Goal: Task Accomplishment & Management: Complete application form

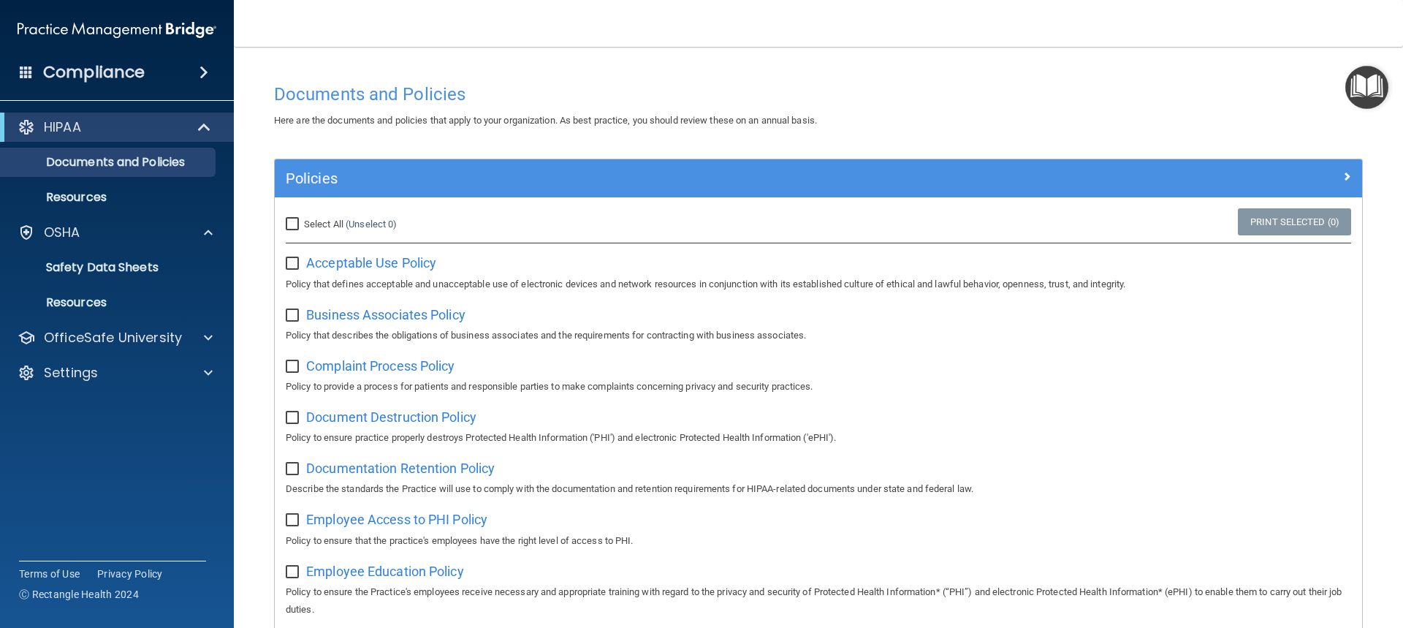
scroll to position [73, 0]
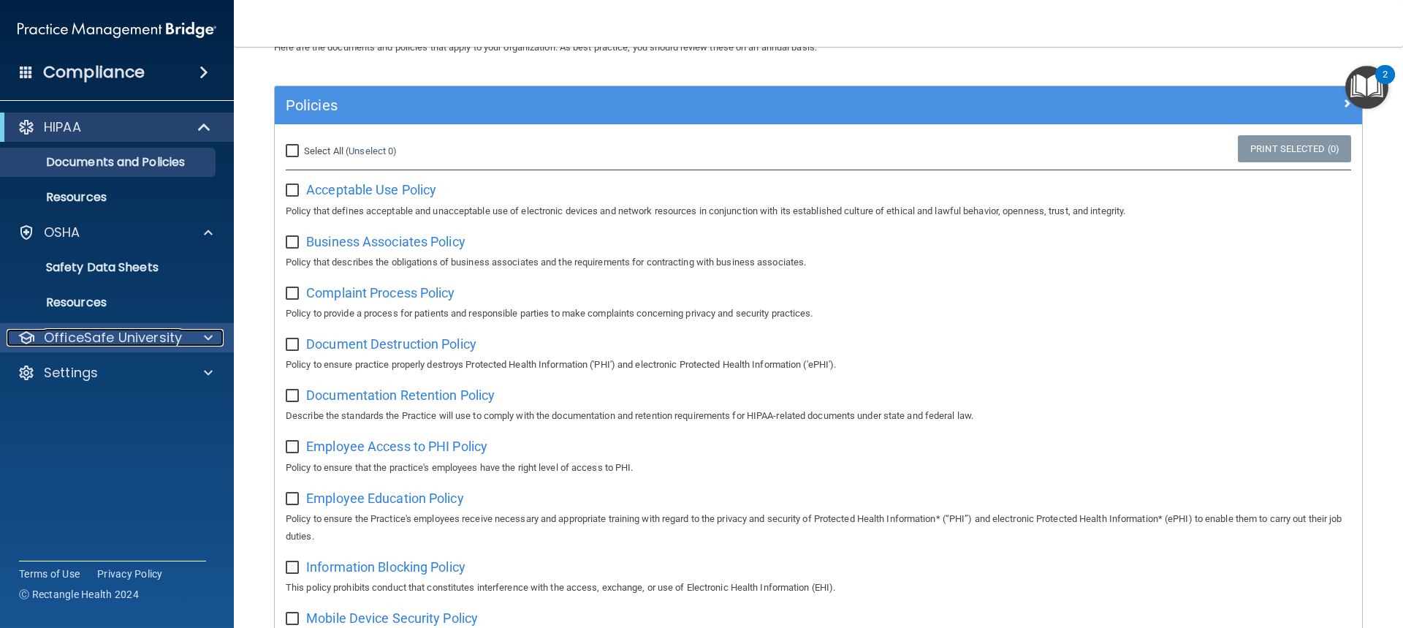
click at [191, 344] on div at bounding box center [206, 338] width 37 height 18
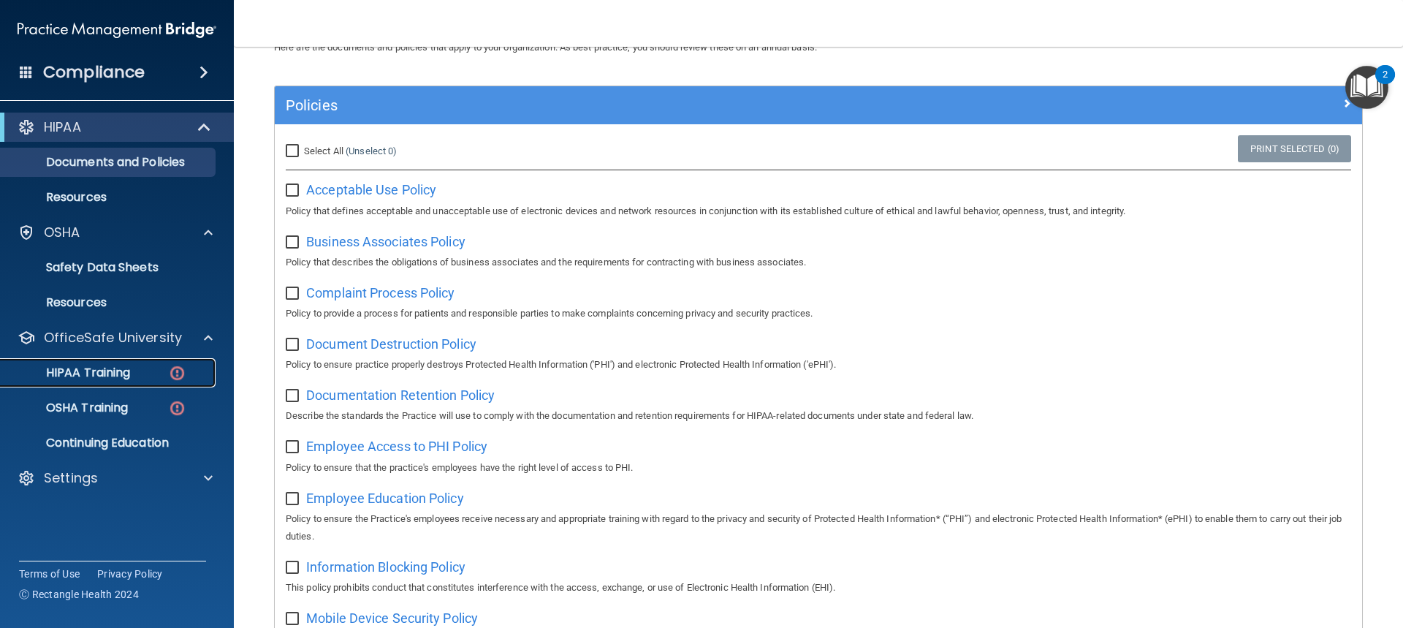
click at [181, 373] on img at bounding box center [177, 373] width 18 height 18
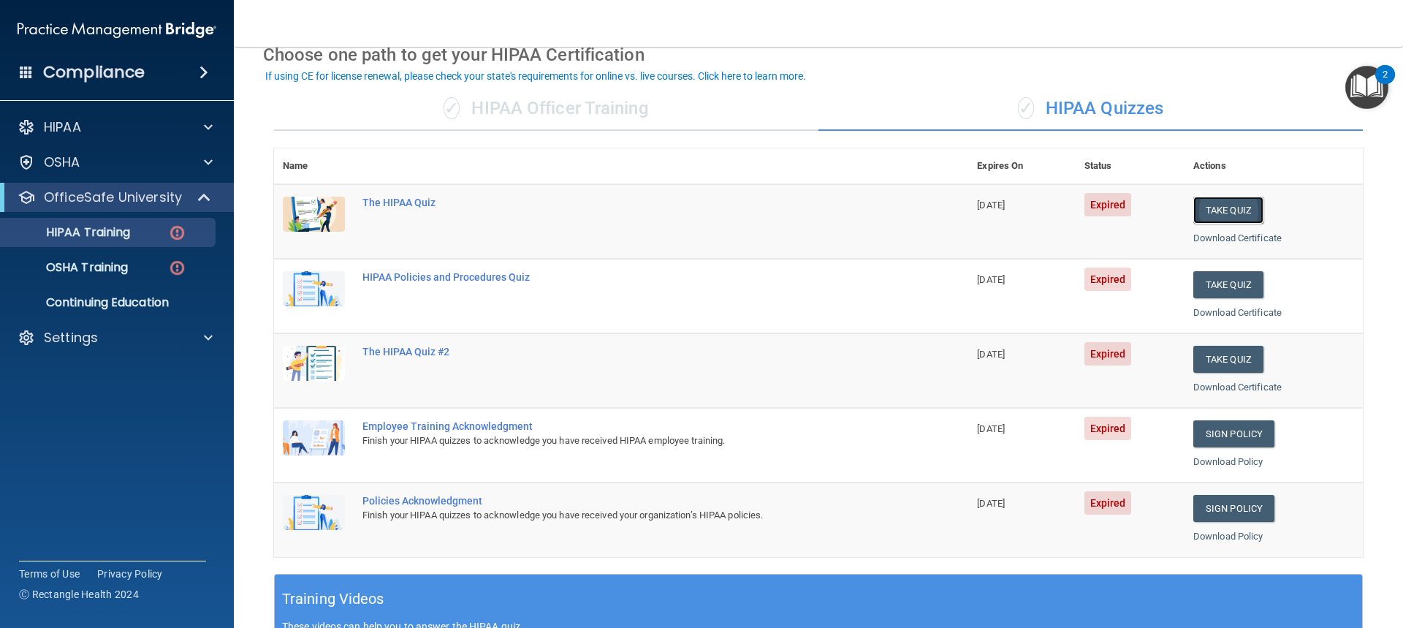
click at [1218, 216] on button "Take Quiz" at bounding box center [1229, 210] width 70 height 27
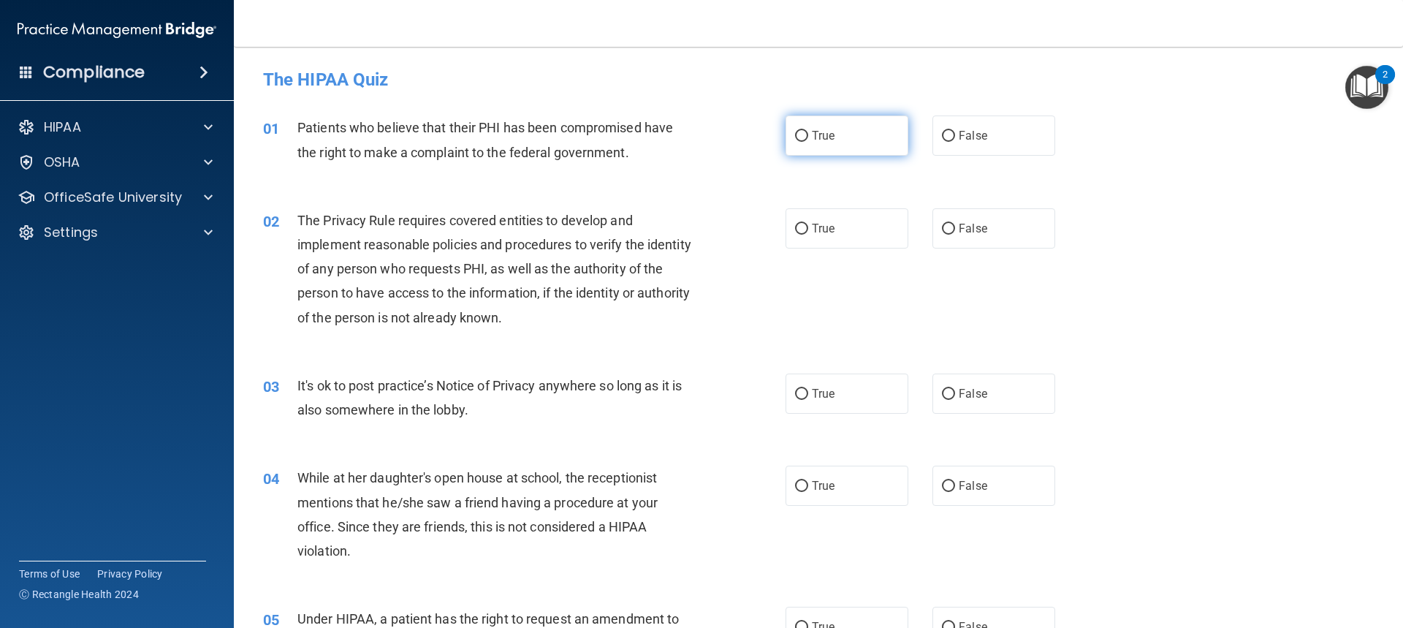
click at [805, 143] on label "True" at bounding box center [847, 135] width 123 height 40
click at [805, 142] on input "True" at bounding box center [801, 136] width 13 height 11
radio input "true"
click at [812, 234] on span "True" at bounding box center [823, 228] width 23 height 14
click at [808, 234] on input "True" at bounding box center [801, 229] width 13 height 11
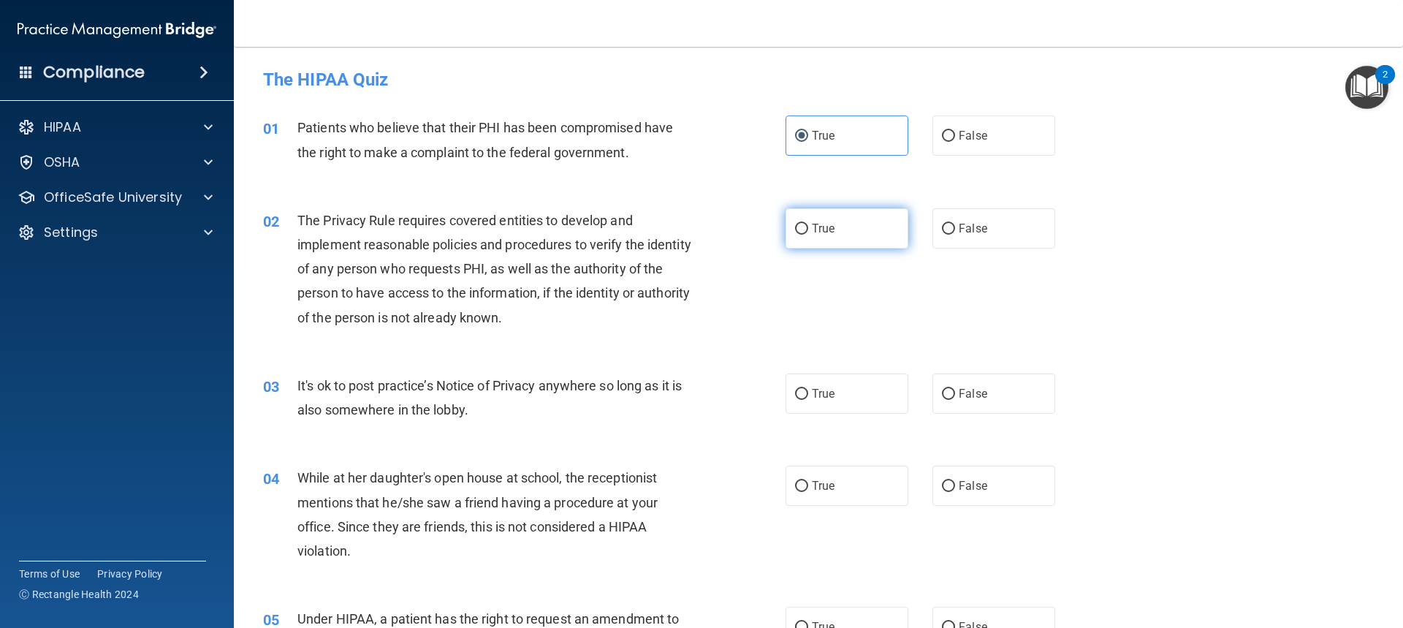
radio input "true"
click at [985, 389] on label "False" at bounding box center [994, 393] width 123 height 40
click at [955, 389] on input "False" at bounding box center [948, 394] width 13 height 11
radio input "true"
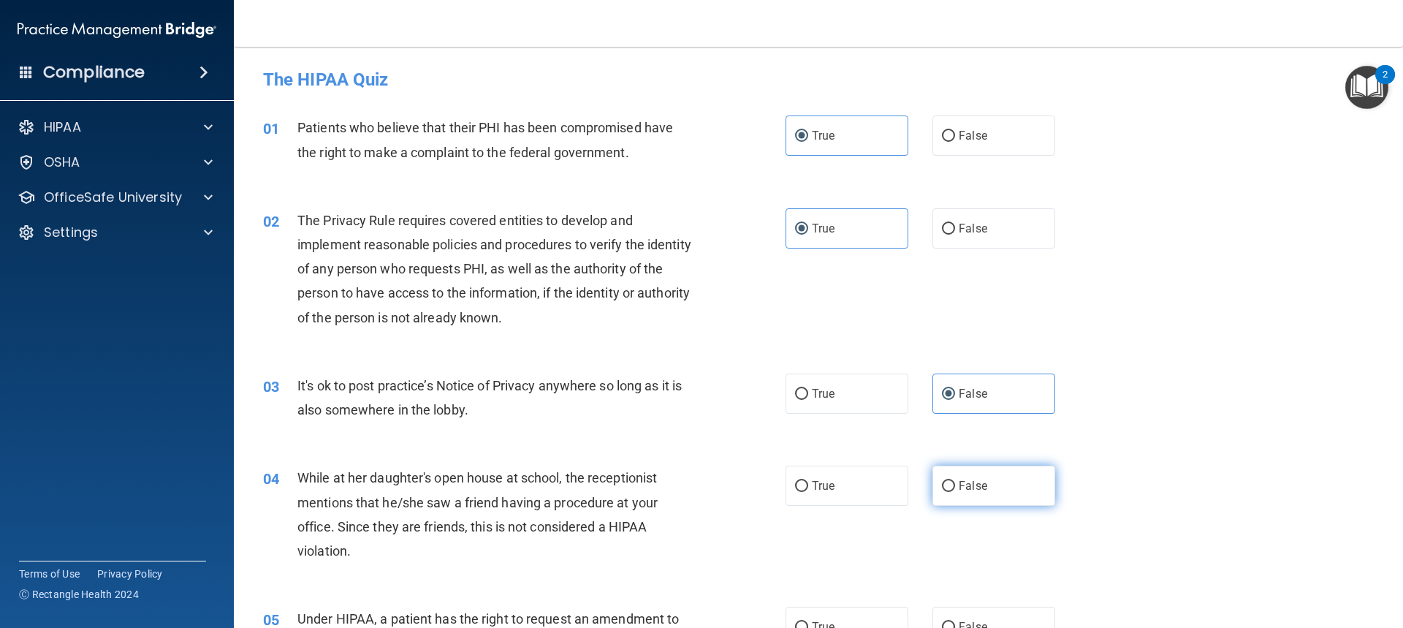
click at [972, 496] on label "False" at bounding box center [994, 486] width 123 height 40
click at [955, 492] on input "False" at bounding box center [948, 486] width 13 height 11
radio input "true"
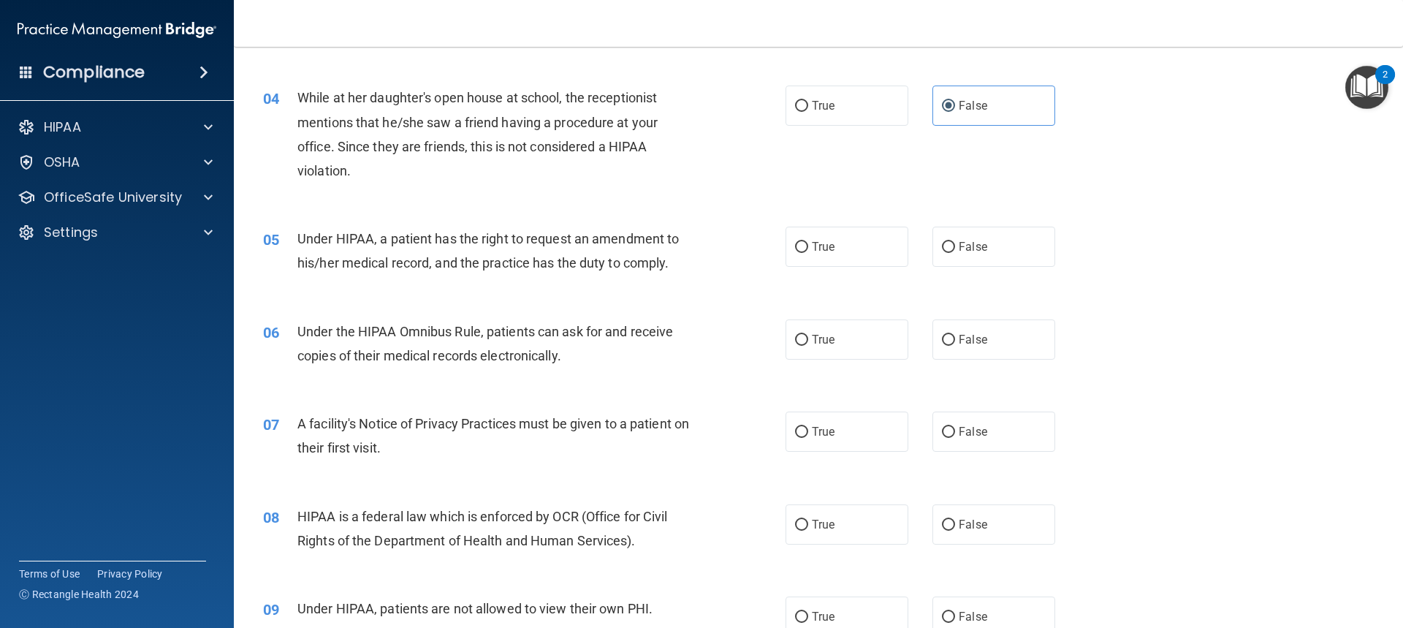
scroll to position [429, 0]
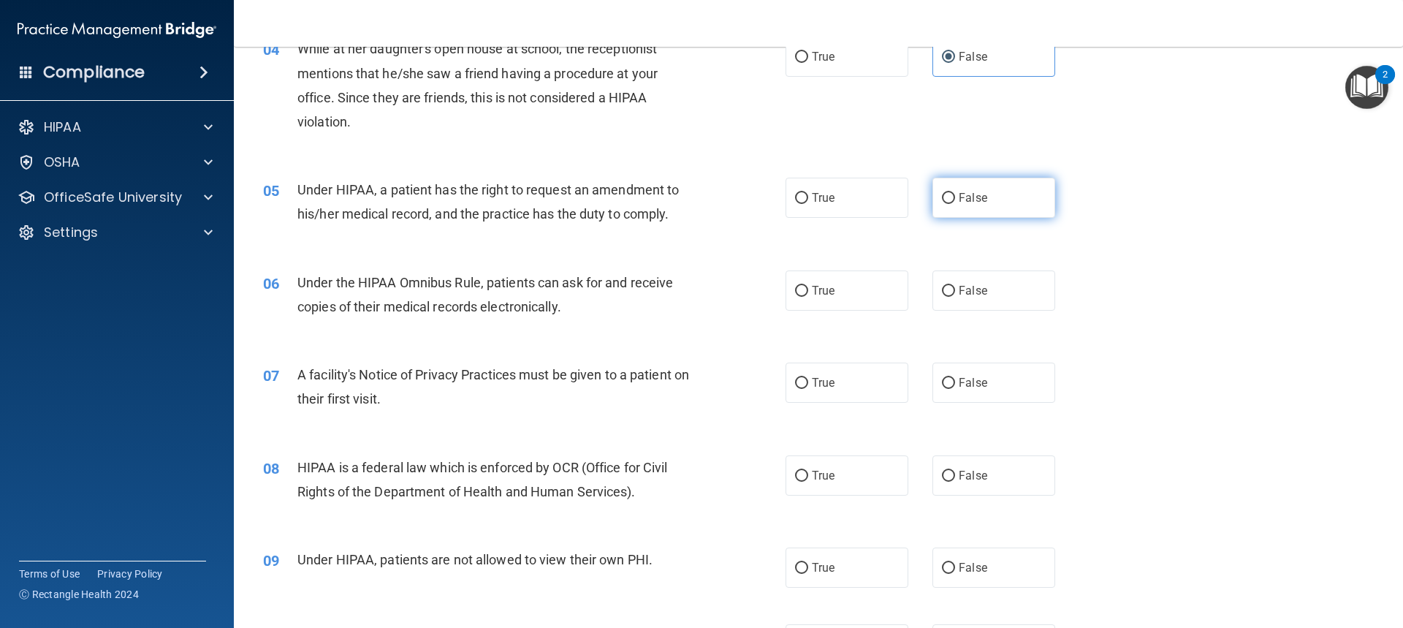
click at [966, 203] on span "False" at bounding box center [973, 198] width 29 height 14
click at [955, 203] on input "False" at bounding box center [948, 198] width 13 height 11
radio input "true"
click at [858, 285] on label "True" at bounding box center [847, 290] width 123 height 40
click at [808, 286] on input "True" at bounding box center [801, 291] width 13 height 11
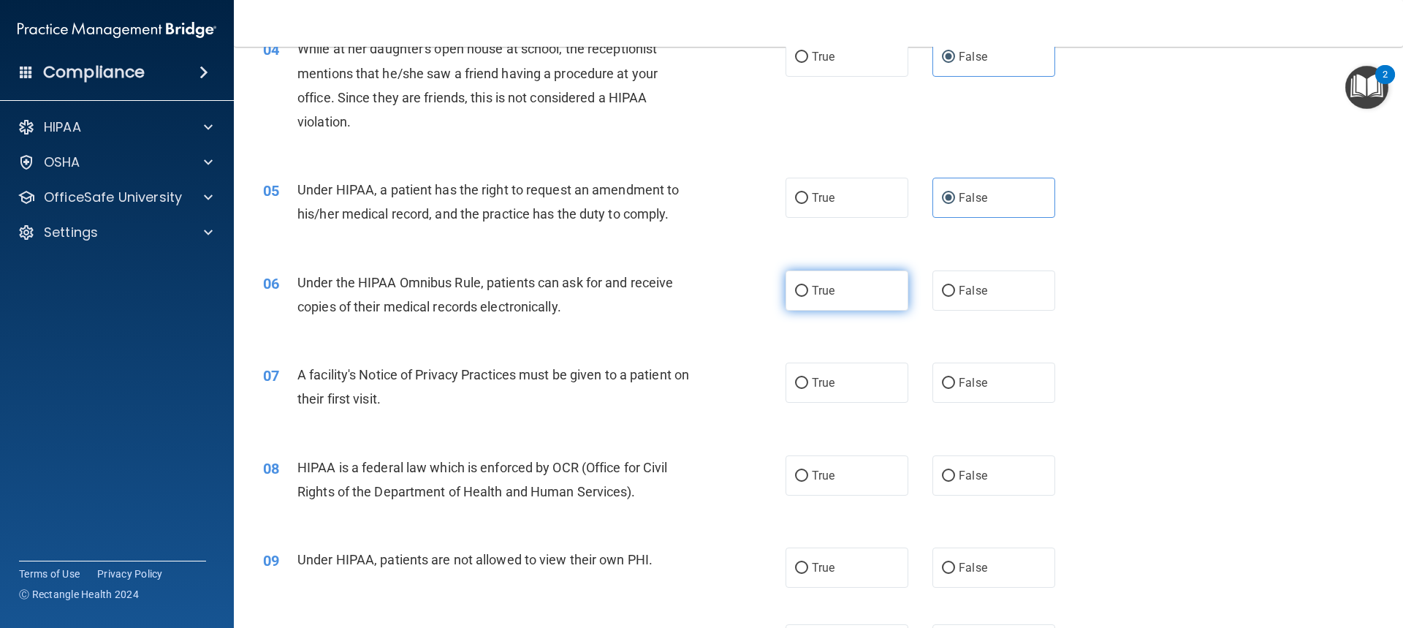
radio input "true"
click at [843, 390] on label "True" at bounding box center [847, 383] width 123 height 40
click at [808, 389] on input "True" at bounding box center [801, 383] width 13 height 11
radio input "true"
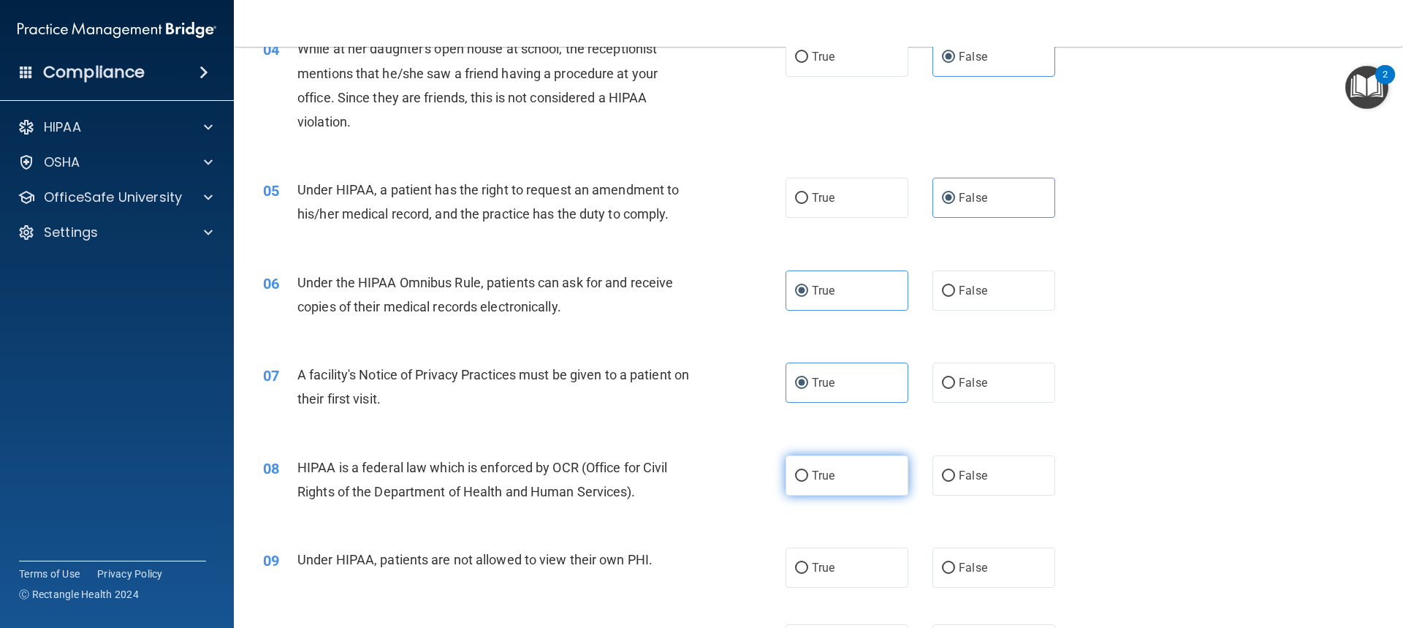
click at [827, 473] on span "True" at bounding box center [823, 476] width 23 height 14
click at [808, 473] on input "True" at bounding box center [801, 476] width 13 height 11
radio input "true"
click at [982, 564] on label "False" at bounding box center [994, 567] width 123 height 40
click at [955, 564] on input "False" at bounding box center [948, 568] width 13 height 11
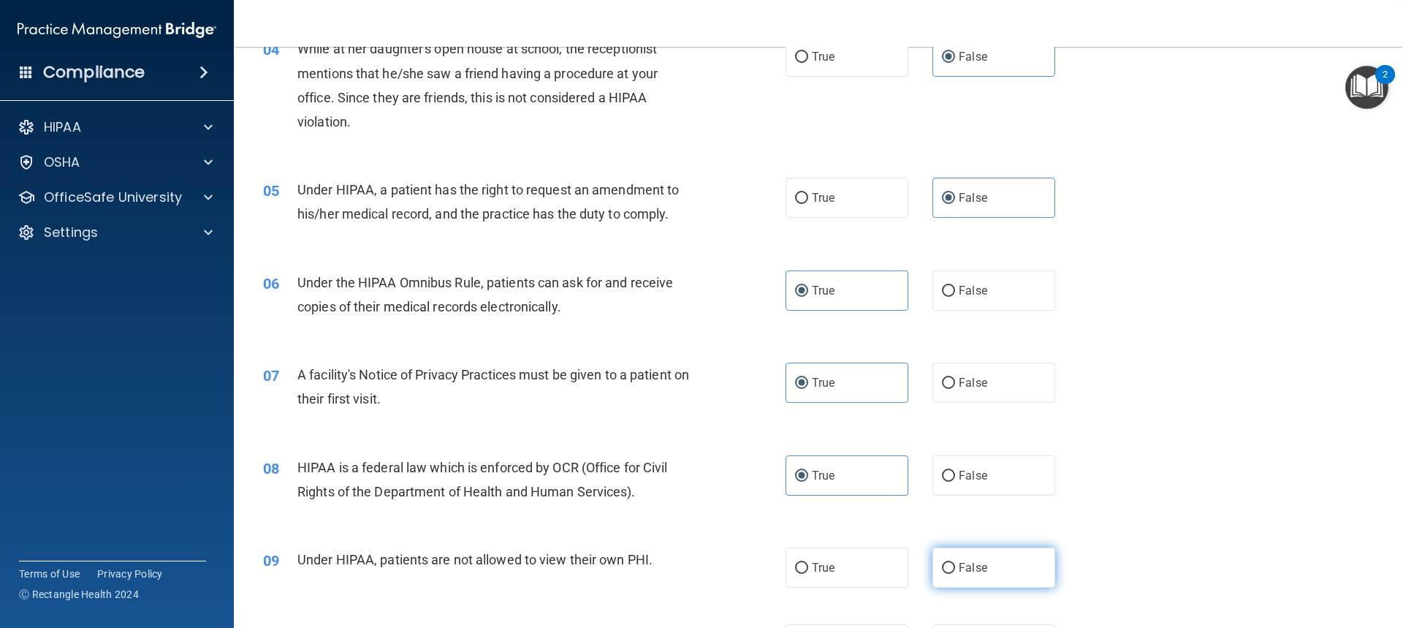
radio input "true"
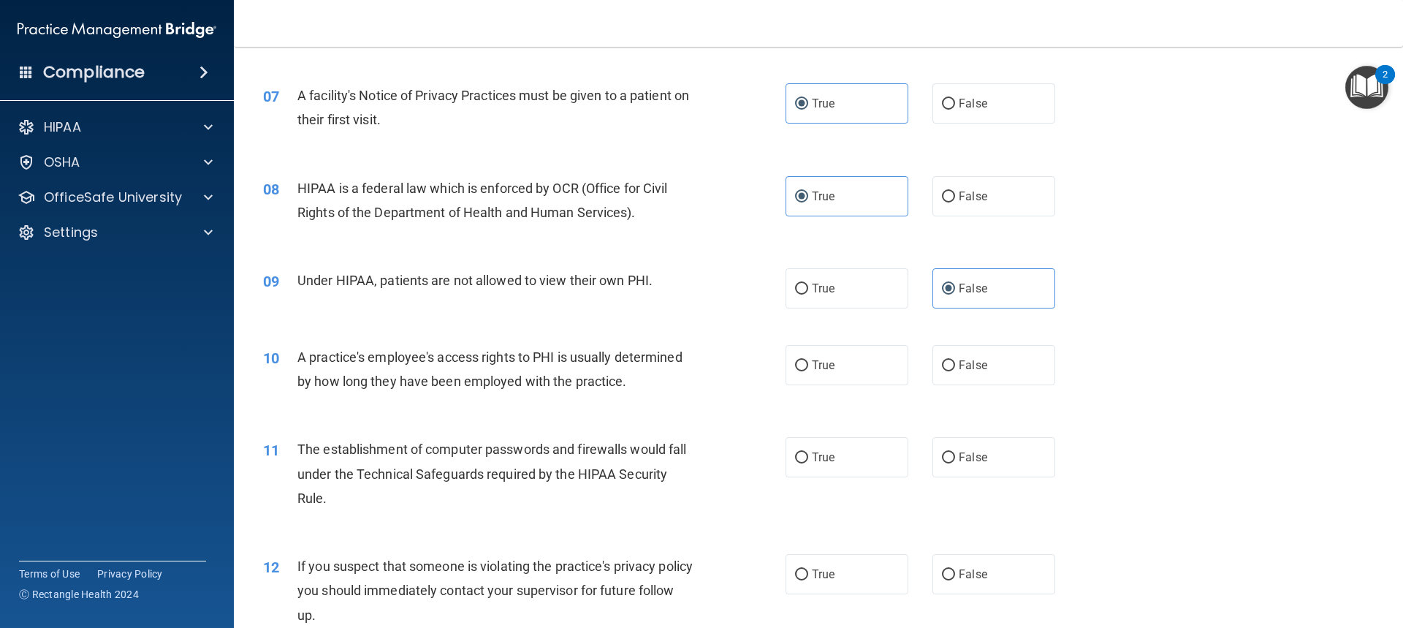
scroll to position [721, 0]
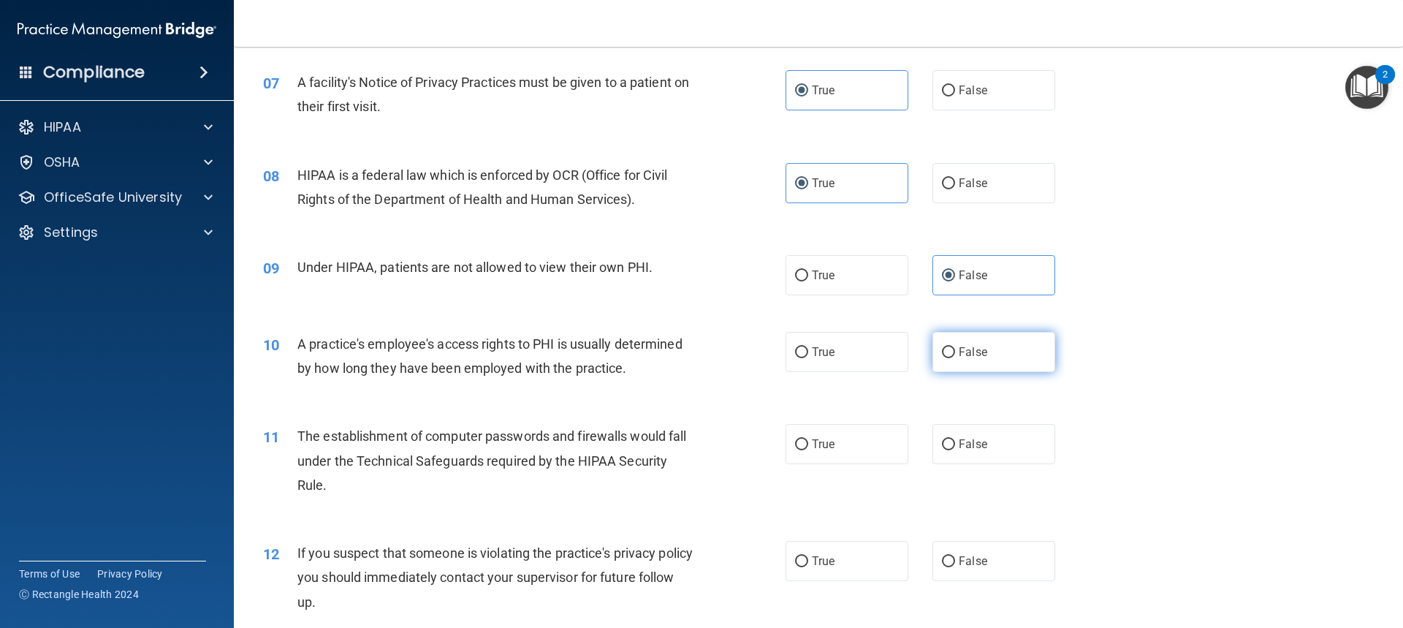
click at [959, 346] on span "False" at bounding box center [973, 352] width 29 height 14
click at [954, 347] on input "False" at bounding box center [948, 352] width 13 height 11
radio input "true"
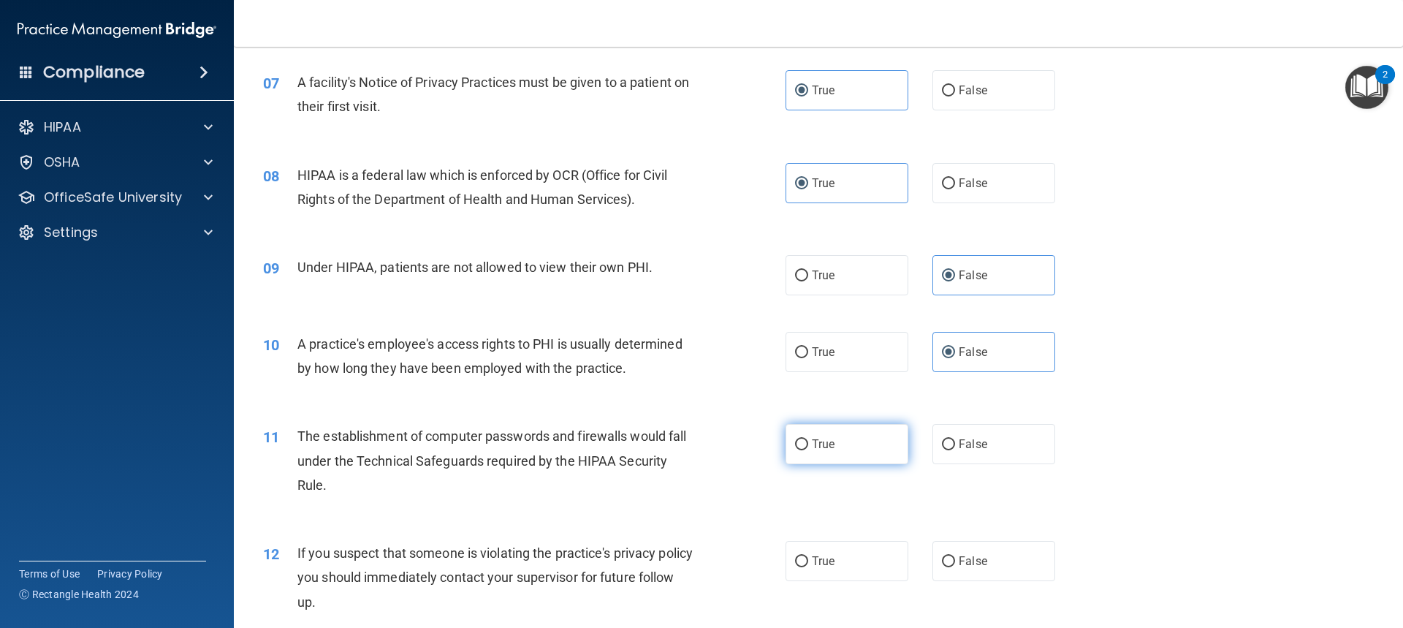
click at [812, 439] on span "True" at bounding box center [823, 444] width 23 height 14
click at [808, 439] on input "True" at bounding box center [801, 444] width 13 height 11
radio input "true"
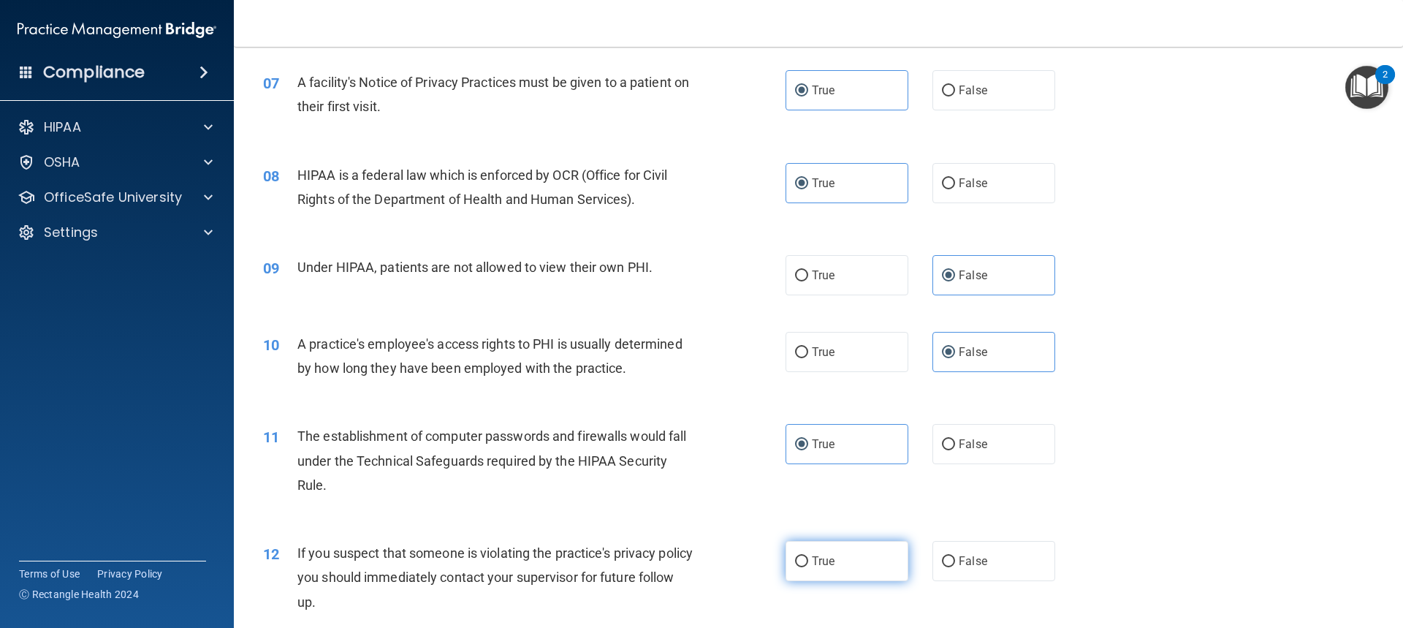
click at [822, 566] on span "True" at bounding box center [823, 561] width 23 height 14
click at [808, 566] on input "True" at bounding box center [801, 561] width 13 height 11
radio input "true"
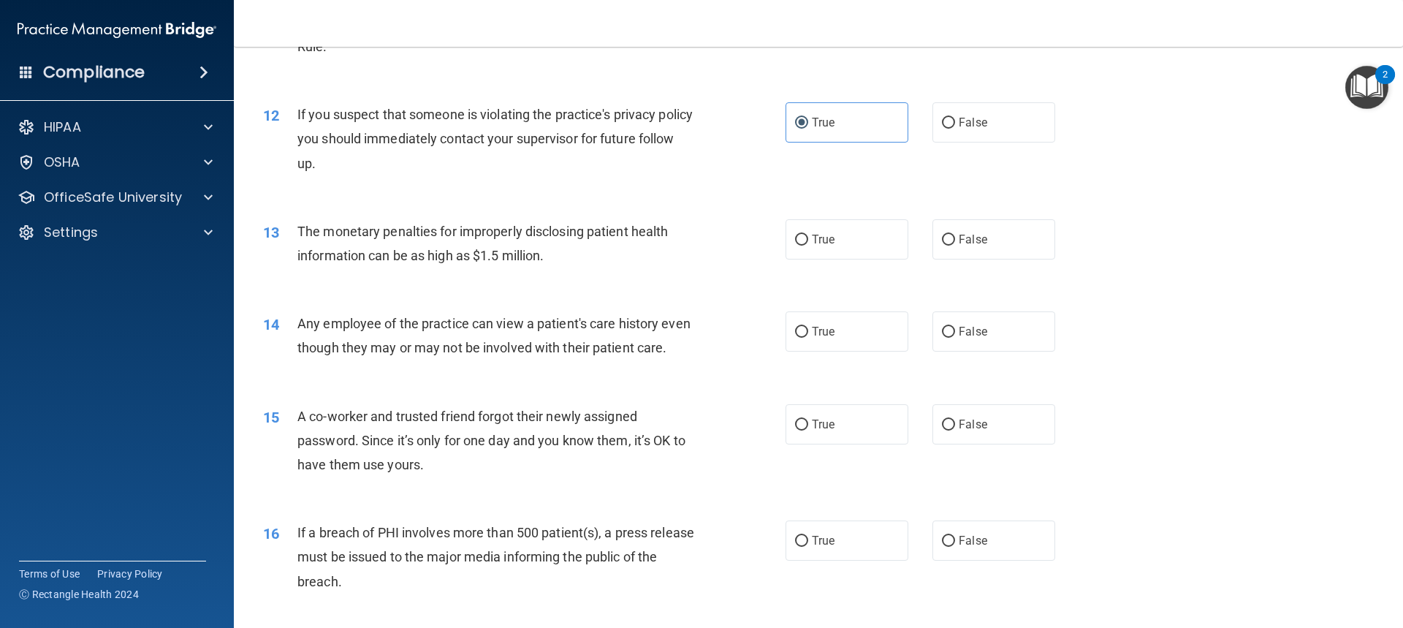
scroll to position [1169, 0]
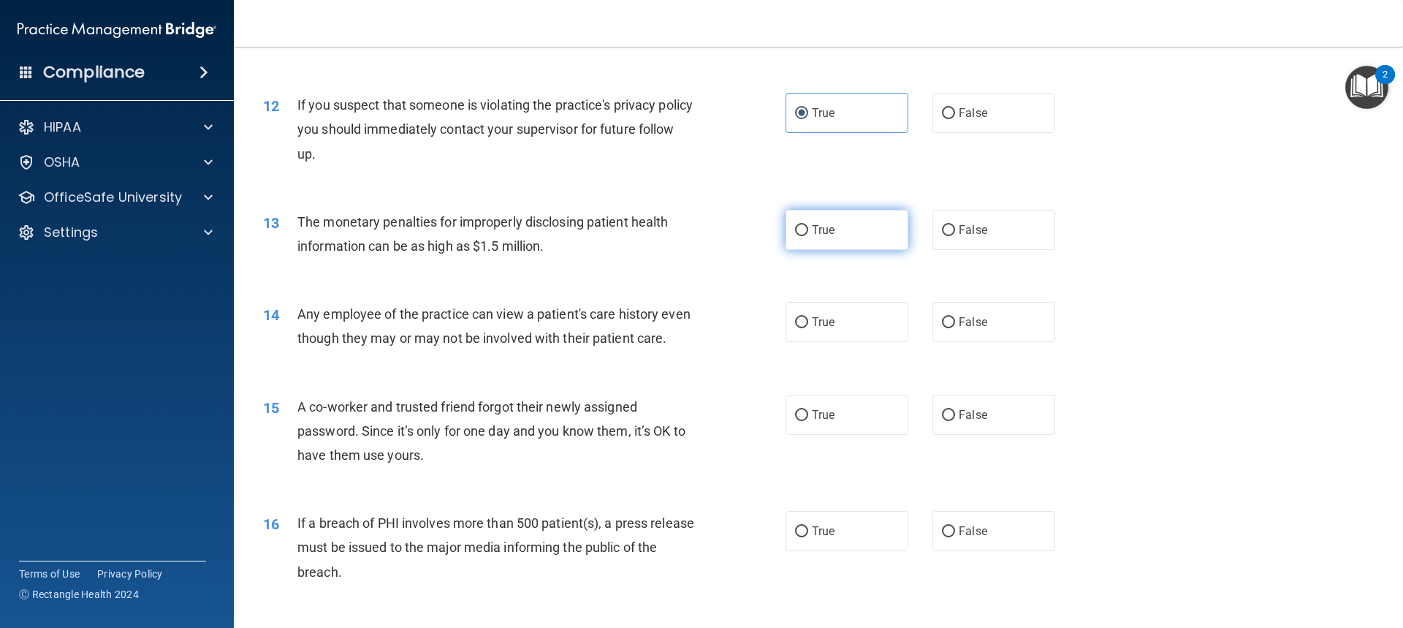
click at [839, 223] on label "True" at bounding box center [847, 230] width 123 height 40
click at [808, 225] on input "True" at bounding box center [801, 230] width 13 height 11
radio input "true"
click at [968, 317] on span "False" at bounding box center [973, 322] width 29 height 14
click at [955, 317] on input "False" at bounding box center [948, 322] width 13 height 11
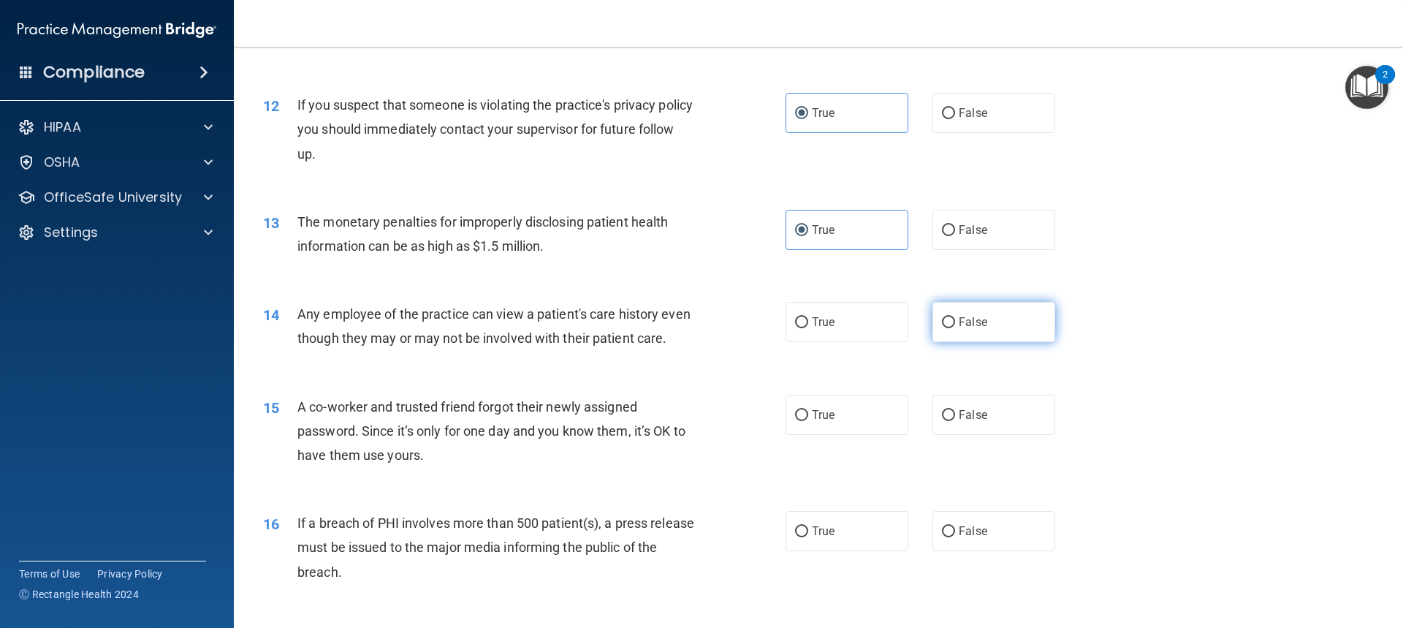
radio input "true"
click at [984, 435] on label "False" at bounding box center [994, 415] width 123 height 40
click at [955, 421] on input "False" at bounding box center [948, 415] width 13 height 11
radio input "true"
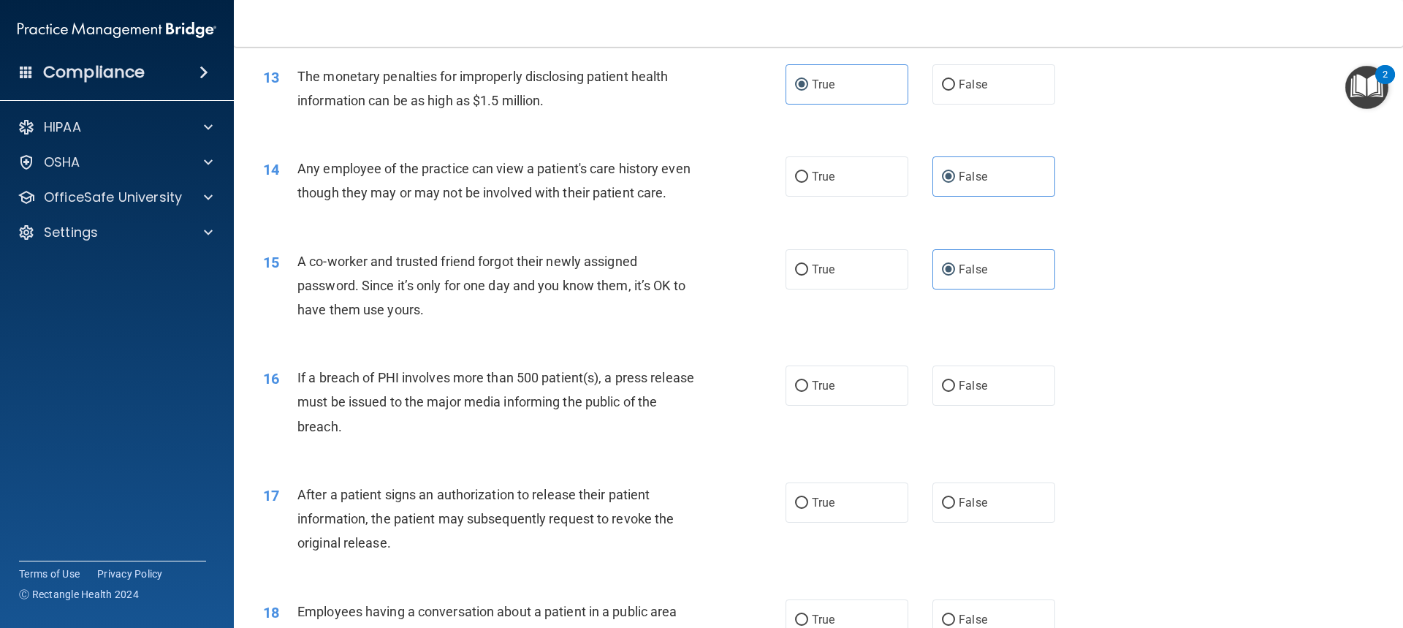
scroll to position [1316, 0]
click at [803, 391] on input "True" at bounding box center [801, 385] width 13 height 11
radio input "true"
click at [853, 522] on label "True" at bounding box center [847, 502] width 123 height 40
click at [808, 508] on input "True" at bounding box center [801, 502] width 13 height 11
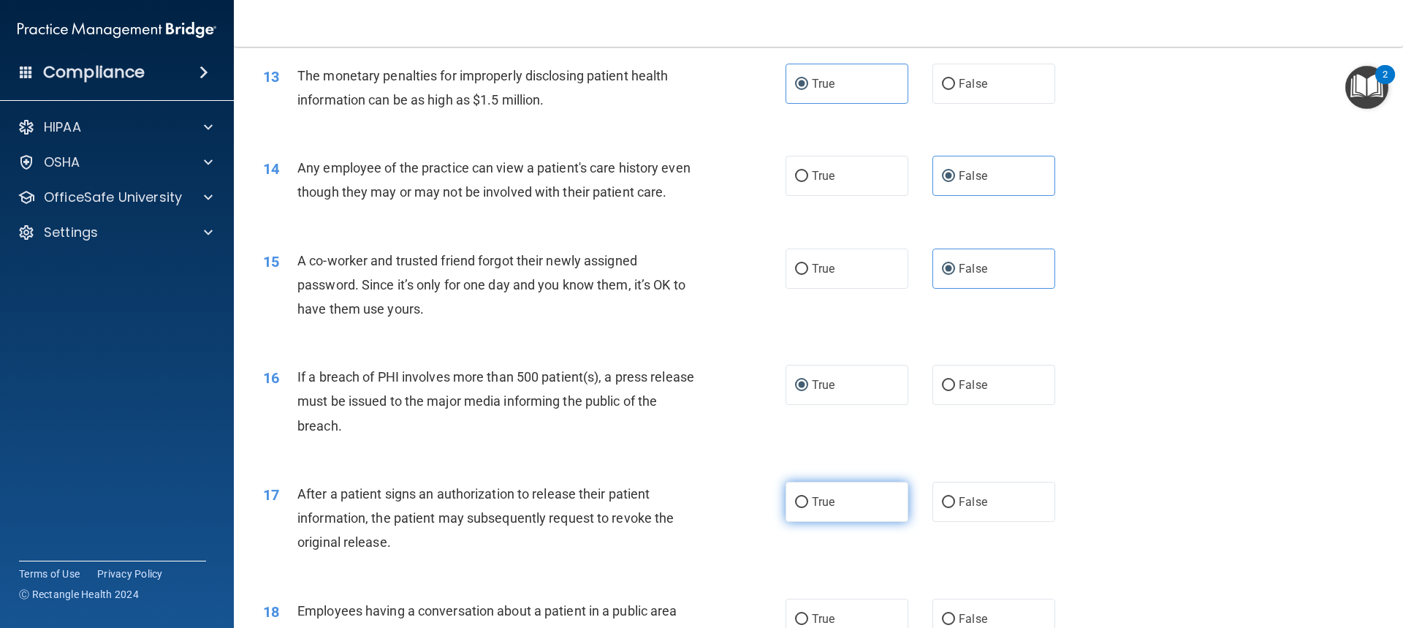
radio input "true"
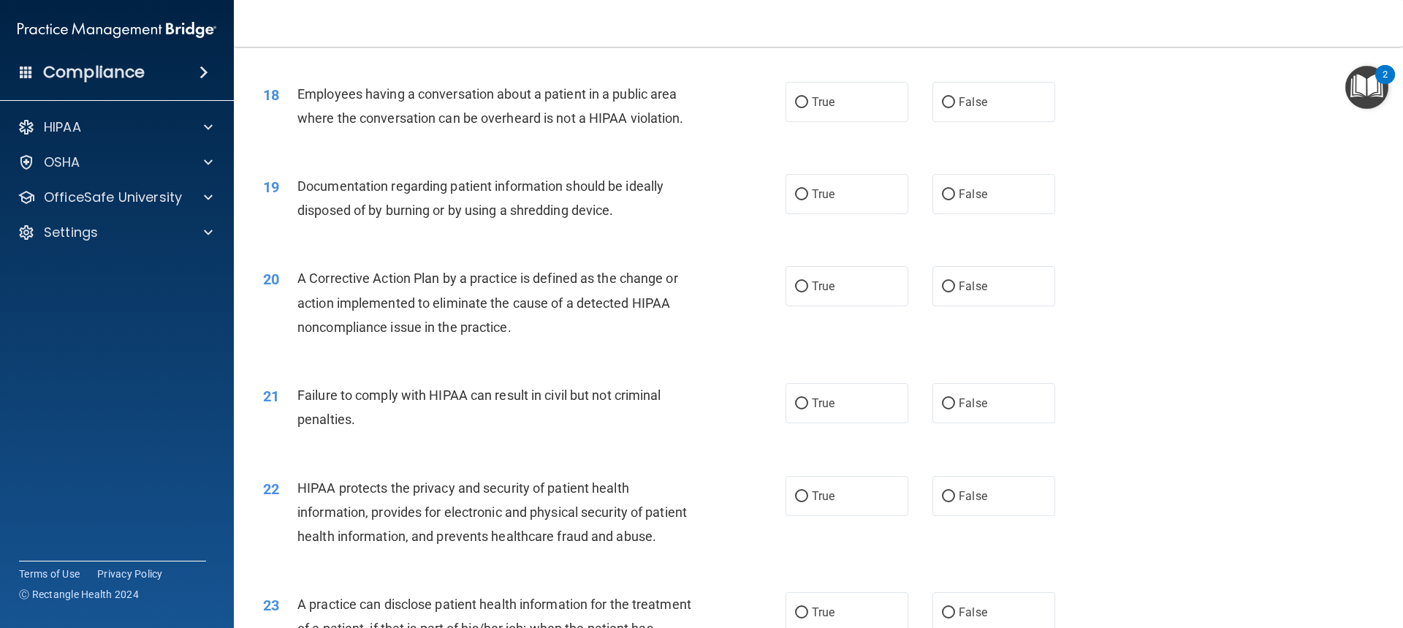
scroll to position [1862, 0]
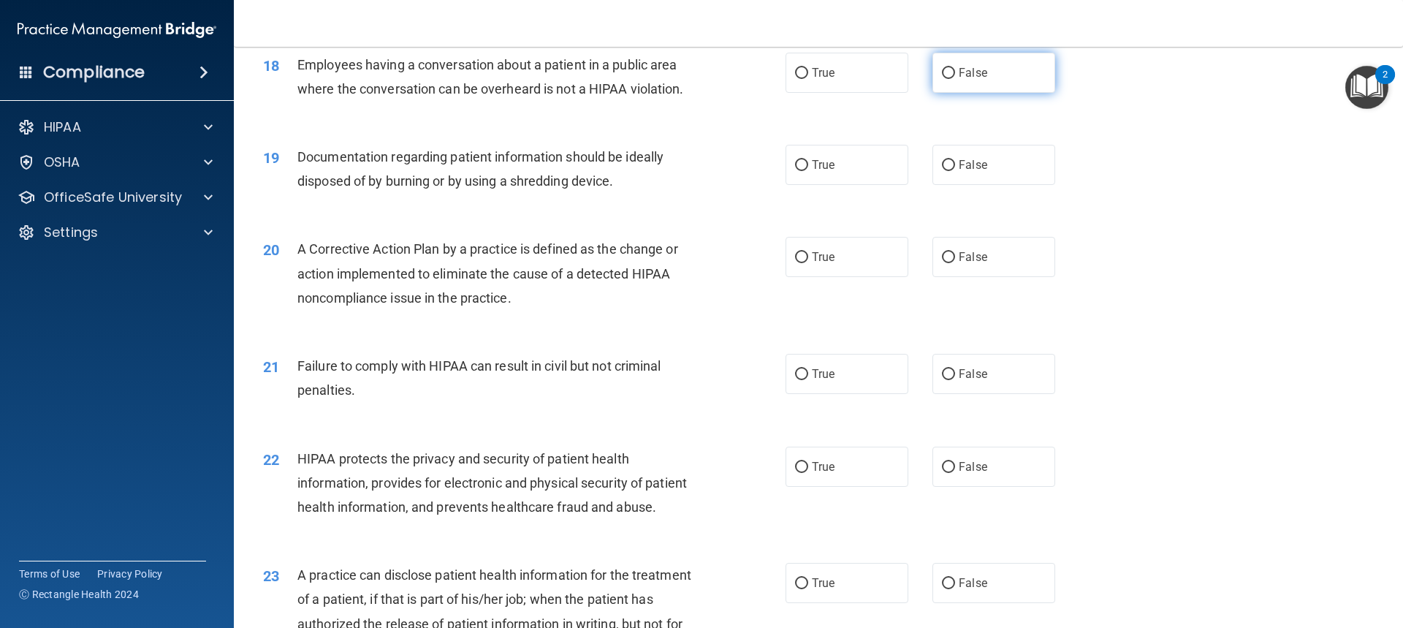
click at [959, 80] on span "False" at bounding box center [973, 73] width 29 height 14
click at [955, 79] on input "False" at bounding box center [948, 73] width 13 height 11
radio input "true"
click at [877, 185] on label "True" at bounding box center [847, 165] width 123 height 40
click at [808, 171] on input "True" at bounding box center [801, 165] width 13 height 11
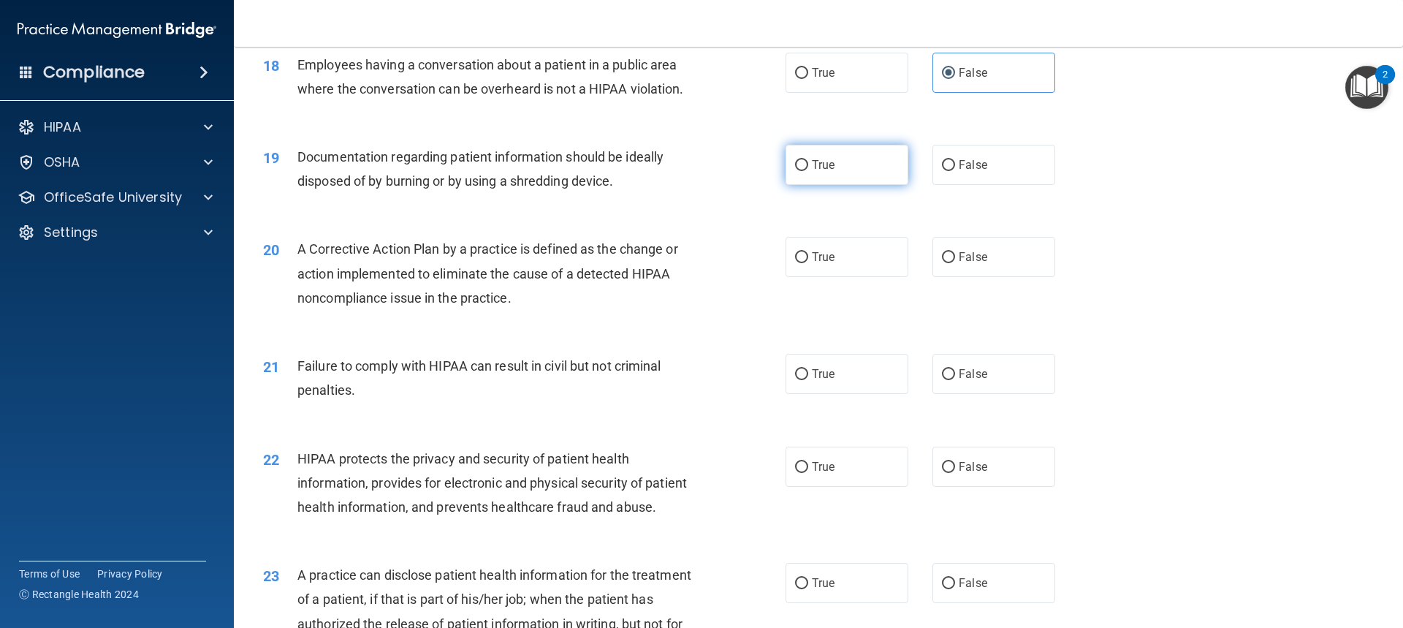
radio input "true"
click at [803, 273] on label "True" at bounding box center [847, 257] width 123 height 40
click at [803, 263] on input "True" at bounding box center [801, 257] width 13 height 11
radio input "true"
click at [935, 394] on label "False" at bounding box center [994, 374] width 123 height 40
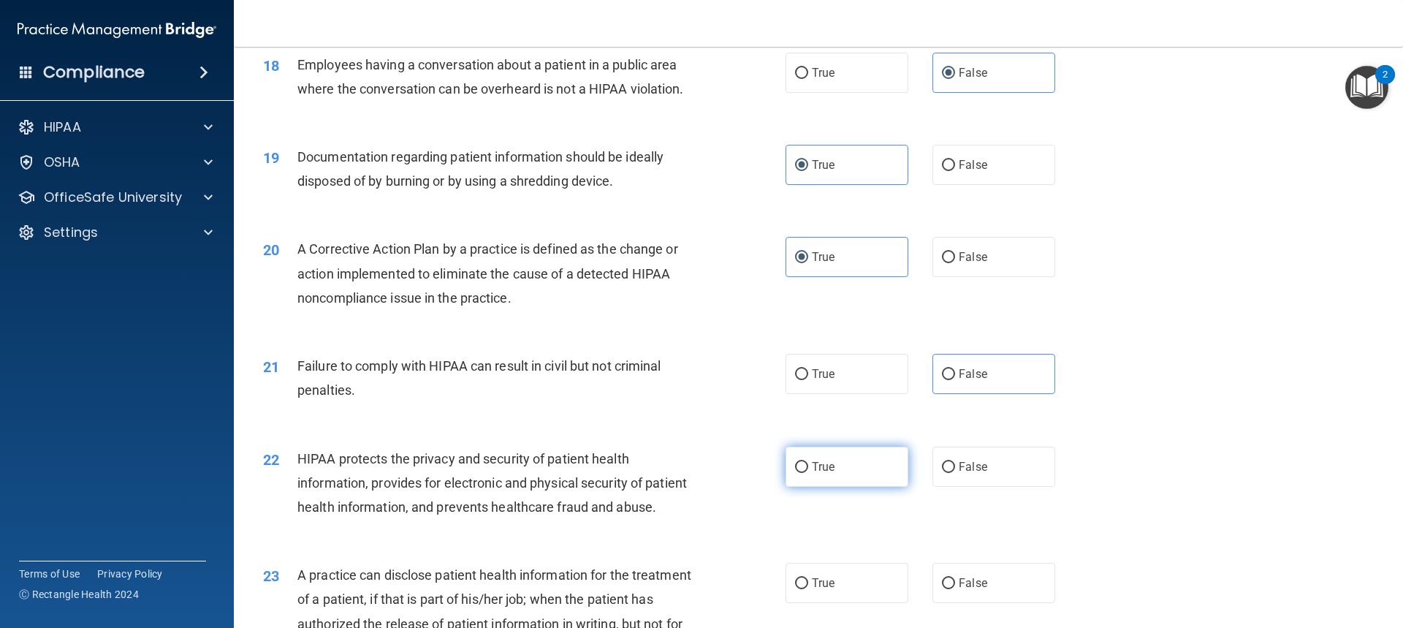
click at [874, 487] on label "True" at bounding box center [847, 467] width 123 height 40
click at [808, 473] on input "True" at bounding box center [801, 467] width 13 height 11
radio input "true"
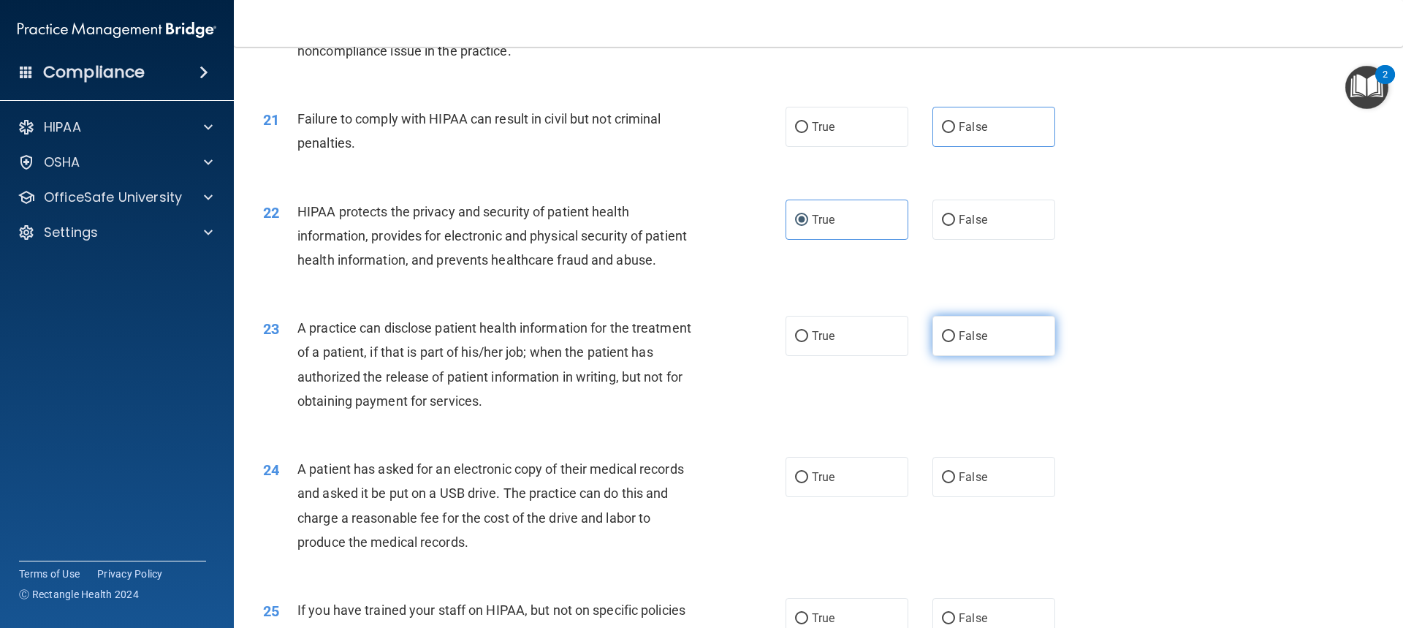
scroll to position [2052, 0]
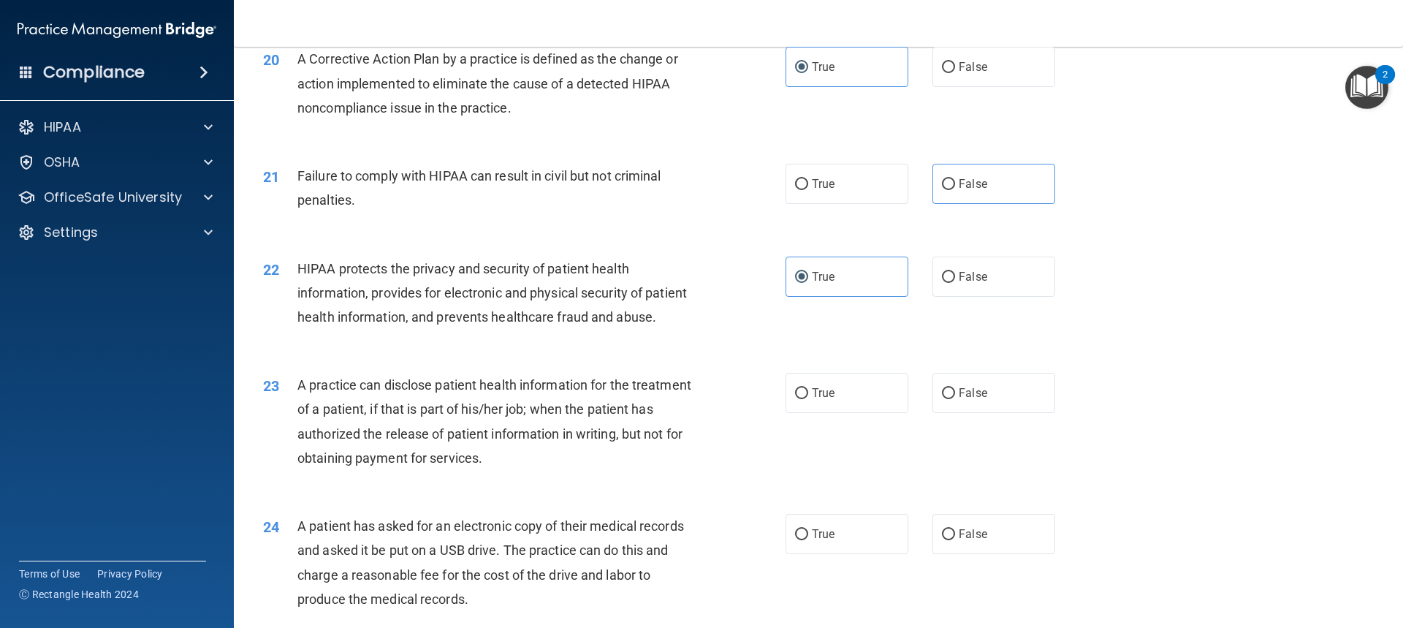
click at [803, 175] on div "21 Failure to comply with HIPAA can result in civil but not criminal penalties.…" at bounding box center [818, 191] width 1133 height 92
click at [806, 204] on label "True" at bounding box center [847, 184] width 123 height 40
click at [806, 190] on input "True" at bounding box center [801, 184] width 13 height 11
radio input "true"
click at [942, 190] on input "False" at bounding box center [948, 184] width 13 height 11
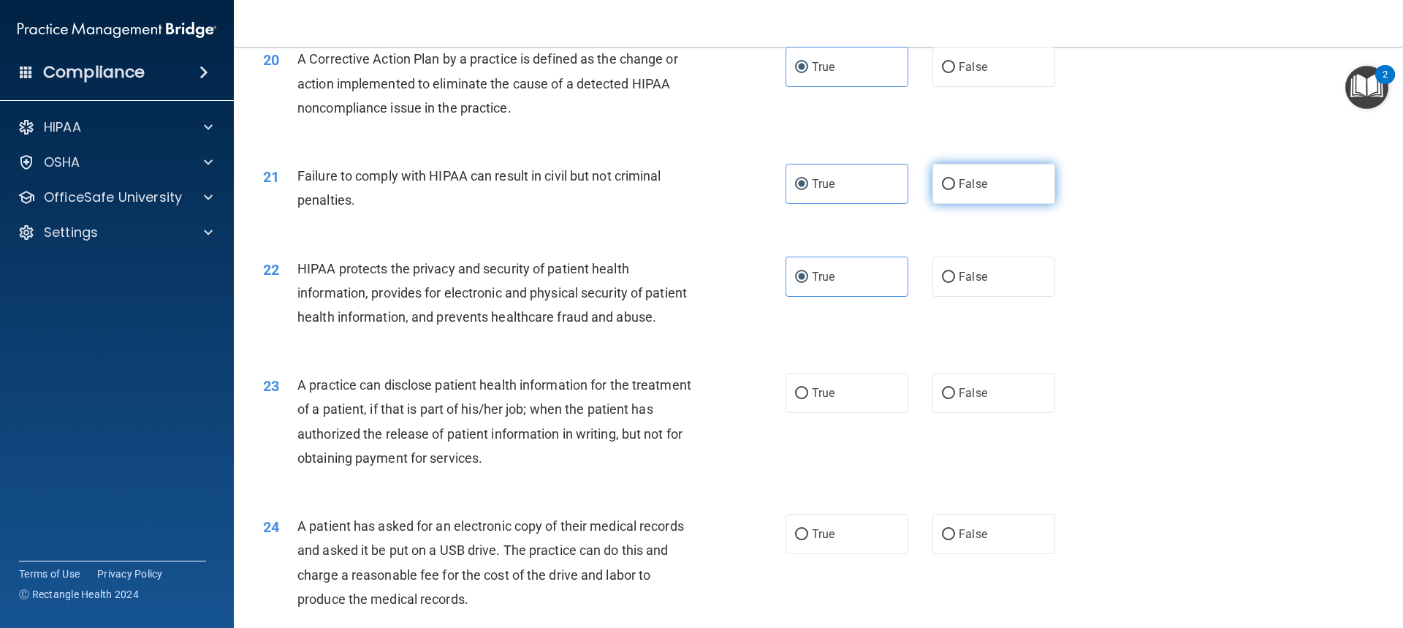
radio input "true"
radio input "false"
click at [952, 413] on label "False" at bounding box center [994, 393] width 123 height 40
click at [952, 399] on input "False" at bounding box center [948, 393] width 13 height 11
radio input "true"
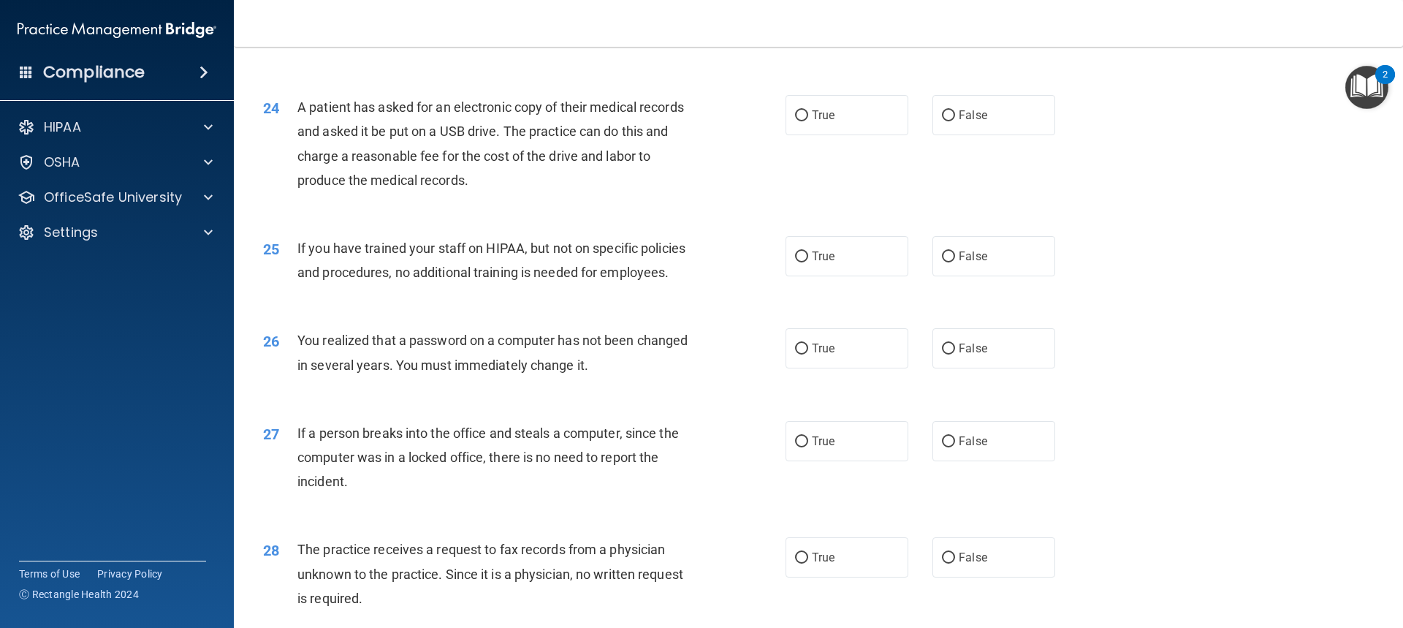
scroll to position [2509, 0]
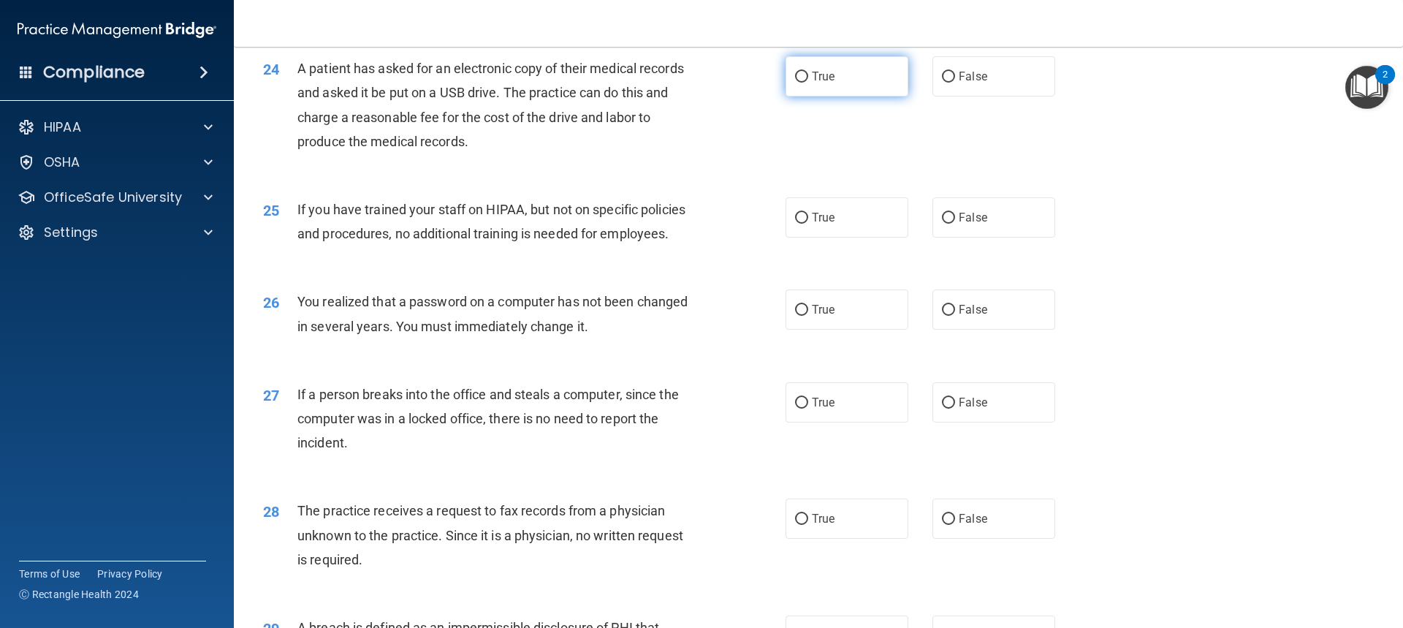
click at [852, 96] on label "True" at bounding box center [847, 76] width 123 height 40
click at [808, 83] on input "True" at bounding box center [801, 77] width 13 height 11
radio input "true"
click at [976, 238] on label "False" at bounding box center [994, 217] width 123 height 40
click at [955, 224] on input "False" at bounding box center [948, 218] width 13 height 11
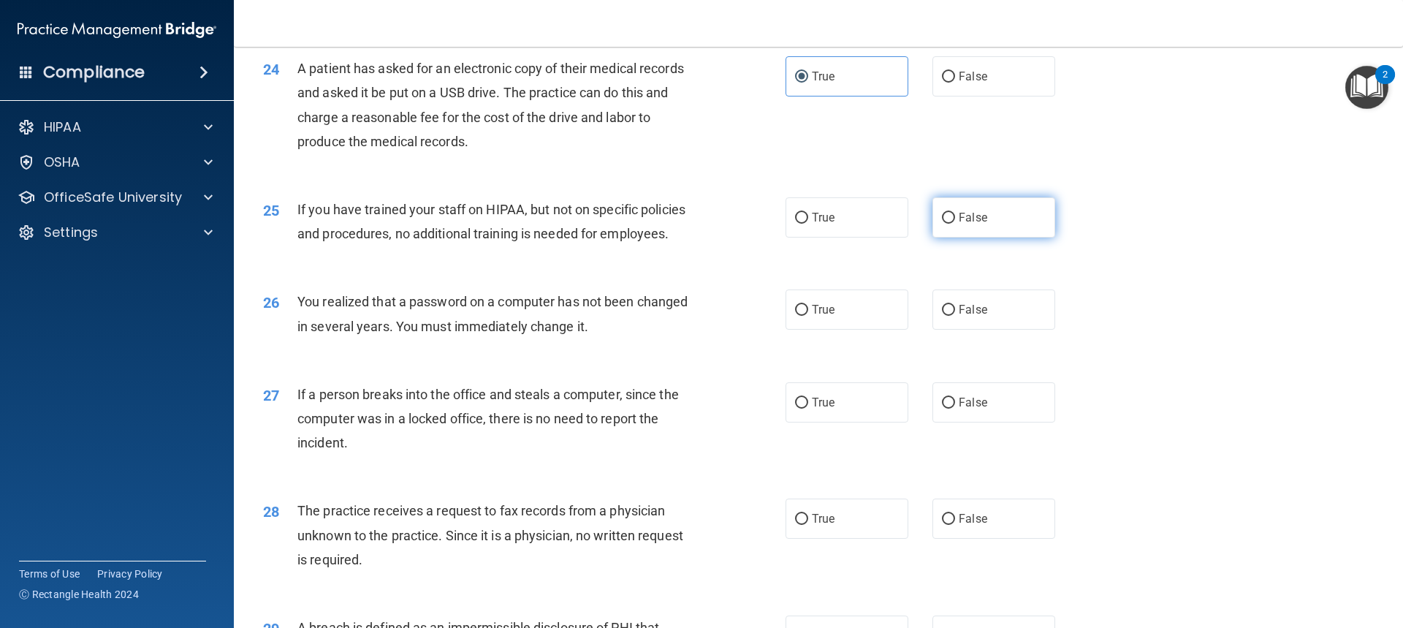
radio input "true"
click at [851, 330] on label "True" at bounding box center [847, 309] width 123 height 40
click at [808, 316] on input "True" at bounding box center [801, 310] width 13 height 11
radio input "true"
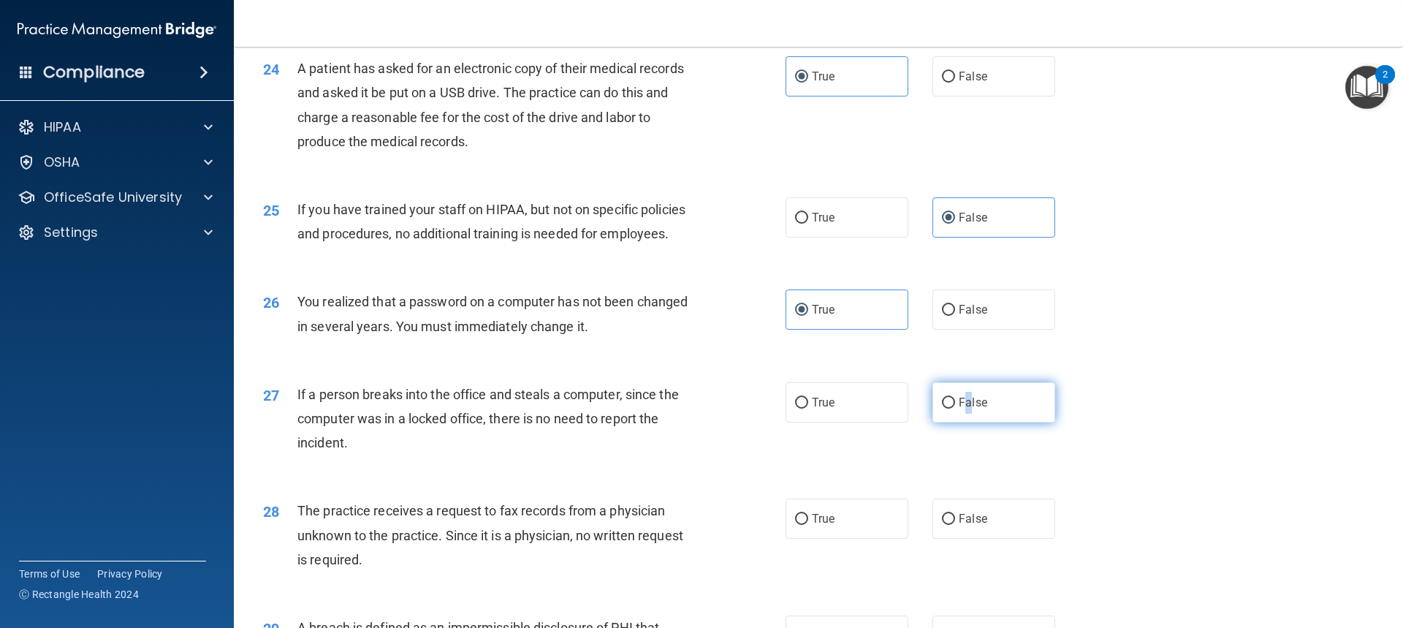
click at [963, 409] on span "False" at bounding box center [973, 402] width 29 height 14
click at [933, 422] on label "False" at bounding box center [994, 402] width 123 height 40
click at [942, 409] on input "False" at bounding box center [948, 403] width 13 height 11
radio input "true"
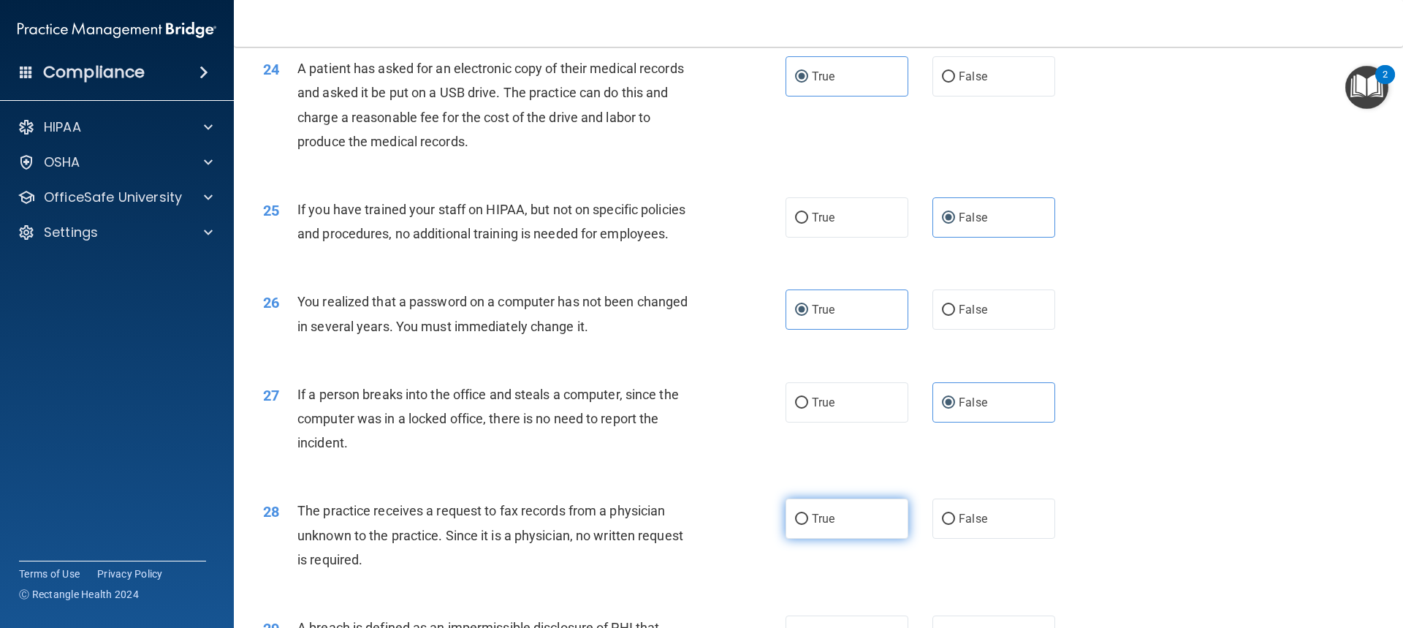
click at [860, 539] on label "True" at bounding box center [847, 518] width 123 height 40
click at [808, 525] on input "True" at bounding box center [801, 519] width 13 height 11
radio input "true"
click at [845, 539] on label "True" at bounding box center [847, 518] width 123 height 40
click at [808, 525] on input "True" at bounding box center [801, 519] width 13 height 11
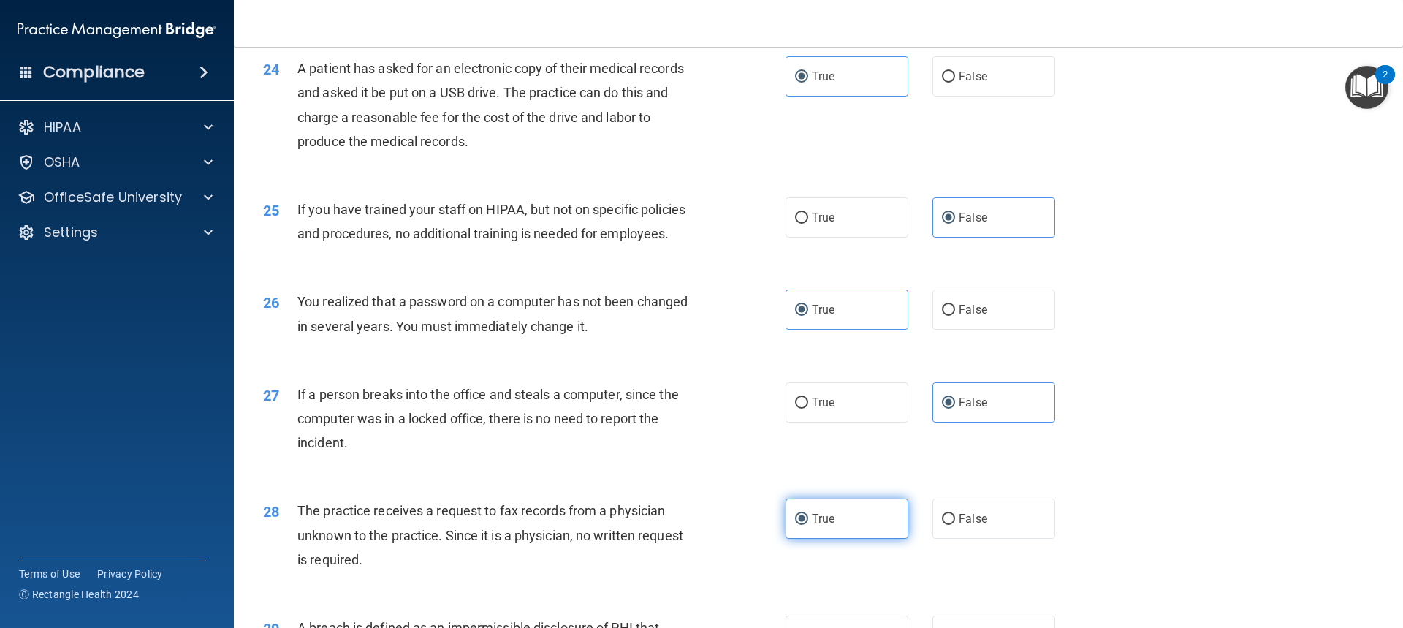
drag, startPoint x: 804, startPoint y: 569, endPoint x: 889, endPoint y: 569, distance: 84.8
click at [807, 539] on label "True" at bounding box center [847, 518] width 123 height 40
click at [807, 525] on input "True" at bounding box center [801, 519] width 13 height 11
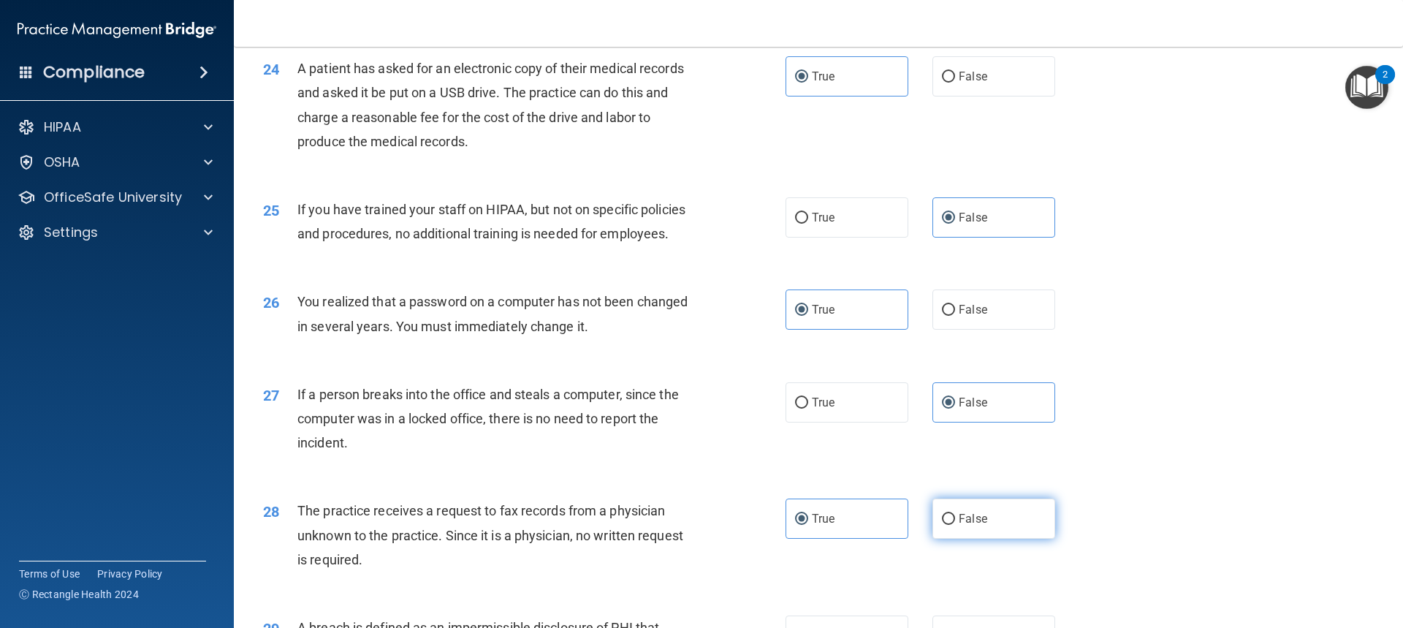
click at [959, 526] on span "False" at bounding box center [973, 519] width 29 height 14
click at [954, 525] on input "False" at bounding box center [948, 519] width 13 height 11
radio input "true"
radio input "false"
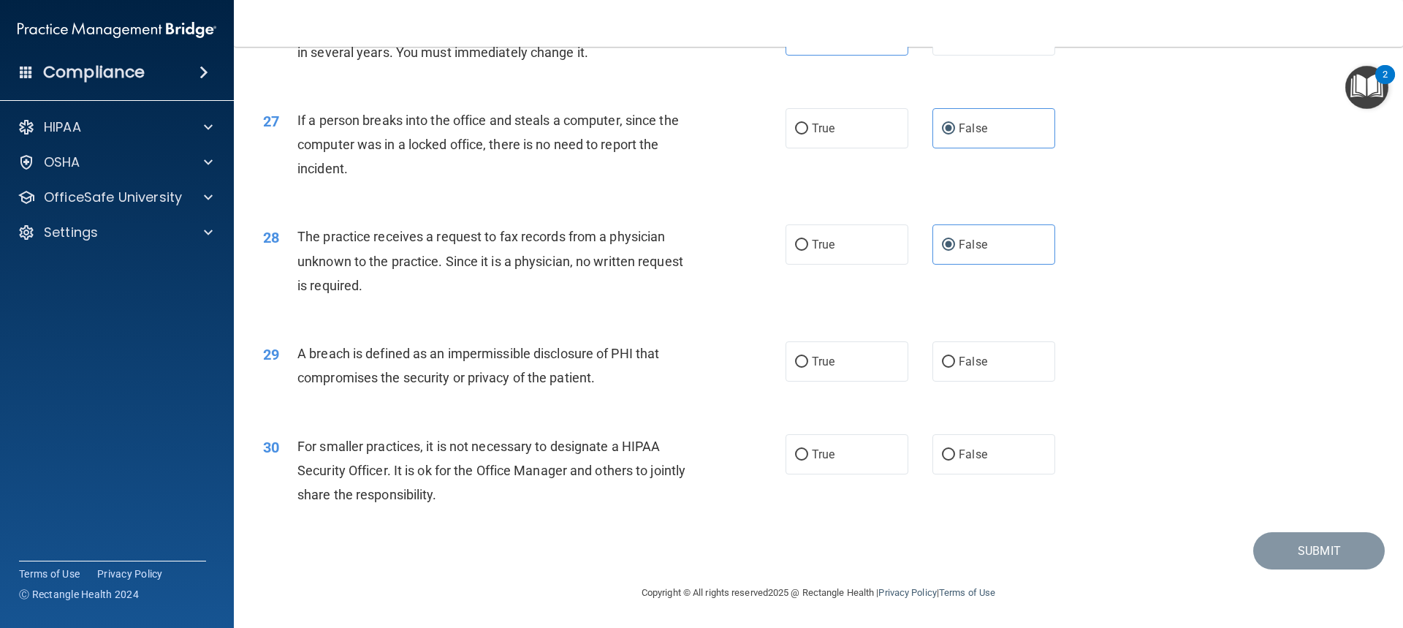
scroll to position [2832, 0]
click at [797, 363] on input "True" at bounding box center [801, 362] width 13 height 11
radio input "true"
click at [942, 450] on input "False" at bounding box center [948, 455] width 13 height 11
radio input "true"
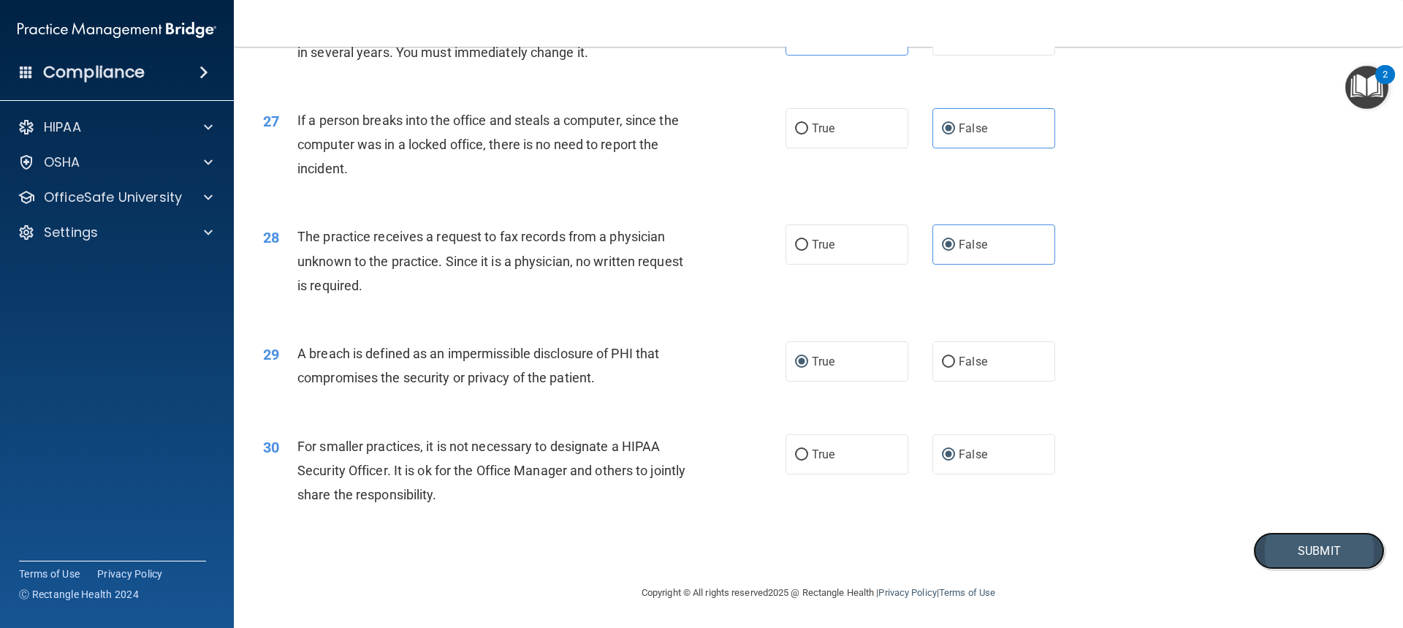
click at [1278, 555] on button "Submit" at bounding box center [1320, 550] width 132 height 37
click at [1323, 547] on button "Submit" at bounding box center [1320, 550] width 132 height 37
click at [1298, 563] on button "Submit" at bounding box center [1320, 550] width 132 height 37
click at [1307, 547] on button "Submit" at bounding box center [1320, 550] width 132 height 37
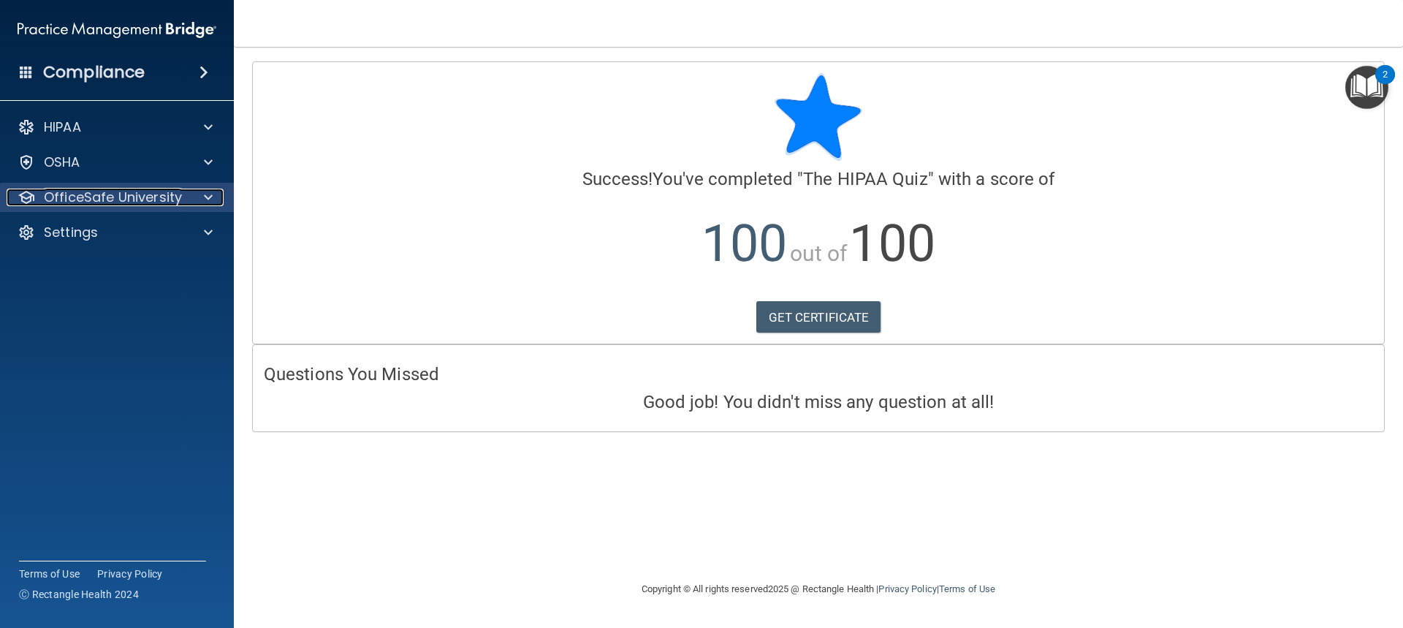
click at [213, 198] on div at bounding box center [206, 198] width 37 height 18
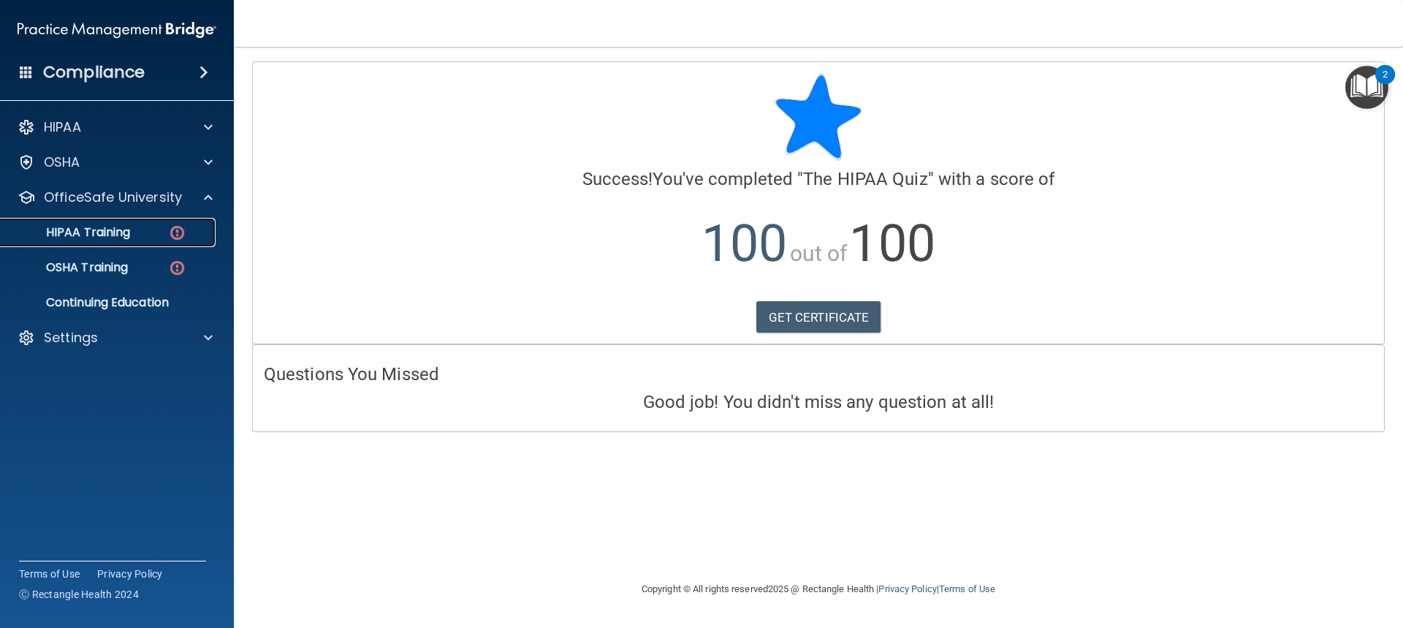
click at [169, 238] on img at bounding box center [177, 233] width 18 height 18
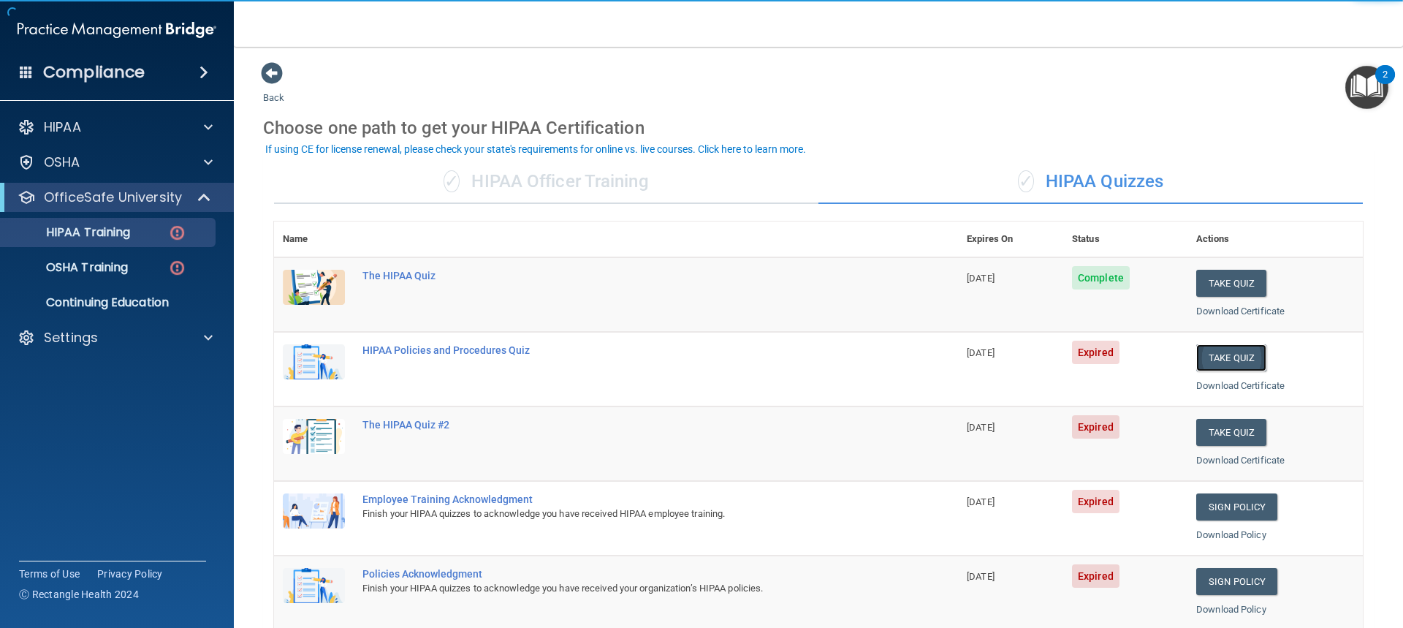
click at [1218, 366] on button "Take Quiz" at bounding box center [1231, 357] width 70 height 27
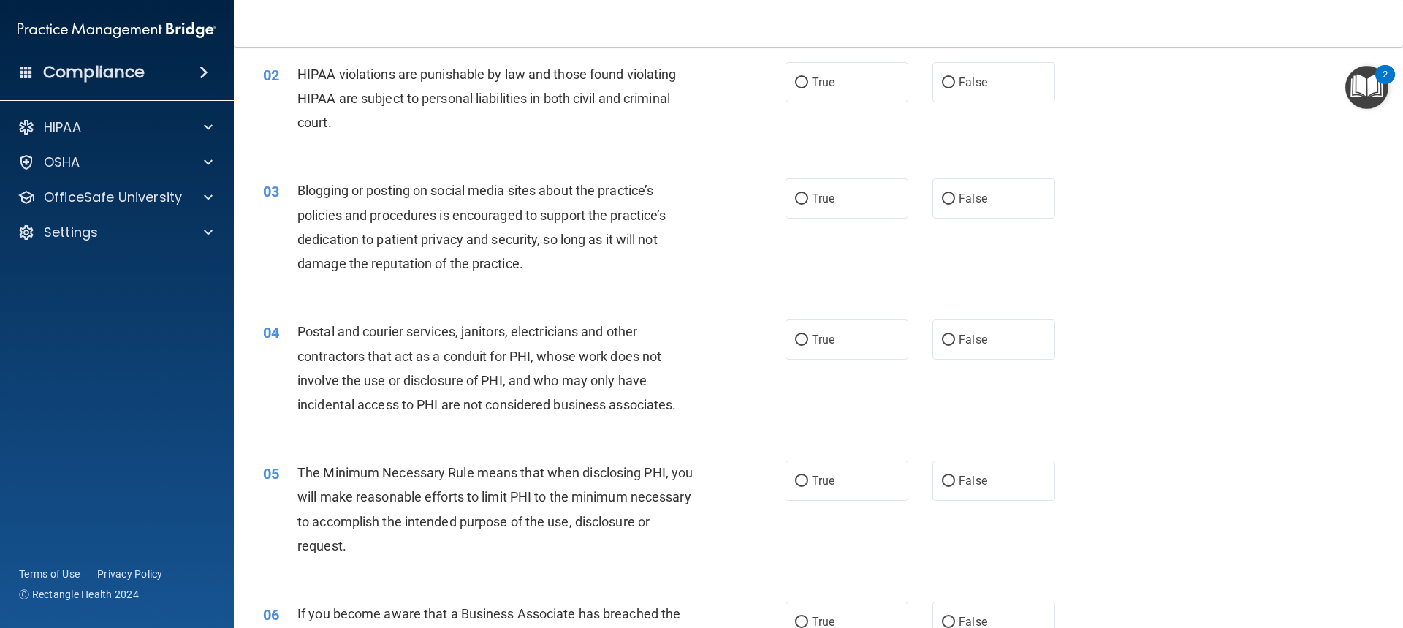
scroll to position [73, 0]
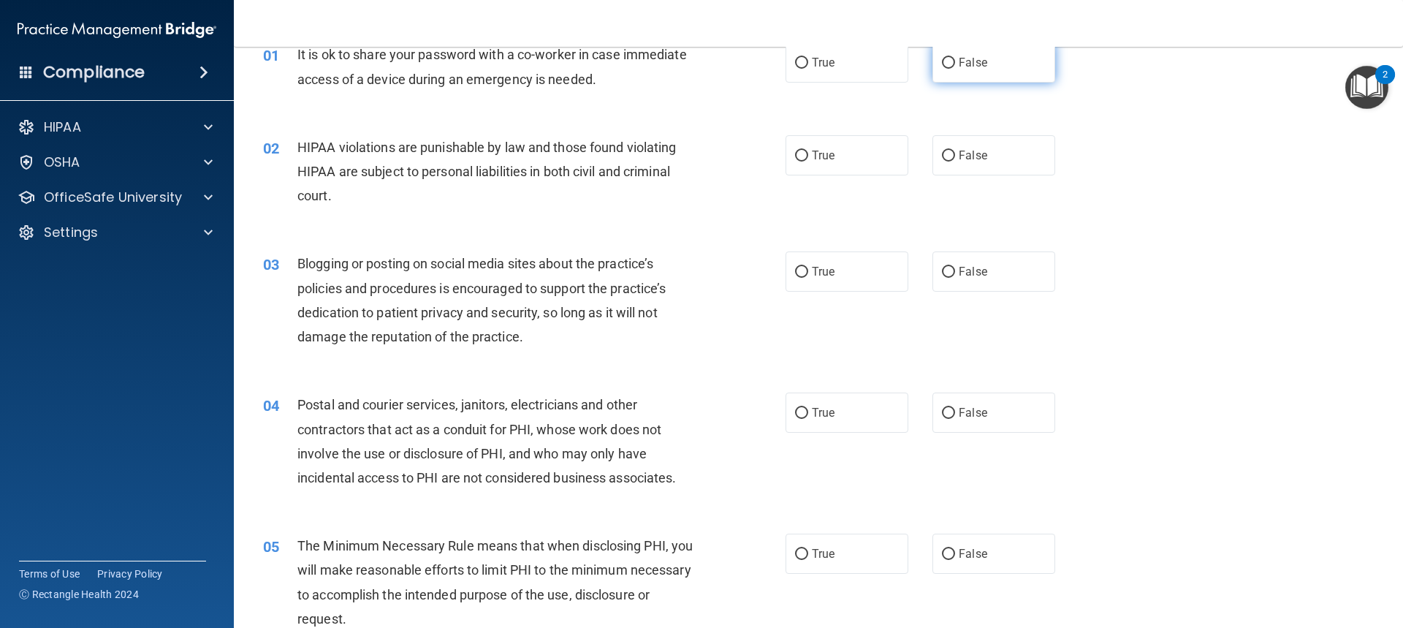
click at [944, 55] on label "False" at bounding box center [994, 62] width 123 height 40
click at [944, 58] on input "False" at bounding box center [948, 63] width 13 height 11
radio input "true"
click at [795, 151] on input "True" at bounding box center [801, 156] width 13 height 11
radio input "true"
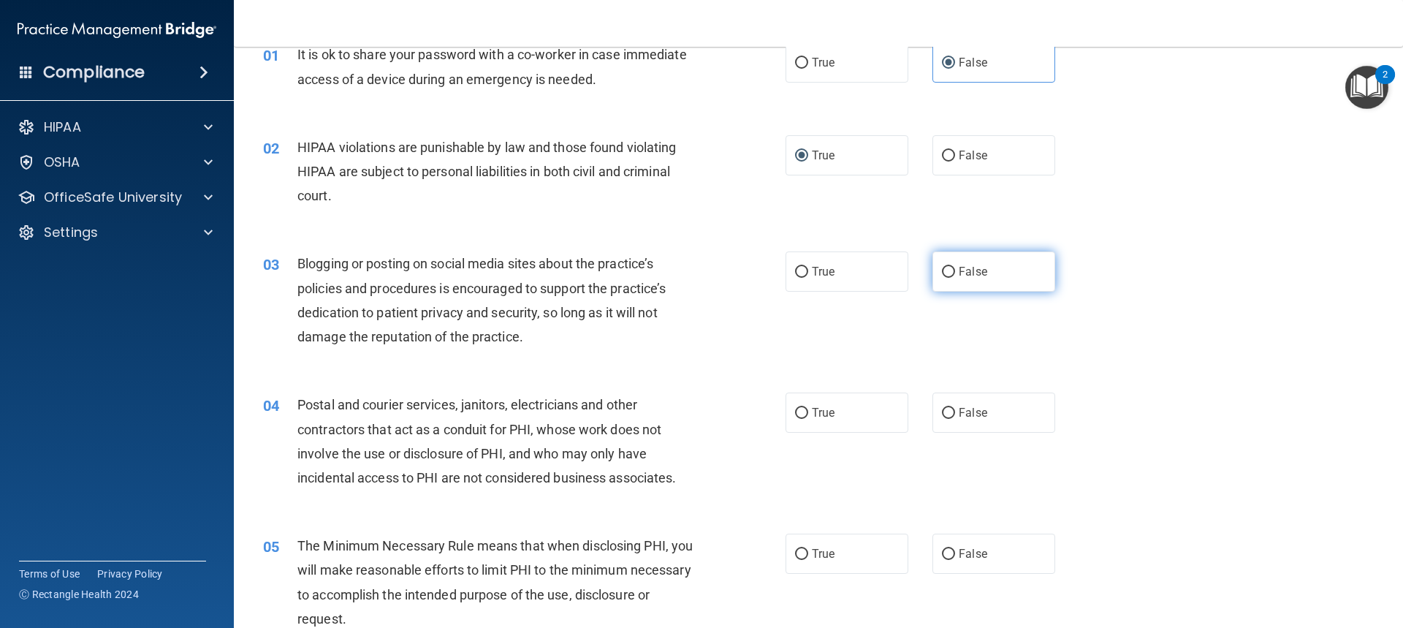
click at [942, 270] on input "False" at bounding box center [948, 272] width 13 height 11
radio input "true"
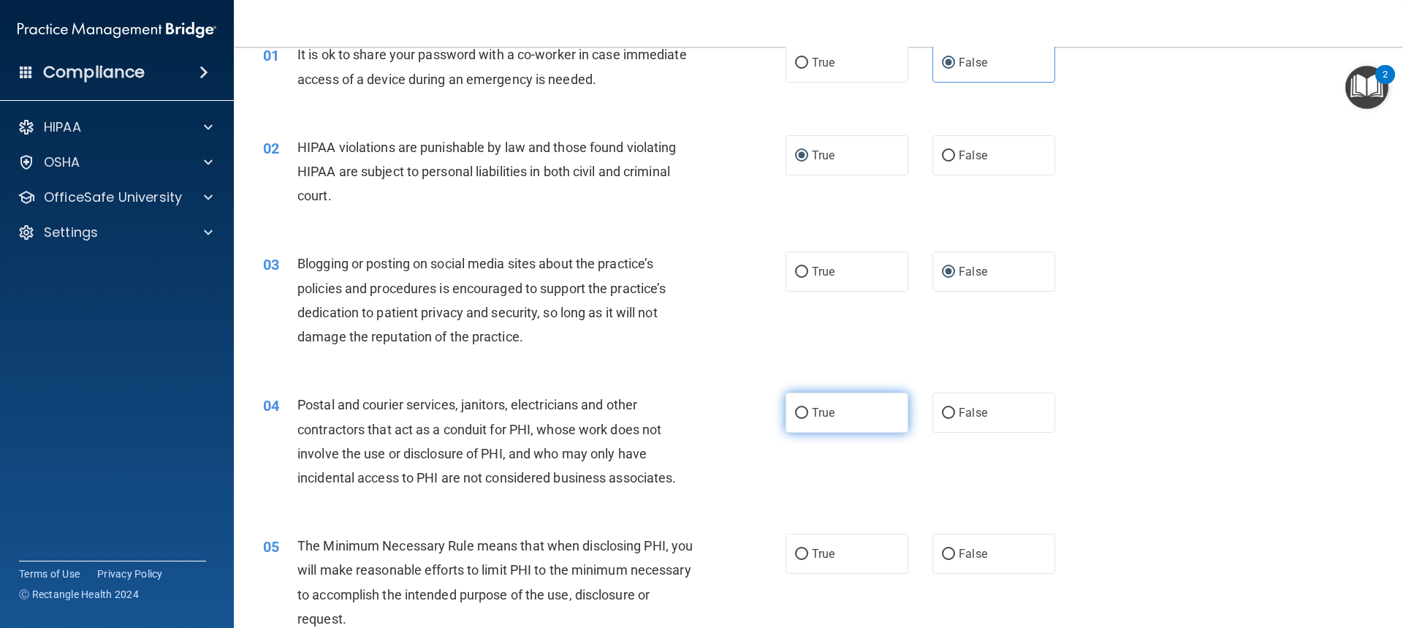
click at [796, 413] on input "True" at bounding box center [801, 413] width 13 height 11
radio input "true"
click at [800, 553] on input "True" at bounding box center [801, 554] width 13 height 11
radio input "true"
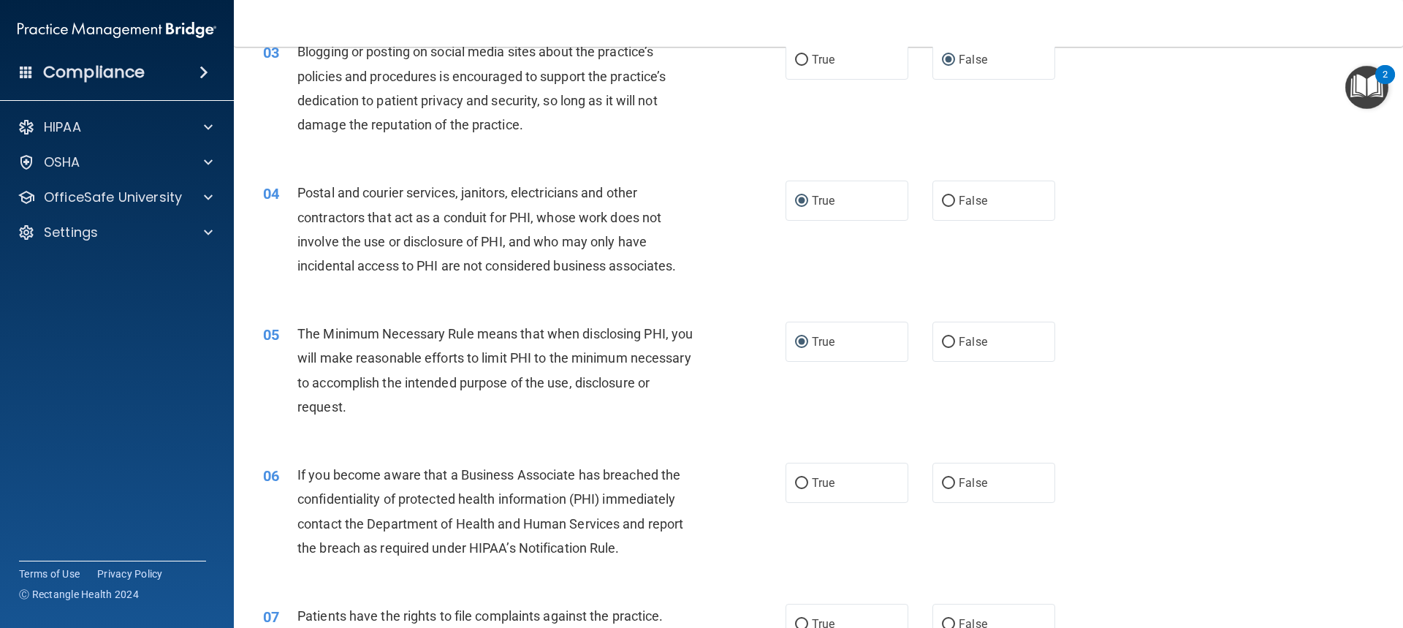
scroll to position [292, 0]
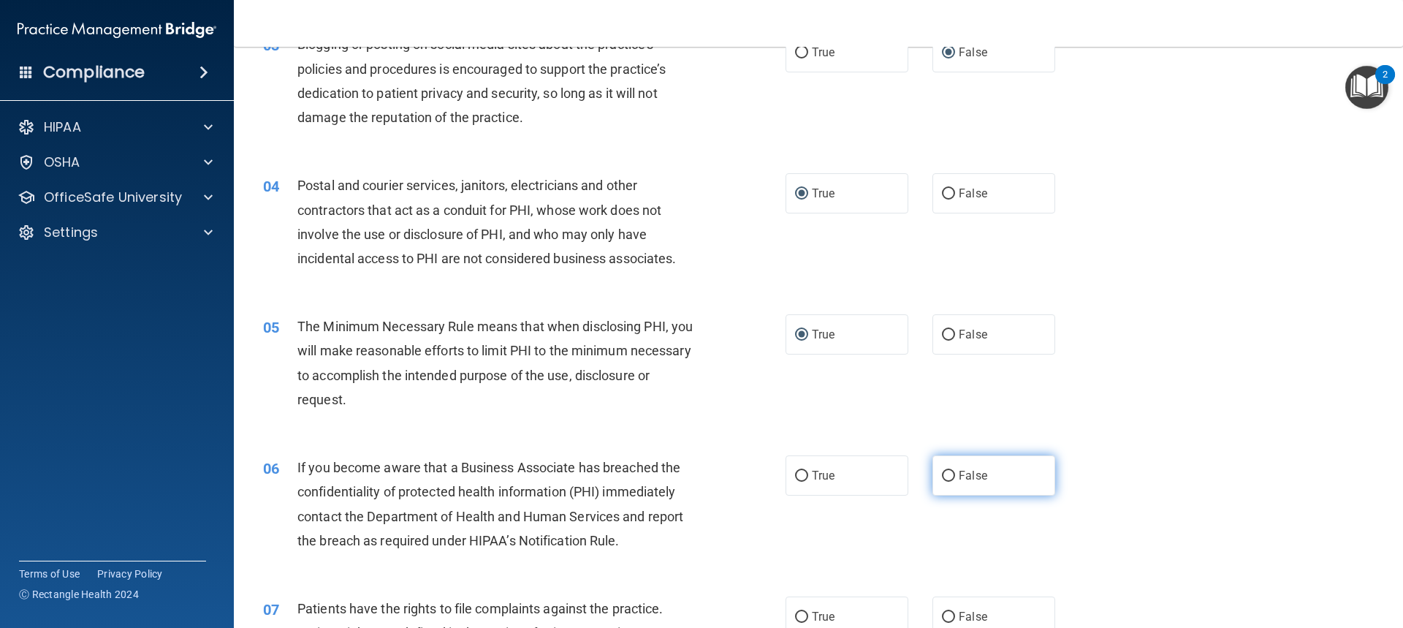
click at [984, 466] on label "False" at bounding box center [994, 475] width 123 height 40
click at [955, 471] on input "False" at bounding box center [948, 476] width 13 height 11
radio input "true"
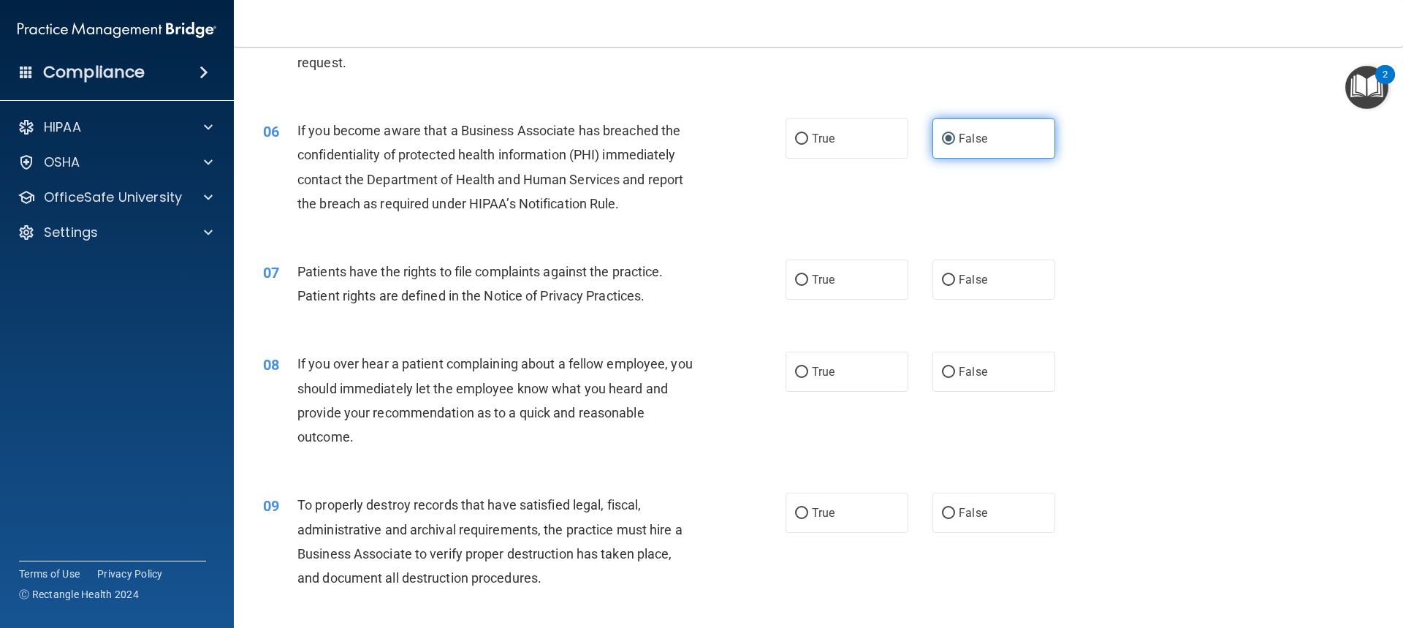
scroll to position [658, 0]
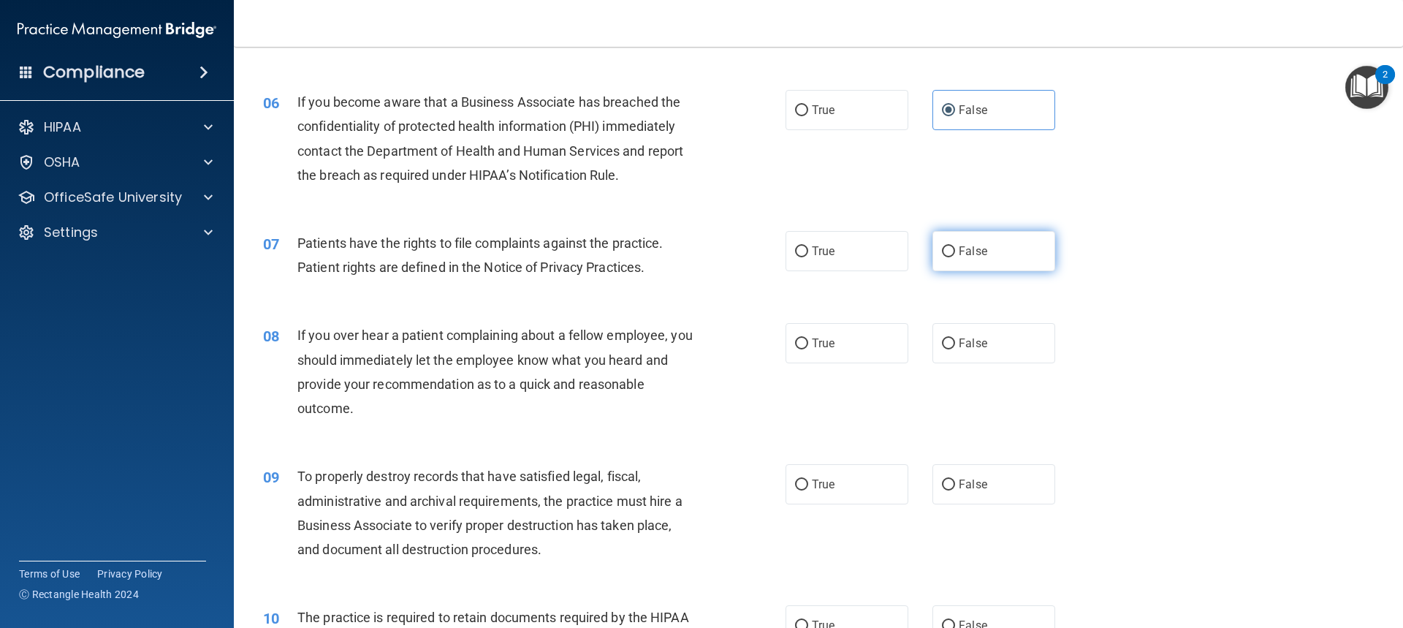
click at [952, 241] on label "False" at bounding box center [994, 251] width 123 height 40
click at [952, 246] on input "False" at bounding box center [948, 251] width 13 height 11
radio input "true"
click at [959, 349] on span "False" at bounding box center [973, 343] width 29 height 14
click at [954, 349] on input "False" at bounding box center [948, 343] width 13 height 11
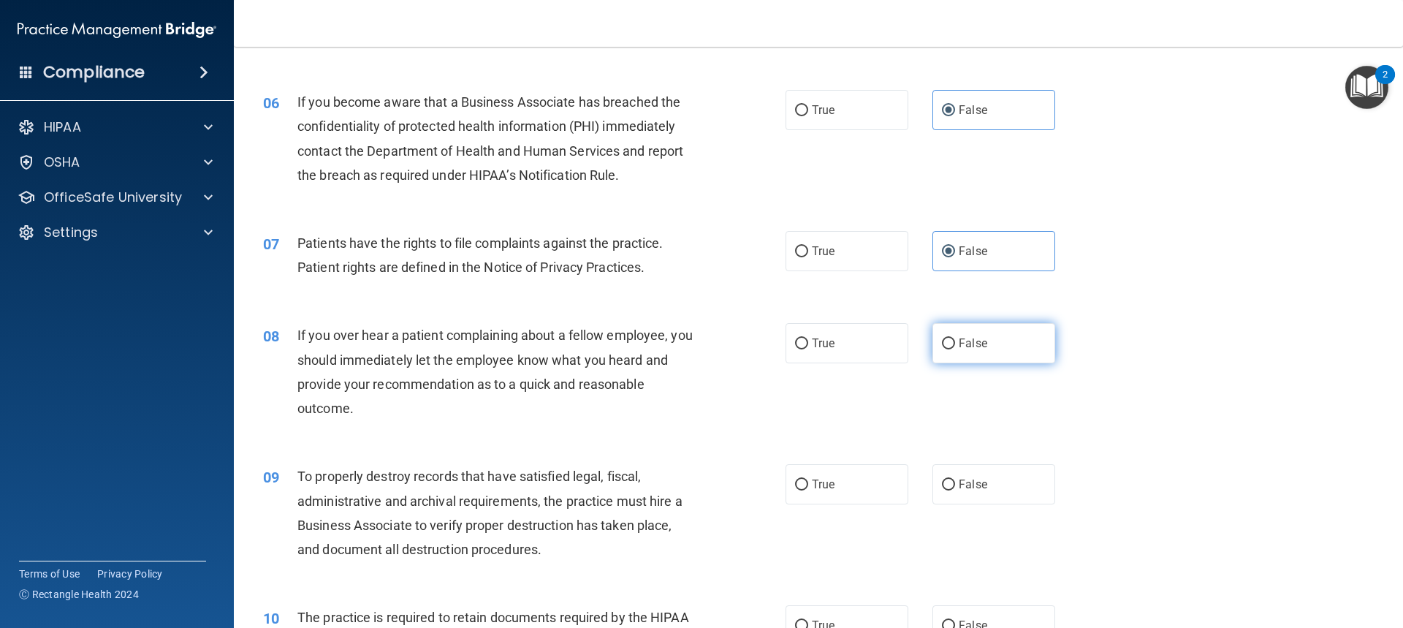
radio input "true"
click at [975, 479] on span "False" at bounding box center [973, 484] width 29 height 14
click at [955, 479] on input "False" at bounding box center [948, 484] width 13 height 11
radio input "true"
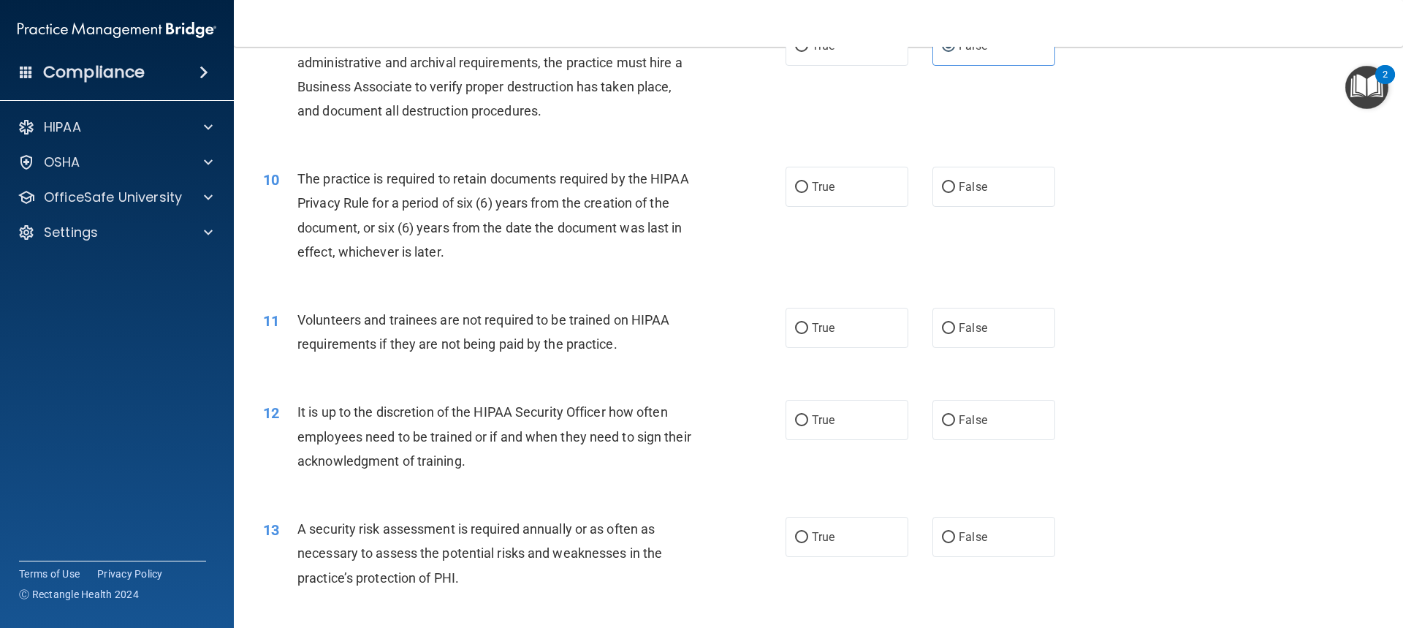
scroll to position [1023, 0]
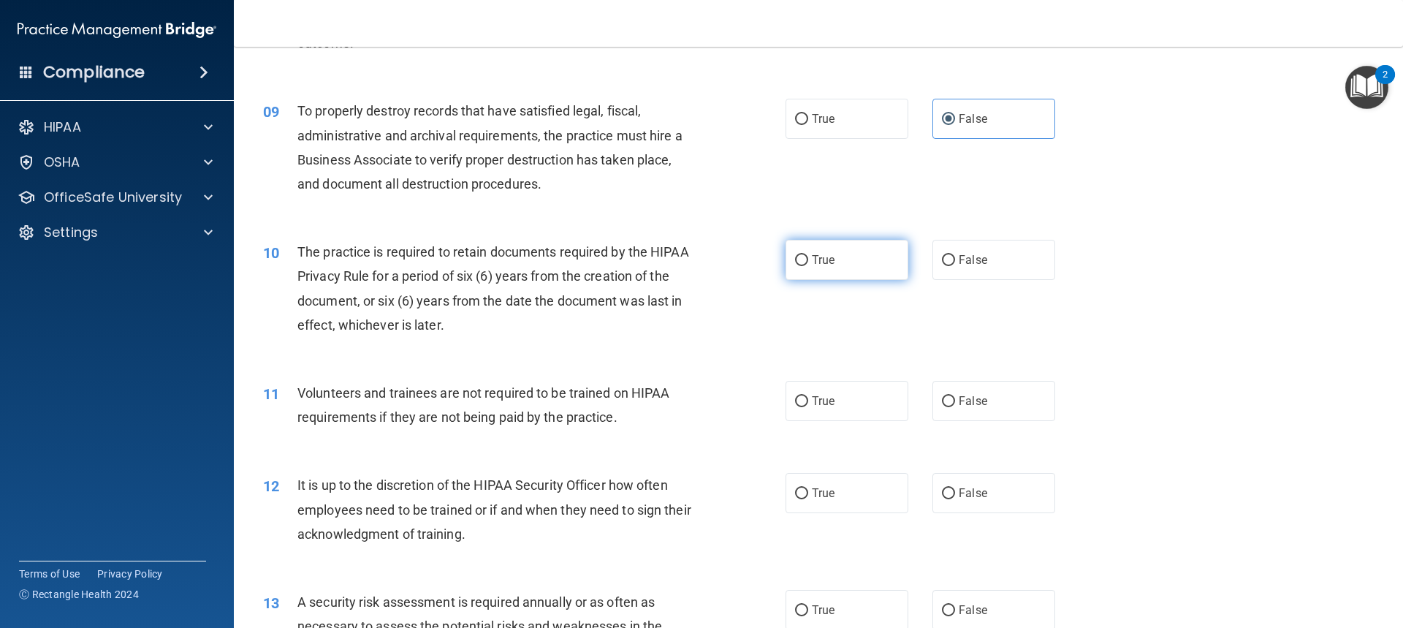
click at [841, 274] on label "True" at bounding box center [847, 260] width 123 height 40
click at [808, 266] on input "True" at bounding box center [801, 260] width 13 height 11
radio input "true"
click at [855, 409] on label "True" at bounding box center [847, 401] width 123 height 40
click at [808, 407] on input "True" at bounding box center [801, 401] width 13 height 11
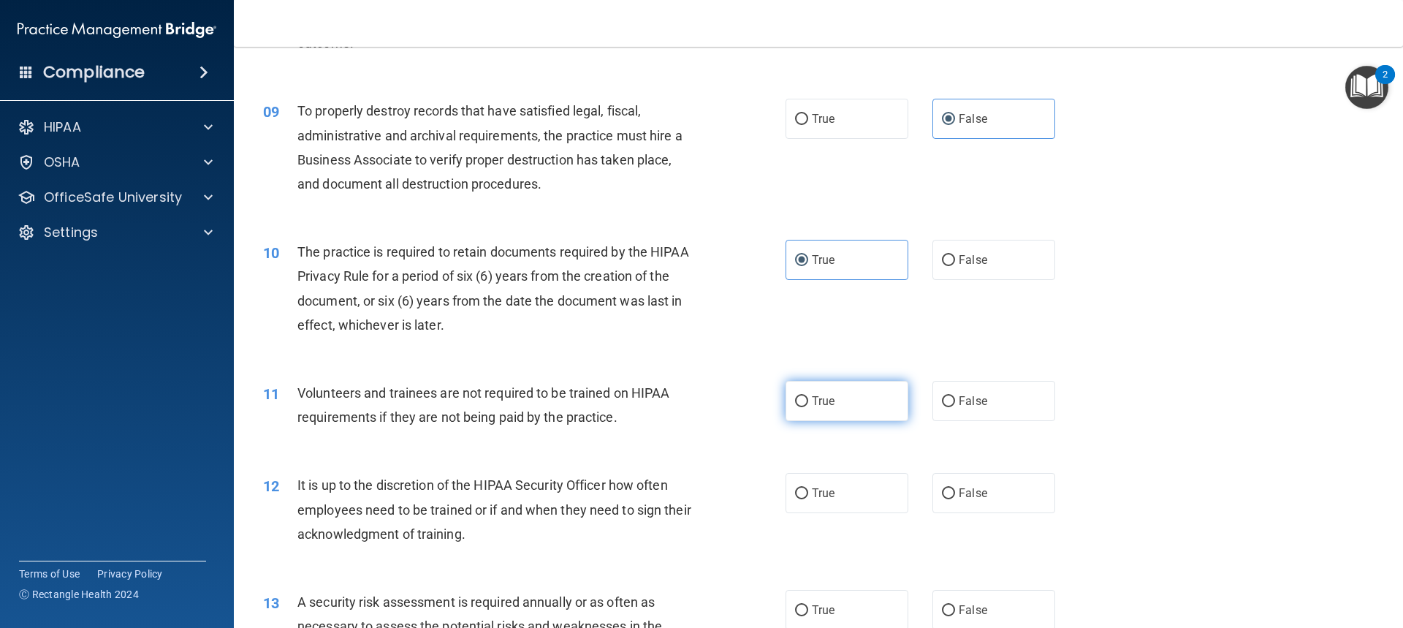
radio input "true"
click at [857, 493] on label "True" at bounding box center [847, 493] width 123 height 40
click at [808, 493] on input "True" at bounding box center [801, 493] width 13 height 11
radio input "true"
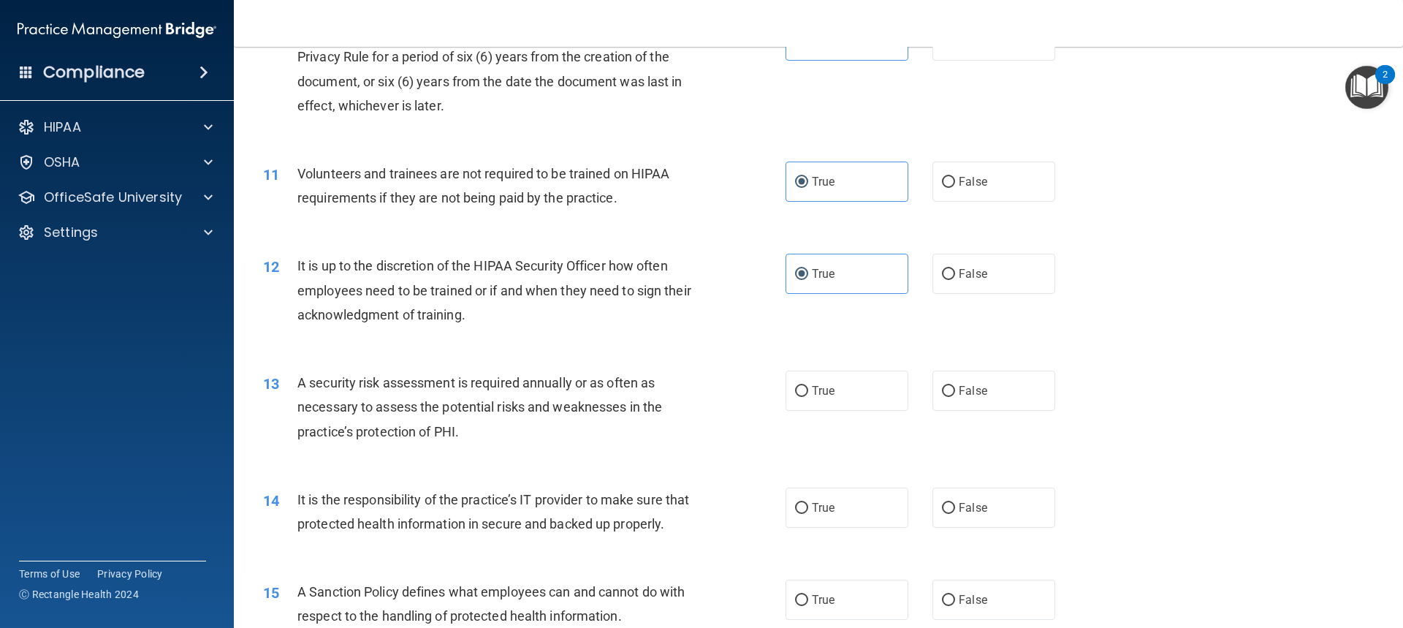
scroll to position [1316, 0]
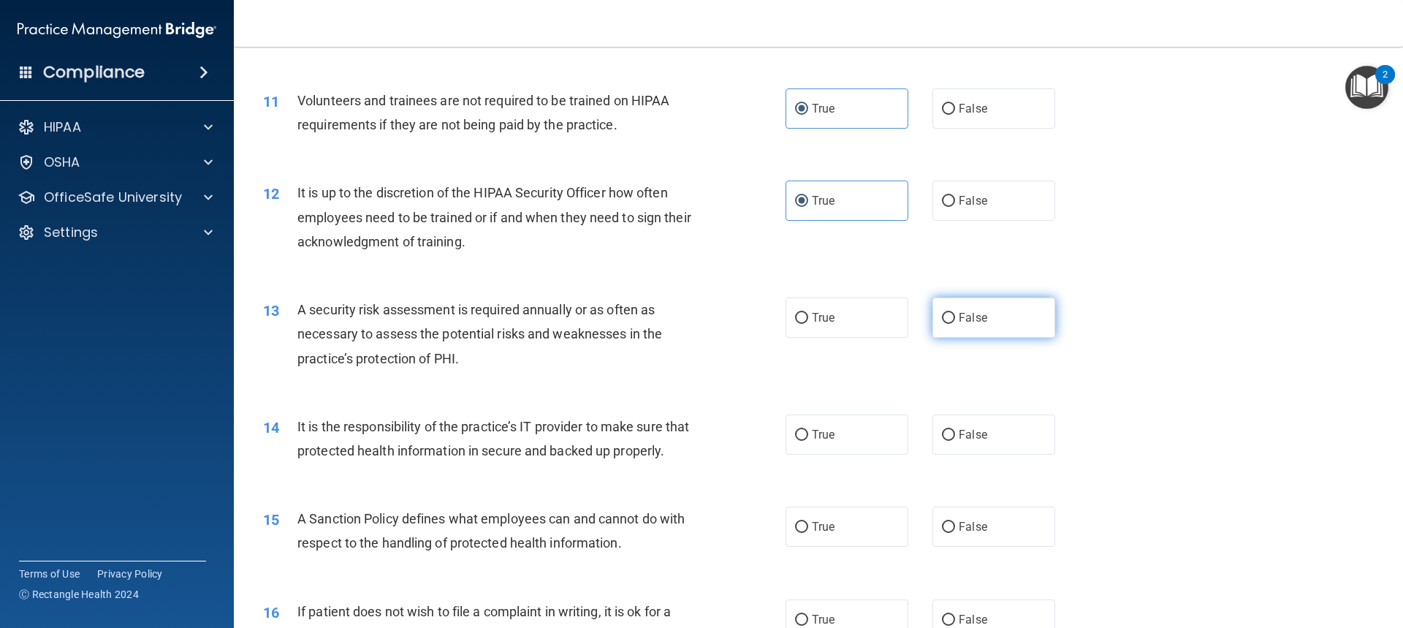
click at [993, 326] on label "False" at bounding box center [994, 317] width 123 height 40
click at [955, 324] on input "False" at bounding box center [948, 318] width 13 height 11
radio input "true"
click at [970, 435] on span "False" at bounding box center [973, 435] width 29 height 14
click at [955, 435] on input "False" at bounding box center [948, 435] width 13 height 11
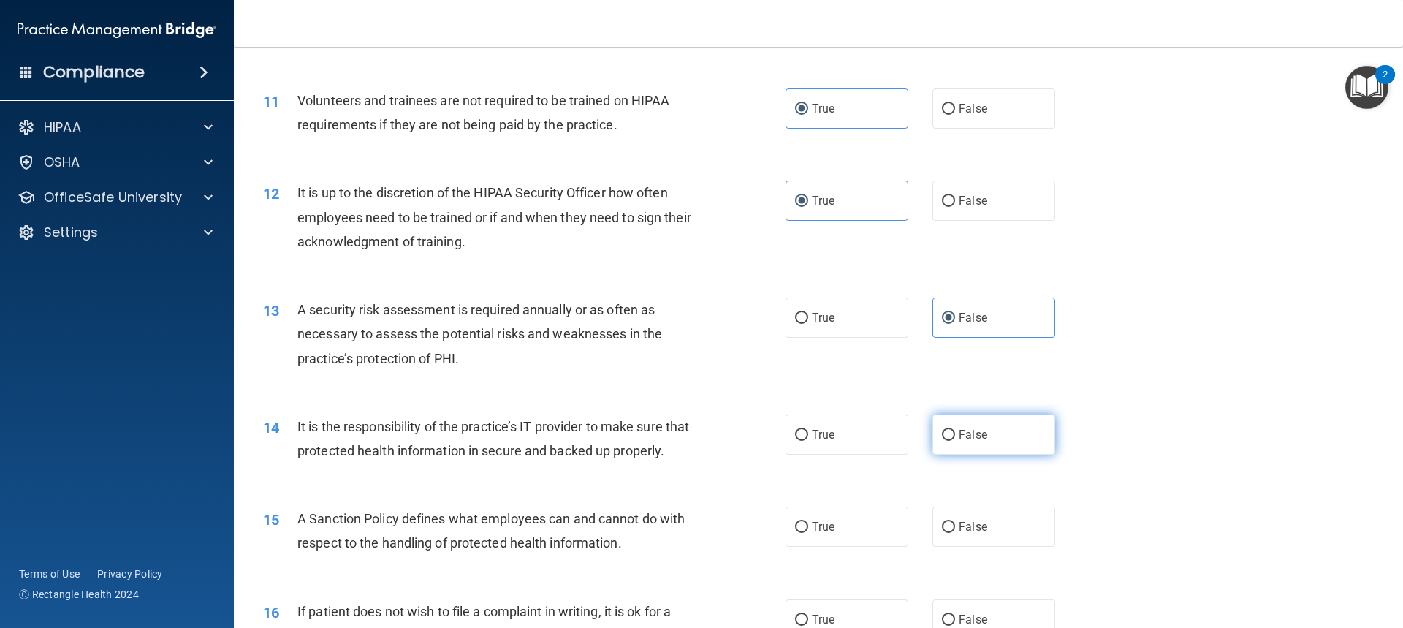
radio input "true"
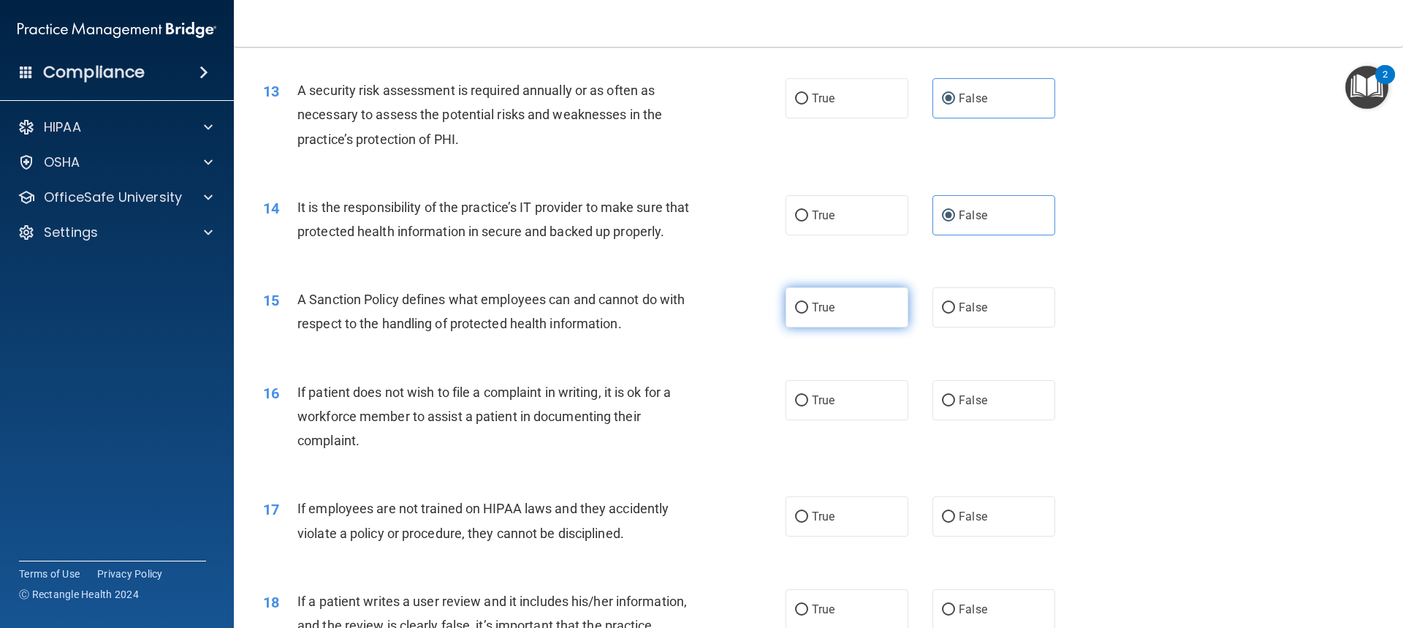
click at [825, 314] on span "True" at bounding box center [823, 307] width 23 height 14
click at [808, 314] on input "True" at bounding box center [801, 308] width 13 height 11
radio input "true"
click at [822, 409] on label "True" at bounding box center [847, 400] width 123 height 40
click at [808, 406] on input "True" at bounding box center [801, 400] width 13 height 11
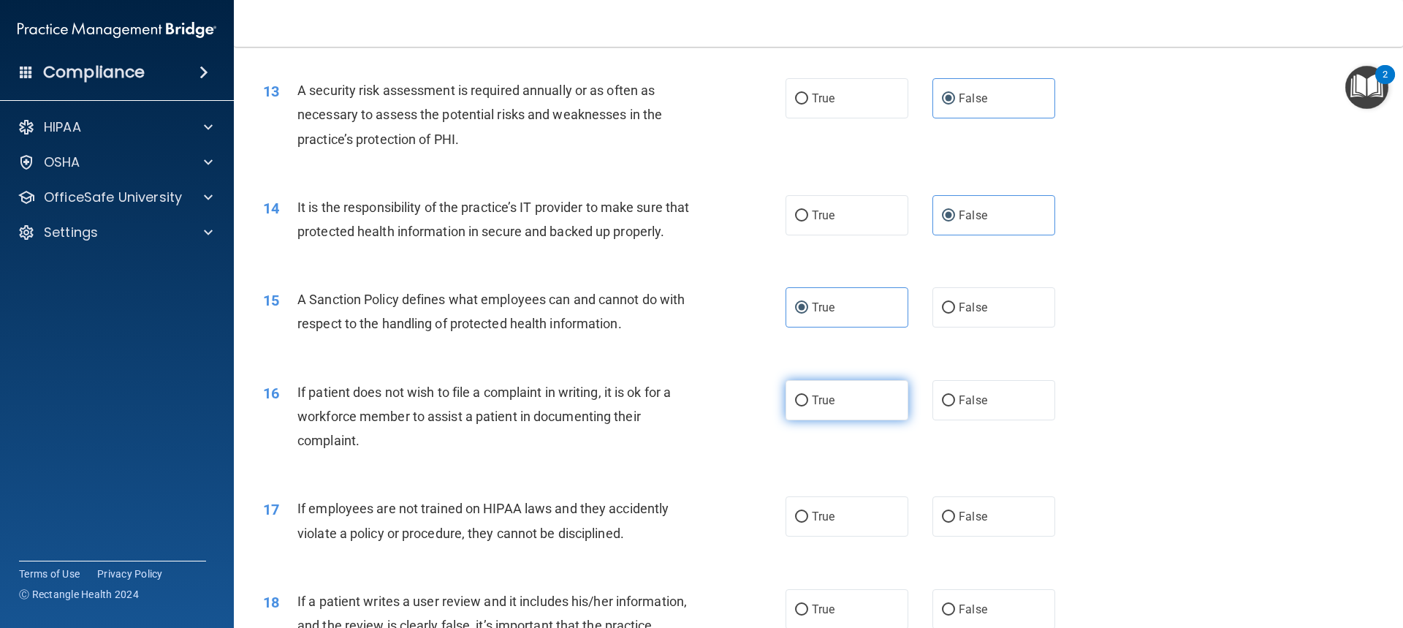
radio input "true"
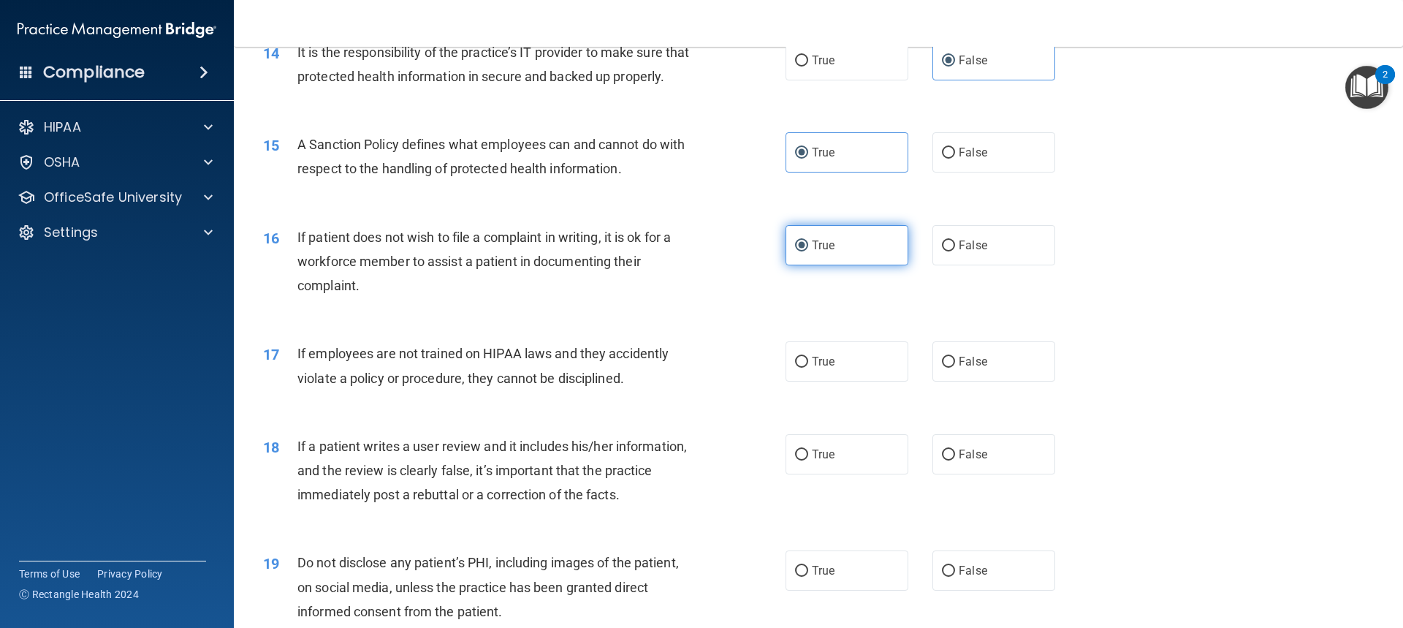
scroll to position [1754, 0]
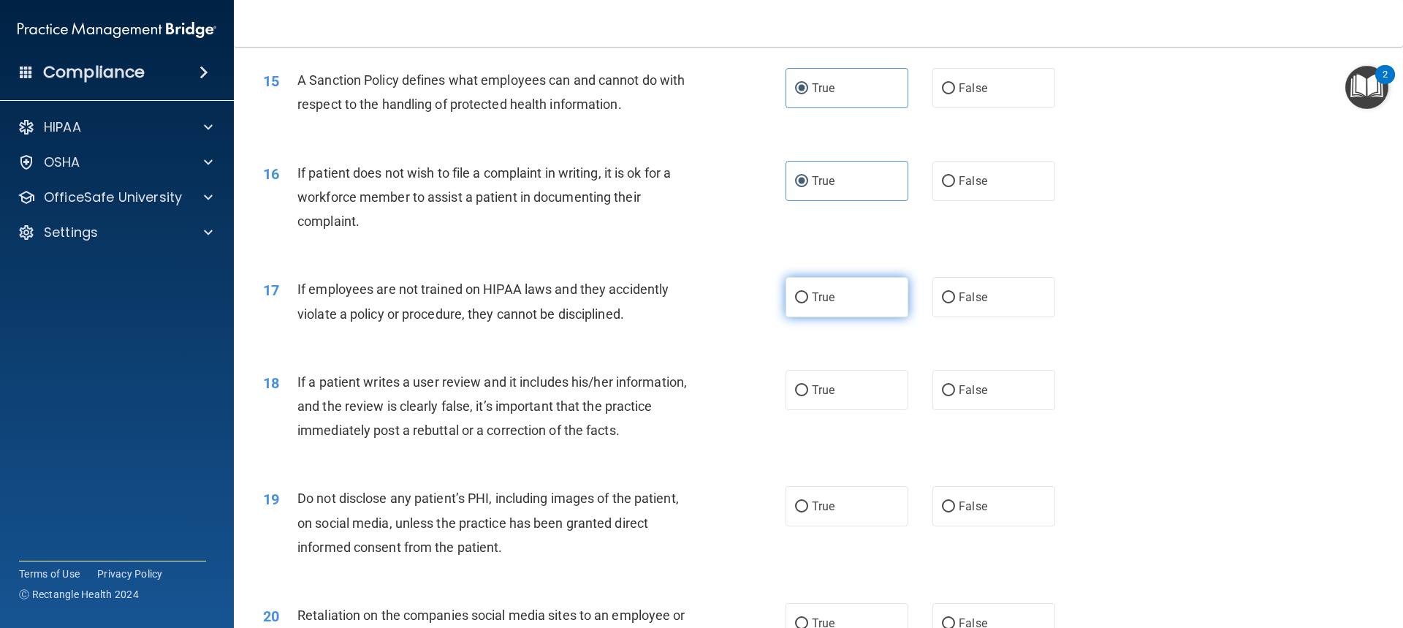
click at [824, 317] on label "True" at bounding box center [847, 297] width 123 height 40
click at [808, 303] on input "True" at bounding box center [801, 297] width 13 height 11
radio input "true"
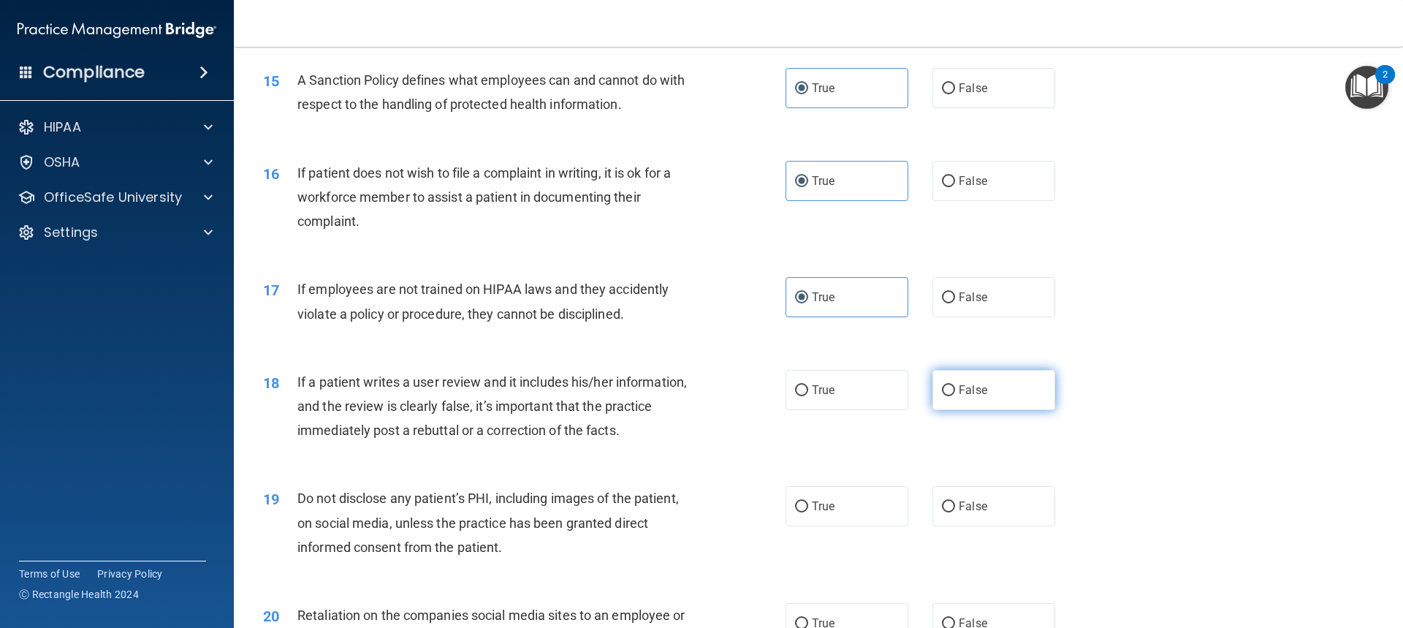
click at [972, 397] on span "False" at bounding box center [973, 390] width 29 height 14
click at [955, 396] on input "False" at bounding box center [948, 390] width 13 height 11
radio input "true"
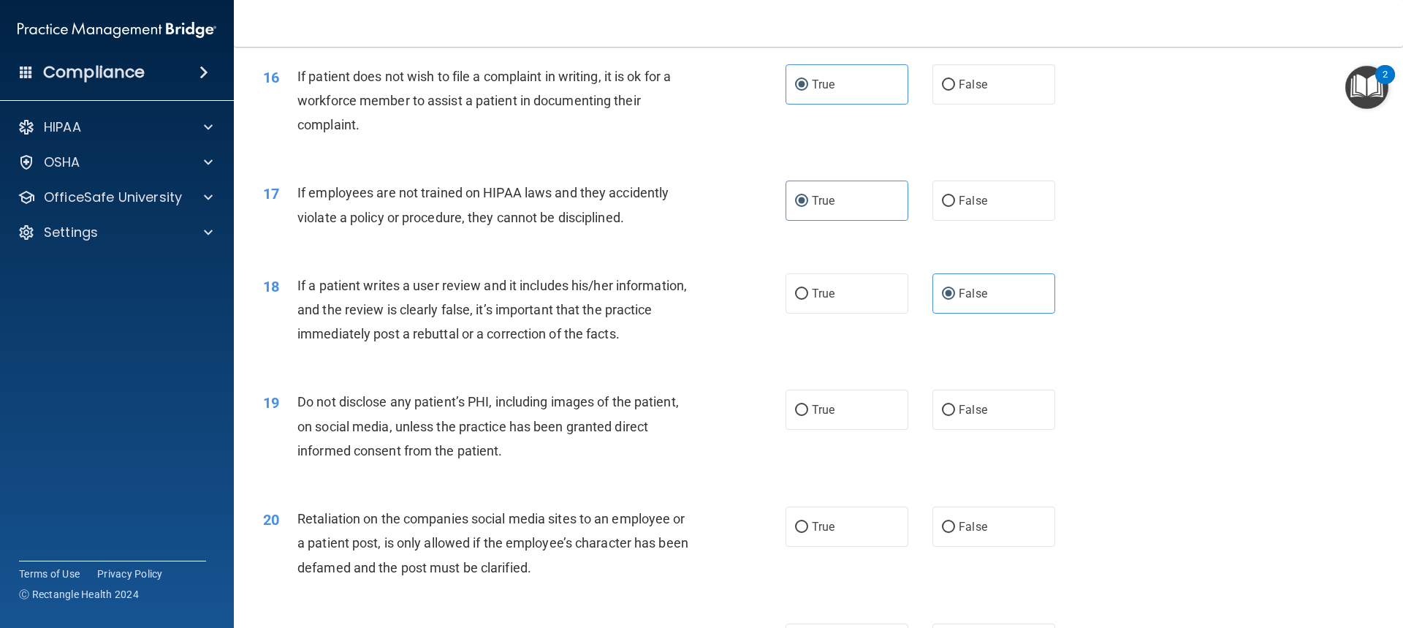
scroll to position [1973, 0]
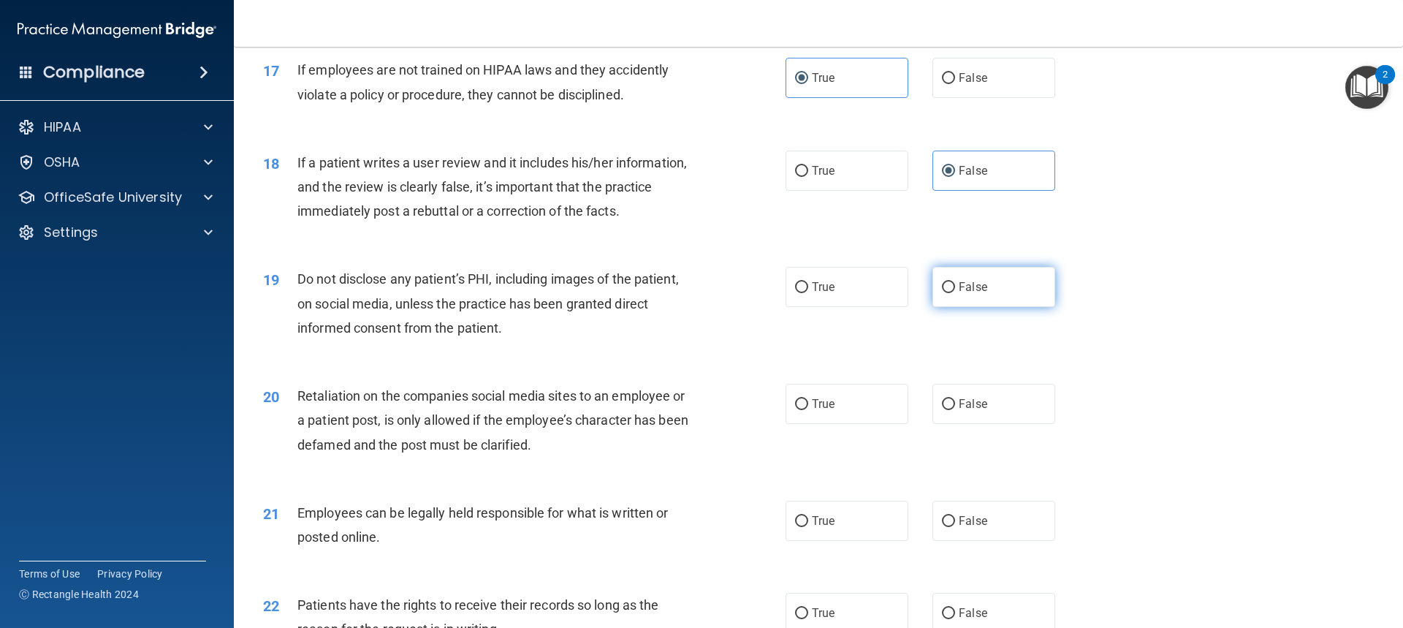
click at [960, 294] on span "False" at bounding box center [973, 287] width 29 height 14
click at [955, 293] on input "False" at bounding box center [948, 287] width 13 height 11
radio input "true"
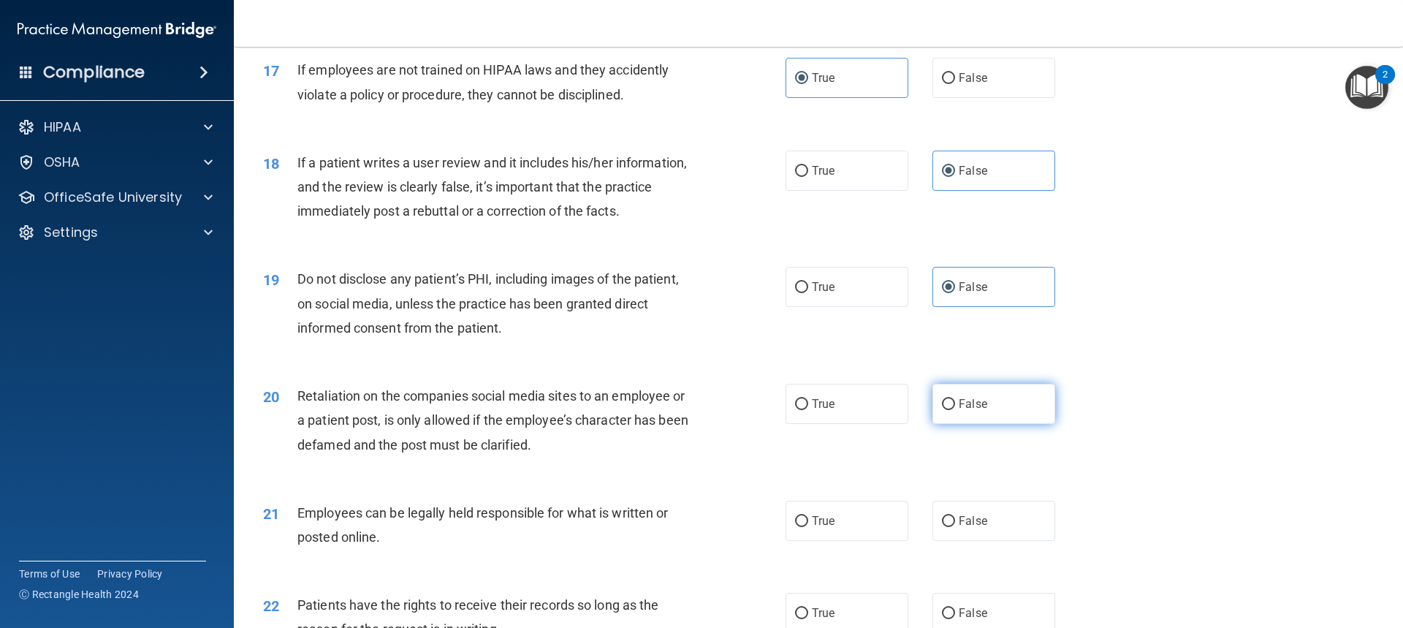
click at [988, 424] on label "False" at bounding box center [994, 404] width 123 height 40
click at [955, 410] on input "False" at bounding box center [948, 404] width 13 height 11
radio input "true"
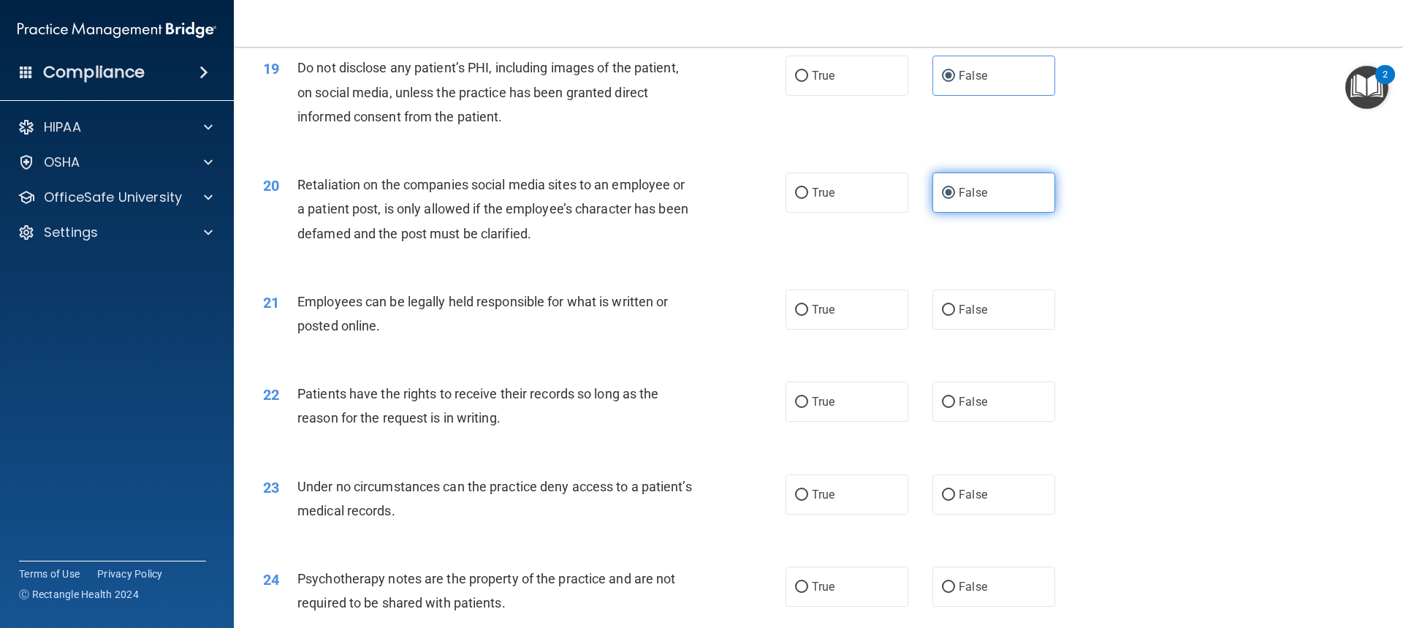
scroll to position [2266, 0]
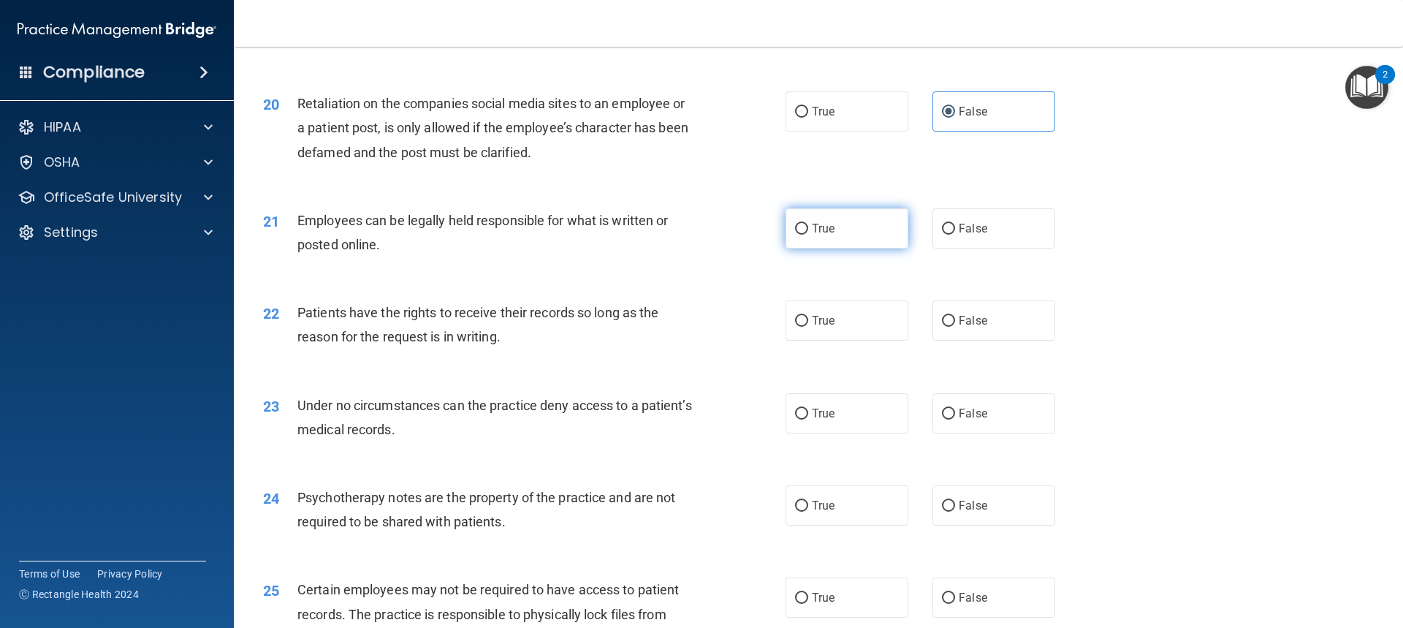
click at [872, 249] on label "True" at bounding box center [847, 228] width 123 height 40
click at [808, 235] on input "True" at bounding box center [801, 229] width 13 height 11
radio input "true"
click at [857, 341] on label "True" at bounding box center [847, 320] width 123 height 40
click at [808, 327] on input "True" at bounding box center [801, 321] width 13 height 11
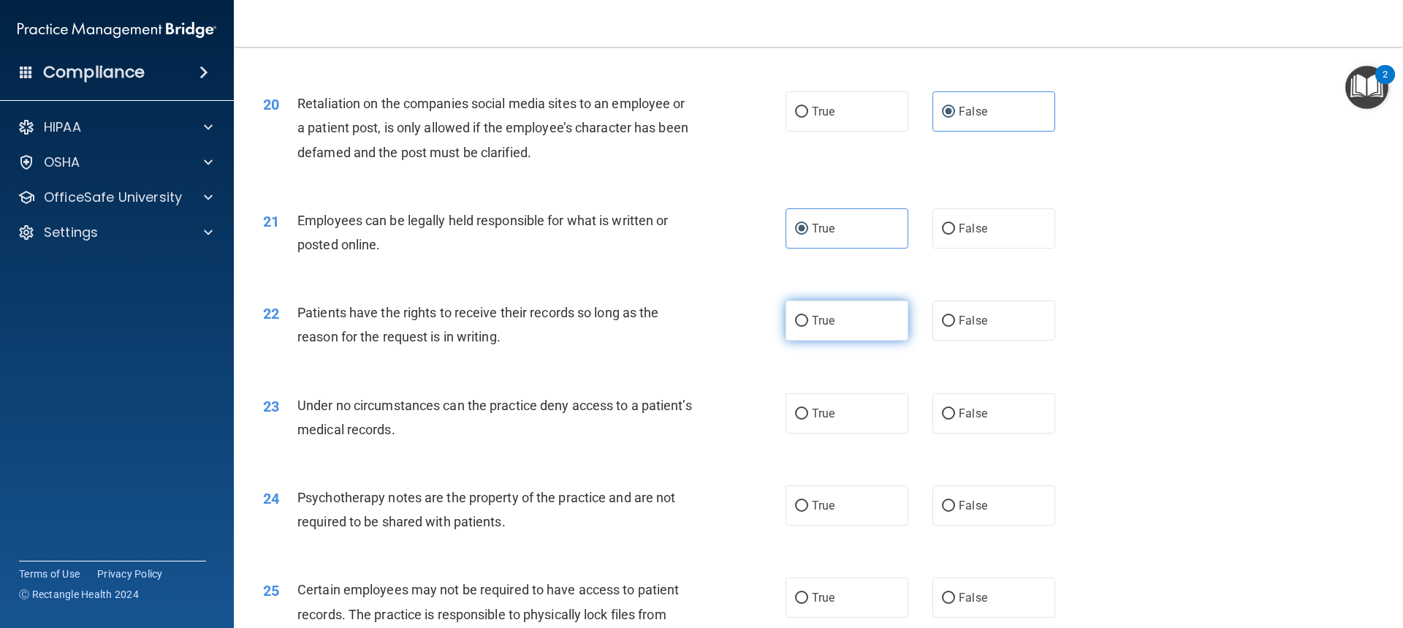
radio input "true"
click at [970, 429] on label "False" at bounding box center [994, 413] width 123 height 40
click at [955, 420] on input "False" at bounding box center [948, 414] width 13 height 11
radio input "true"
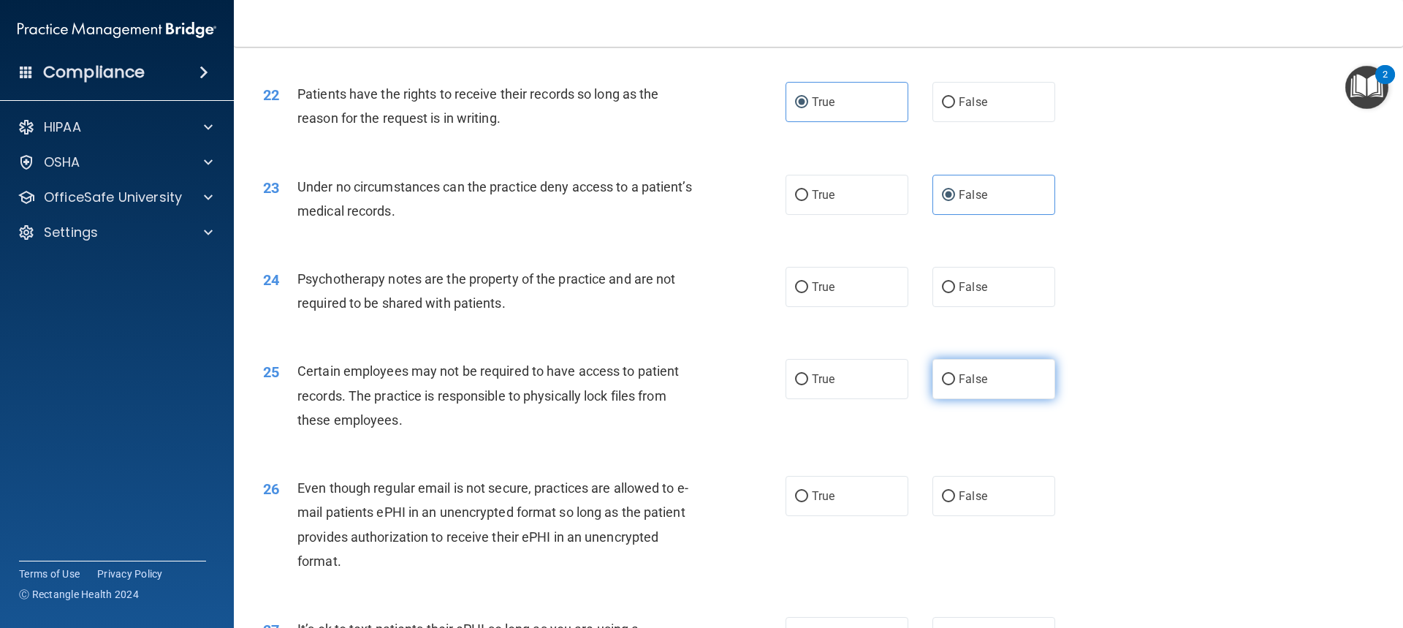
scroll to position [2485, 0]
click at [947, 292] on input "False" at bounding box center [948, 286] width 13 height 11
radio input "true"
click at [830, 396] on label "True" at bounding box center [847, 378] width 123 height 40
click at [808, 384] on input "True" at bounding box center [801, 378] width 13 height 11
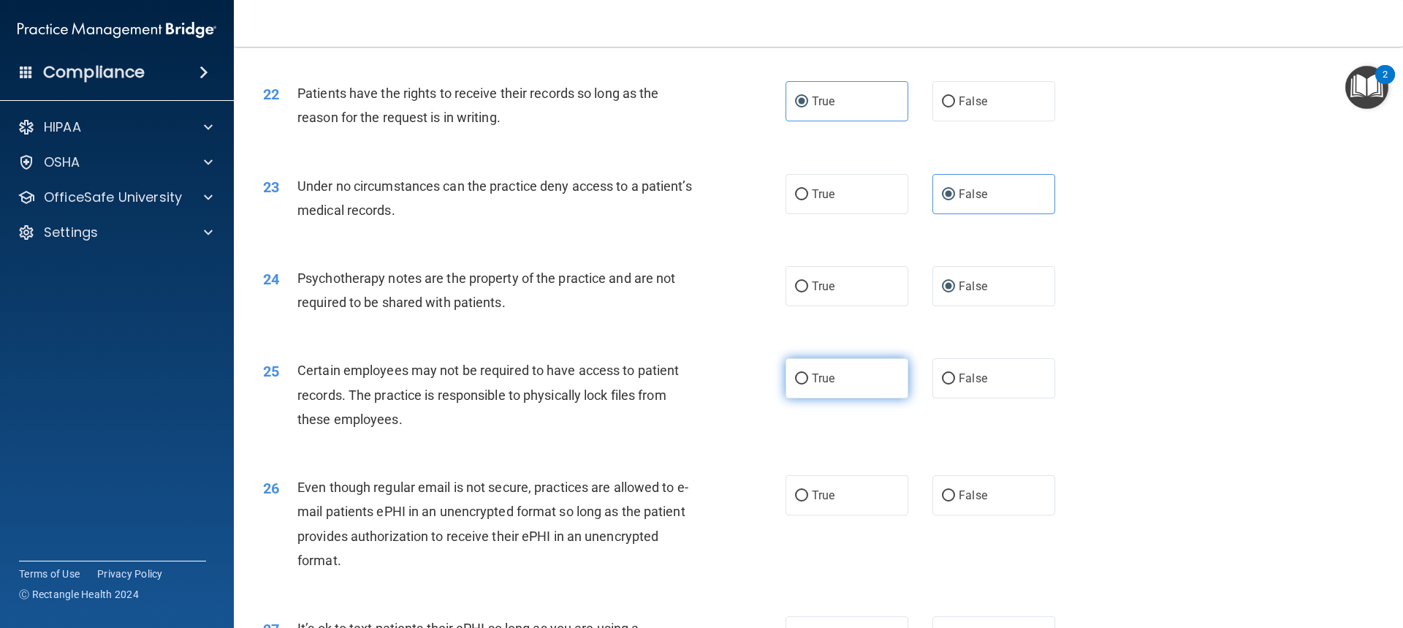
radio input "true"
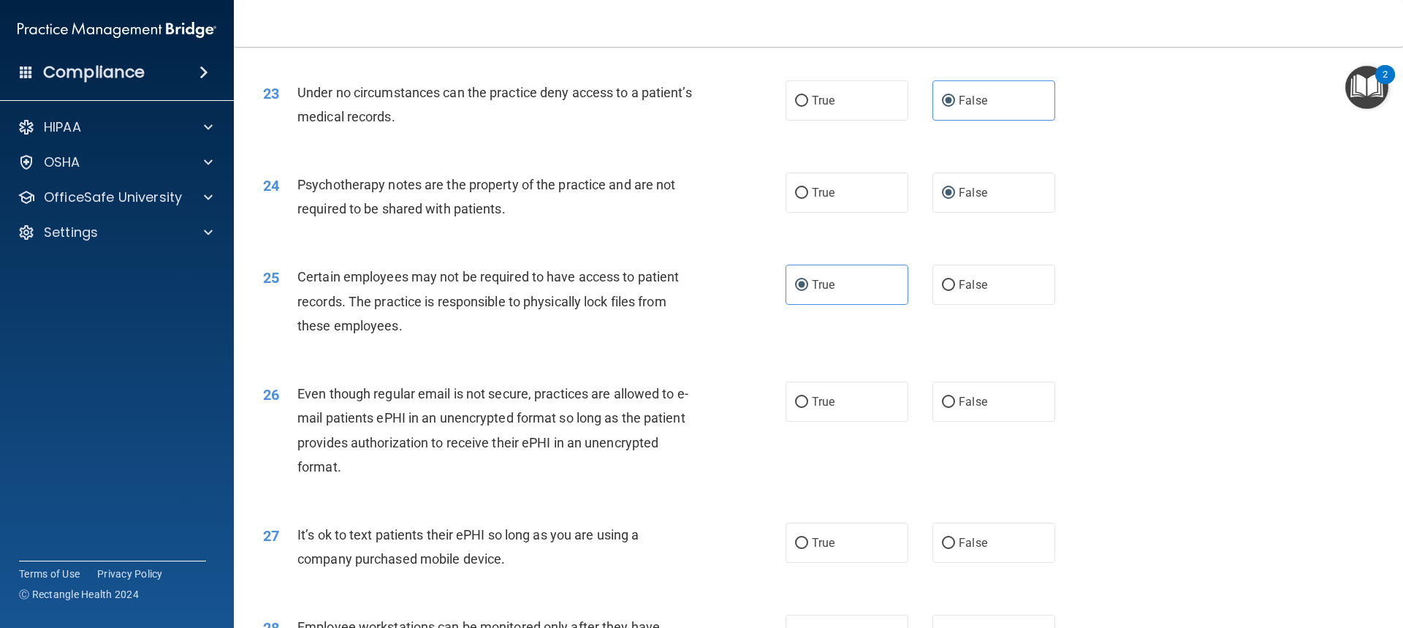
scroll to position [2631, 0]
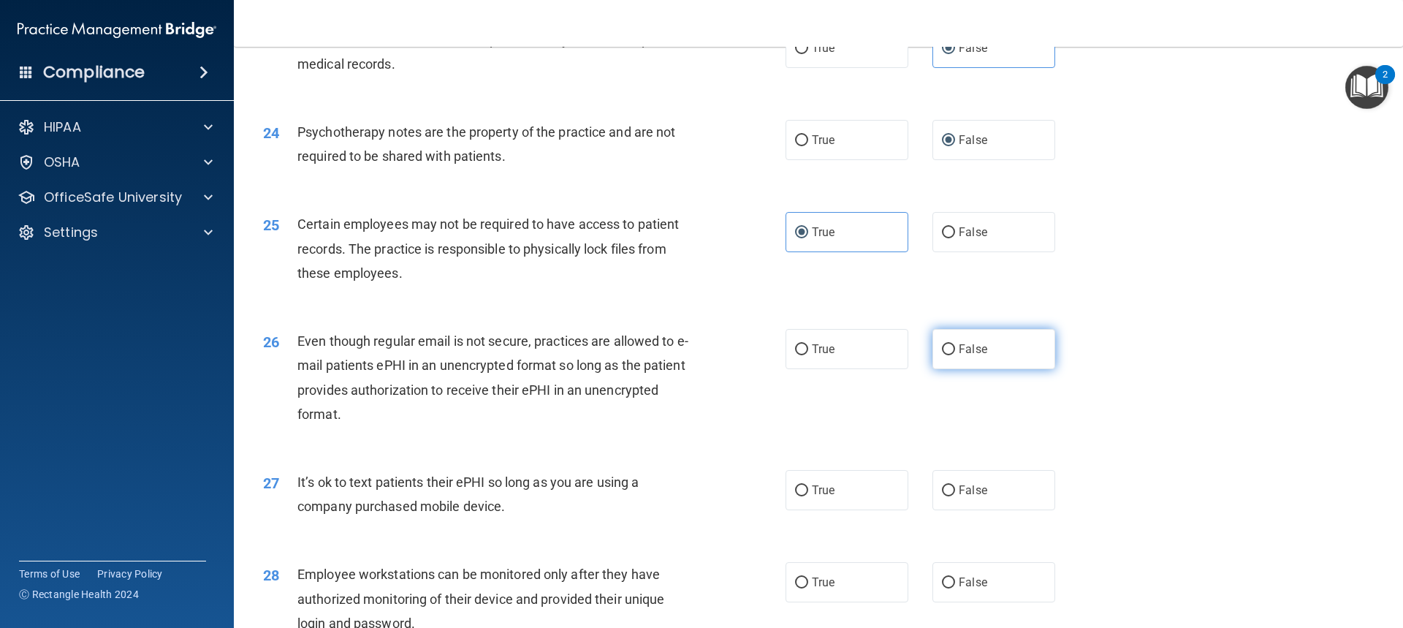
click at [944, 355] on input "False" at bounding box center [948, 349] width 13 height 11
radio input "true"
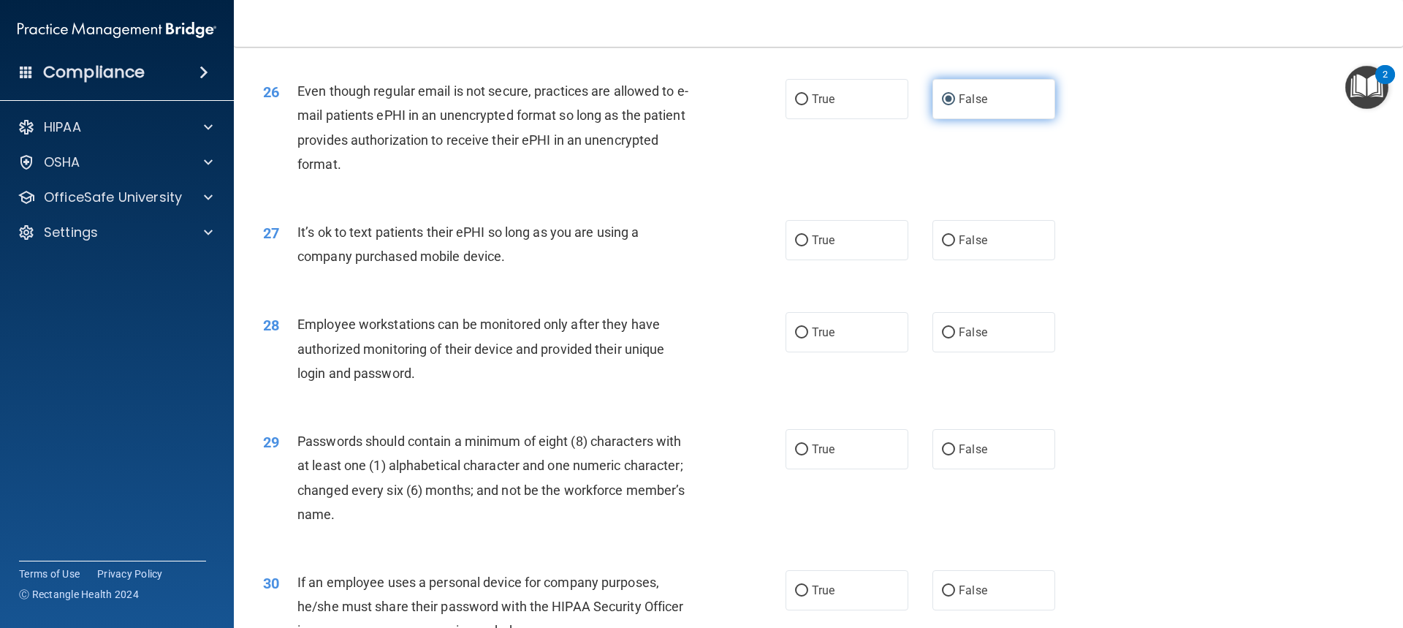
scroll to position [2924, 0]
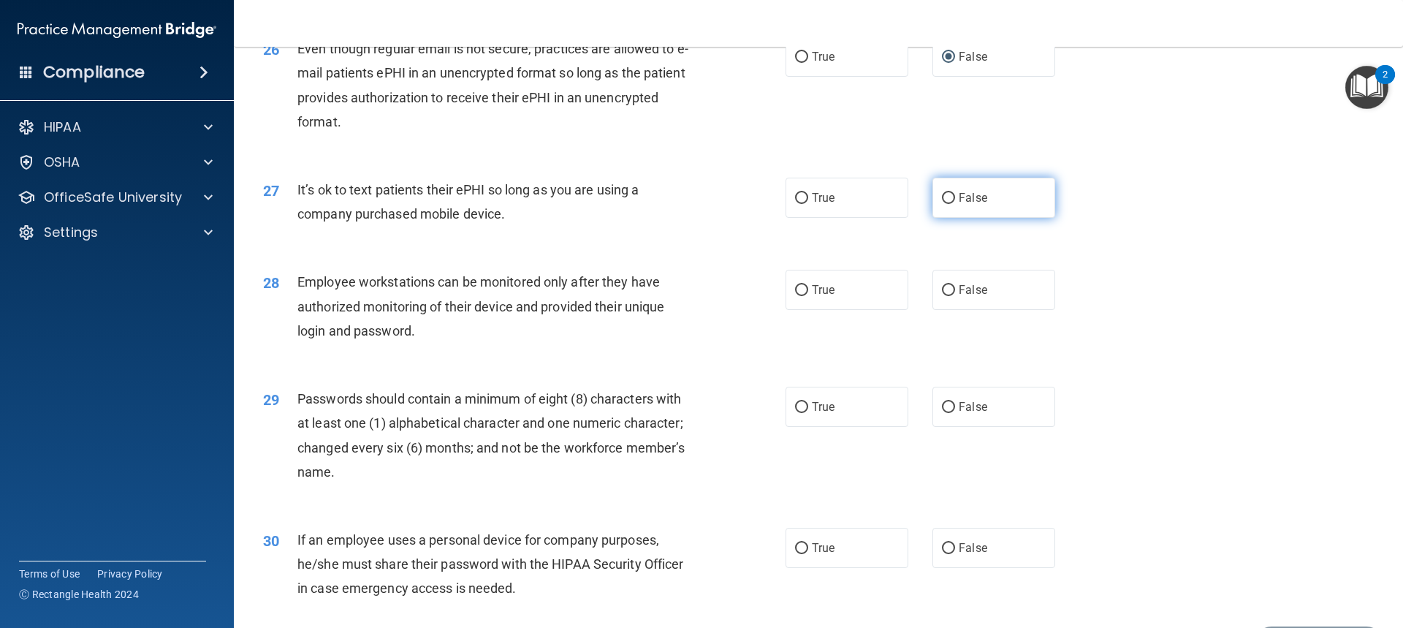
click at [952, 218] on label "False" at bounding box center [994, 198] width 123 height 40
click at [952, 204] on input "False" at bounding box center [948, 198] width 13 height 11
radio input "true"
click at [857, 306] on label "True" at bounding box center [847, 290] width 123 height 40
click at [808, 296] on input "True" at bounding box center [801, 290] width 13 height 11
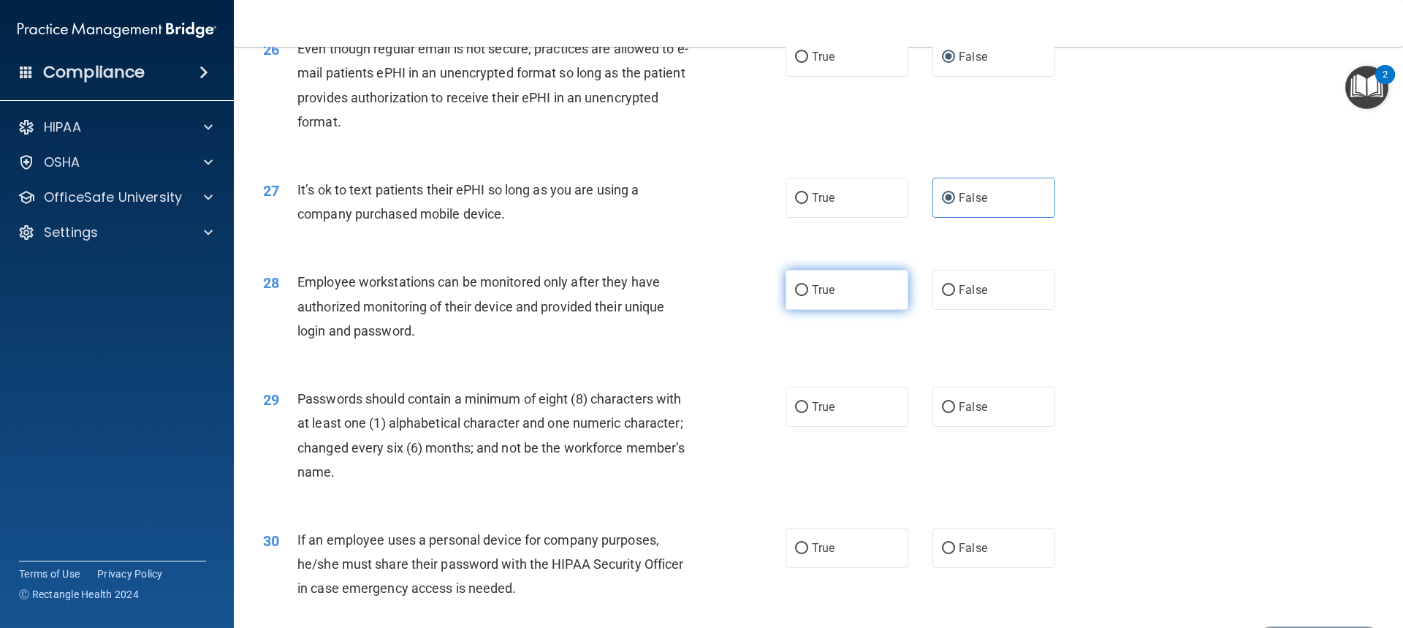
radio input "true"
click at [869, 426] on label "True" at bounding box center [847, 407] width 123 height 40
click at [808, 413] on input "True" at bounding box center [801, 407] width 13 height 11
radio input "true"
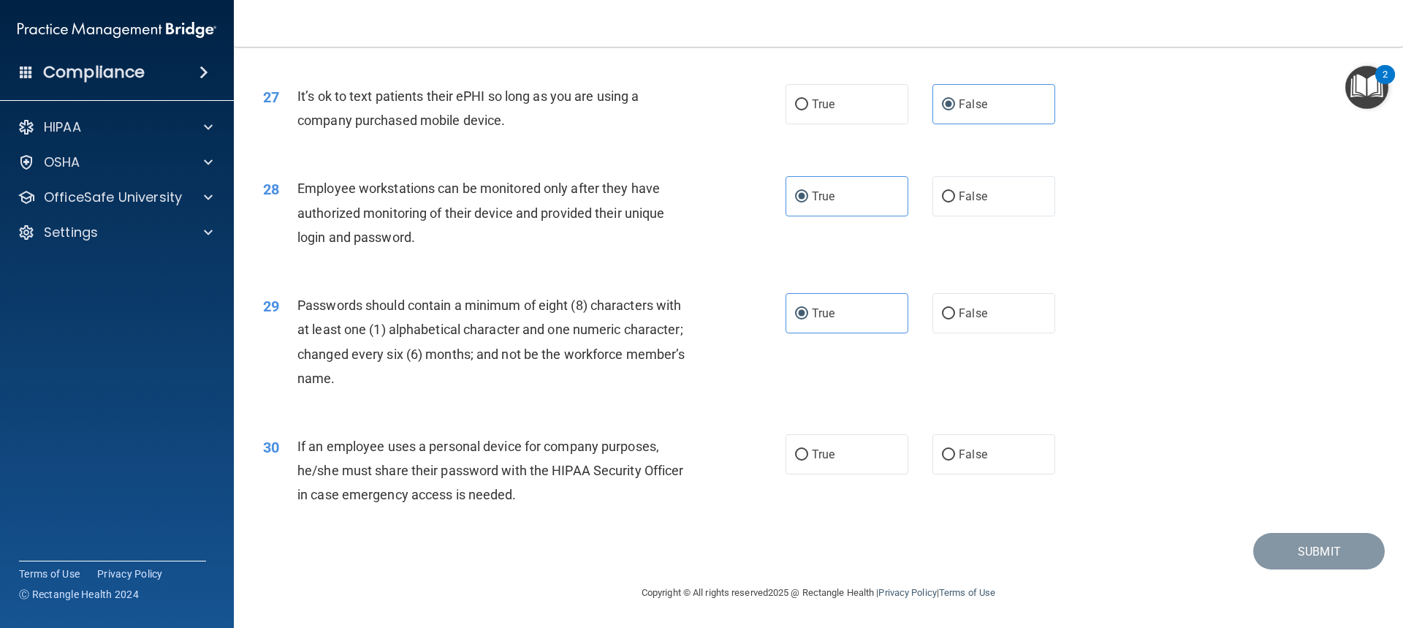
scroll to position [3041, 0]
click at [852, 460] on label "True" at bounding box center [847, 454] width 123 height 40
click at [808, 460] on input "True" at bounding box center [801, 455] width 13 height 11
radio input "true"
click at [1289, 553] on button "Submit" at bounding box center [1320, 551] width 132 height 37
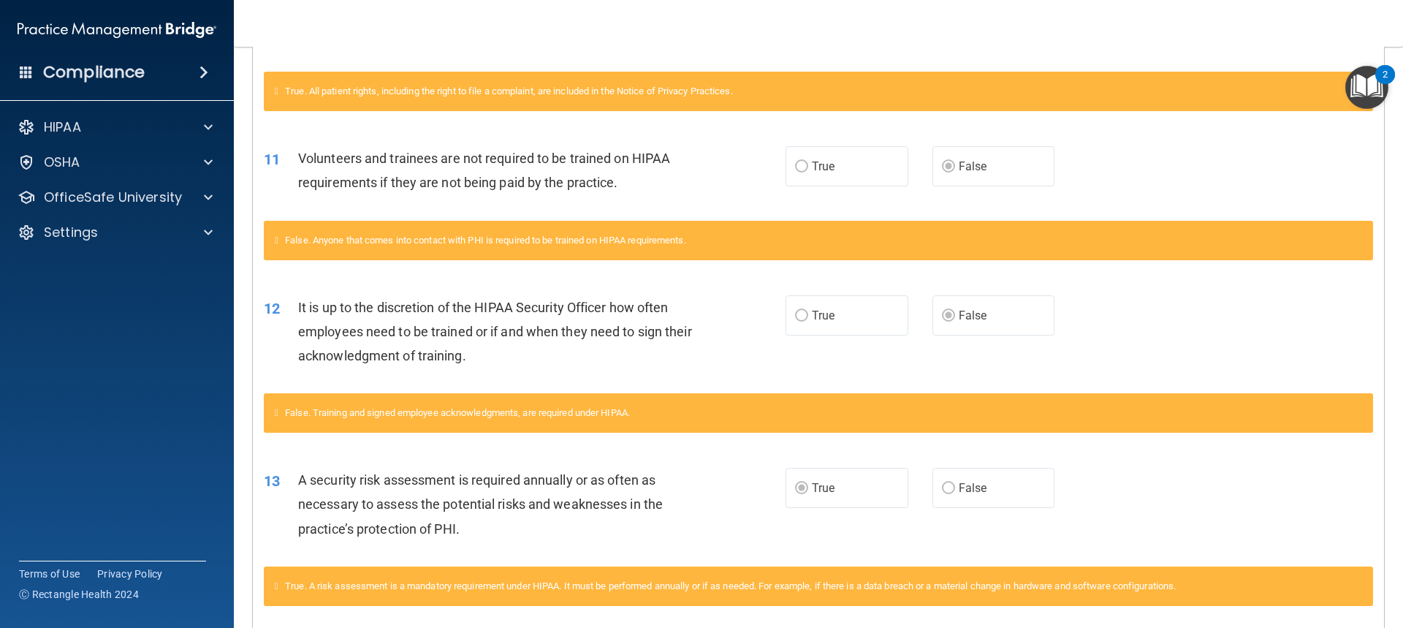
scroll to position [439, 0]
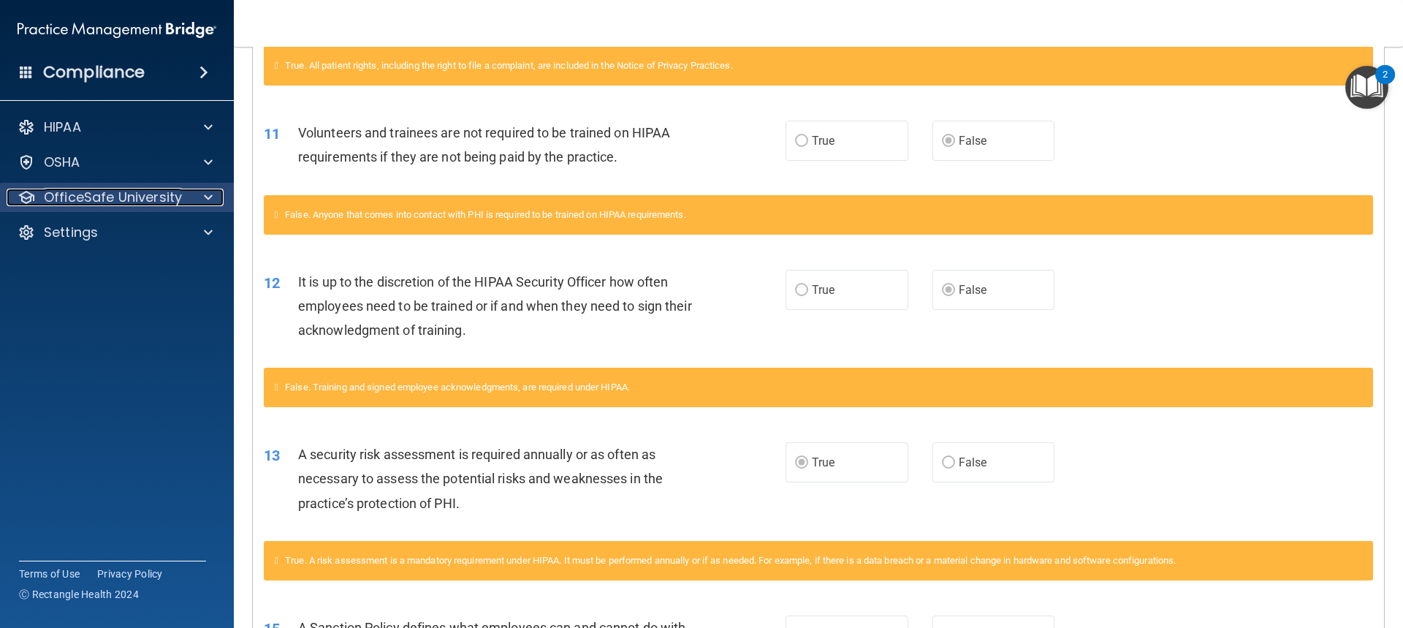
click at [194, 194] on div at bounding box center [206, 198] width 37 height 18
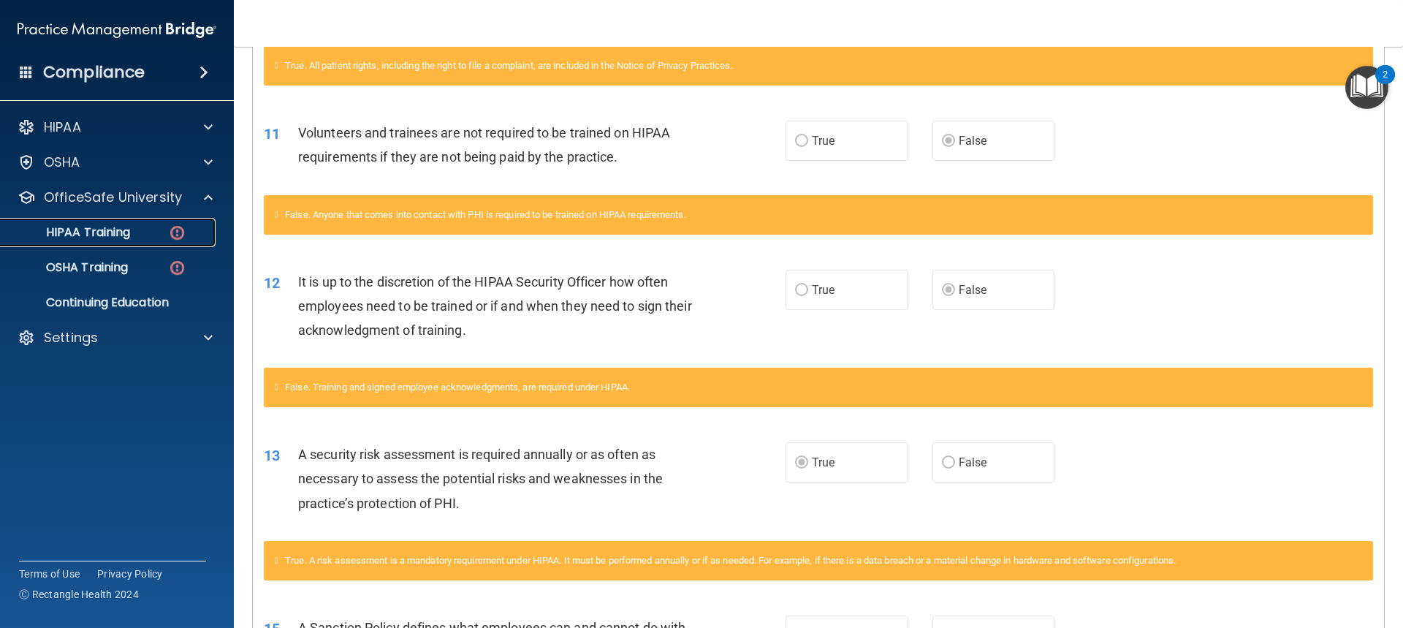
click at [175, 227] on img at bounding box center [177, 233] width 18 height 18
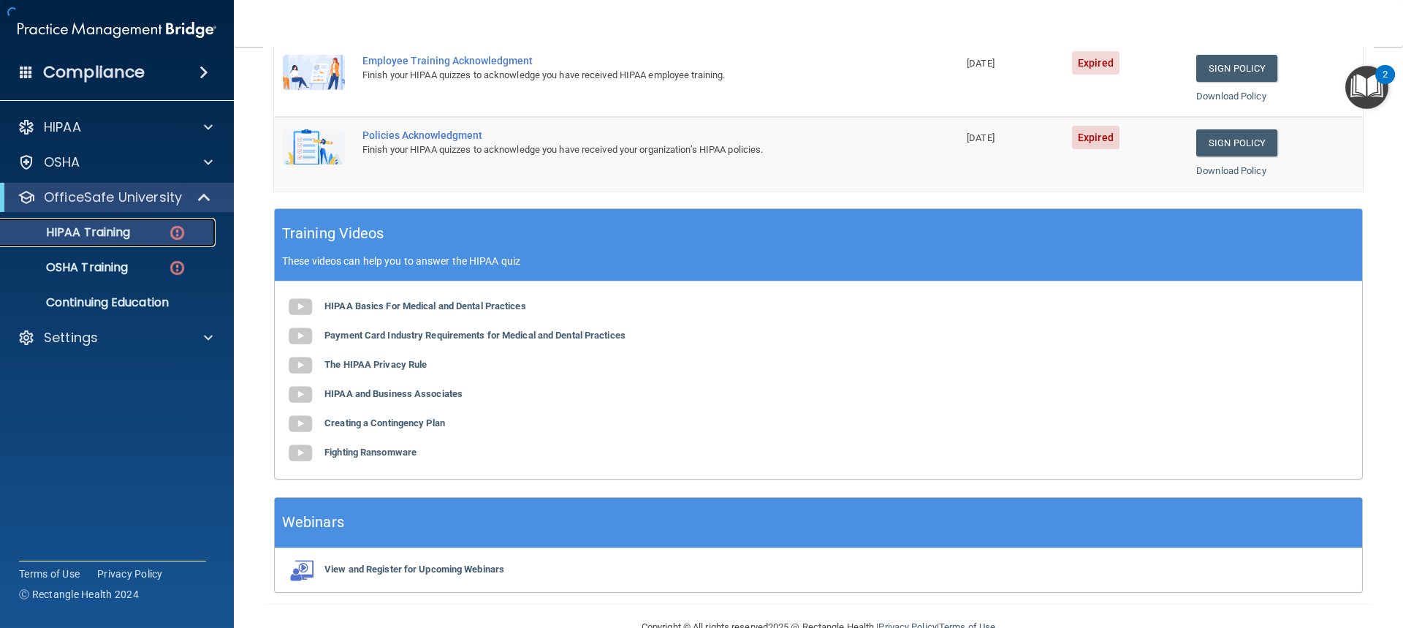
click at [177, 231] on img at bounding box center [177, 233] width 18 height 18
click at [174, 238] on img at bounding box center [177, 233] width 18 height 18
click at [180, 234] on img at bounding box center [177, 233] width 18 height 18
click at [180, 276] on img at bounding box center [177, 268] width 18 height 18
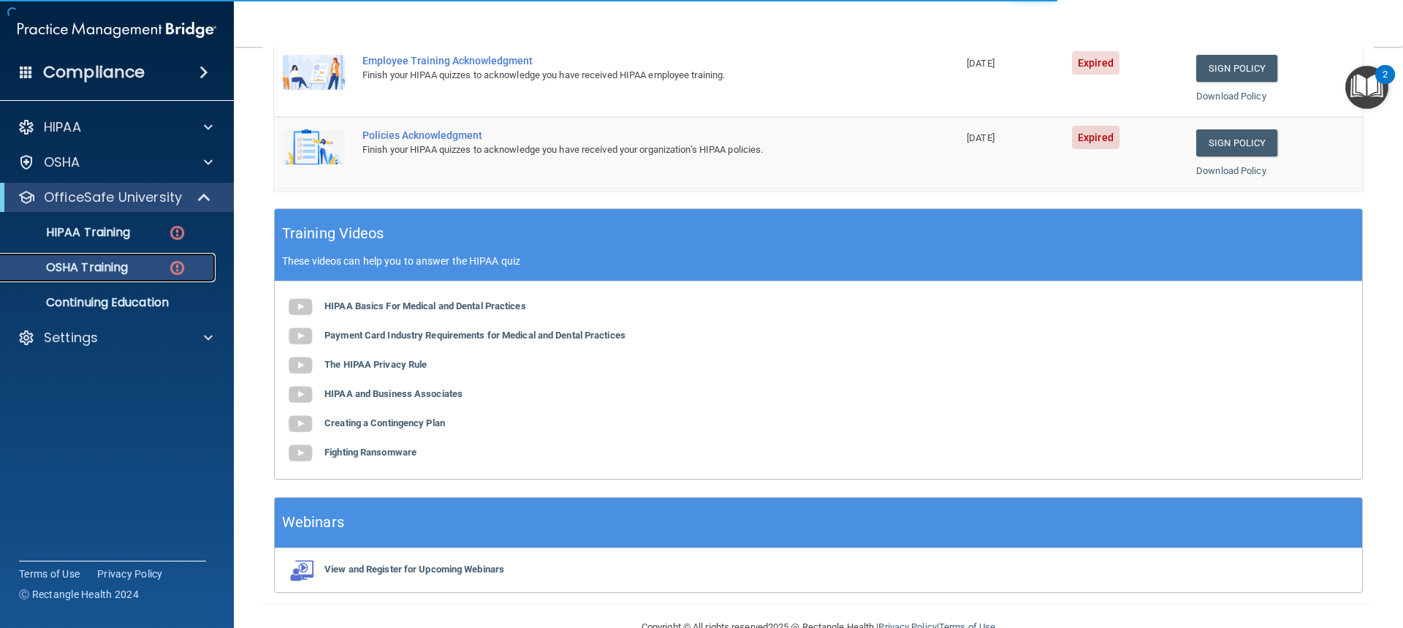
click at [180, 276] on img at bounding box center [177, 268] width 18 height 18
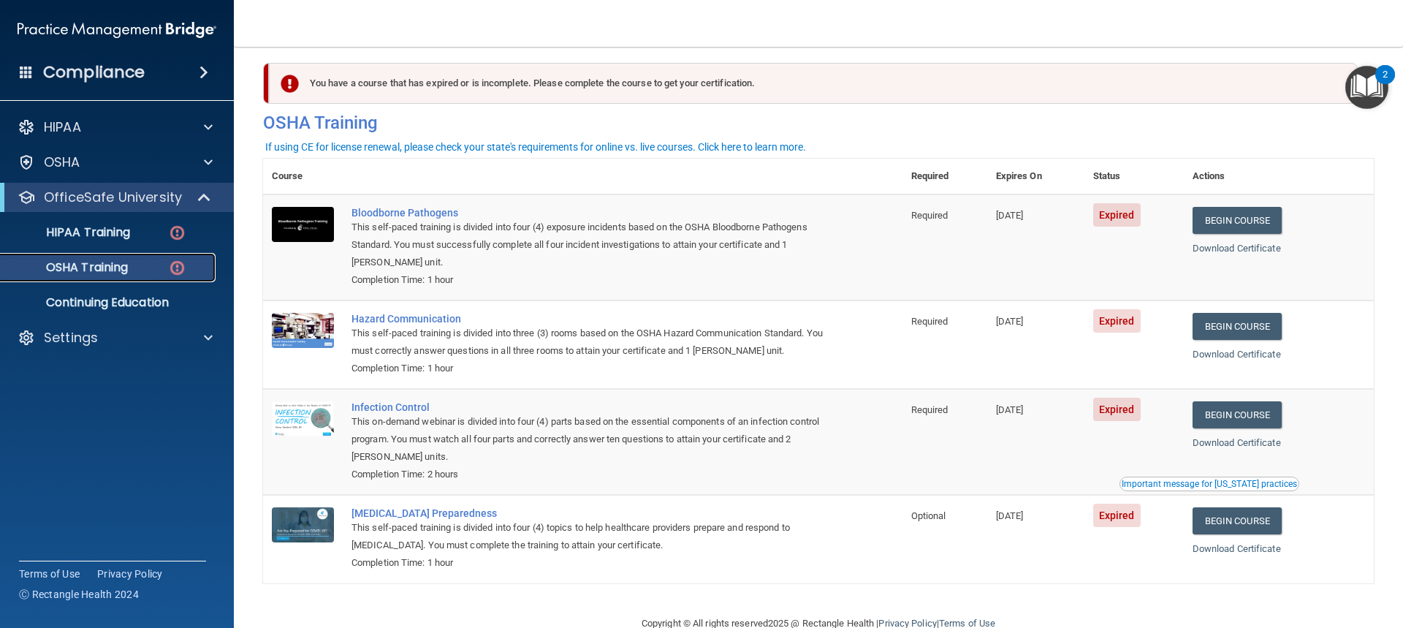
click at [178, 271] on img at bounding box center [177, 268] width 18 height 18
click at [169, 235] on img at bounding box center [177, 233] width 18 height 18
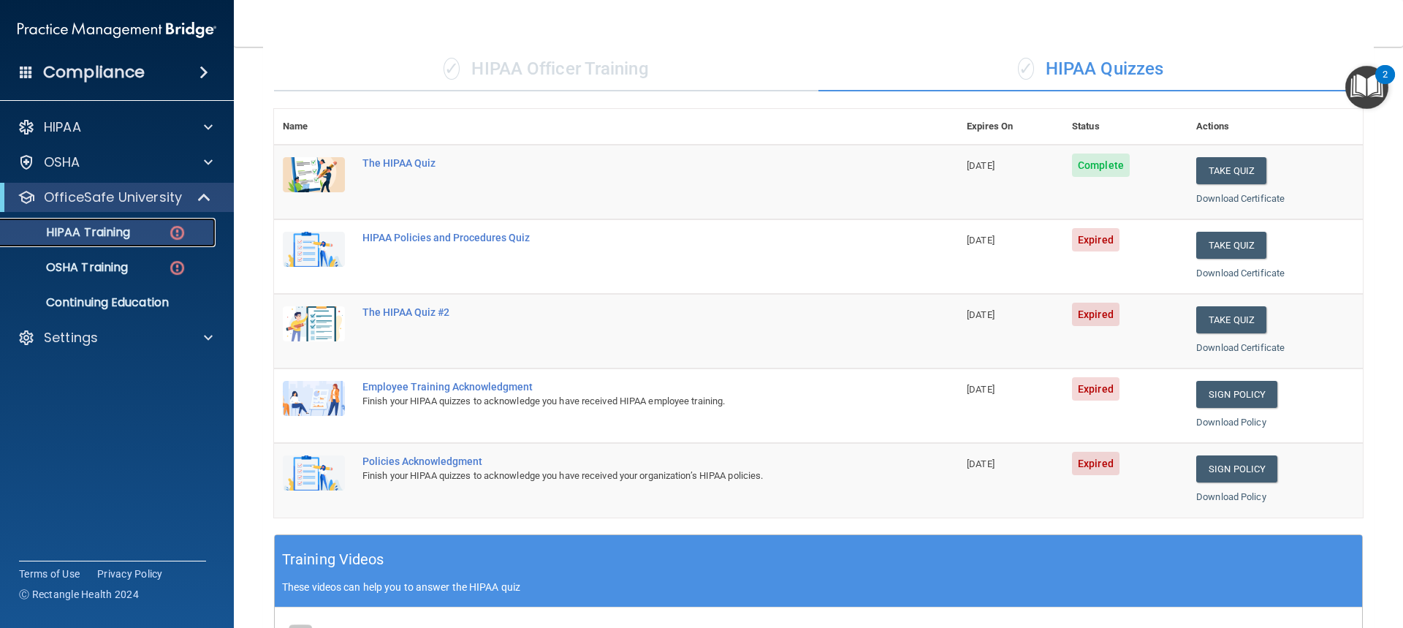
scroll to position [107, 0]
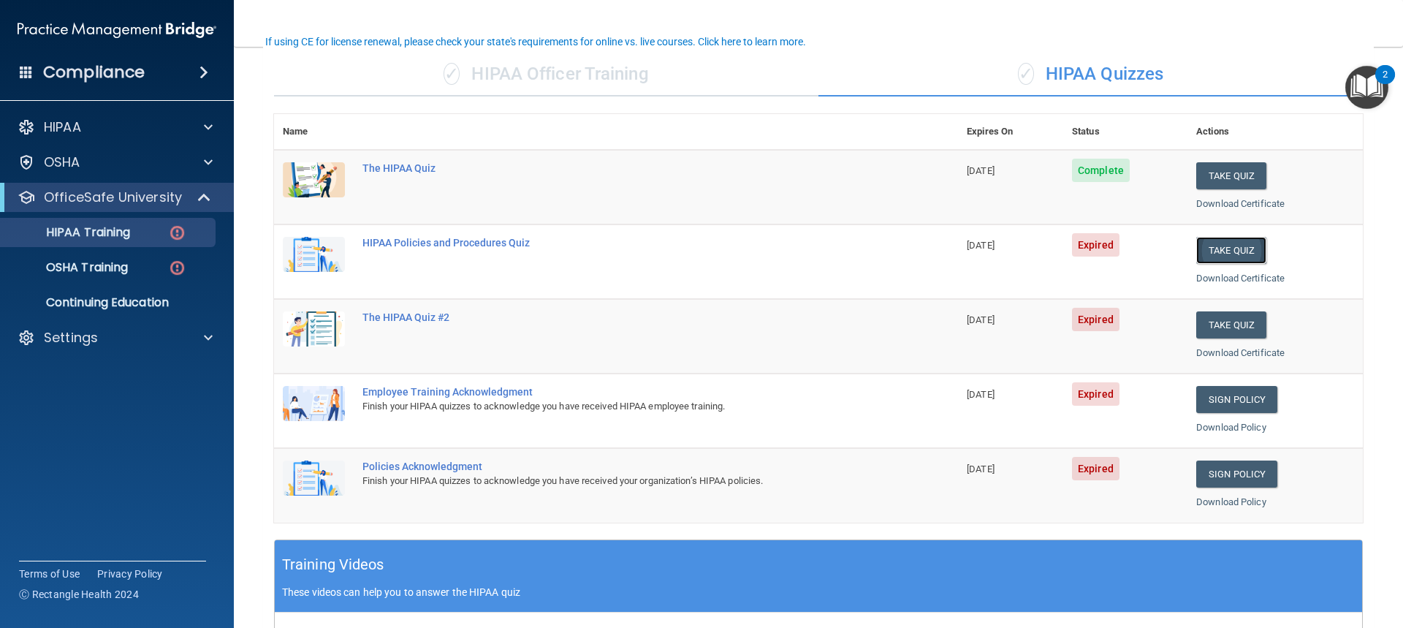
click at [1224, 249] on button "Take Quiz" at bounding box center [1231, 250] width 70 height 27
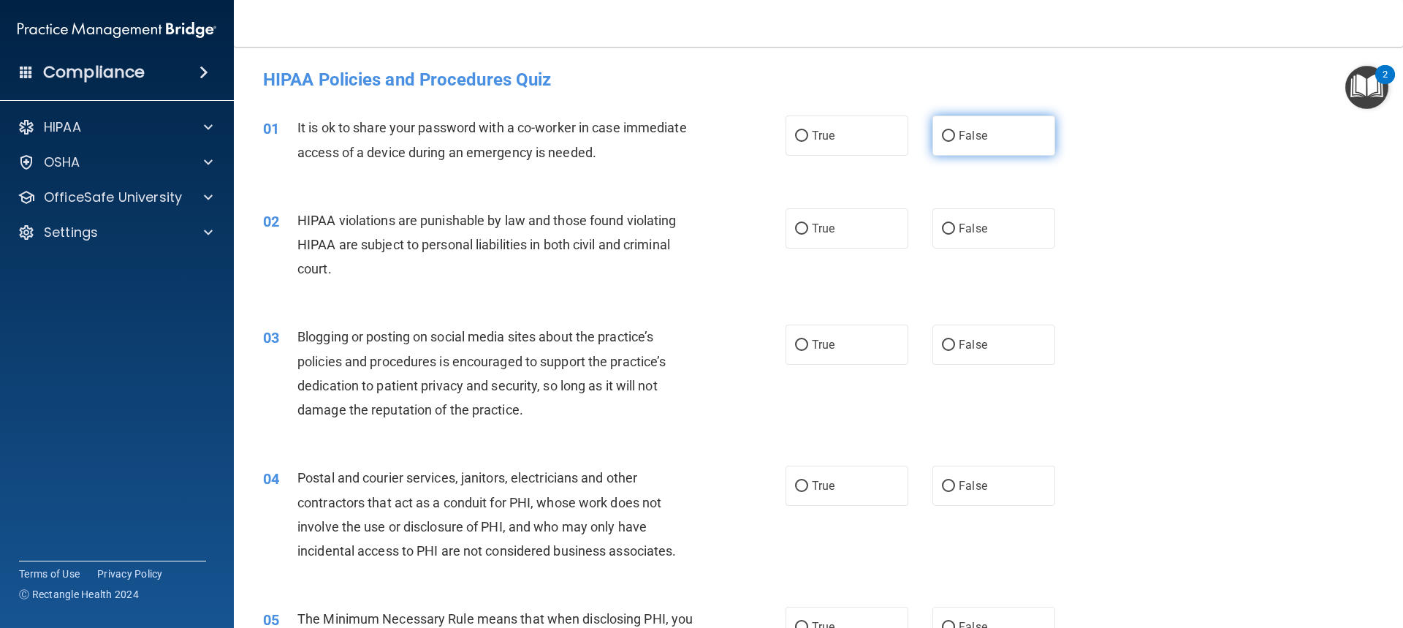
click at [957, 143] on label "False" at bounding box center [994, 135] width 123 height 40
click at [955, 142] on input "False" at bounding box center [948, 136] width 13 height 11
radio input "true"
drag, startPoint x: 816, startPoint y: 227, endPoint x: 808, endPoint y: 227, distance: 8.0
click at [812, 227] on span "True" at bounding box center [823, 228] width 23 height 14
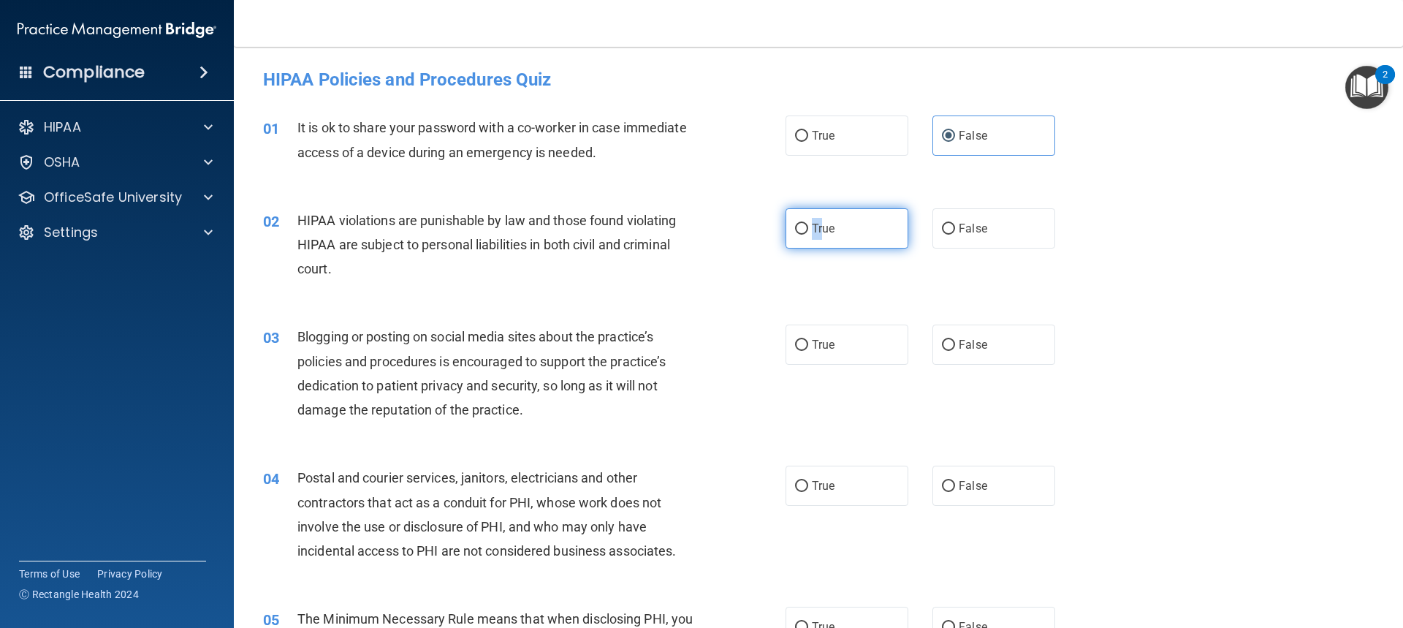
click at [804, 228] on label "True" at bounding box center [847, 228] width 123 height 40
click at [804, 228] on input "True" at bounding box center [801, 229] width 13 height 11
radio input "true"
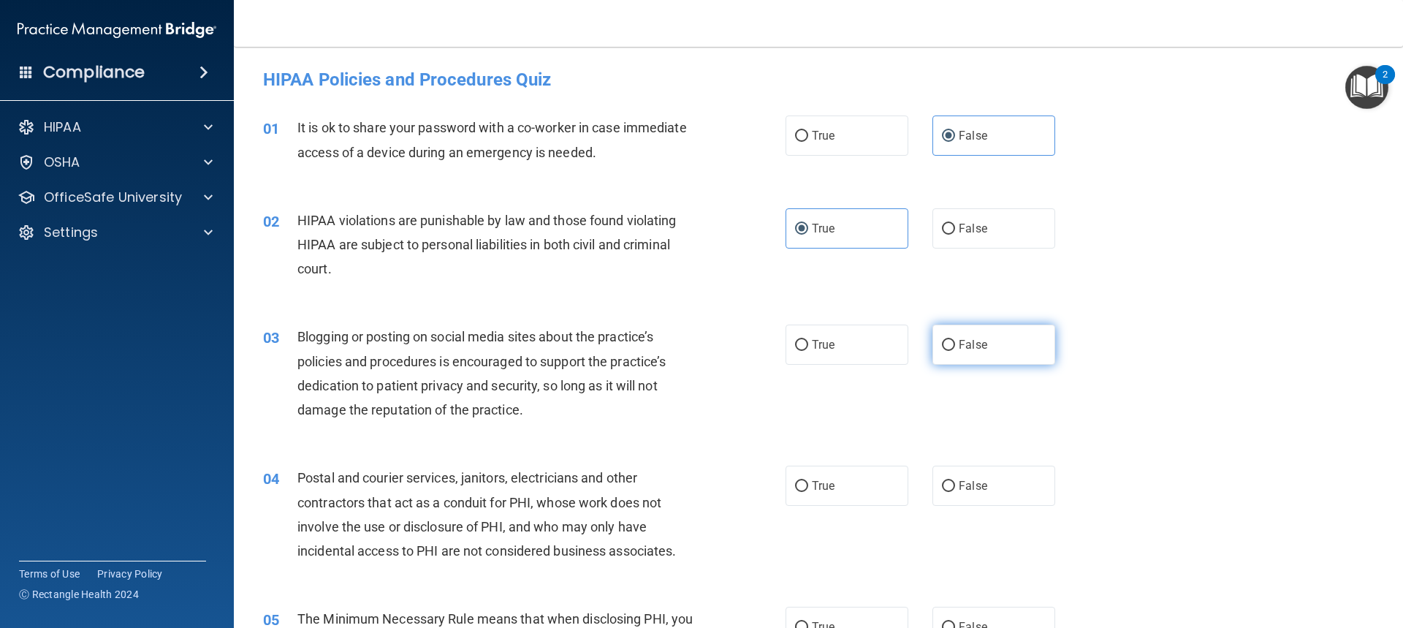
click at [943, 340] on input "False" at bounding box center [948, 345] width 13 height 11
radio input "true"
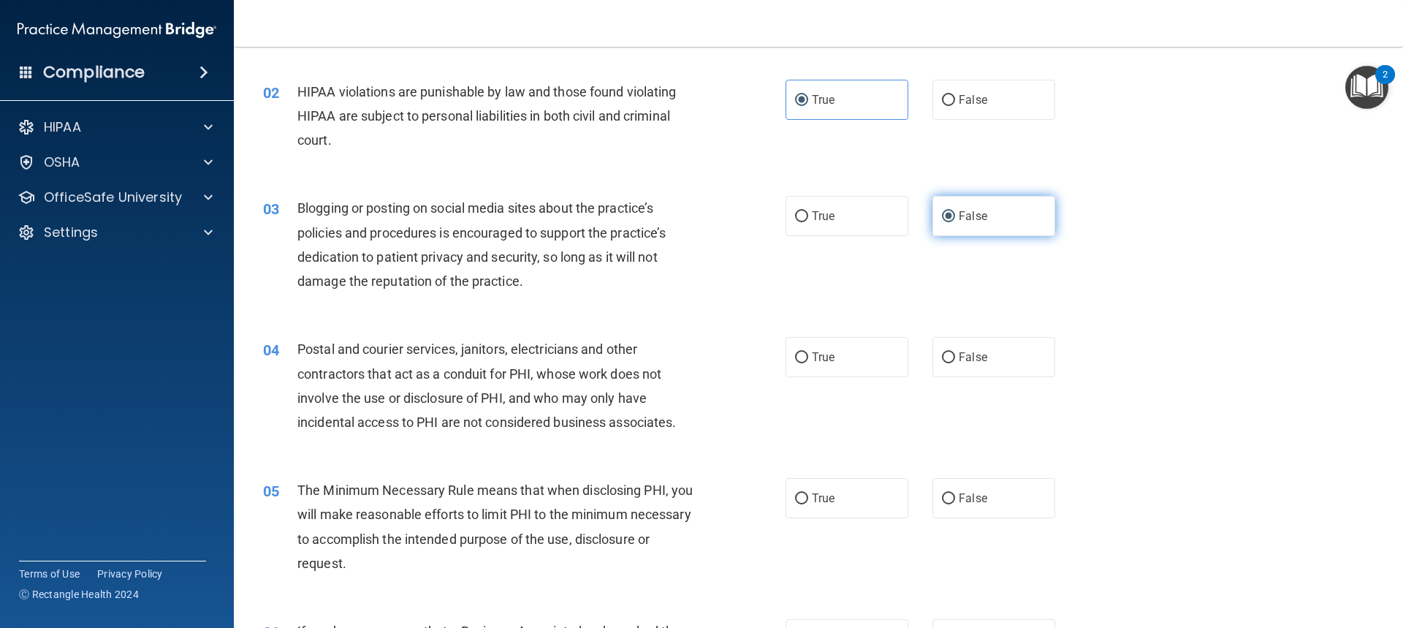
scroll to position [292, 0]
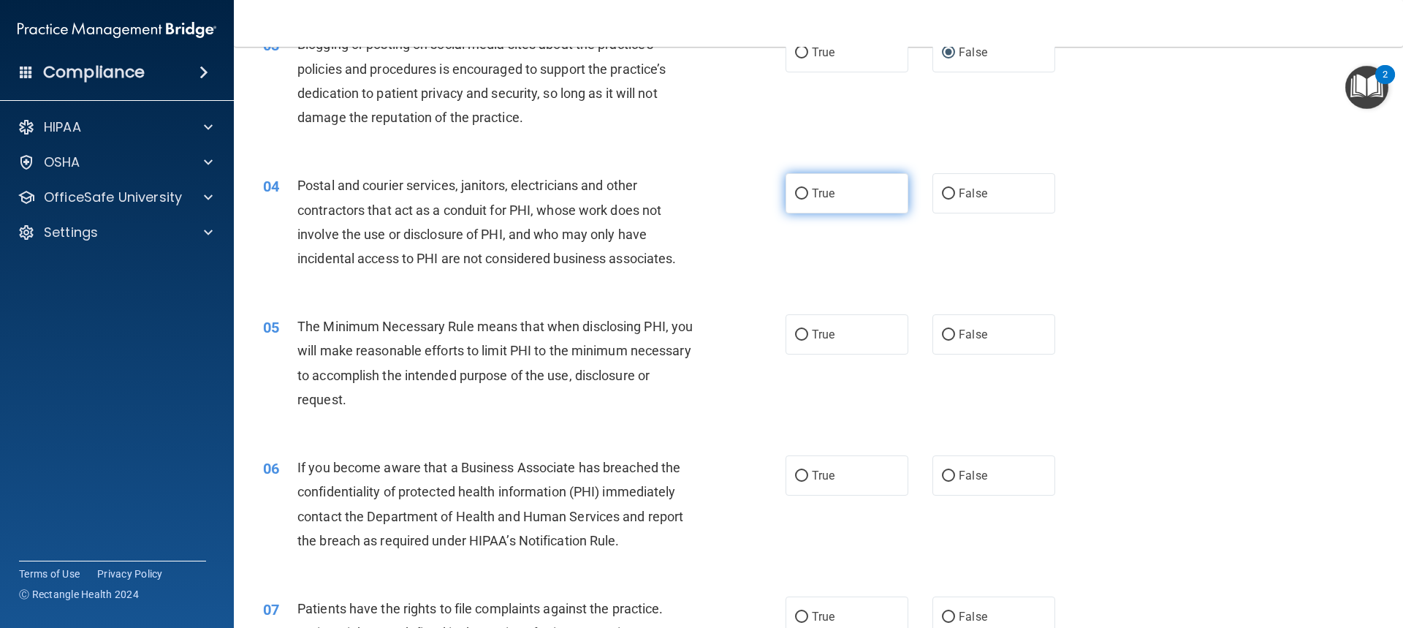
drag, startPoint x: 794, startPoint y: 194, endPoint x: 797, endPoint y: 259, distance: 64.4
click at [795, 197] on input "True" at bounding box center [801, 194] width 13 height 11
radio input "true"
click at [795, 338] on input "True" at bounding box center [801, 335] width 13 height 11
radio input "true"
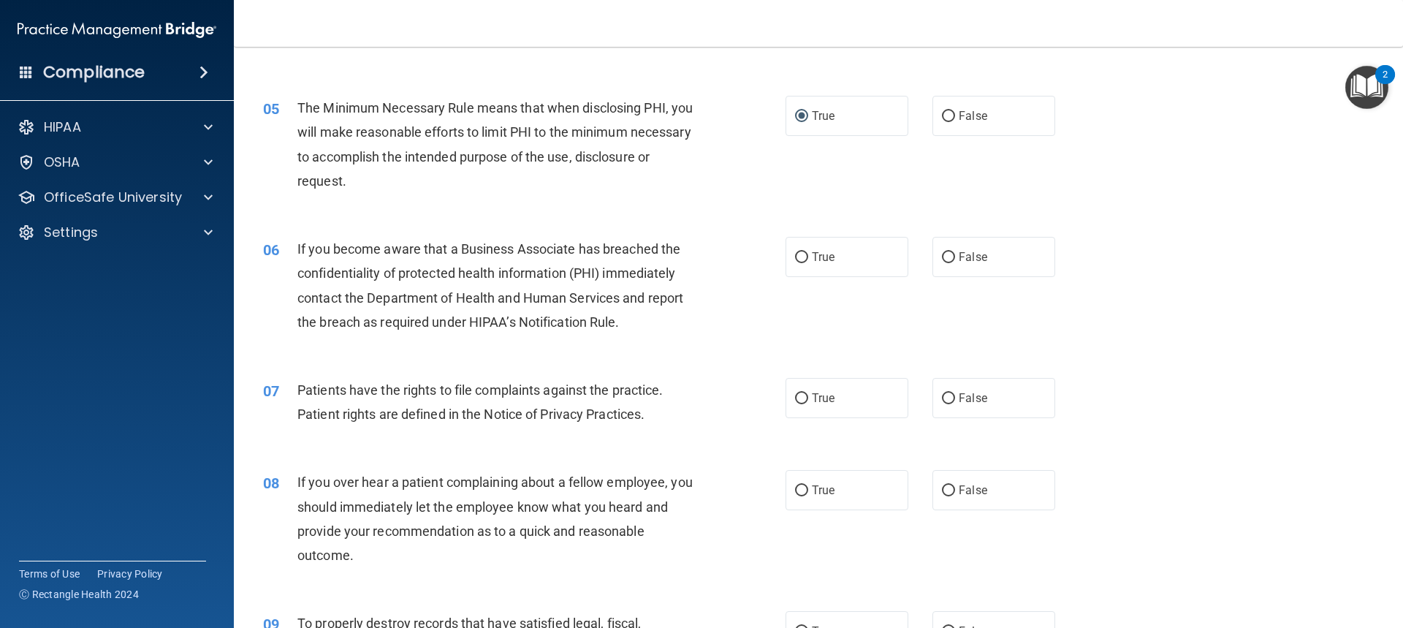
scroll to position [512, 0]
click at [950, 260] on label "False" at bounding box center [994, 256] width 123 height 40
click at [950, 260] on input "False" at bounding box center [948, 256] width 13 height 11
radio input "true"
click at [819, 390] on span "True" at bounding box center [823, 397] width 23 height 14
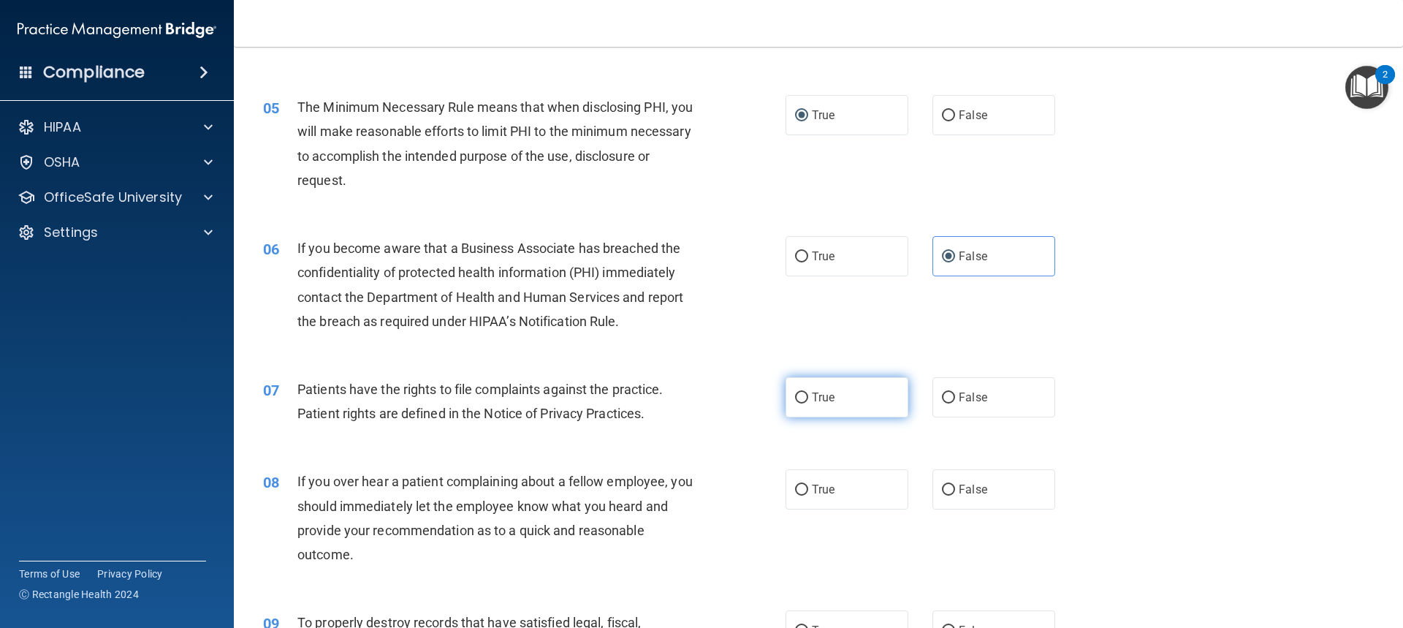
click at [808, 392] on input "True" at bounding box center [801, 397] width 13 height 11
radio input "true"
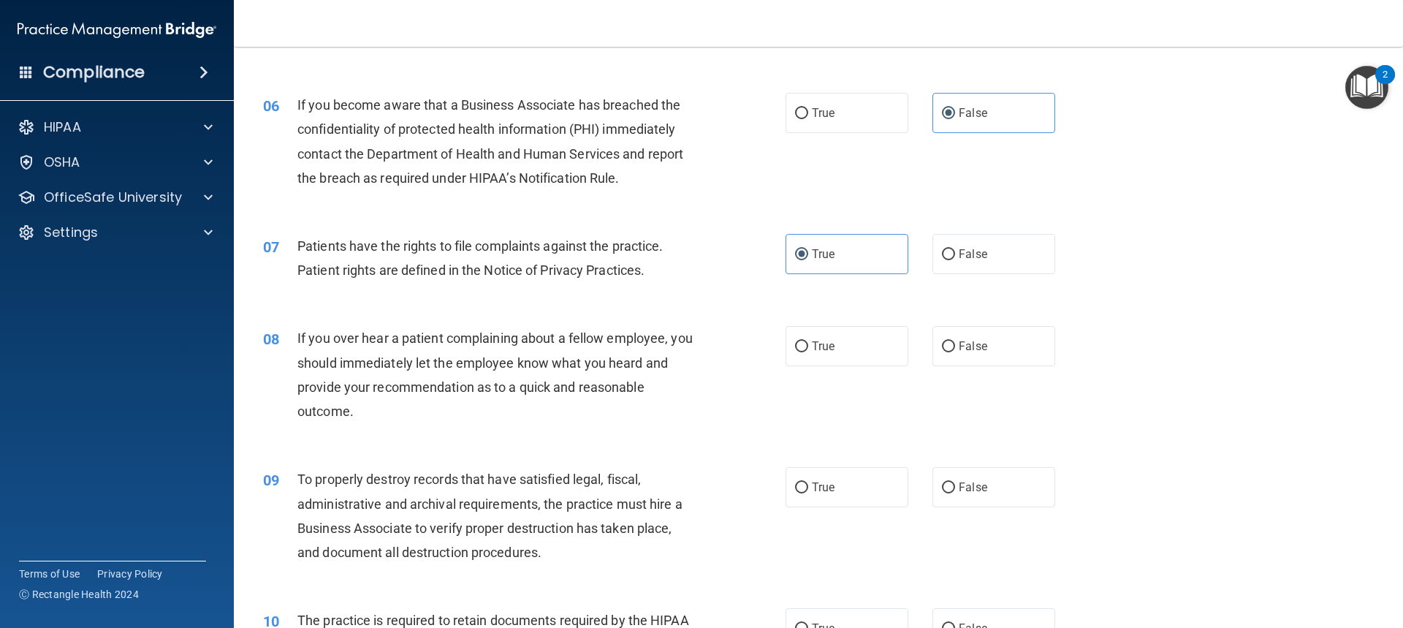
scroll to position [658, 0]
click at [942, 345] on input "False" at bounding box center [948, 343] width 13 height 11
radio input "true"
click at [948, 475] on label "False" at bounding box center [994, 484] width 123 height 40
click at [948, 479] on input "False" at bounding box center [948, 484] width 13 height 11
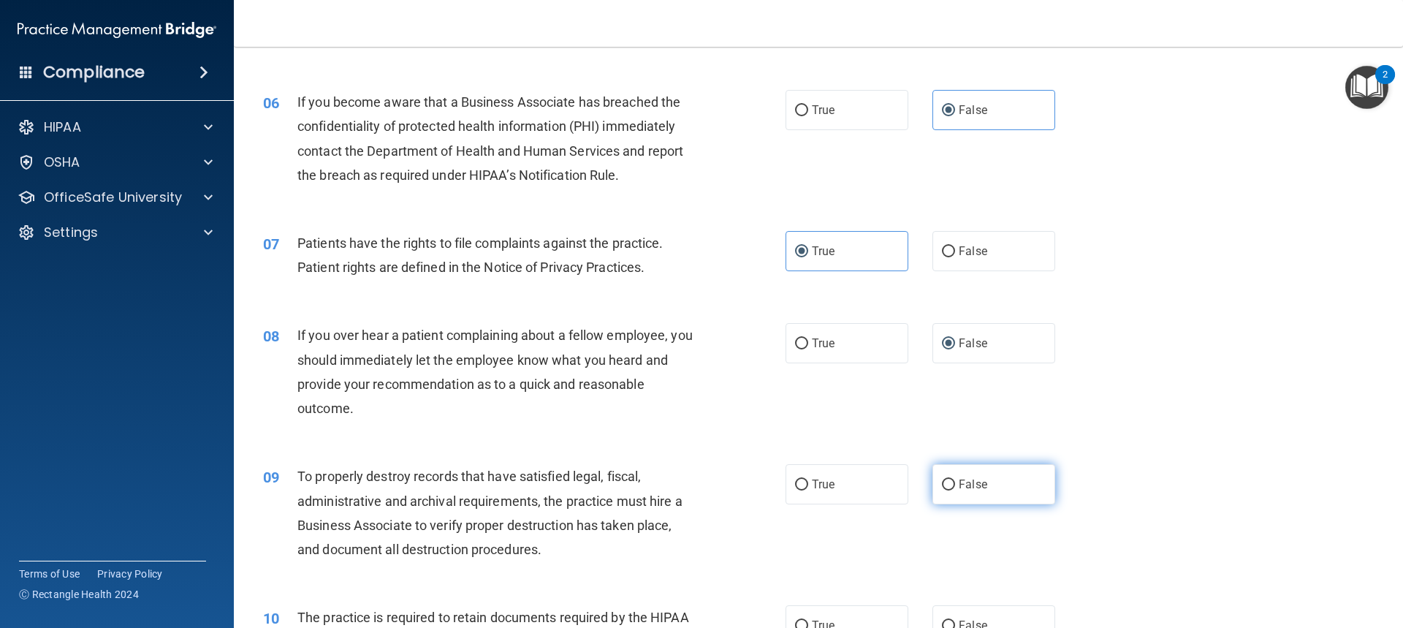
radio input "true"
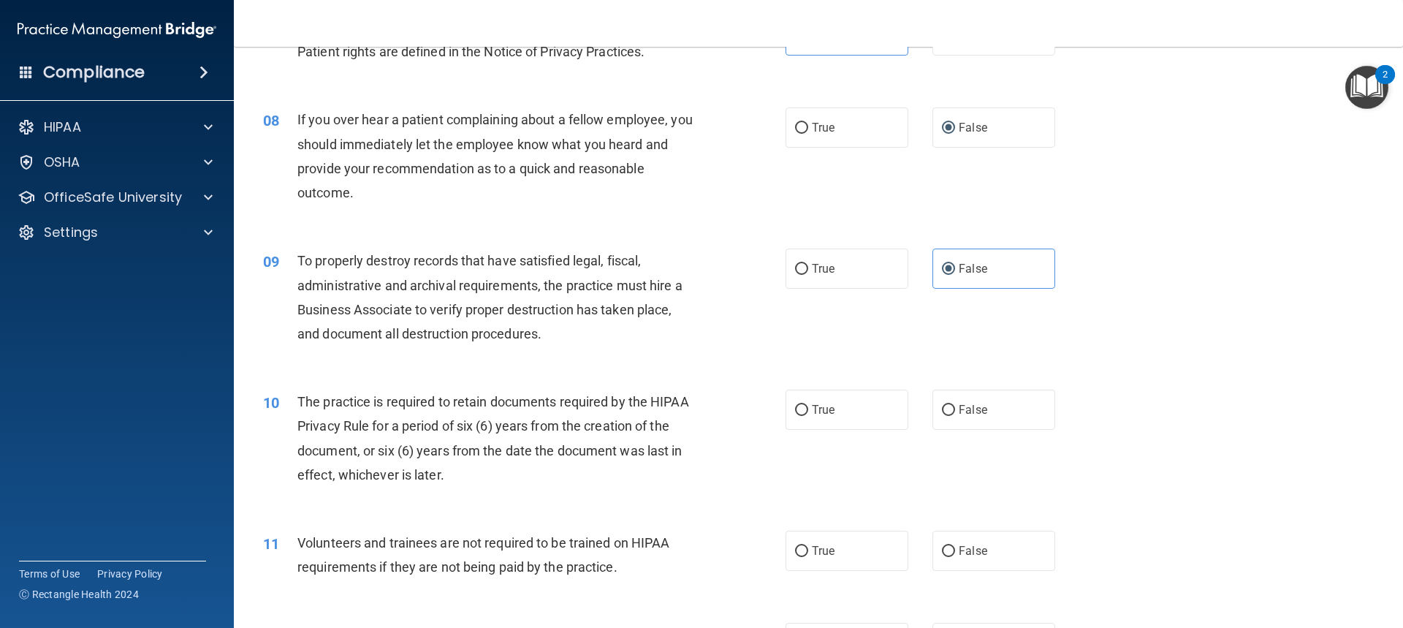
scroll to position [877, 0]
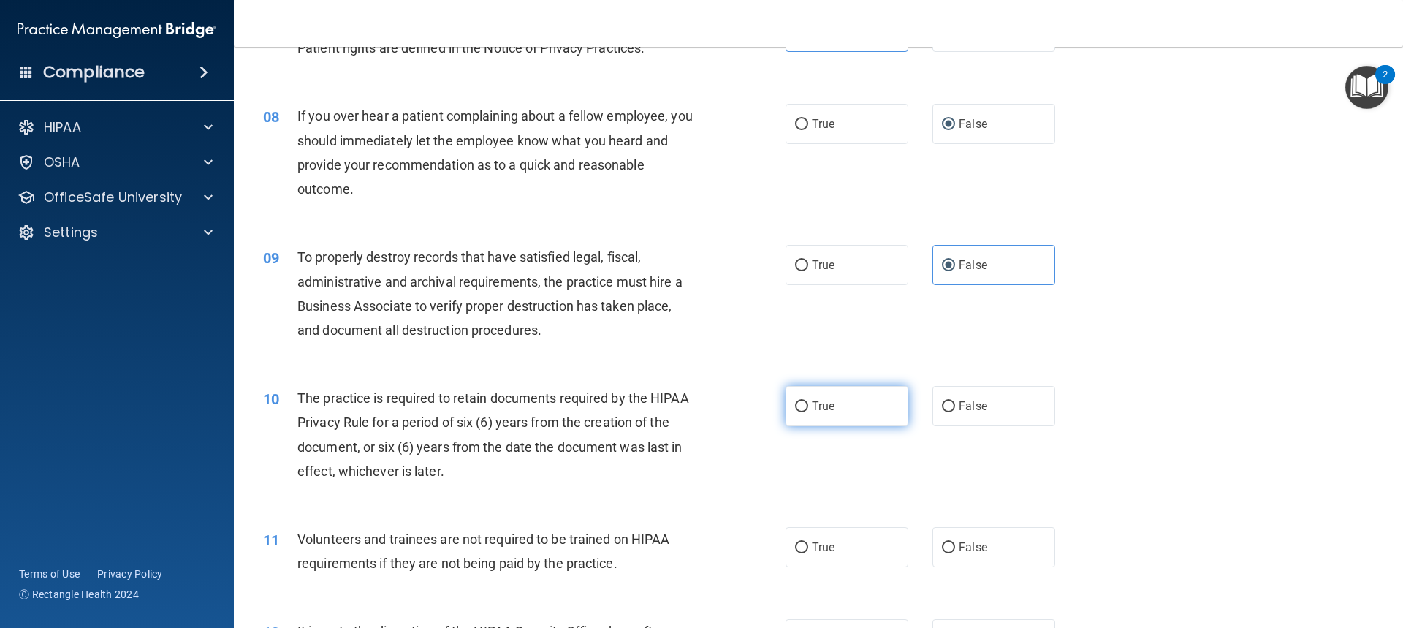
click at [830, 414] on label "True" at bounding box center [847, 406] width 123 height 40
click at [808, 412] on input "True" at bounding box center [801, 406] width 13 height 11
radio input "true"
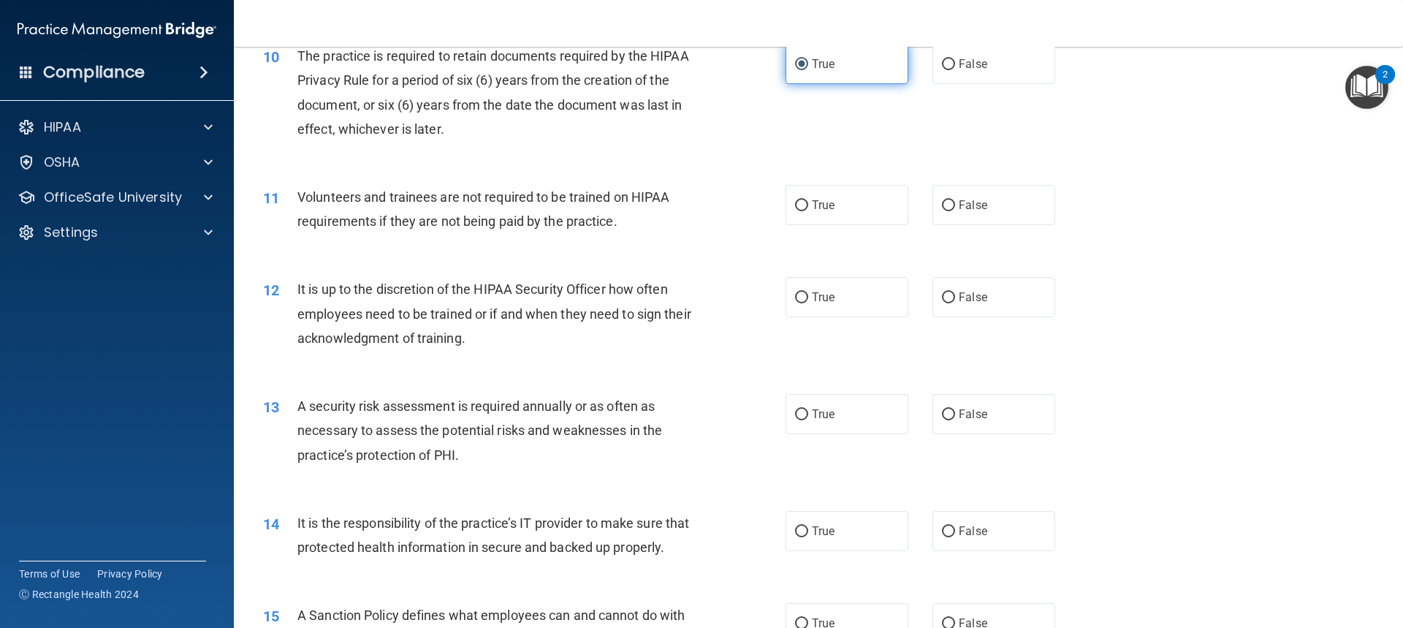
scroll to position [1243, 0]
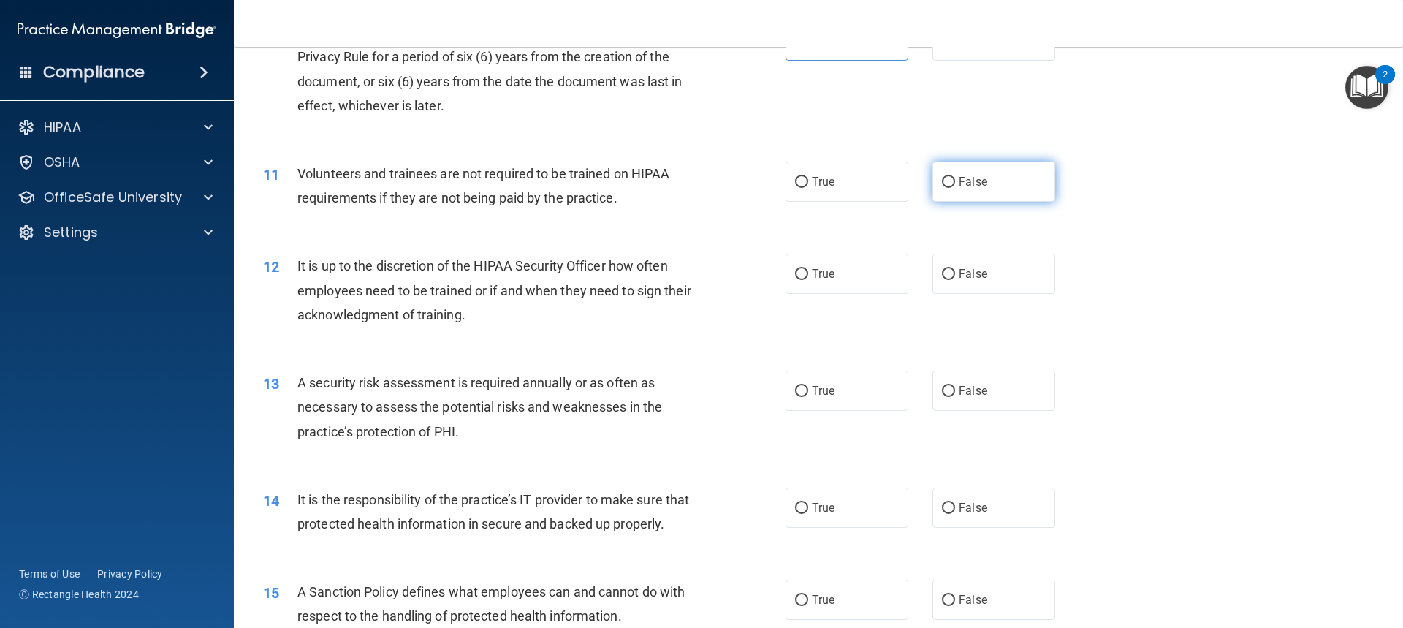
click at [959, 177] on span "False" at bounding box center [973, 182] width 29 height 14
click at [954, 177] on input "False" at bounding box center [948, 182] width 13 height 11
radio input "true"
click at [947, 273] on input "False" at bounding box center [948, 274] width 13 height 11
radio input "true"
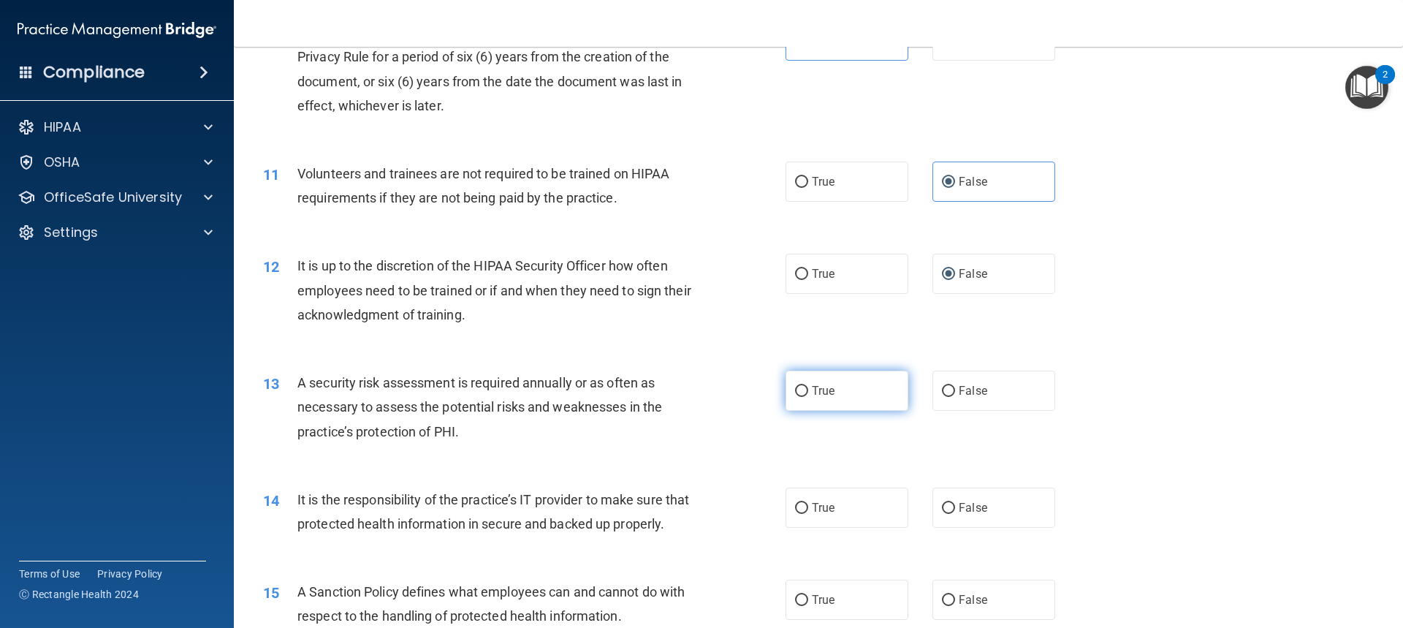
click at [860, 391] on label "True" at bounding box center [847, 391] width 123 height 40
click at [808, 391] on input "True" at bounding box center [801, 391] width 13 height 11
radio input "true"
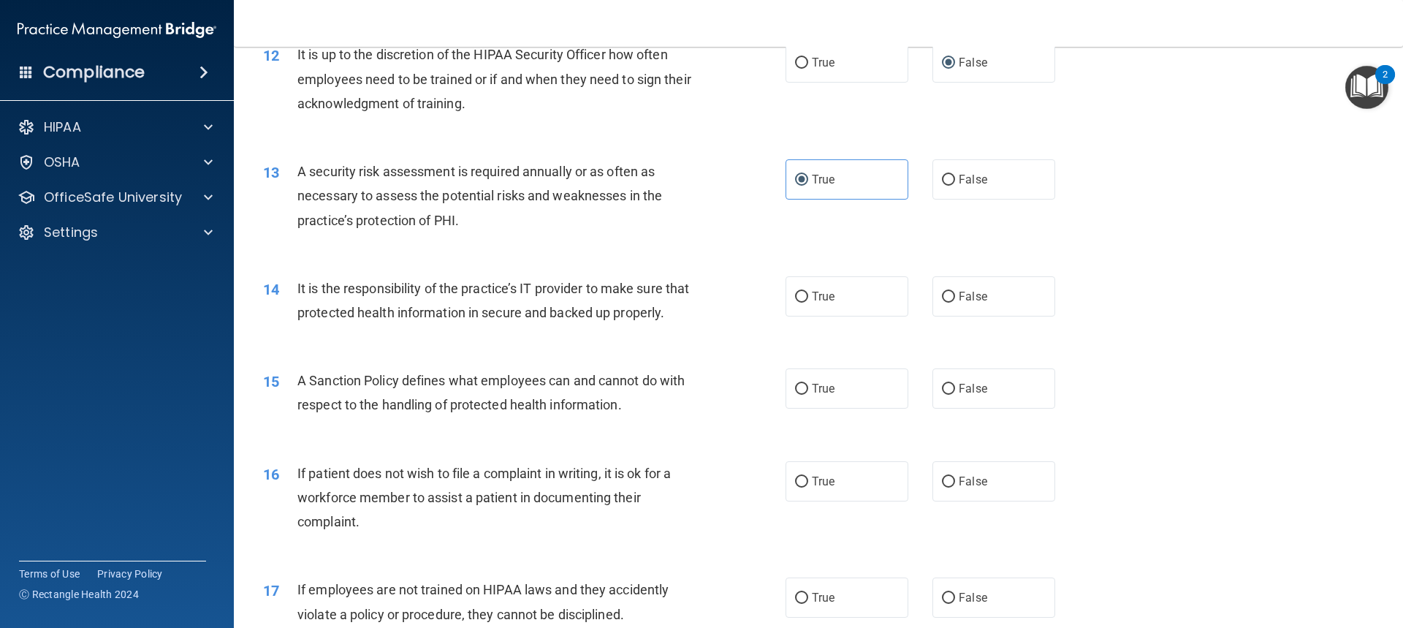
scroll to position [1462, 0]
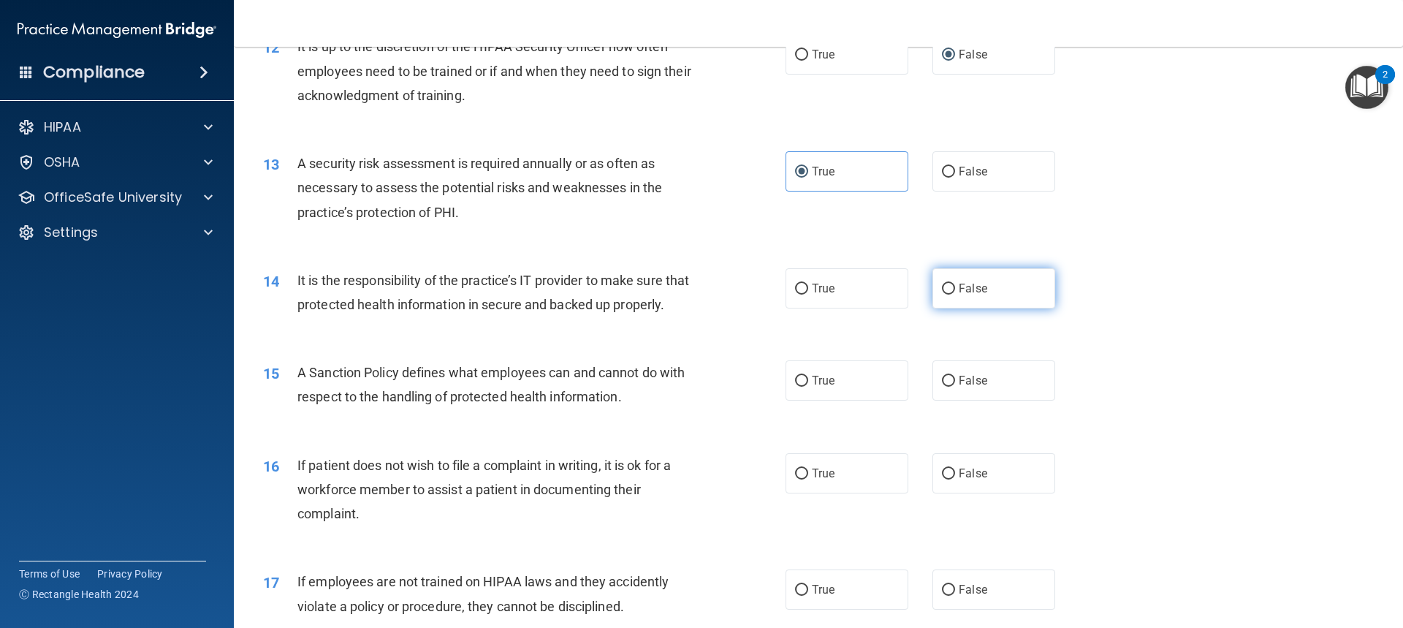
click at [947, 284] on input "False" at bounding box center [948, 289] width 13 height 11
radio input "true"
click at [944, 387] on input "False" at bounding box center [948, 381] width 13 height 11
radio input "true"
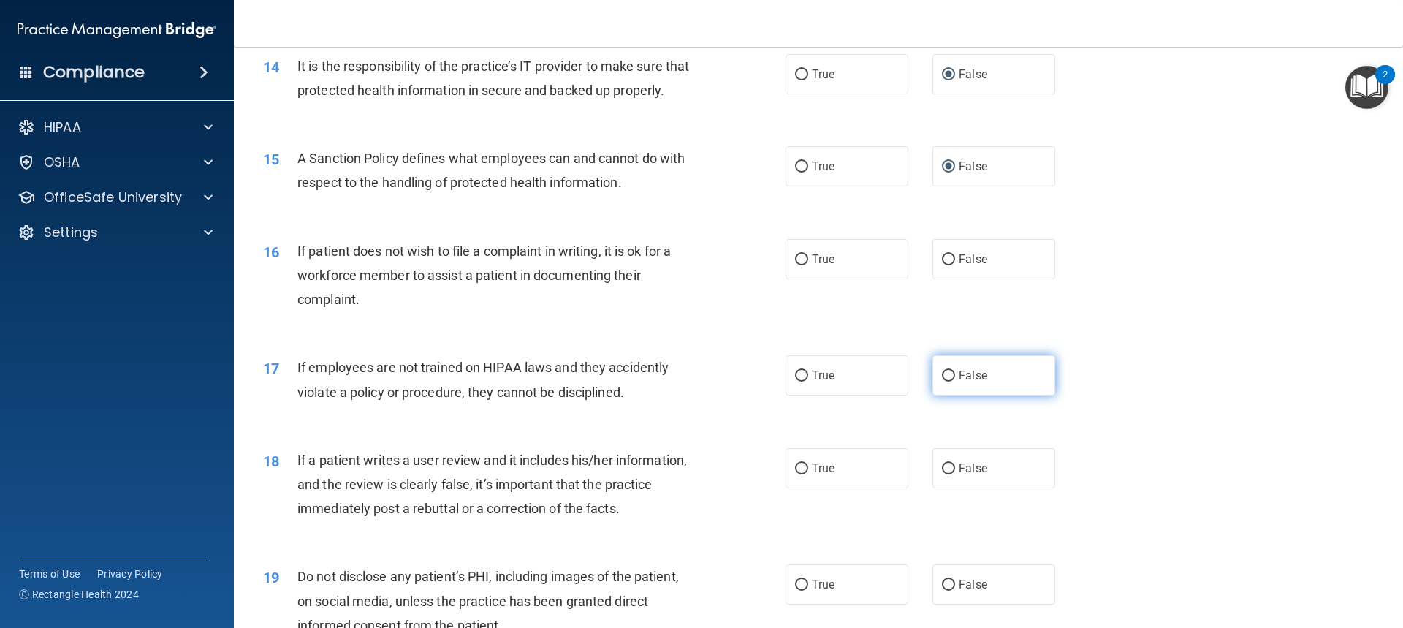
scroll to position [1681, 0]
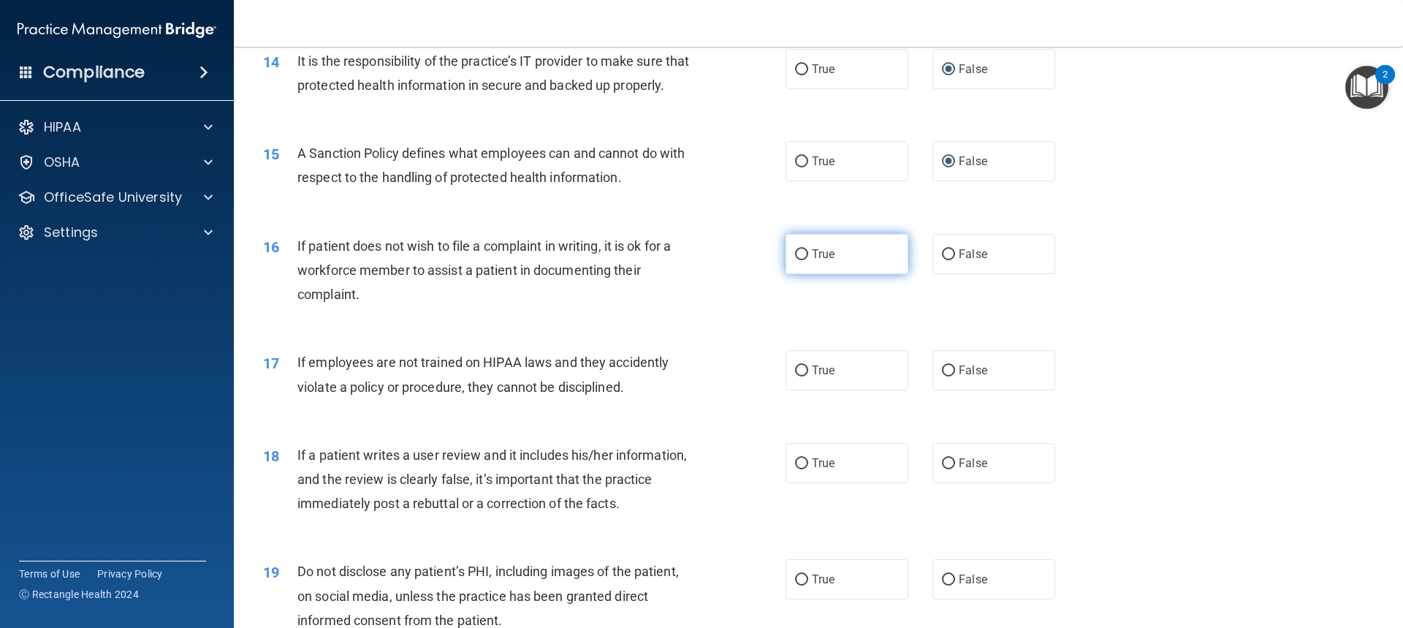
click at [852, 274] on label "True" at bounding box center [847, 254] width 123 height 40
click at [808, 260] on input "True" at bounding box center [801, 254] width 13 height 11
radio input "true"
click at [983, 390] on label "False" at bounding box center [994, 370] width 123 height 40
click at [955, 376] on input "False" at bounding box center [948, 370] width 13 height 11
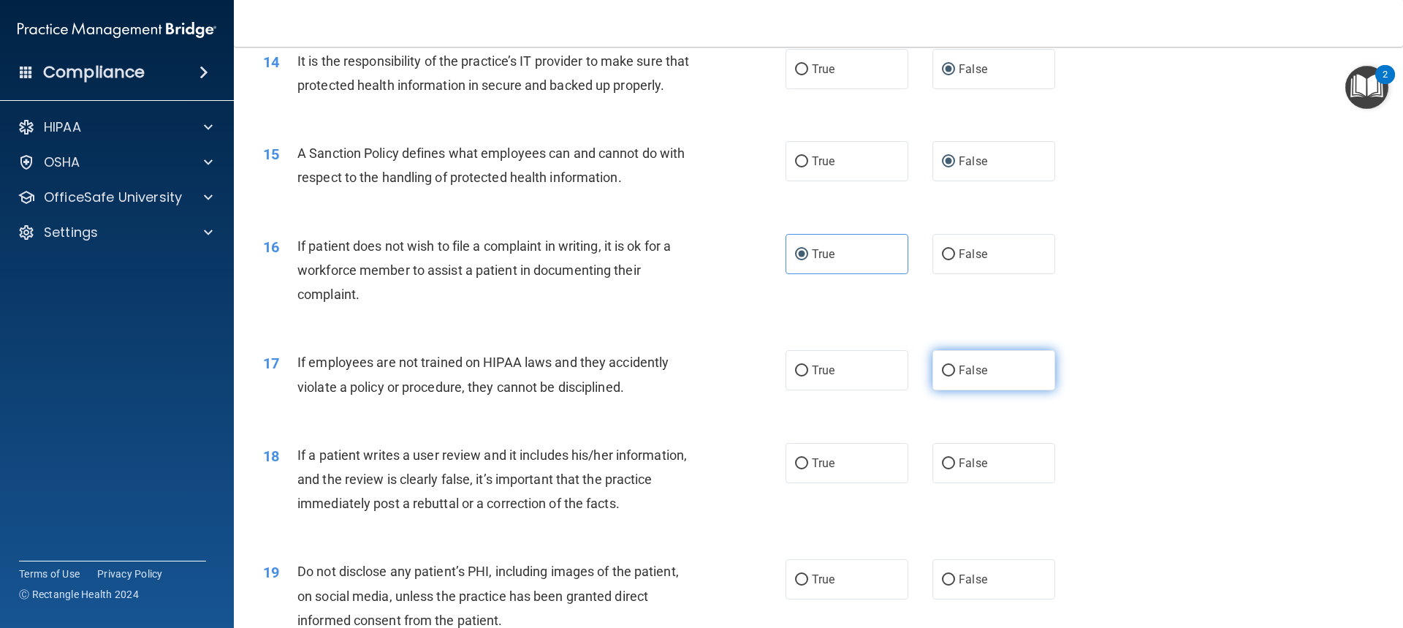
radio input "true"
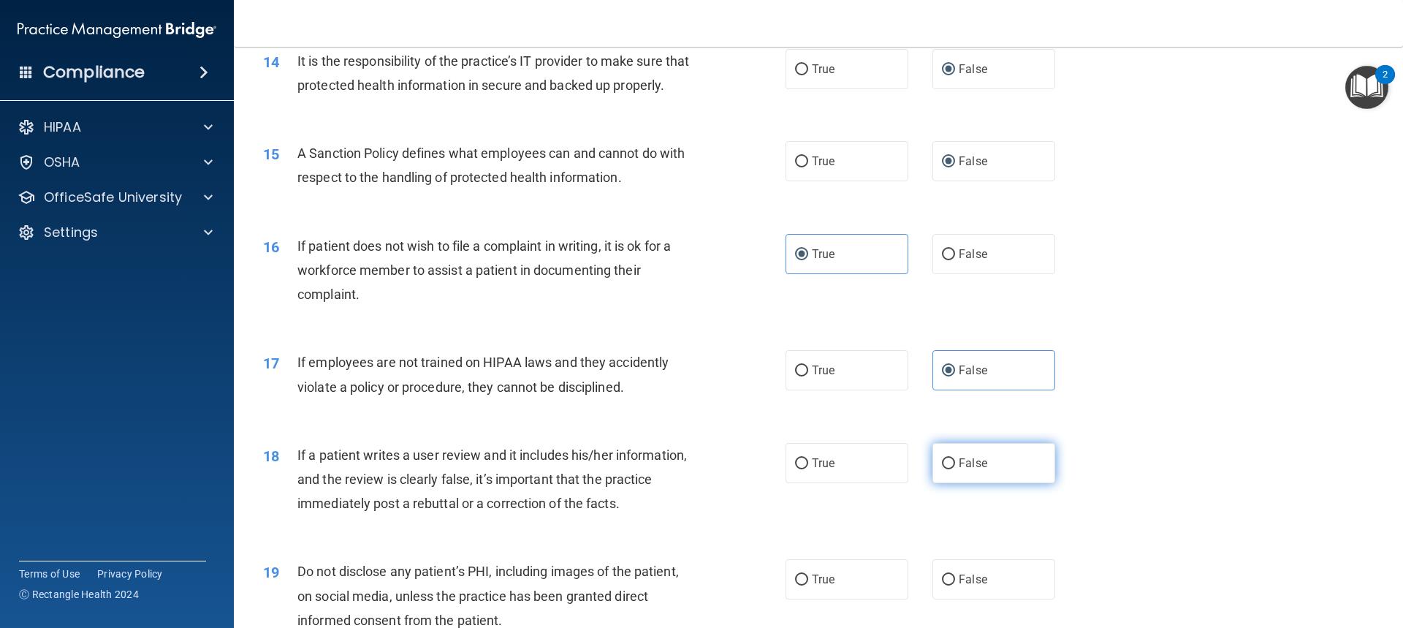
click at [963, 470] on span "False" at bounding box center [973, 463] width 29 height 14
click at [955, 469] on input "False" at bounding box center [948, 463] width 13 height 11
radio input "true"
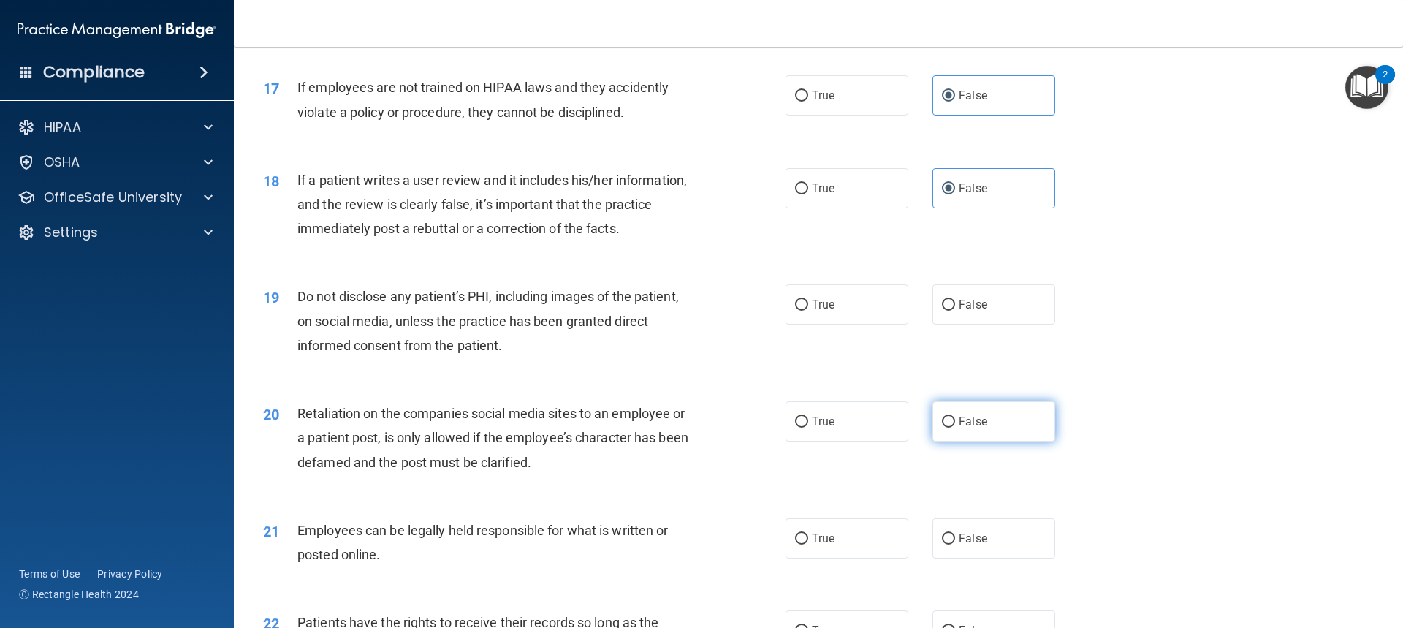
scroll to position [1973, 0]
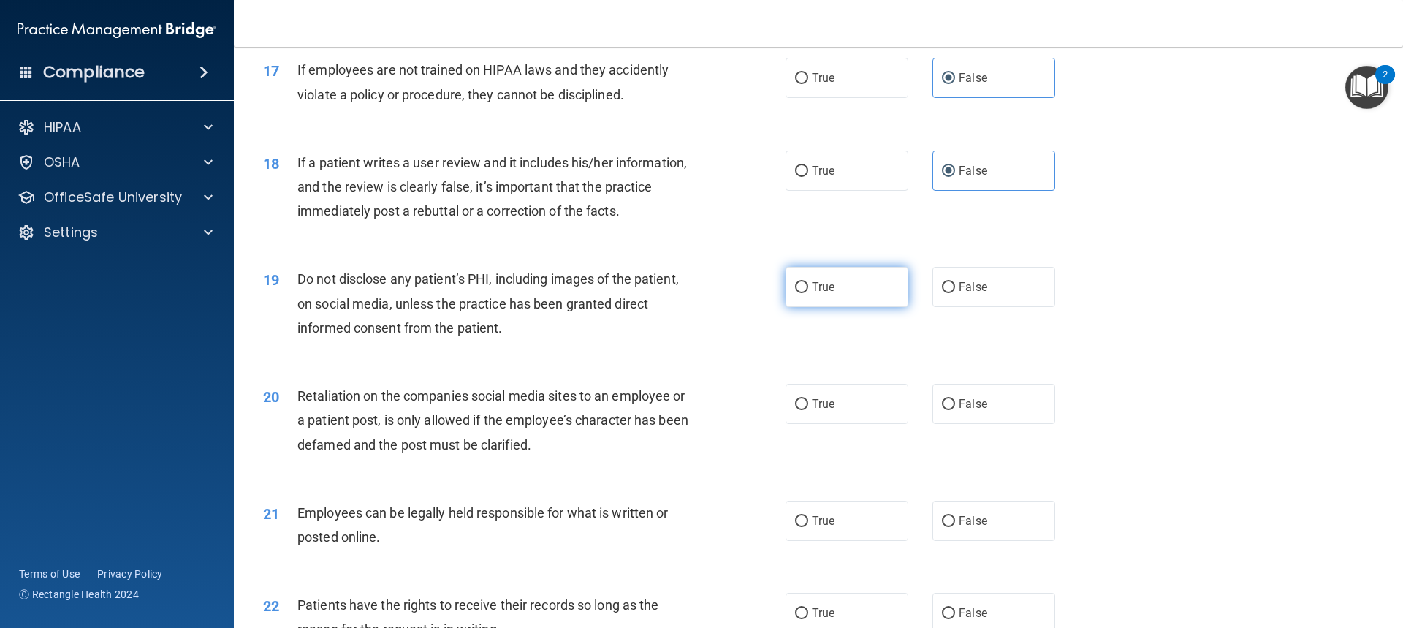
click at [855, 307] on label "True" at bounding box center [847, 287] width 123 height 40
click at [808, 293] on input "True" at bounding box center [801, 287] width 13 height 11
radio input "true"
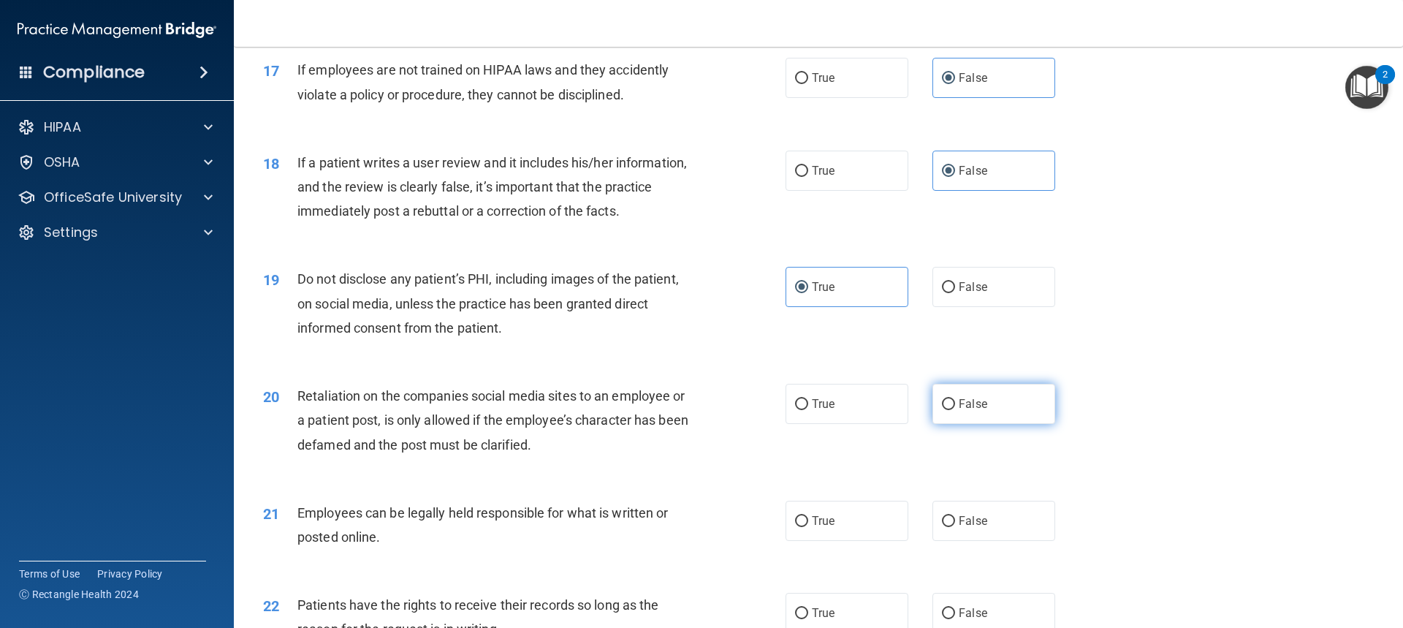
click at [973, 411] on span "False" at bounding box center [973, 404] width 29 height 14
click at [955, 410] on input "False" at bounding box center [948, 404] width 13 height 11
radio input "true"
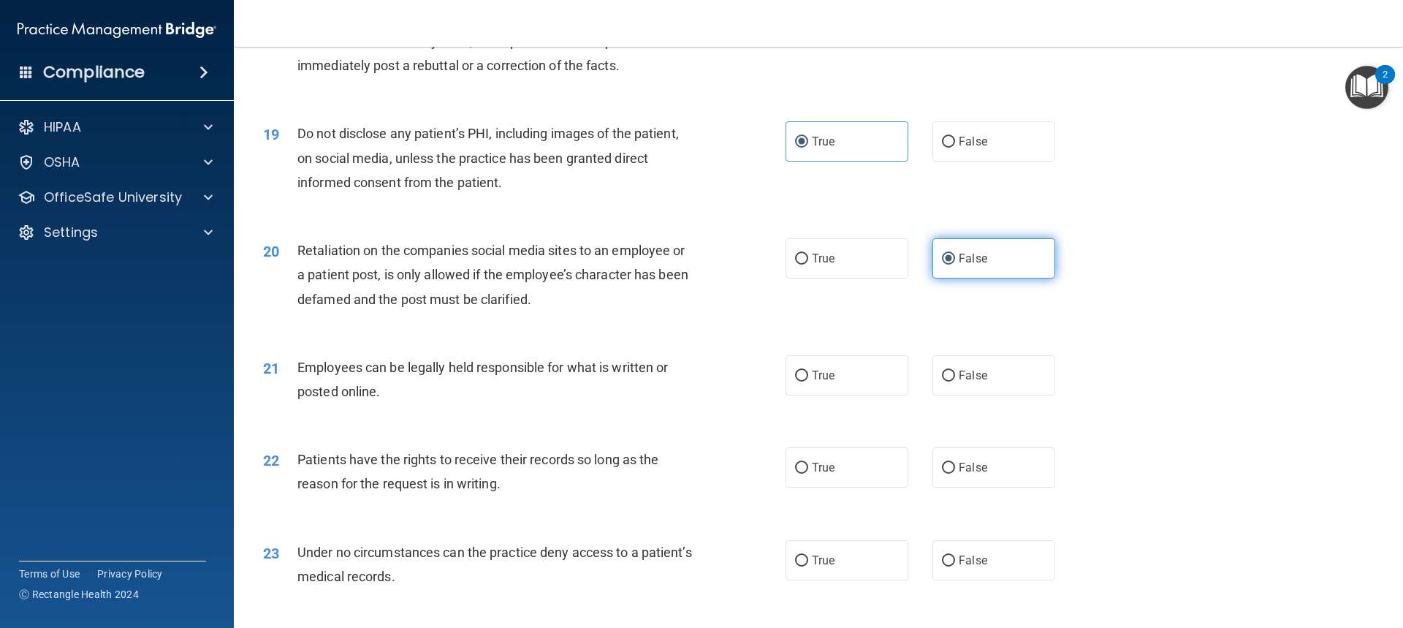
scroll to position [2120, 0]
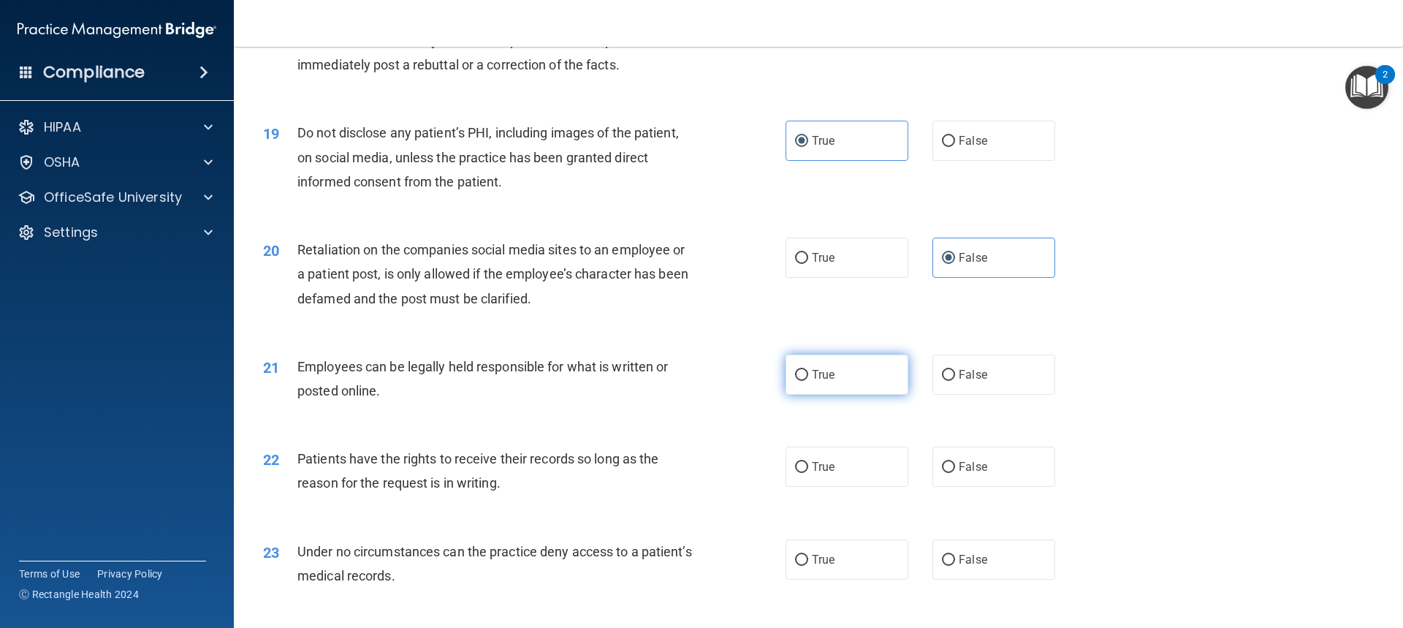
click at [837, 395] on label "True" at bounding box center [847, 374] width 123 height 40
click at [808, 381] on input "True" at bounding box center [801, 375] width 13 height 11
radio input "true"
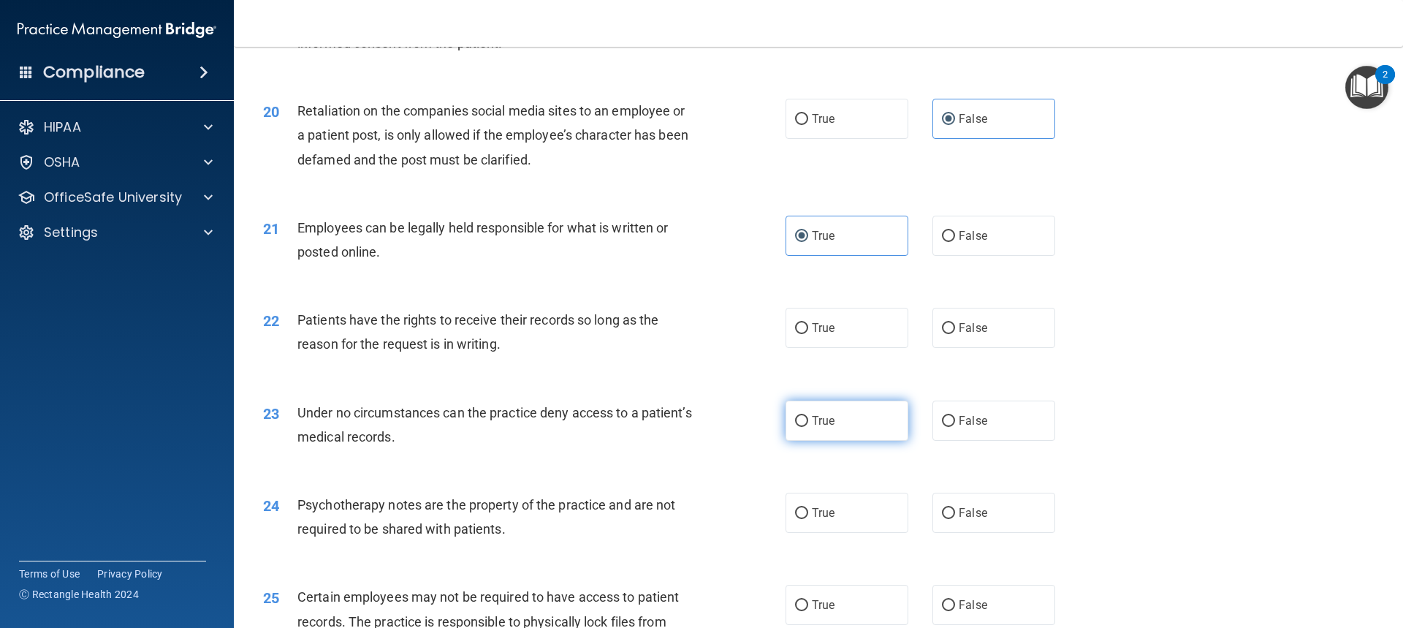
scroll to position [2266, 0]
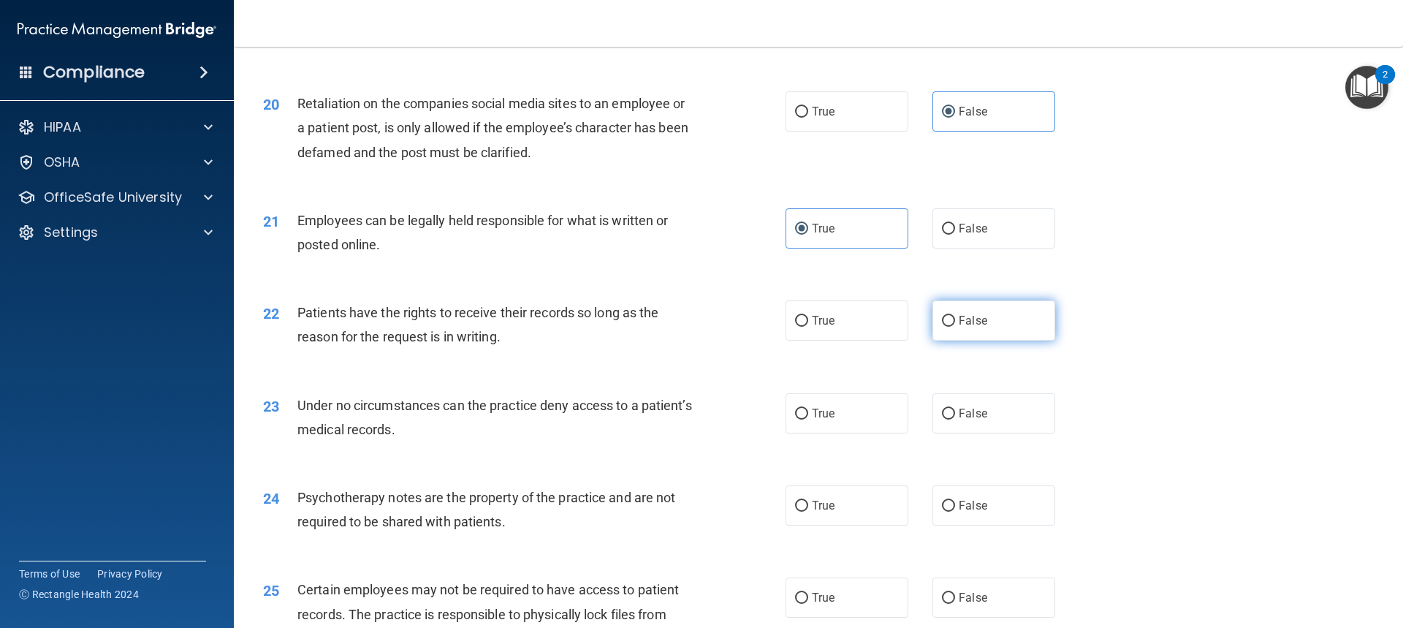
click at [952, 341] on label "False" at bounding box center [994, 320] width 123 height 40
click at [952, 327] on input "False" at bounding box center [948, 321] width 13 height 11
radio input "true"
click at [966, 433] on label "False" at bounding box center [994, 413] width 123 height 40
click at [955, 420] on input "False" at bounding box center [948, 414] width 13 height 11
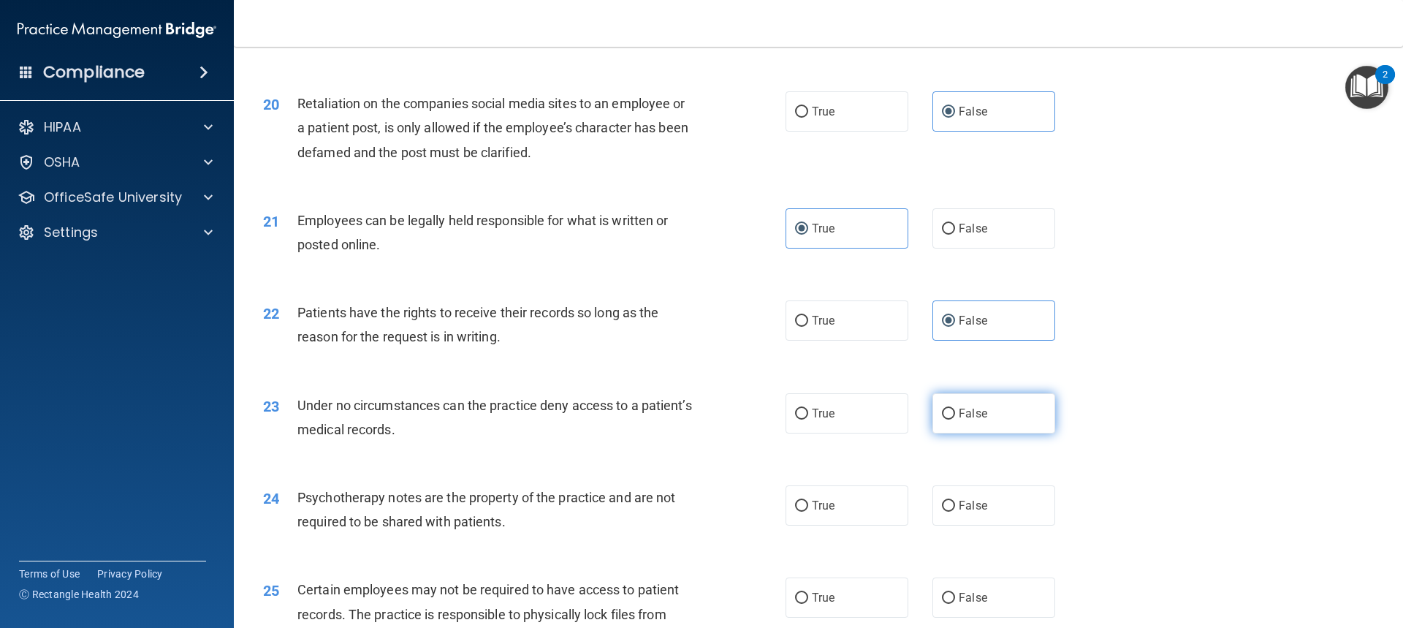
radio input "true"
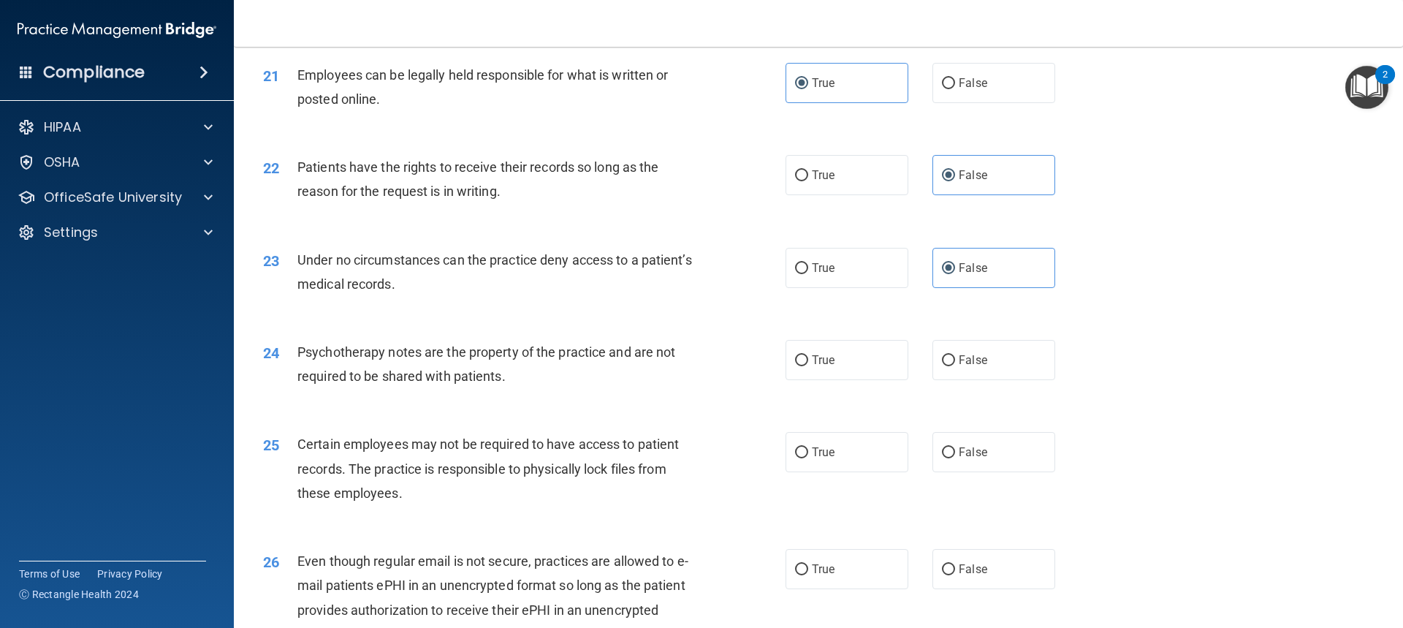
scroll to position [2412, 0]
drag, startPoint x: 814, startPoint y: 379, endPoint x: 849, endPoint y: 390, distance: 36.5
click at [814, 366] on span "True" at bounding box center [823, 359] width 23 height 14
click at [808, 365] on input "True" at bounding box center [801, 359] width 13 height 11
radio input "true"
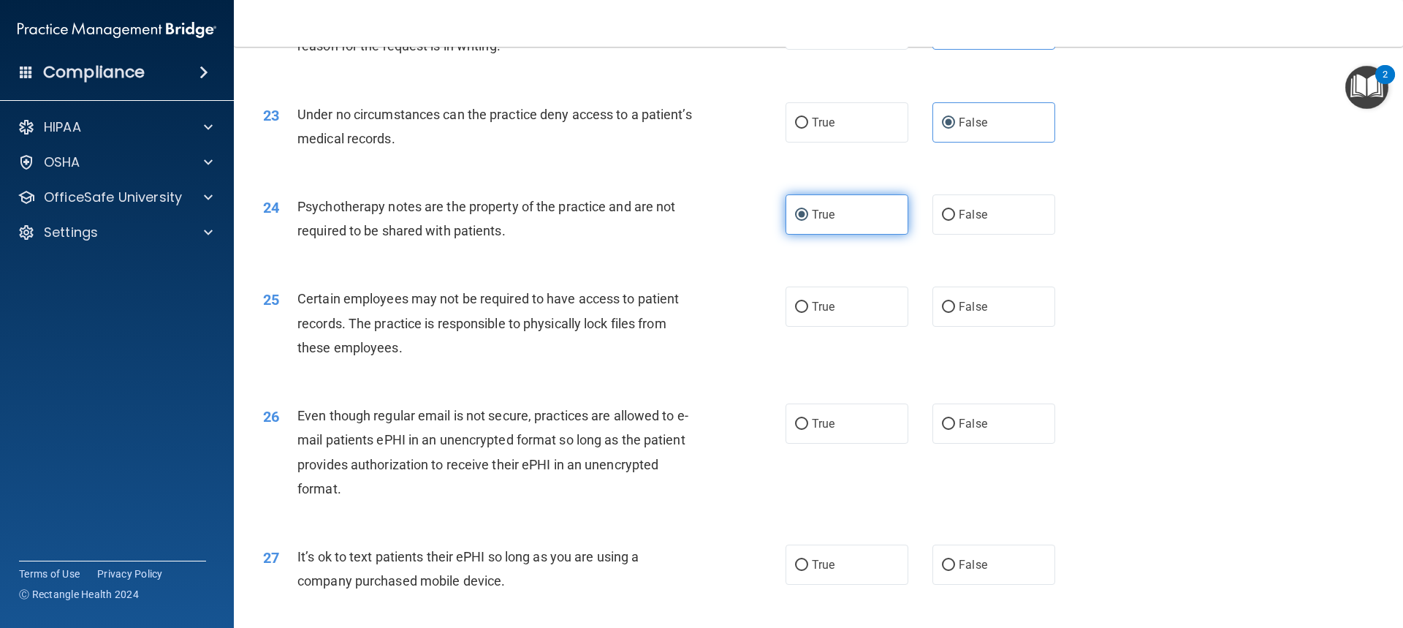
scroll to position [2631, 0]
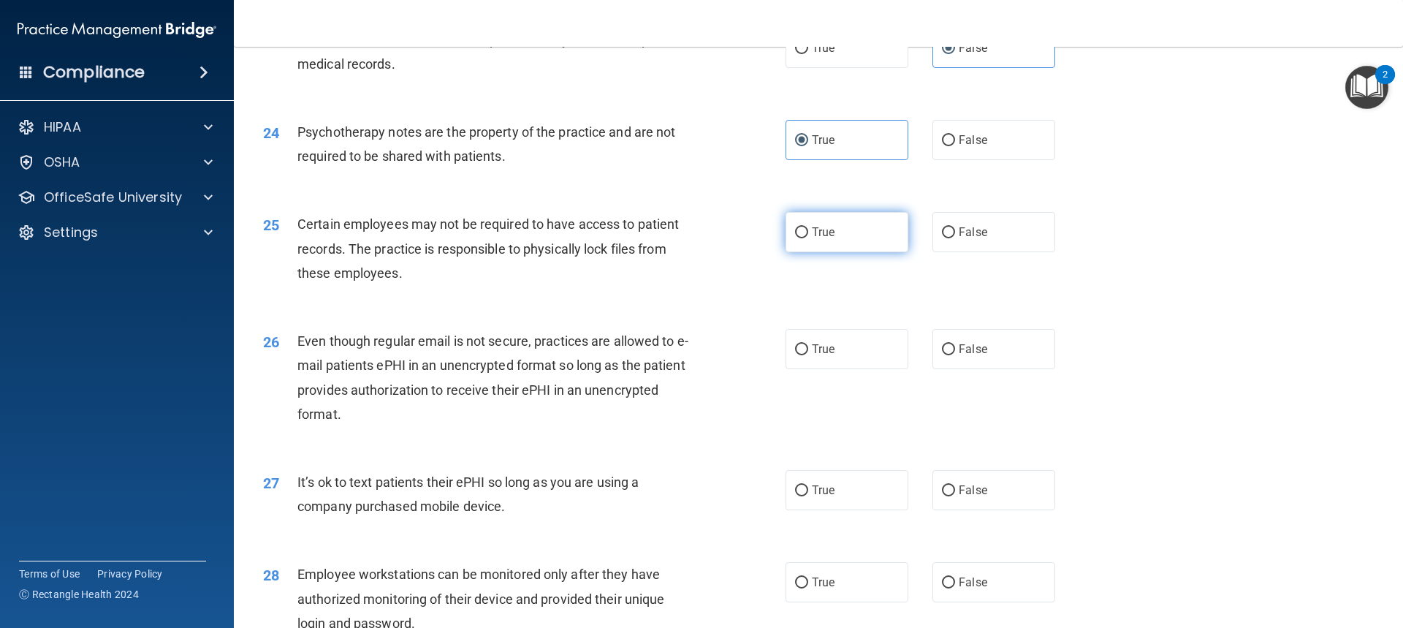
click at [876, 252] on label "True" at bounding box center [847, 232] width 123 height 40
click at [808, 238] on input "True" at bounding box center [801, 232] width 13 height 11
radio input "true"
click at [858, 369] on label "True" at bounding box center [847, 349] width 123 height 40
click at [808, 355] on input "True" at bounding box center [801, 349] width 13 height 11
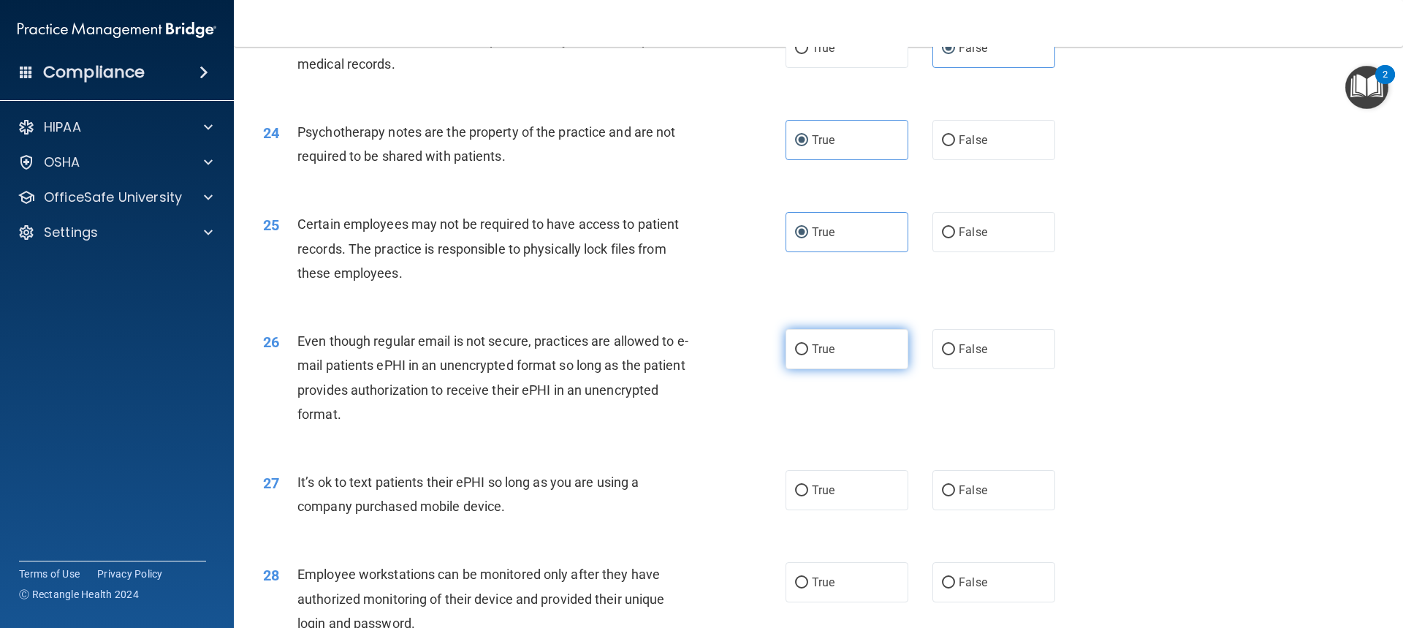
radio input "true"
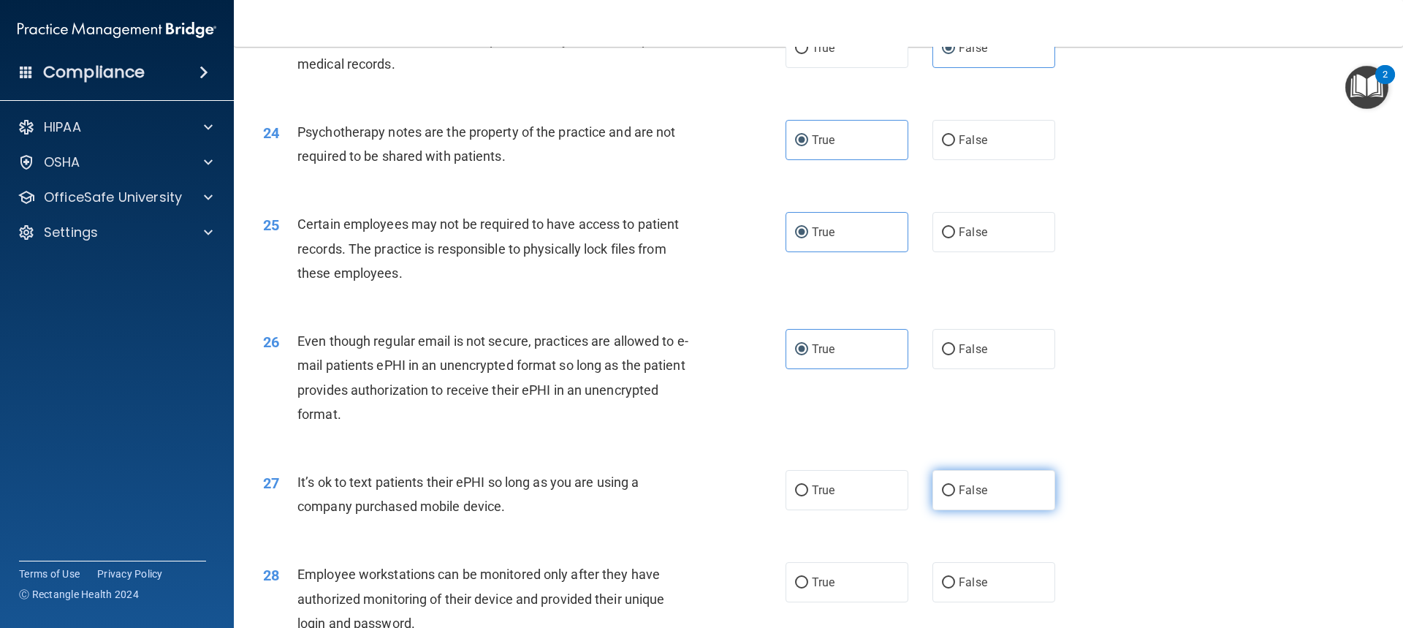
click at [939, 499] on label "False" at bounding box center [994, 490] width 123 height 40
click at [942, 496] on input "False" at bounding box center [948, 490] width 13 height 11
radio input "true"
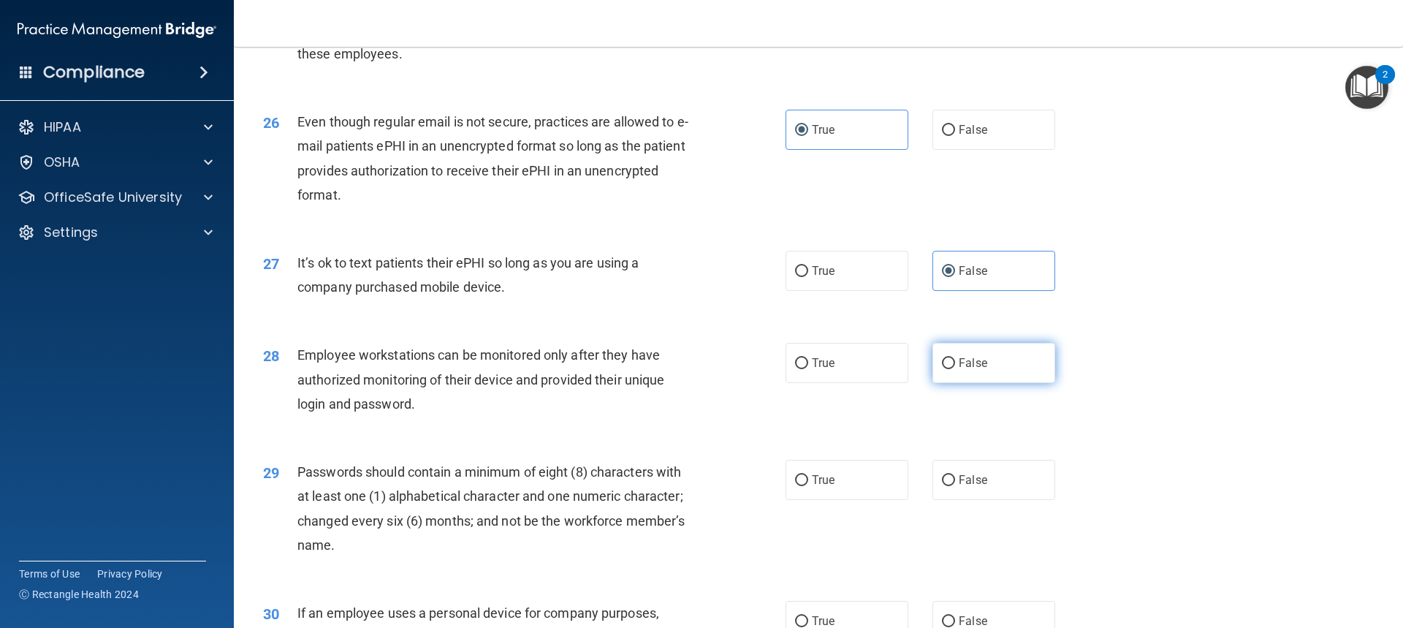
click at [949, 382] on label "False" at bounding box center [994, 363] width 123 height 40
click at [949, 369] on input "False" at bounding box center [948, 363] width 13 height 11
radio input "true"
click at [860, 499] on label "True" at bounding box center [847, 480] width 123 height 40
click at [808, 486] on input "True" at bounding box center [801, 480] width 13 height 11
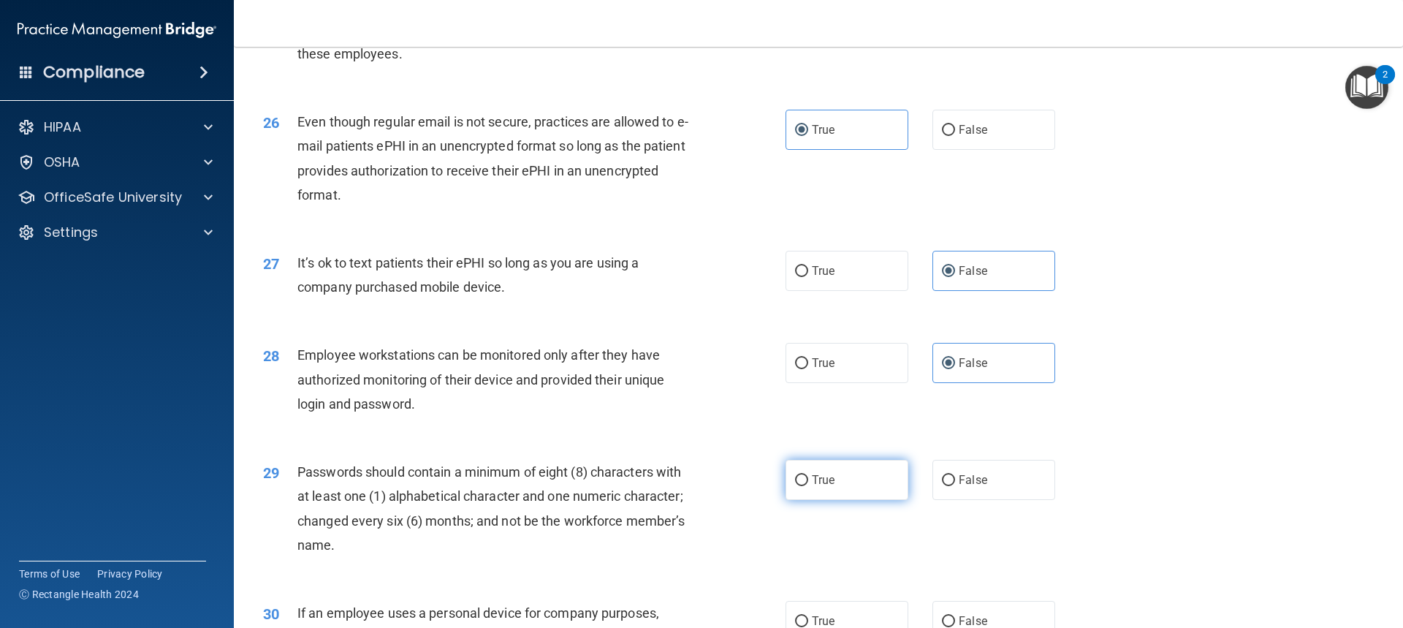
radio input "true"
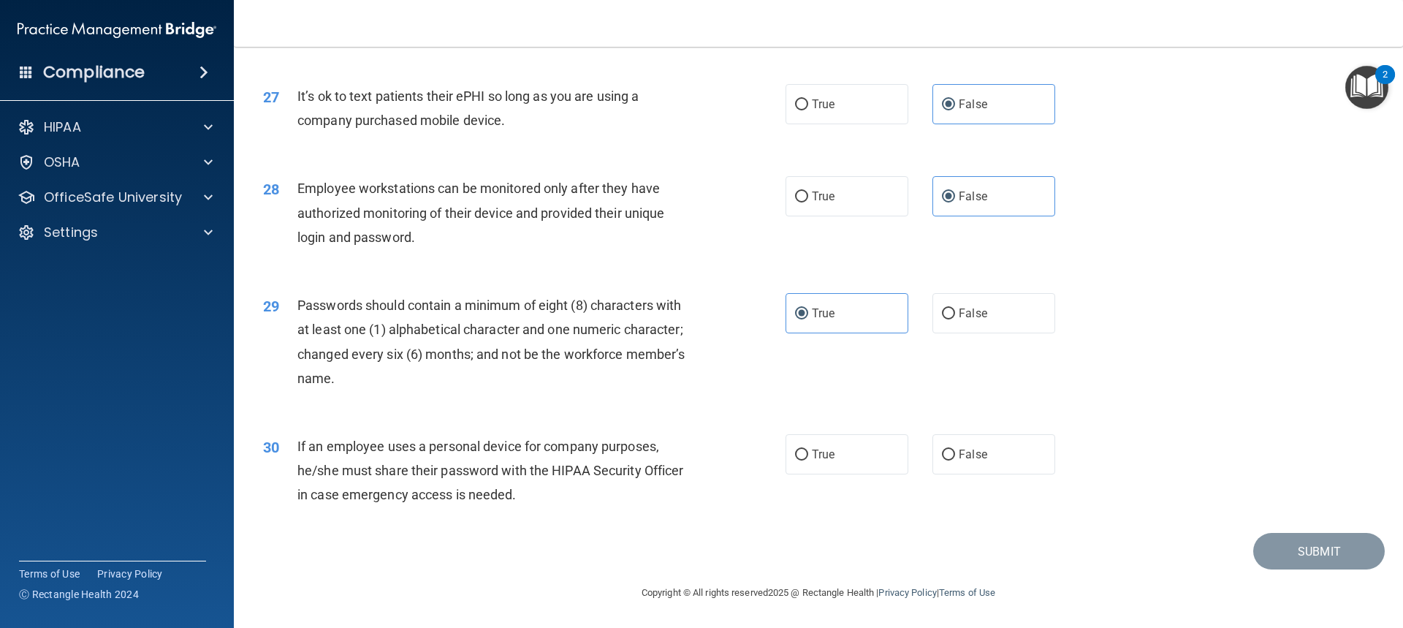
scroll to position [3041, 0]
click at [961, 449] on span "False" at bounding box center [973, 454] width 29 height 14
click at [955, 450] on input "False" at bounding box center [948, 455] width 13 height 11
radio input "true"
click at [1273, 546] on button "Submit" at bounding box center [1320, 551] width 132 height 37
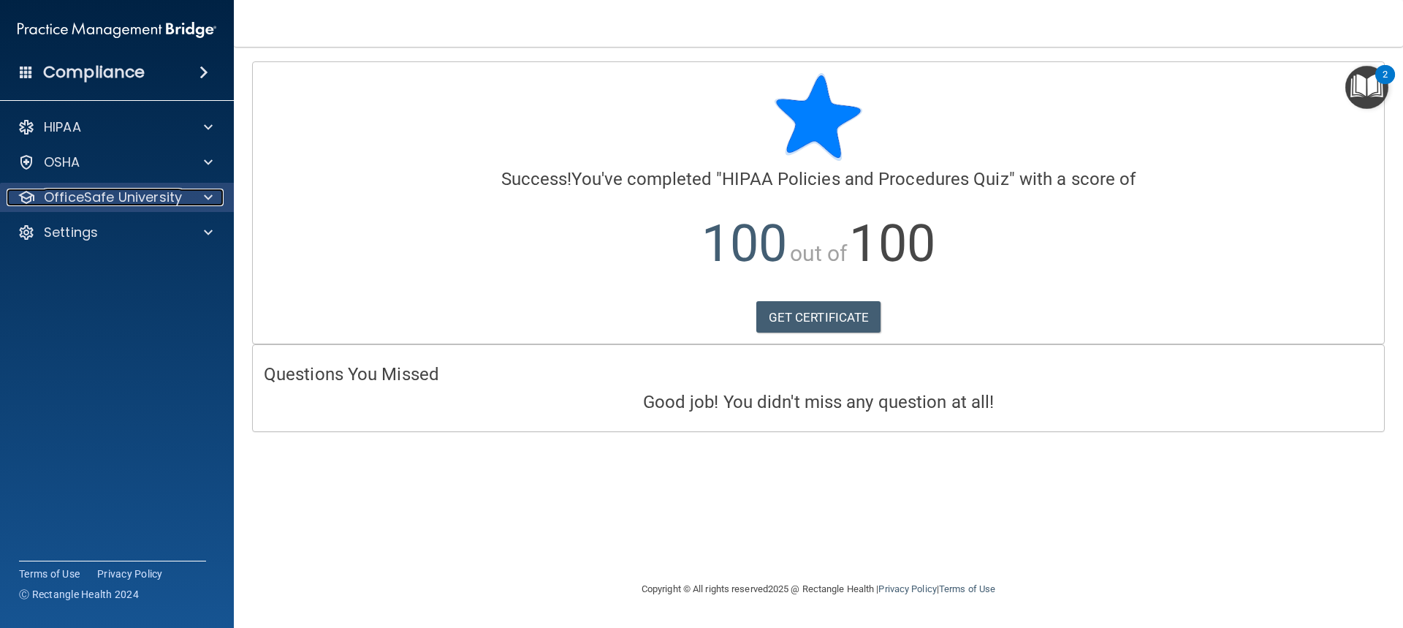
click at [210, 192] on span at bounding box center [208, 198] width 9 height 18
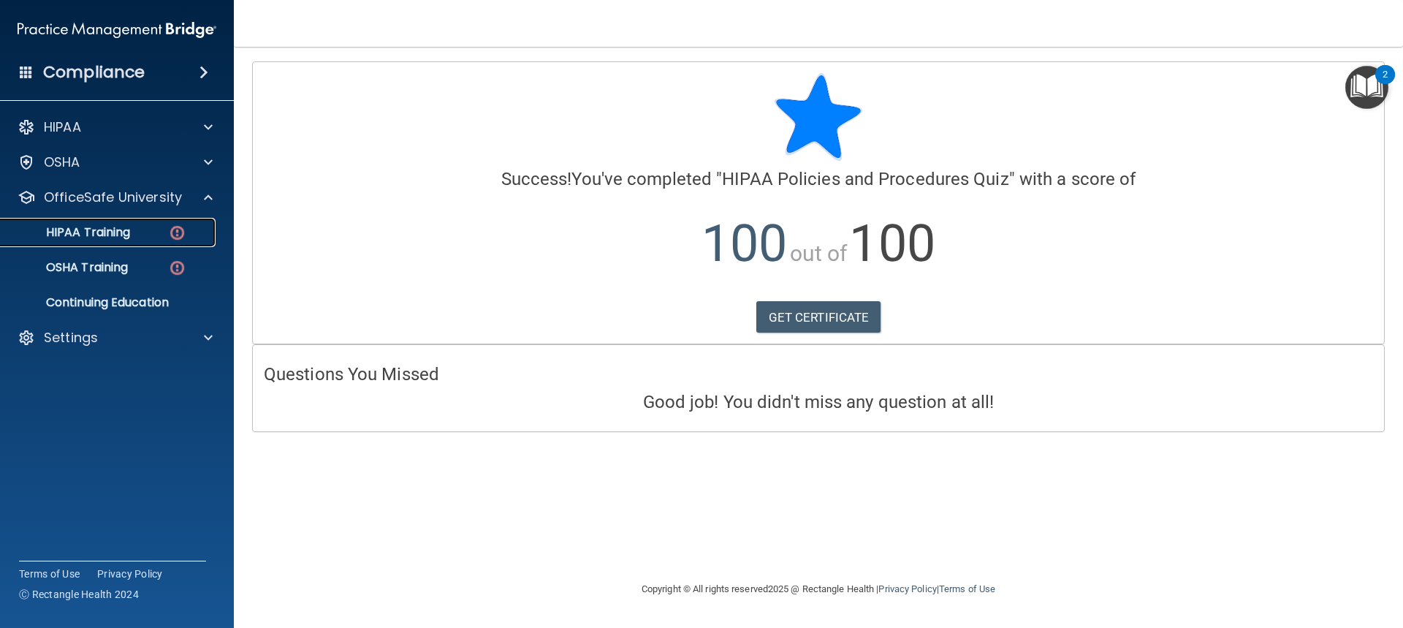
click at [177, 231] on img at bounding box center [177, 233] width 18 height 18
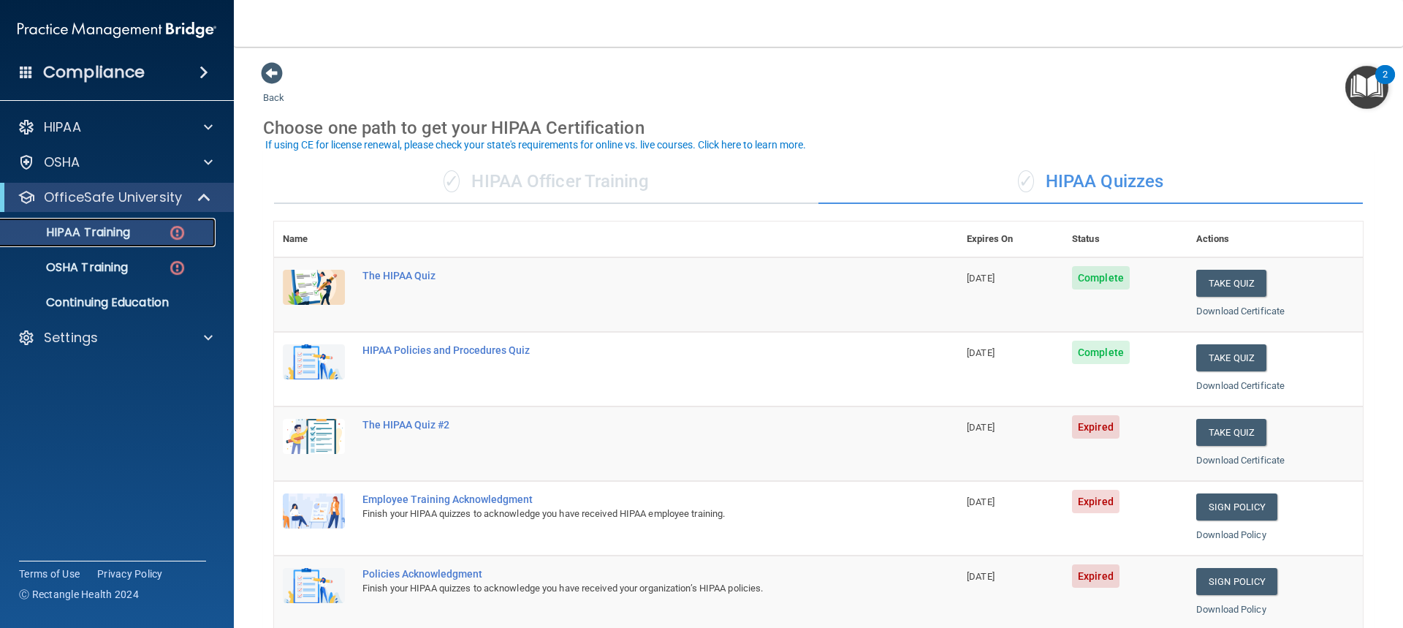
scroll to position [73, 0]
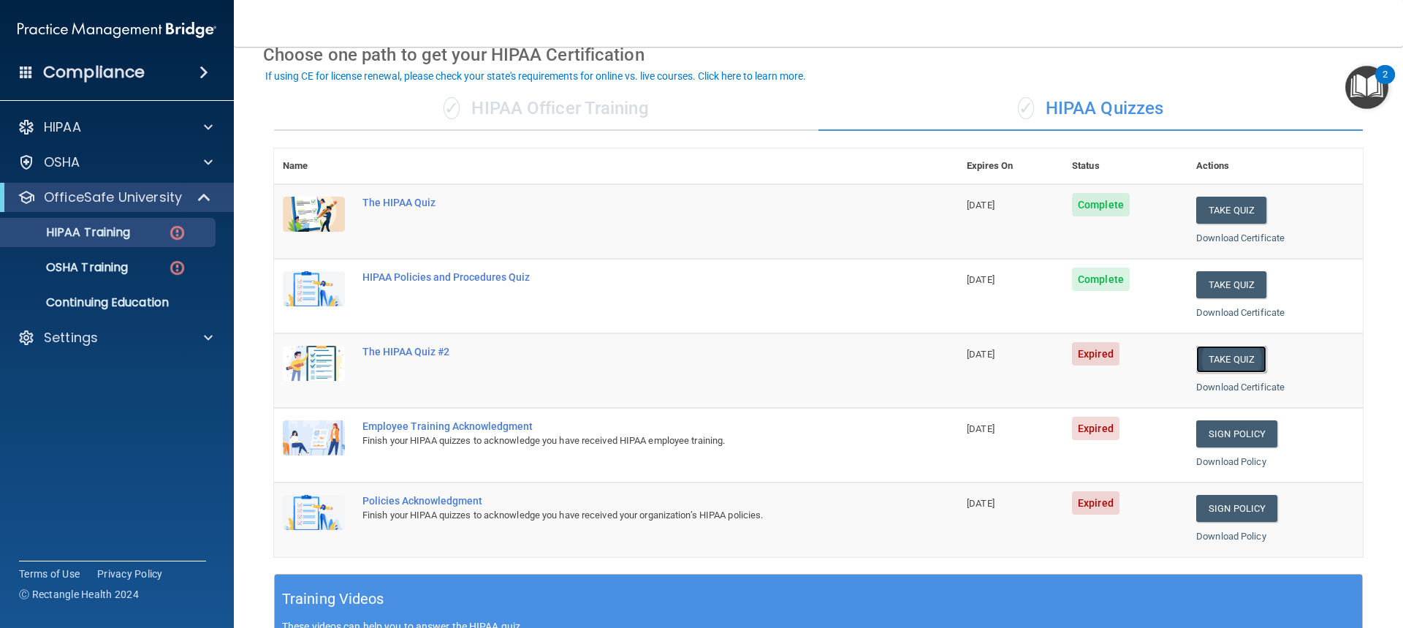
click at [1218, 350] on button "Take Quiz" at bounding box center [1231, 359] width 70 height 27
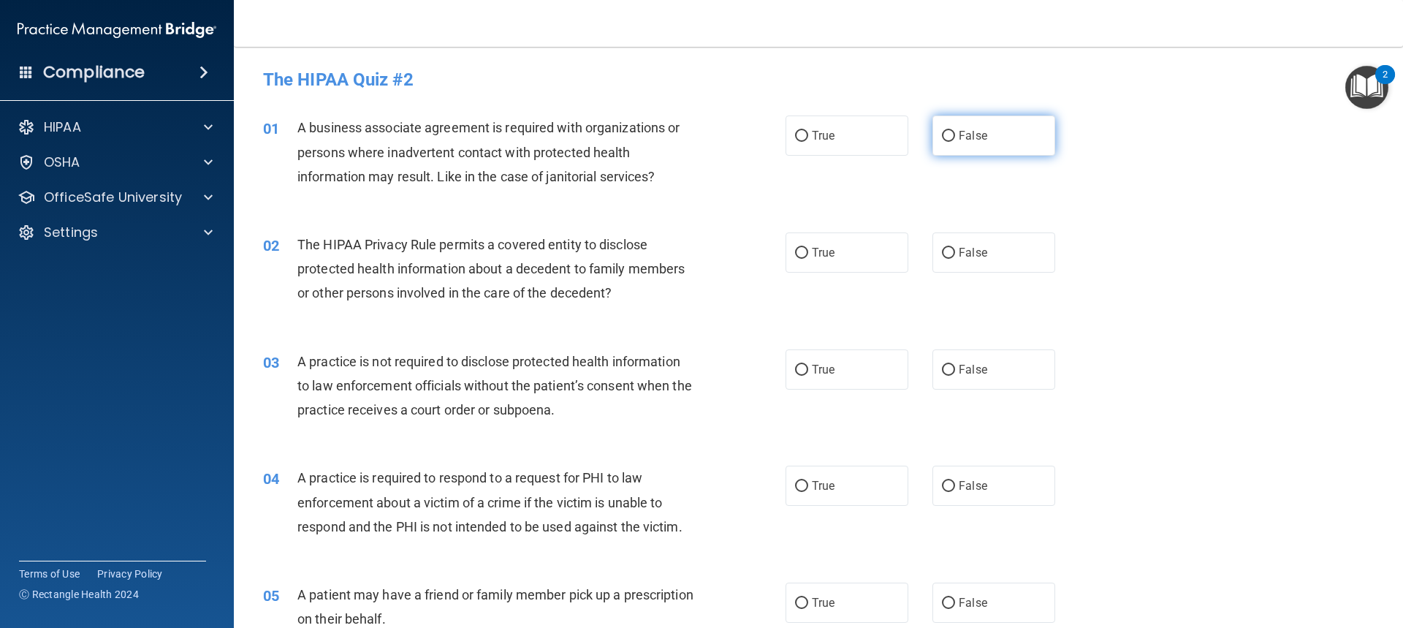
click at [942, 137] on input "False" at bounding box center [948, 136] width 13 height 11
radio input "true"
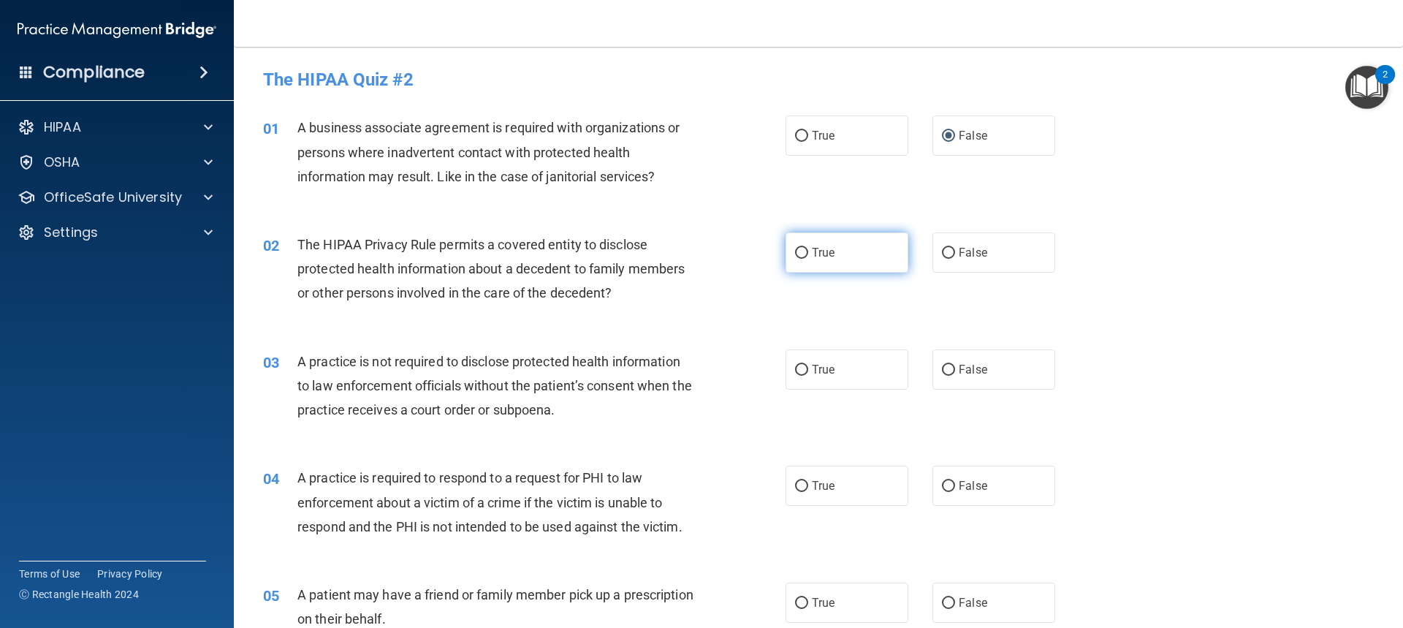
click at [883, 252] on label "True" at bounding box center [847, 252] width 123 height 40
click at [808, 252] on input "True" at bounding box center [801, 253] width 13 height 11
radio input "true"
click at [966, 365] on span "False" at bounding box center [973, 370] width 29 height 14
click at [955, 365] on input "False" at bounding box center [948, 370] width 13 height 11
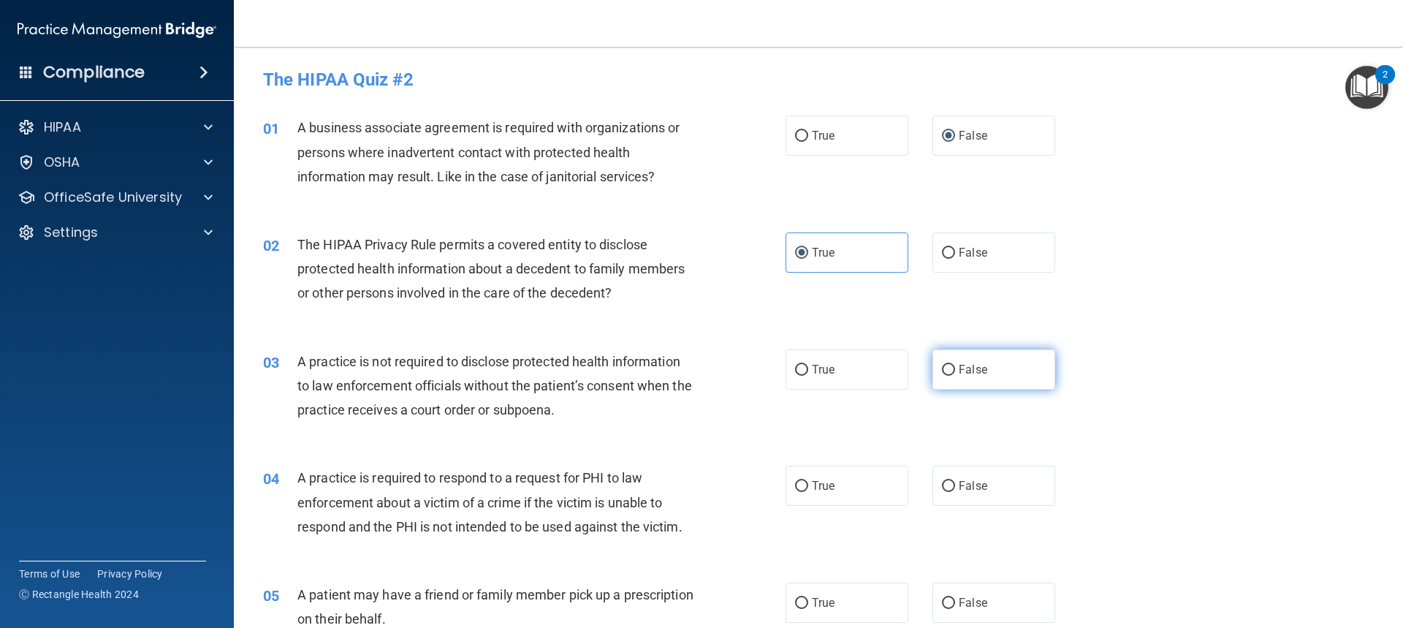
radio input "true"
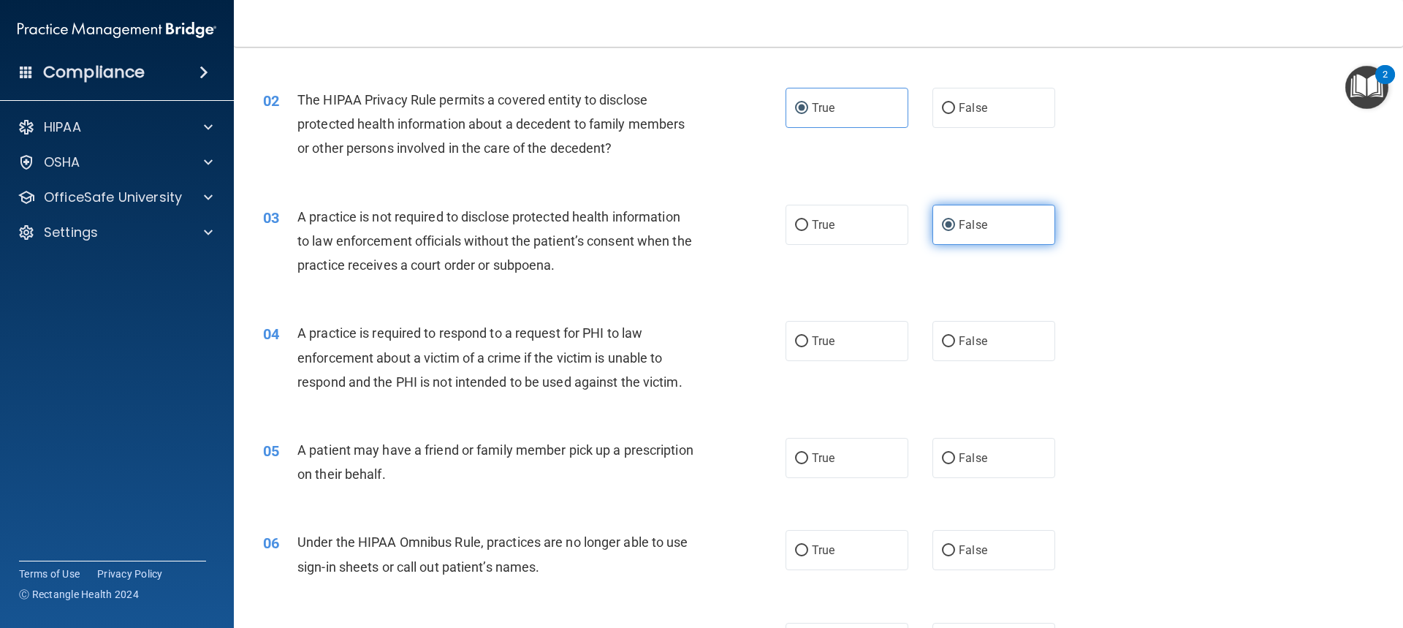
scroll to position [146, 0]
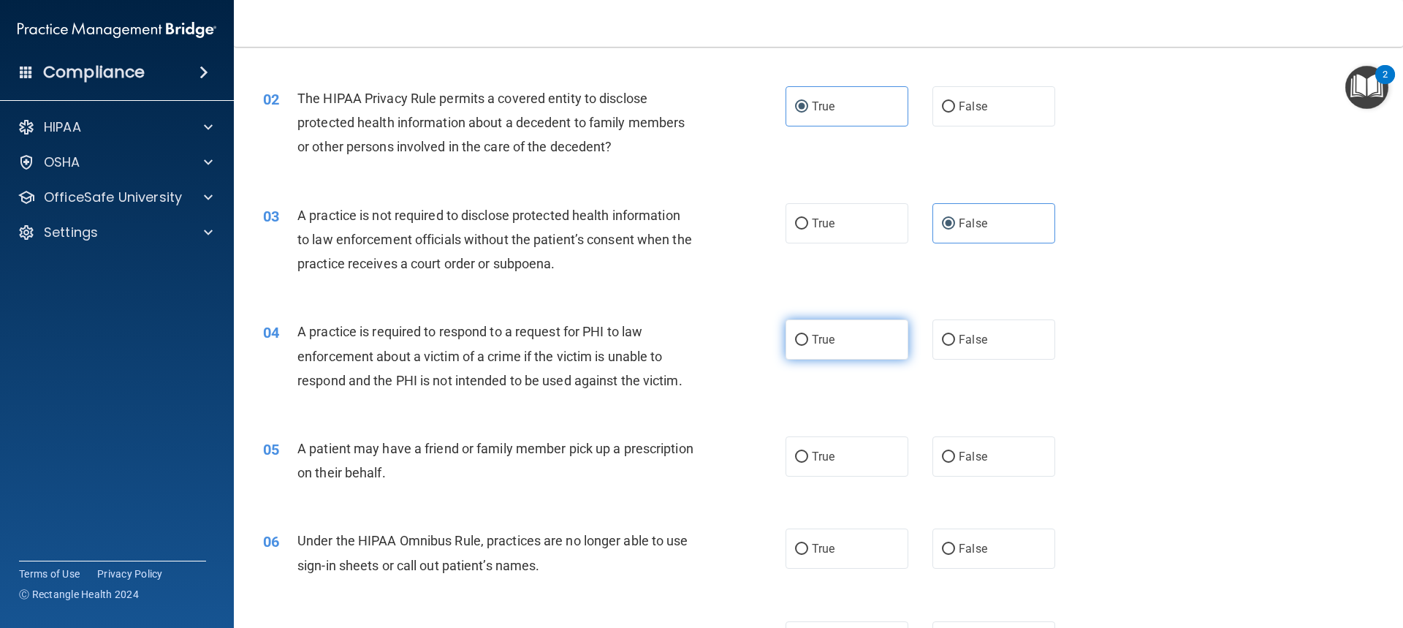
click at [867, 341] on label "True" at bounding box center [847, 339] width 123 height 40
click at [808, 341] on input "True" at bounding box center [801, 340] width 13 height 11
radio input "true"
click at [843, 470] on label "True" at bounding box center [847, 456] width 123 height 40
click at [808, 463] on input "True" at bounding box center [801, 457] width 13 height 11
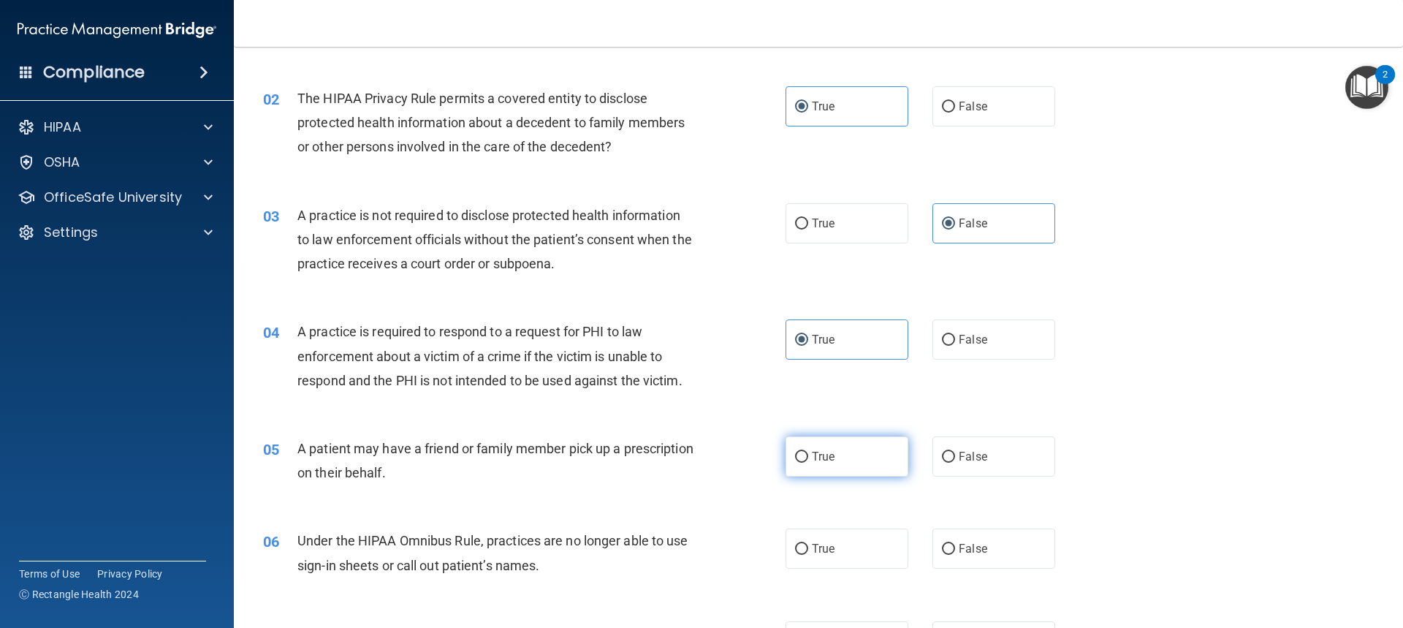
radio input "true"
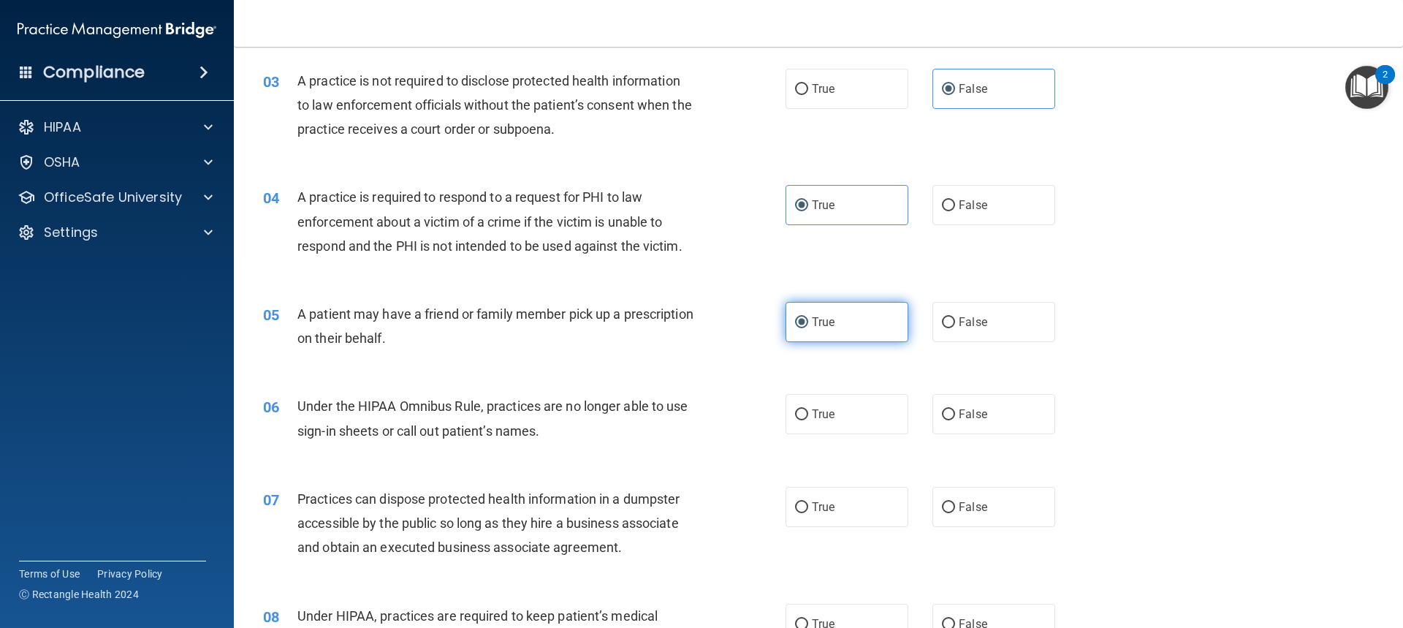
scroll to position [365, 0]
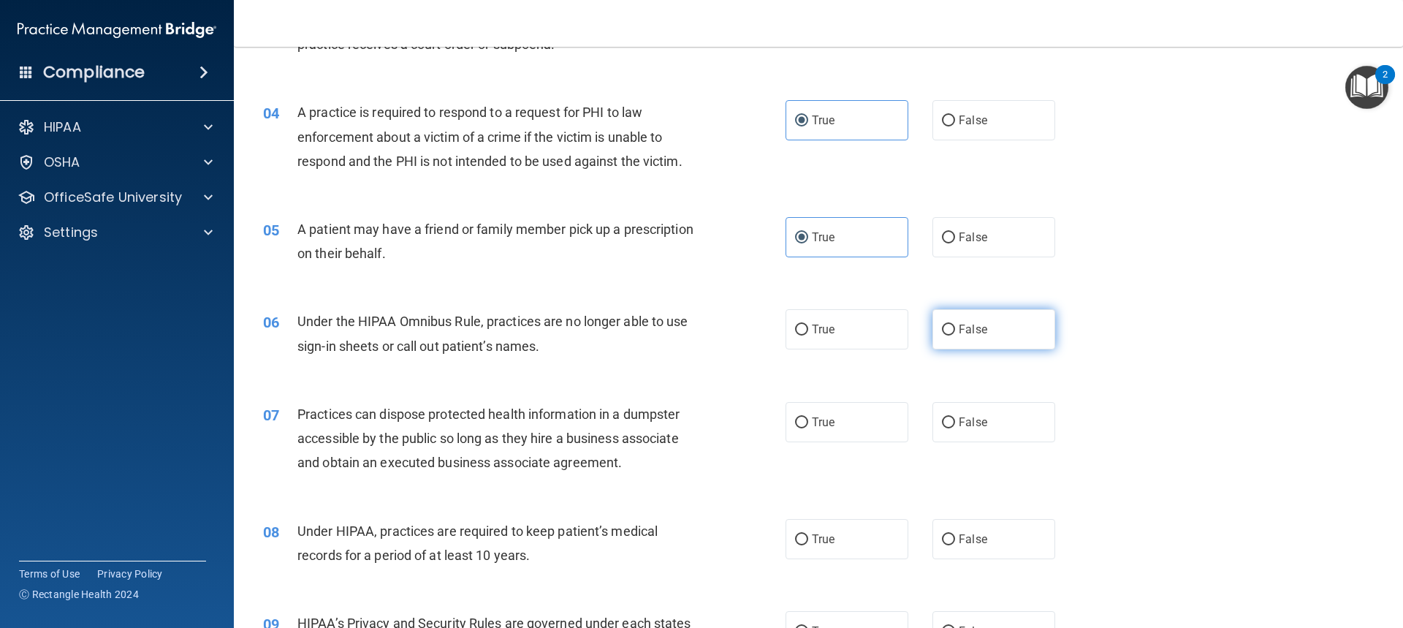
click at [959, 332] on span "False" at bounding box center [973, 329] width 29 height 14
click at [955, 332] on input "False" at bounding box center [948, 330] width 13 height 11
radio input "true"
click at [959, 421] on span "False" at bounding box center [973, 422] width 29 height 14
click at [955, 421] on input "False" at bounding box center [948, 422] width 13 height 11
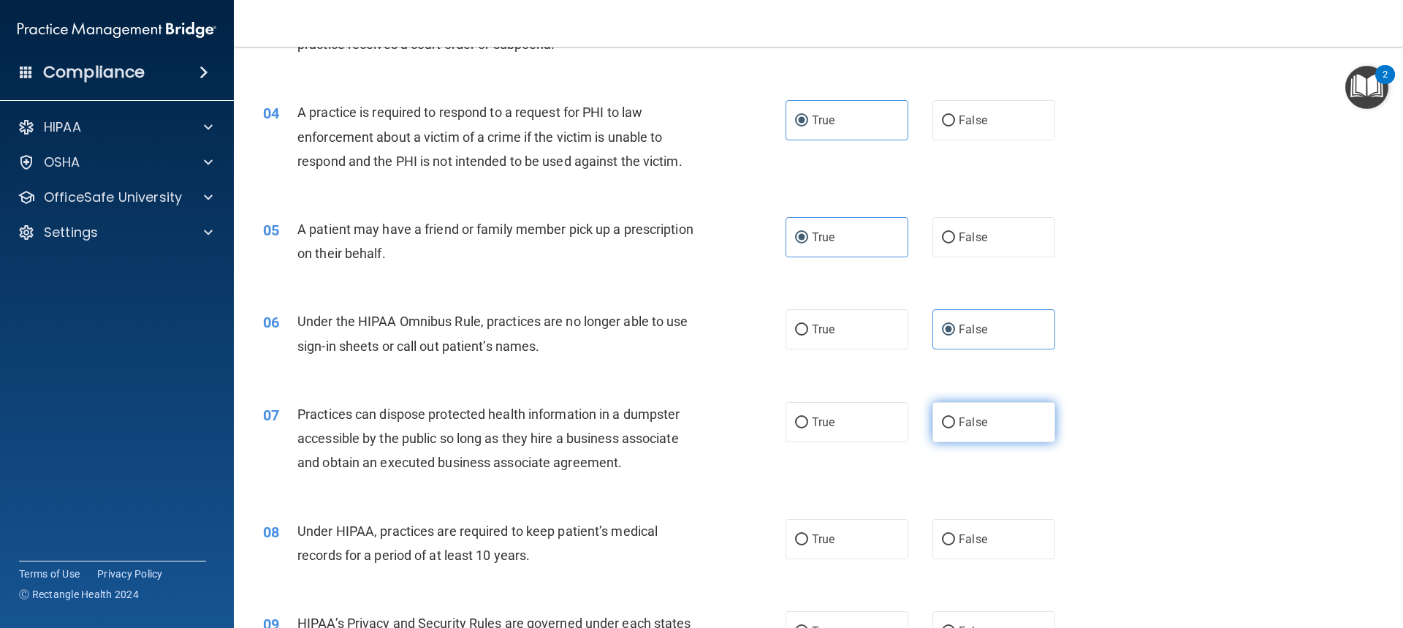
radio input "true"
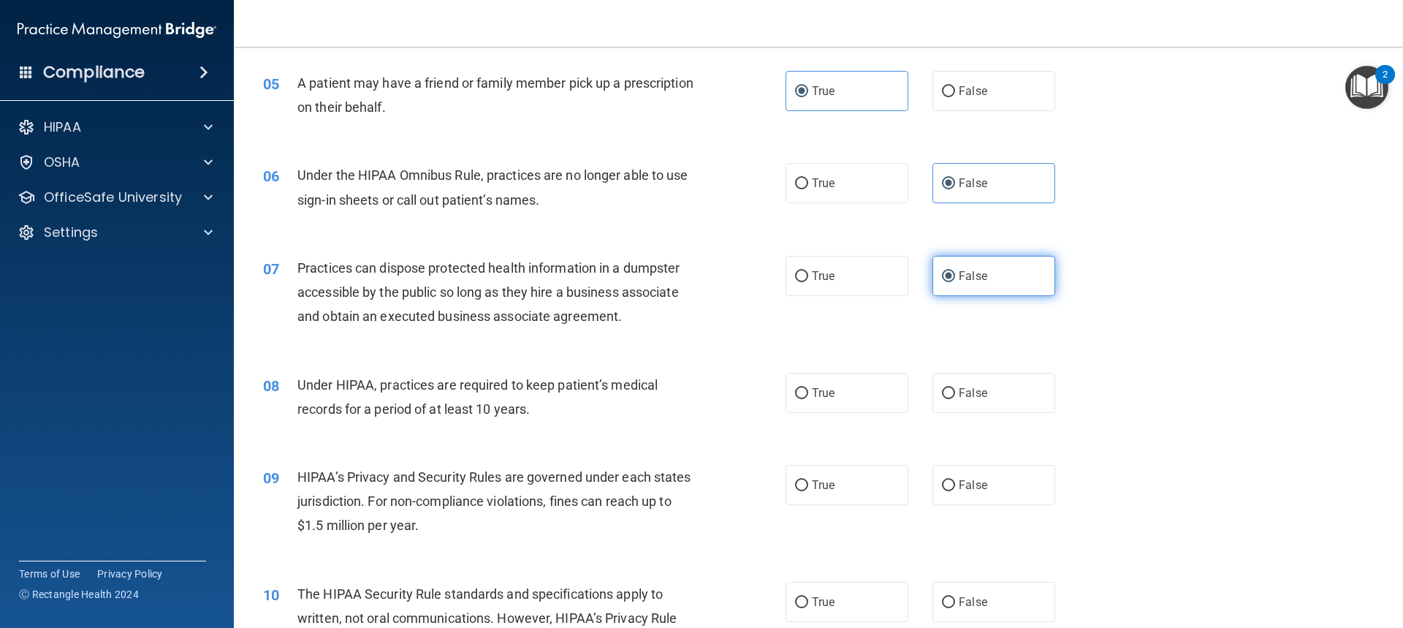
scroll to position [585, 0]
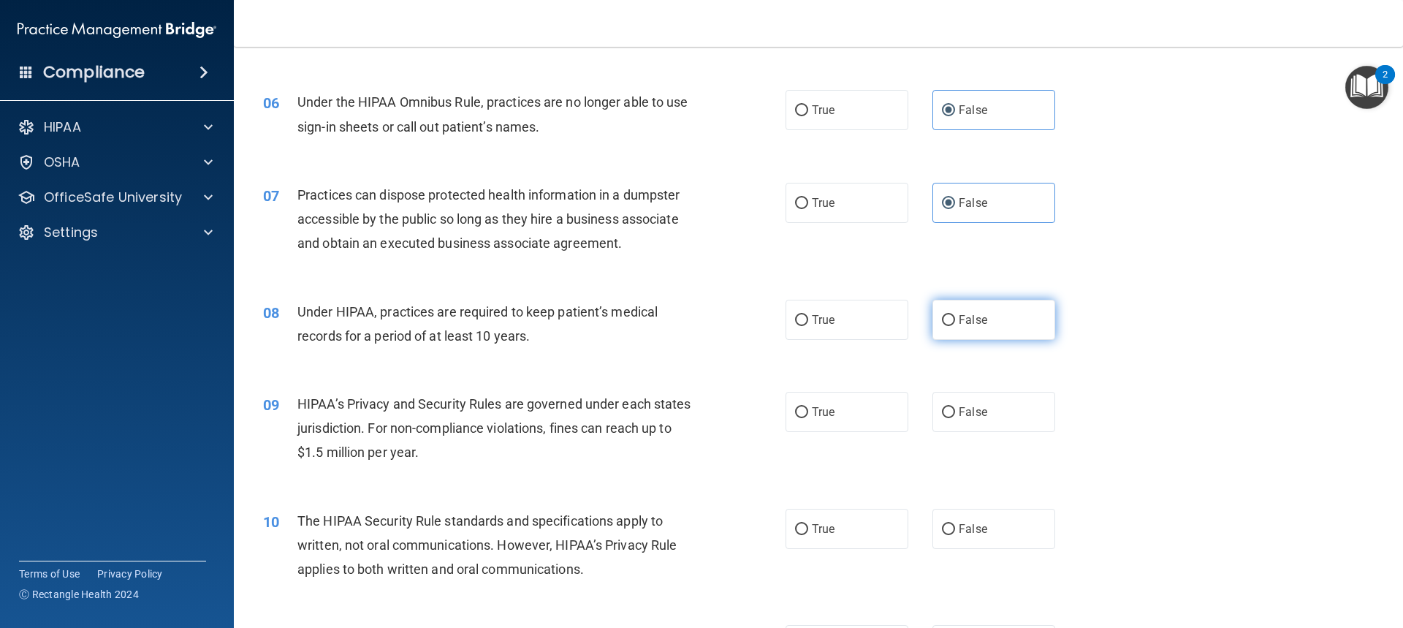
click at [959, 322] on span "False" at bounding box center [973, 320] width 29 height 14
click at [955, 322] on input "False" at bounding box center [948, 320] width 13 height 11
radio input "true"
click at [959, 410] on span "False" at bounding box center [973, 412] width 29 height 14
click at [955, 410] on input "False" at bounding box center [948, 412] width 13 height 11
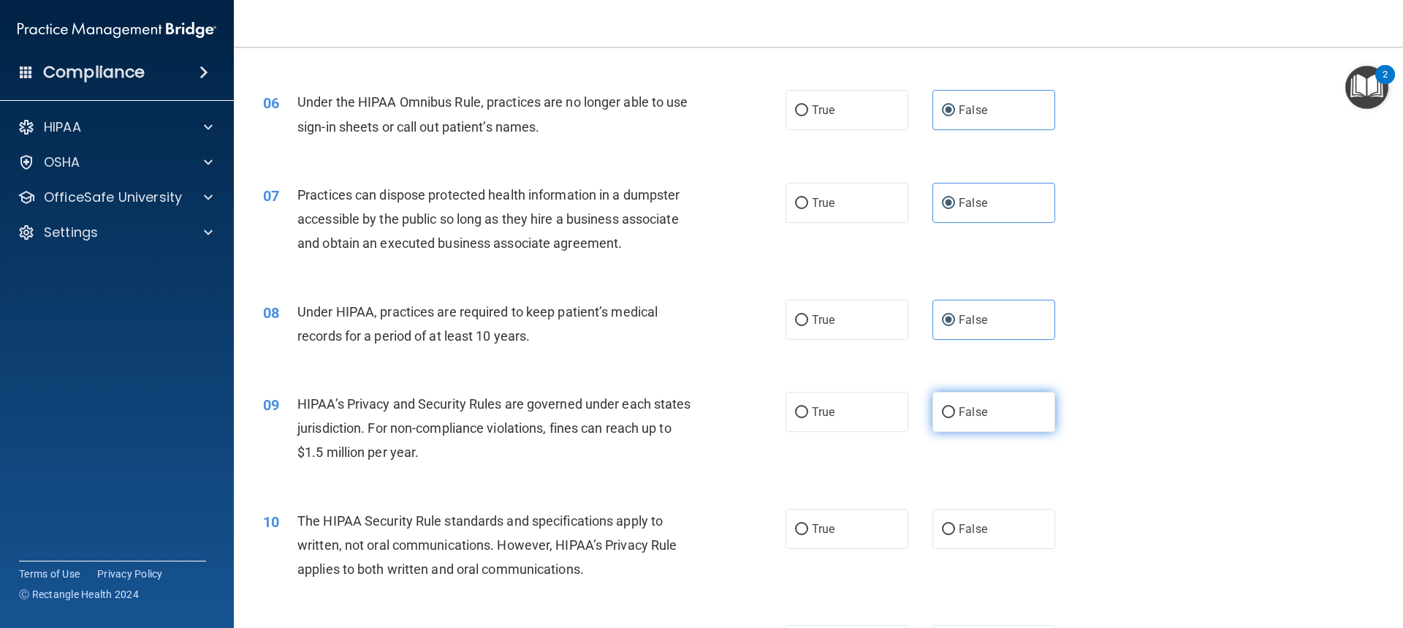
radio input "true"
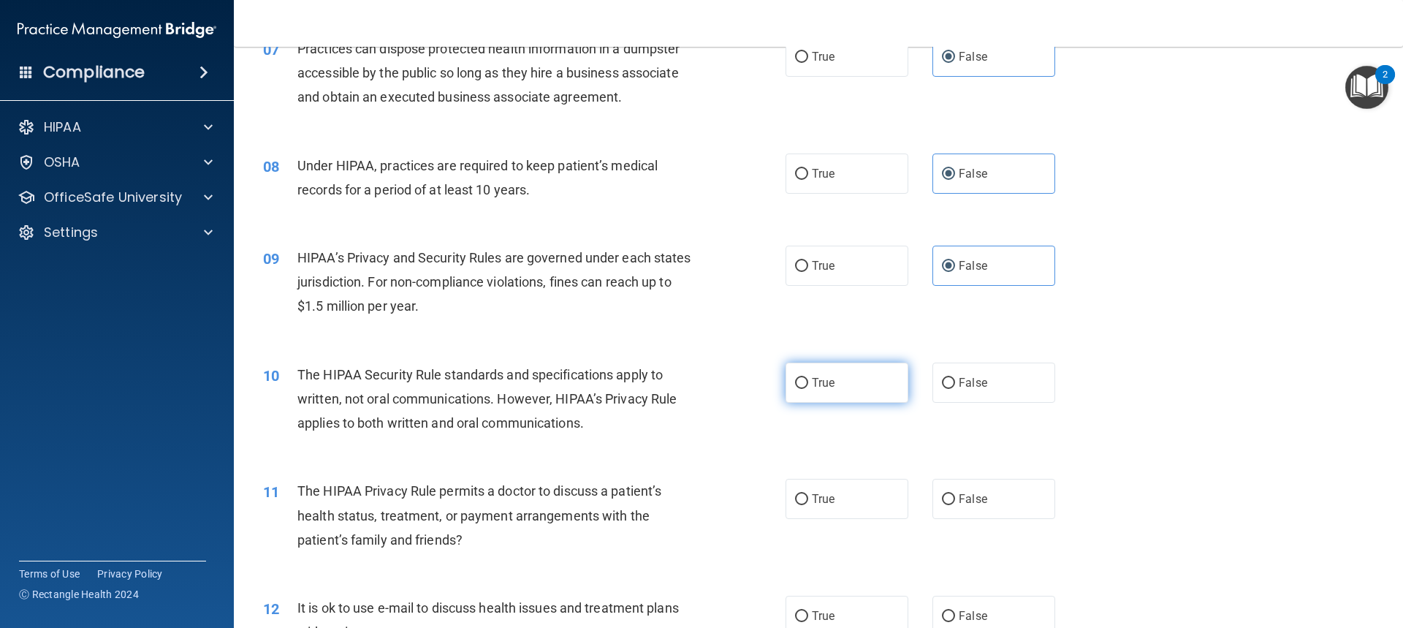
click at [812, 381] on span "True" at bounding box center [823, 383] width 23 height 14
click at [808, 381] on input "True" at bounding box center [801, 383] width 13 height 11
radio input "true"
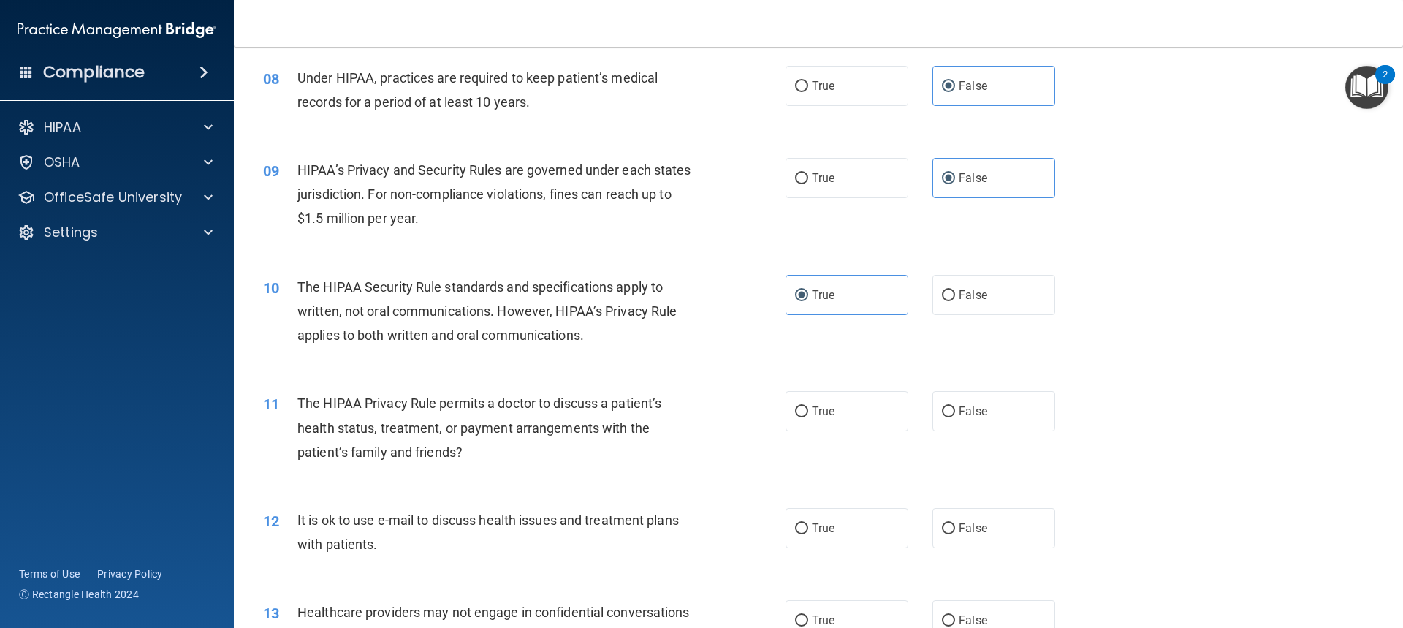
scroll to position [877, 0]
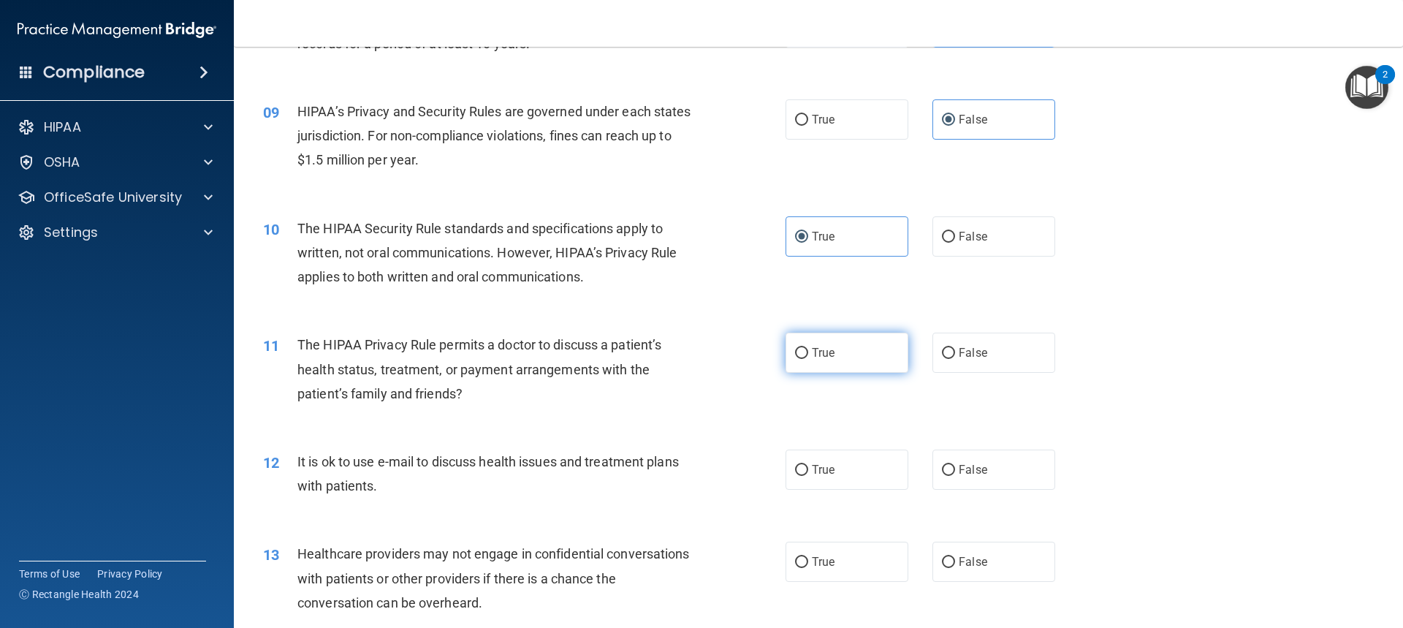
click at [867, 368] on label "True" at bounding box center [847, 353] width 123 height 40
click at [808, 359] on input "True" at bounding box center [801, 353] width 13 height 11
radio input "true"
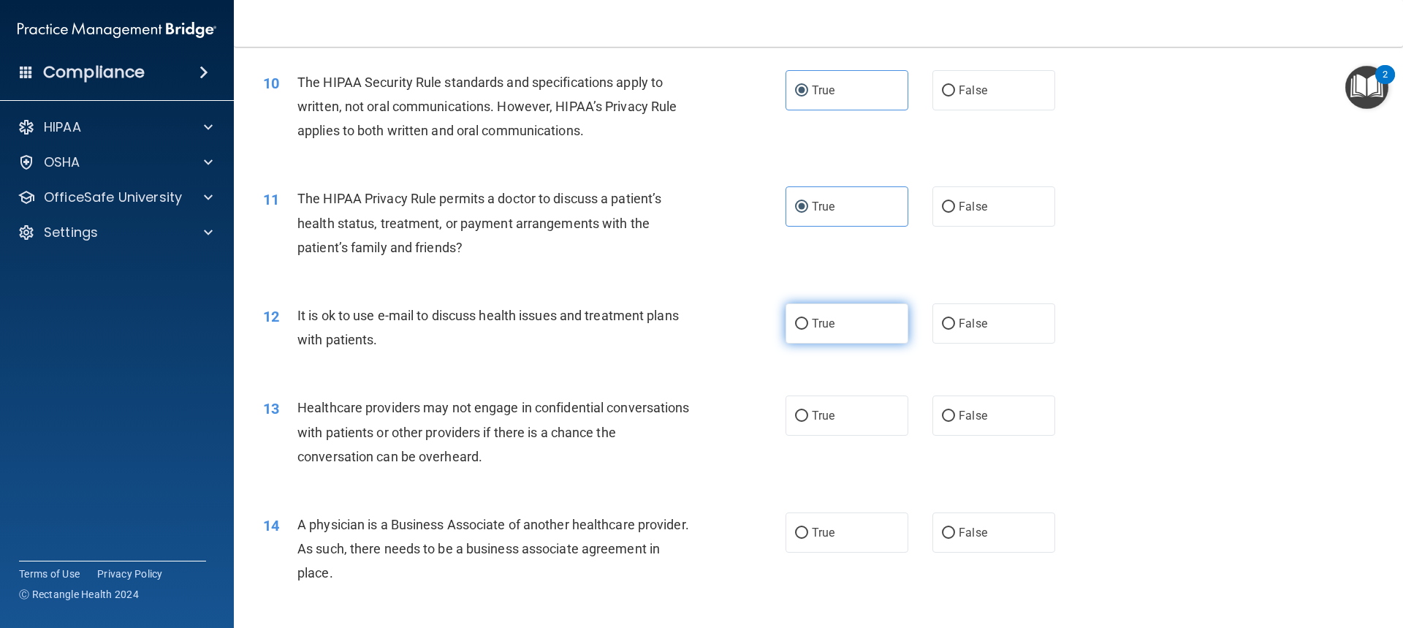
click at [827, 326] on span "True" at bounding box center [823, 323] width 23 height 14
click at [808, 326] on input "True" at bounding box center [801, 324] width 13 height 11
radio input "true"
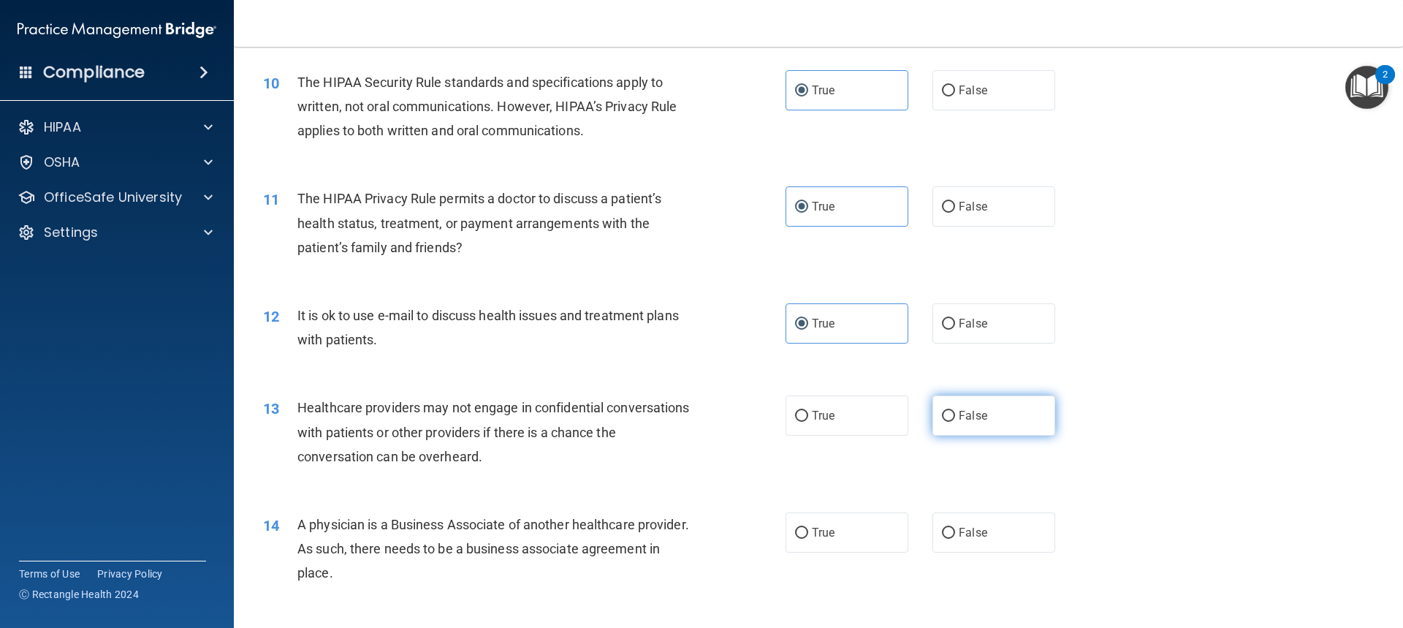
click at [969, 414] on span "False" at bounding box center [973, 416] width 29 height 14
click at [955, 414] on input "False" at bounding box center [948, 416] width 13 height 11
radio input "true"
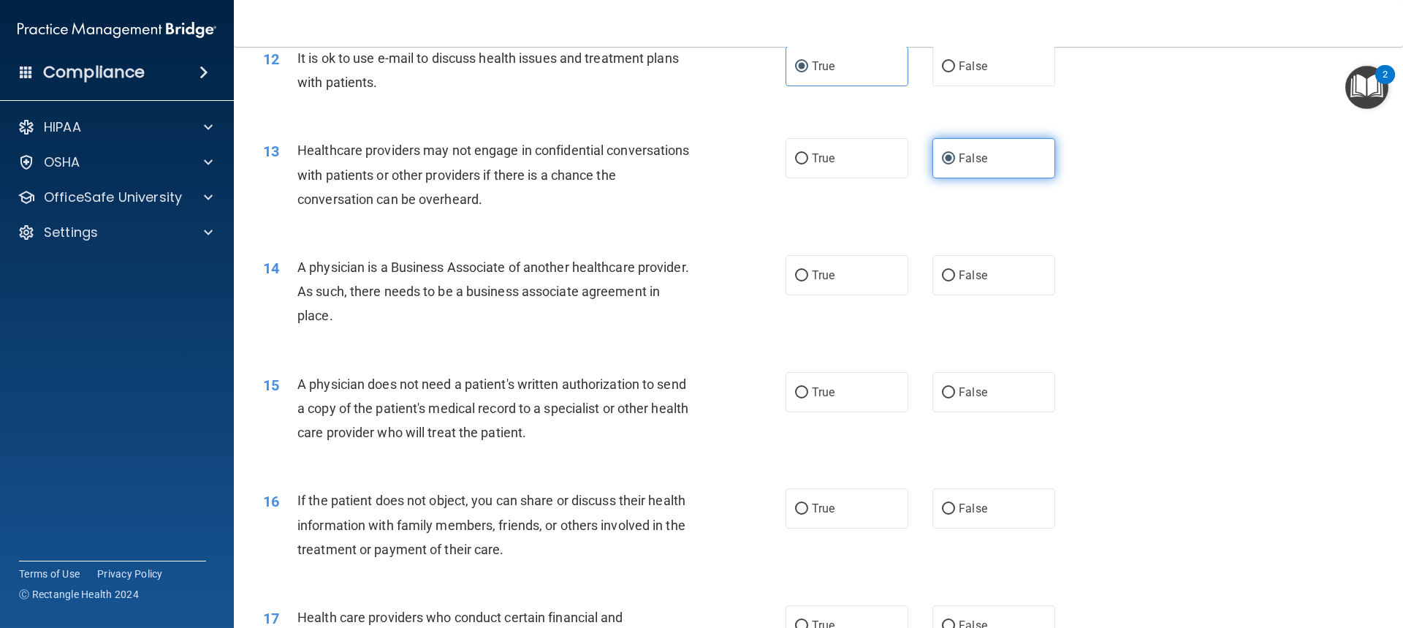
scroll to position [1316, 0]
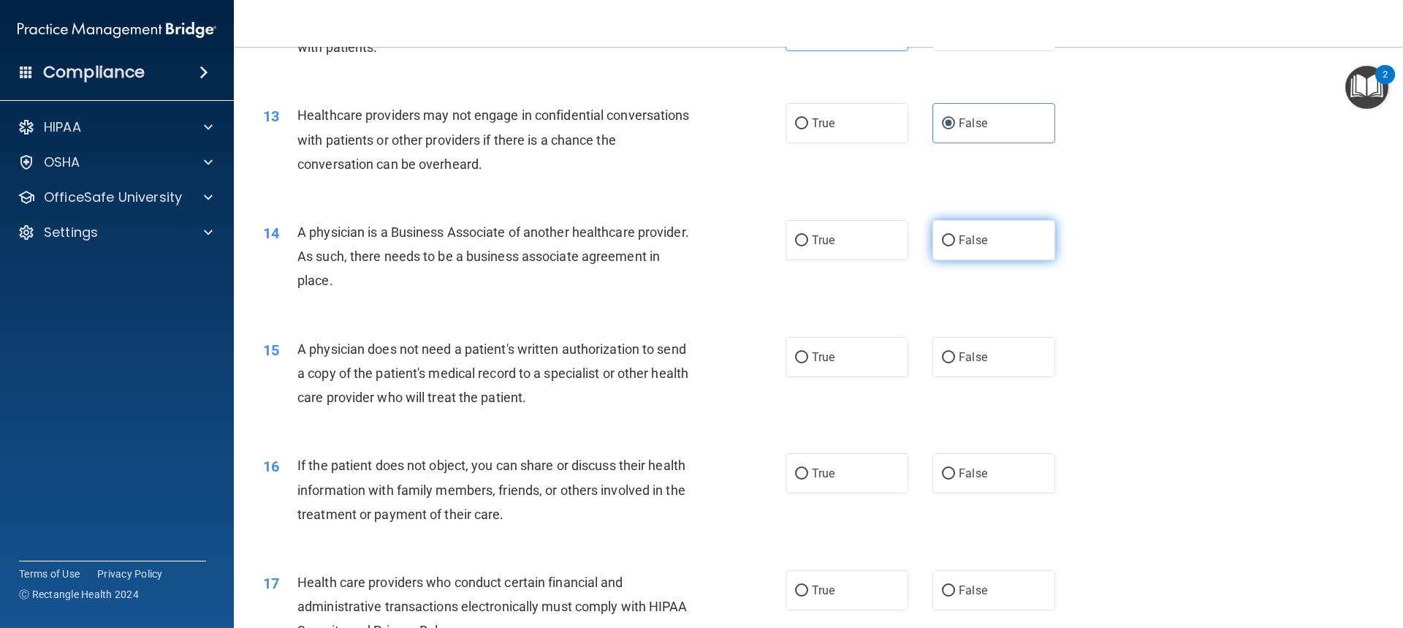
click at [941, 247] on label "False" at bounding box center [994, 240] width 123 height 40
click at [942, 246] on input "False" at bounding box center [948, 240] width 13 height 11
radio input "true"
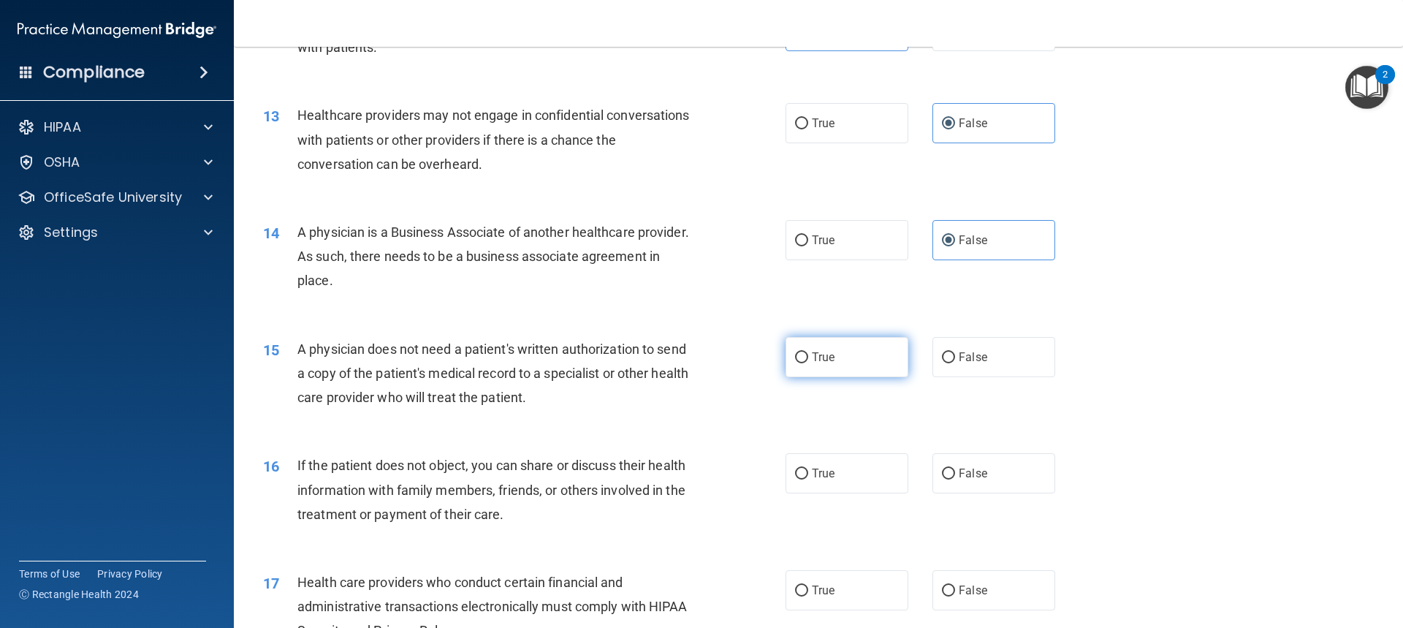
click at [866, 353] on label "True" at bounding box center [847, 357] width 123 height 40
click at [808, 353] on input "True" at bounding box center [801, 357] width 13 height 11
radio input "true"
drag, startPoint x: 875, startPoint y: 484, endPoint x: 881, endPoint y: 478, distance: 8.3
click at [875, 483] on label "True" at bounding box center [847, 473] width 123 height 40
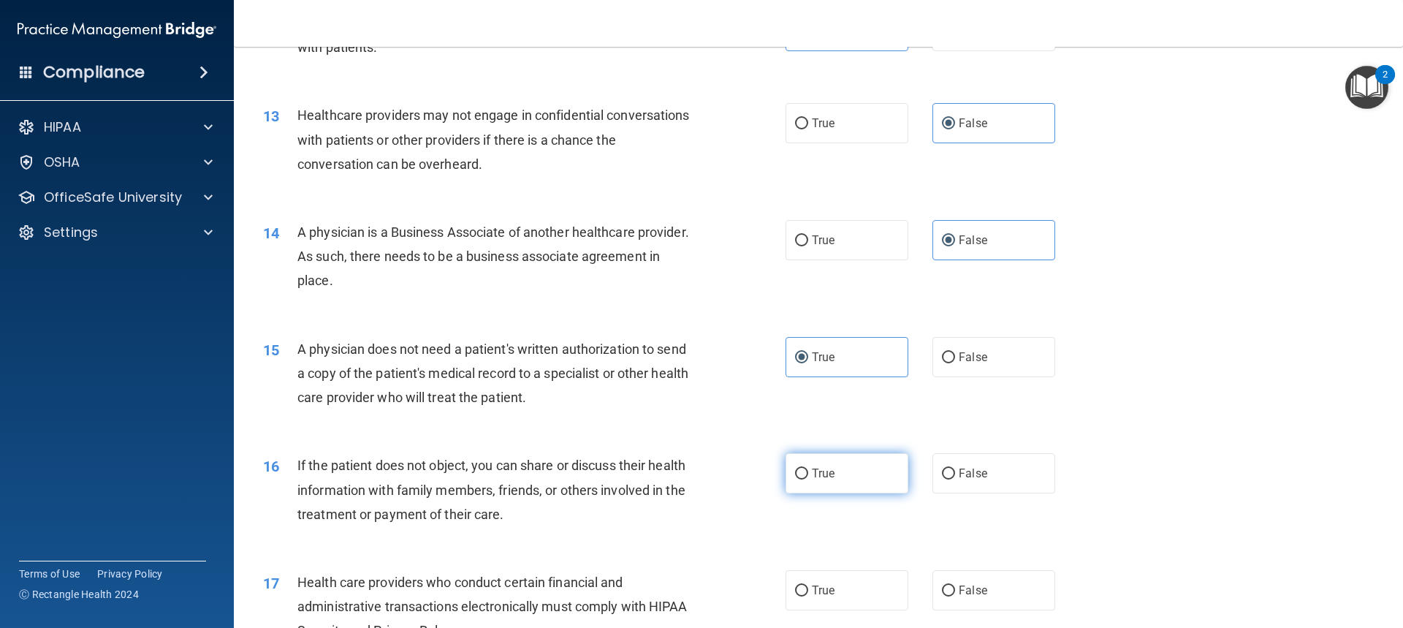
click at [808, 479] on input "True" at bounding box center [801, 474] width 13 height 11
radio input "true"
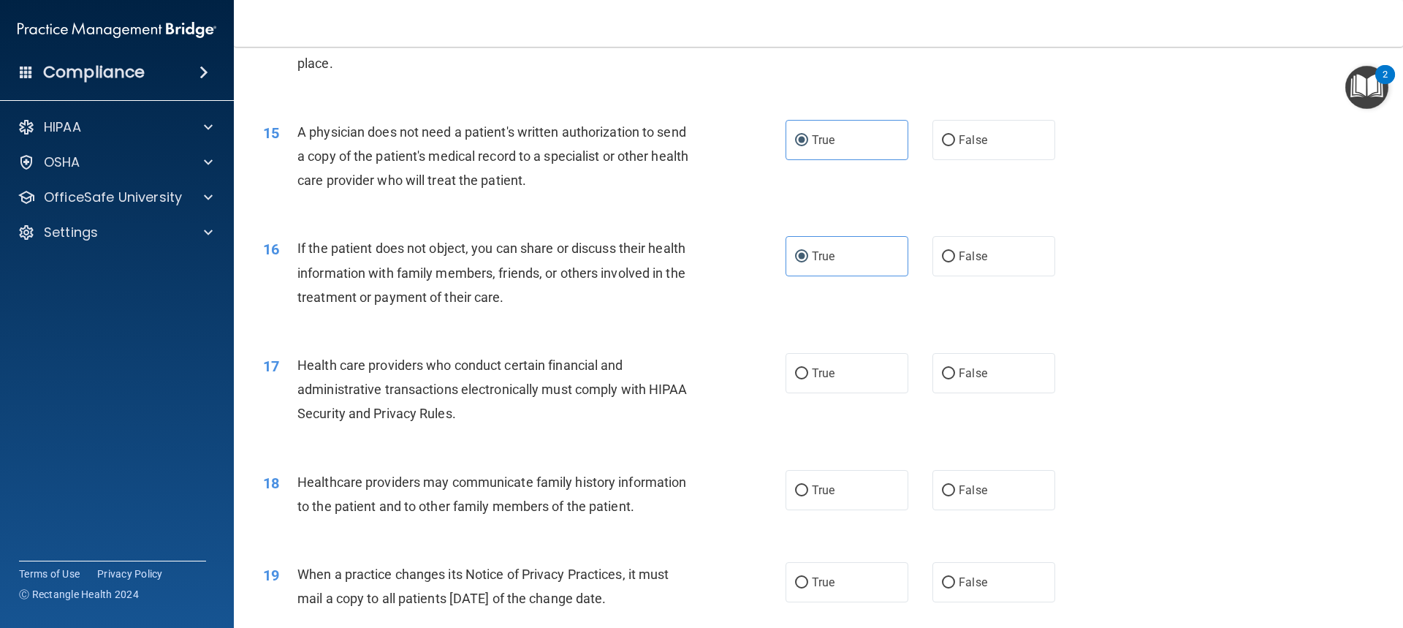
scroll to position [1535, 0]
click at [852, 377] on label "True" at bounding box center [847, 371] width 123 height 40
click at [808, 377] on input "True" at bounding box center [801, 371] width 13 height 11
radio input "true"
click at [948, 480] on label "False" at bounding box center [994, 488] width 123 height 40
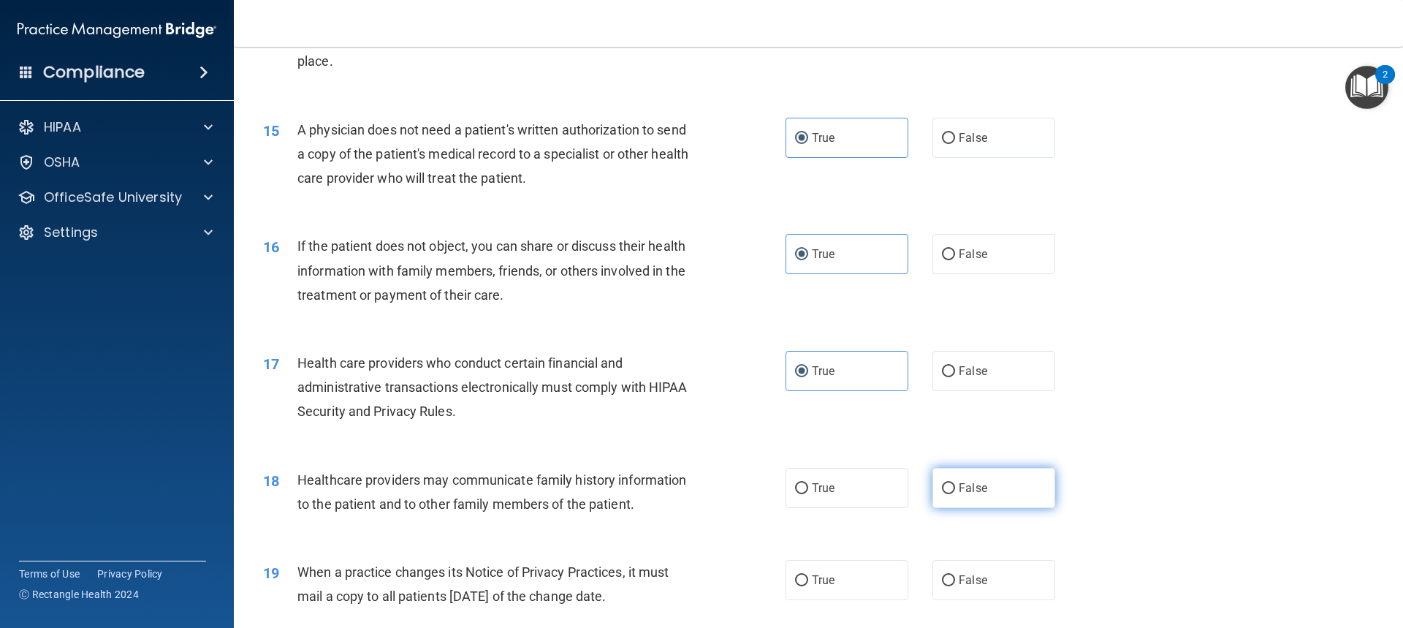
click at [948, 483] on input "False" at bounding box center [948, 488] width 13 height 11
radio input "true"
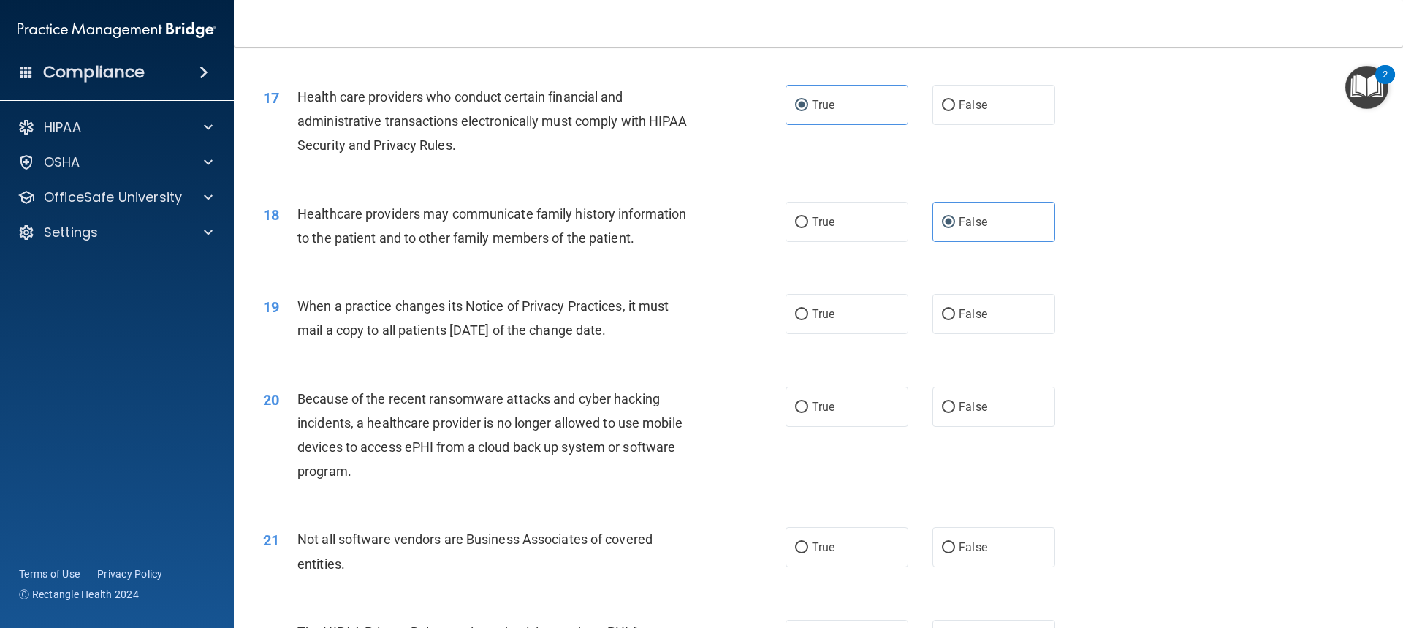
scroll to position [1827, 0]
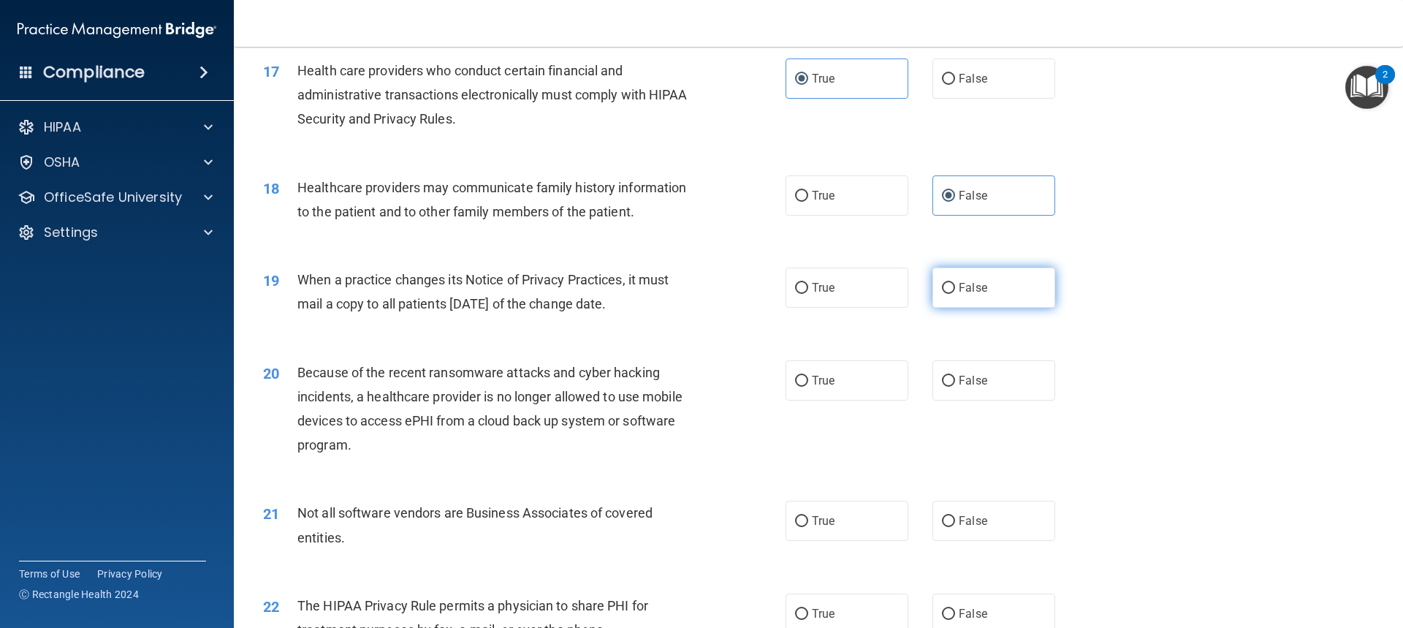
click at [969, 292] on span "False" at bounding box center [973, 288] width 29 height 14
click at [955, 292] on input "False" at bounding box center [948, 288] width 13 height 11
radio input "true"
click at [961, 392] on label "False" at bounding box center [994, 380] width 123 height 40
click at [955, 387] on input "False" at bounding box center [948, 381] width 13 height 11
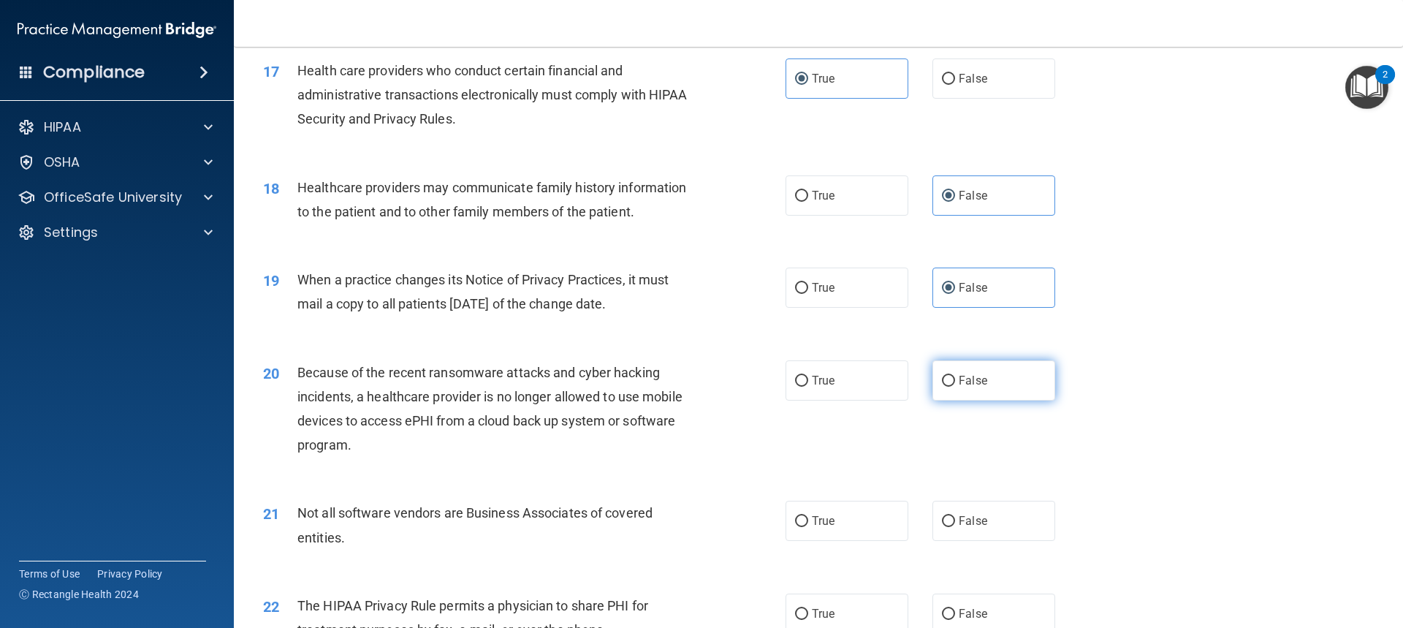
radio input "true"
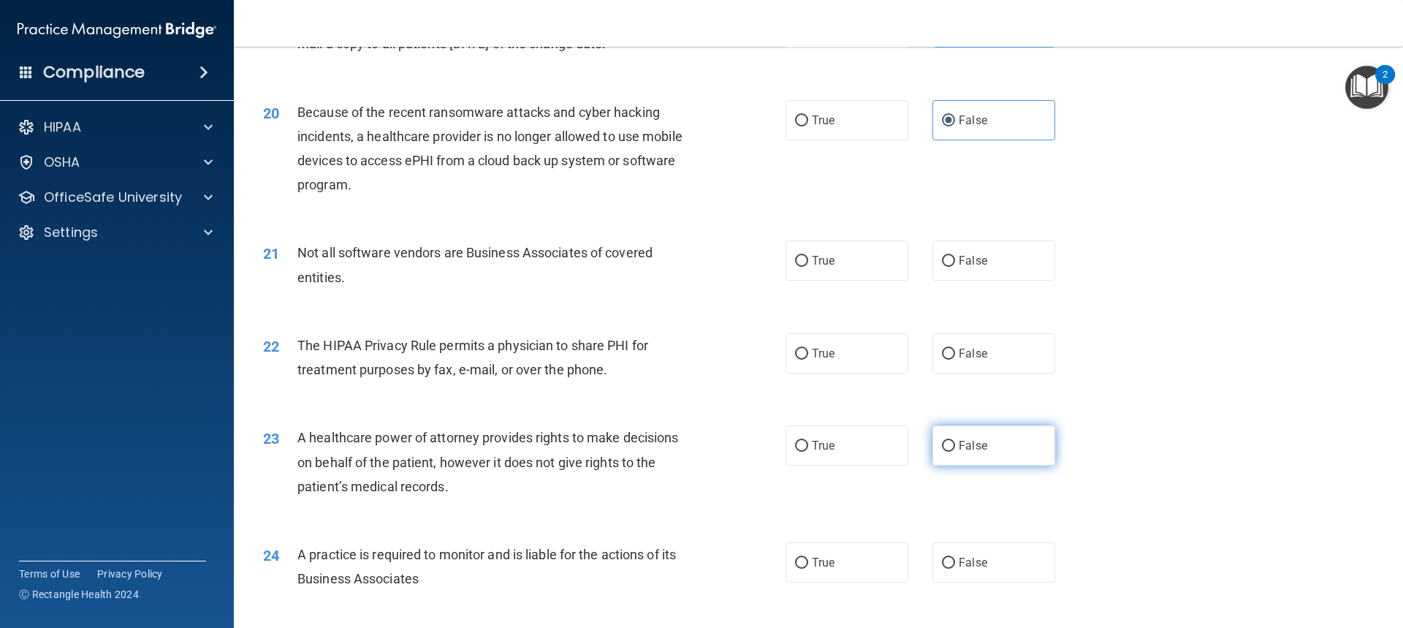
scroll to position [2120, 0]
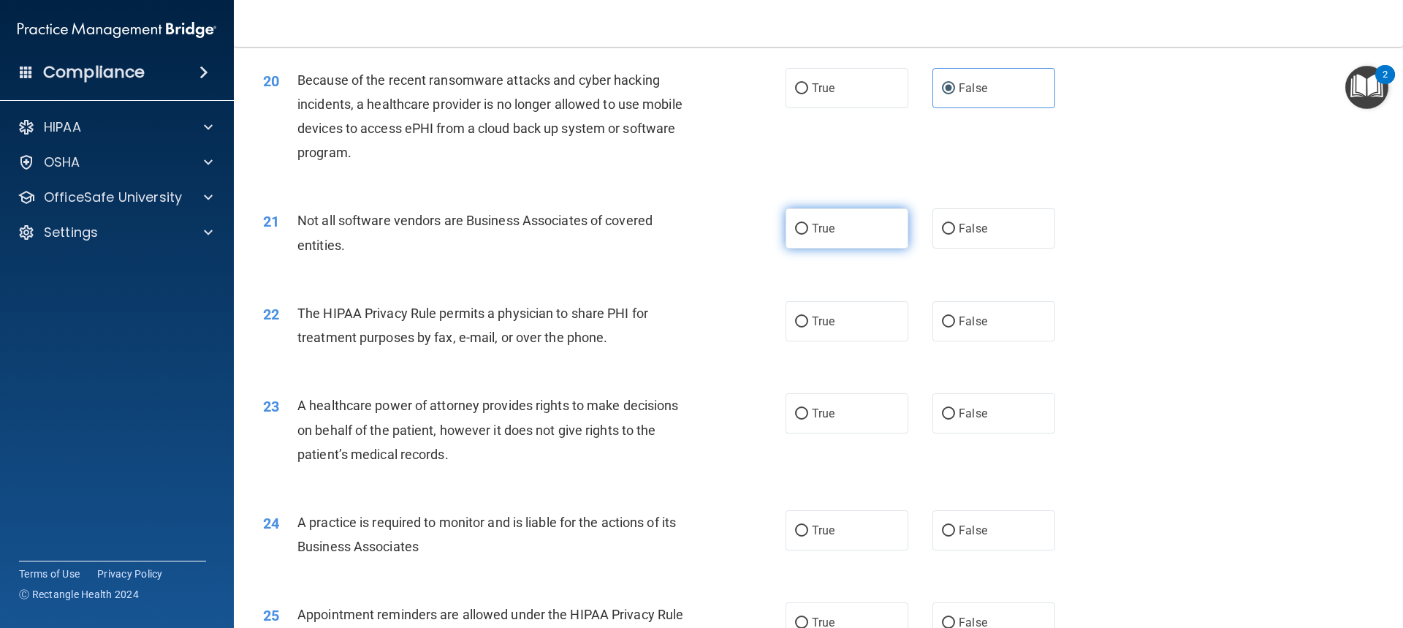
click at [857, 236] on label "True" at bounding box center [847, 228] width 123 height 40
click at [808, 235] on input "True" at bounding box center [801, 229] width 13 height 11
radio input "true"
click at [866, 329] on label "True" at bounding box center [847, 321] width 123 height 40
click at [808, 327] on input "True" at bounding box center [801, 321] width 13 height 11
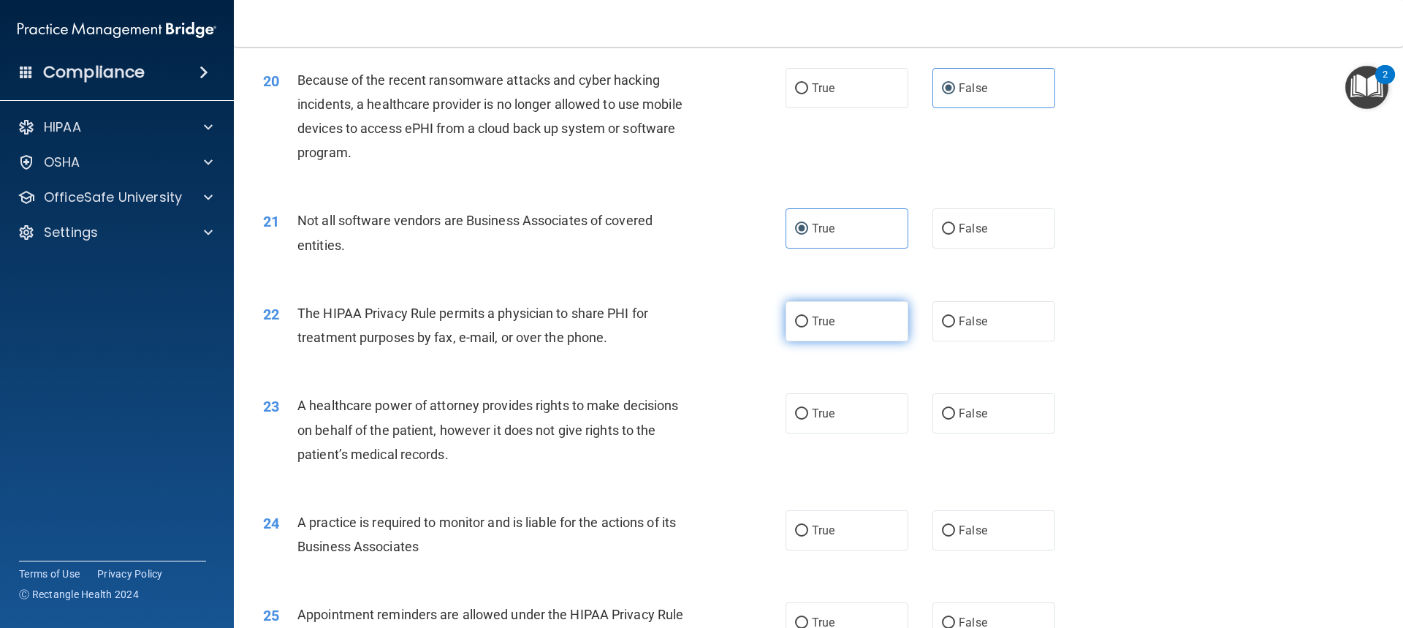
radio input "true"
click at [982, 410] on label "False" at bounding box center [994, 413] width 123 height 40
click at [955, 410] on input "False" at bounding box center [948, 414] width 13 height 11
radio input "true"
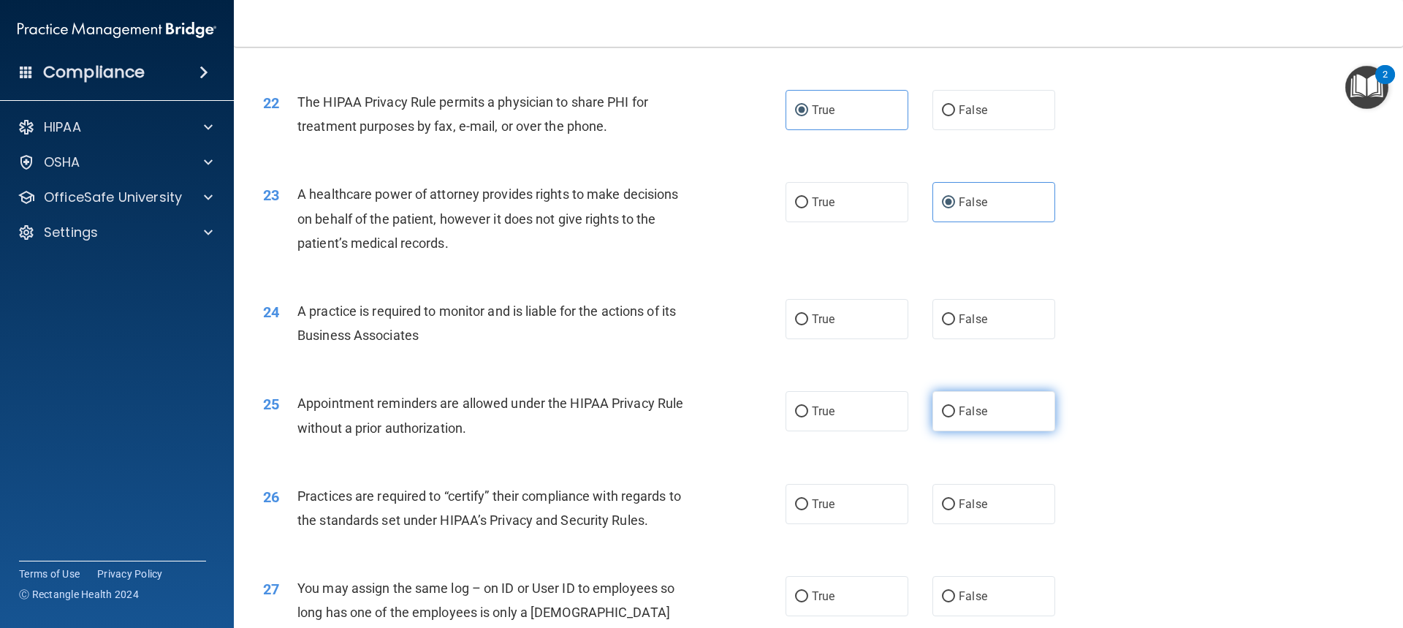
scroll to position [2339, 0]
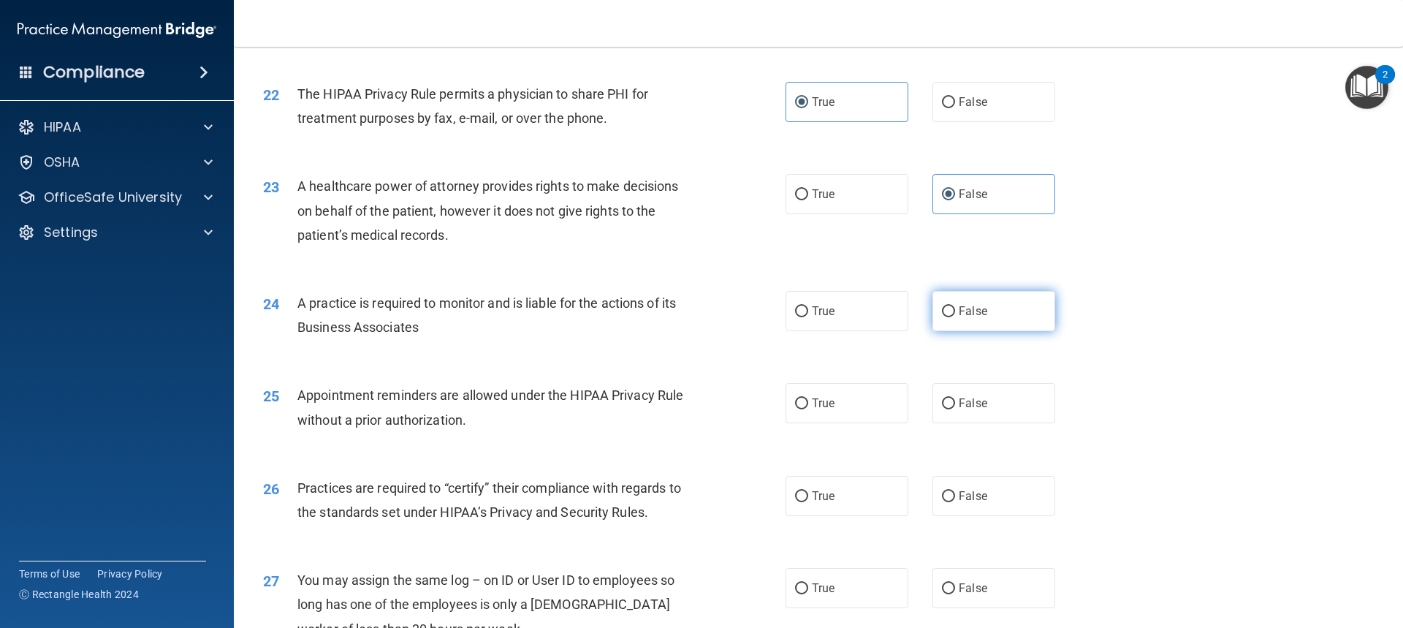
click at [946, 312] on input "False" at bounding box center [948, 311] width 13 height 11
radio input "true"
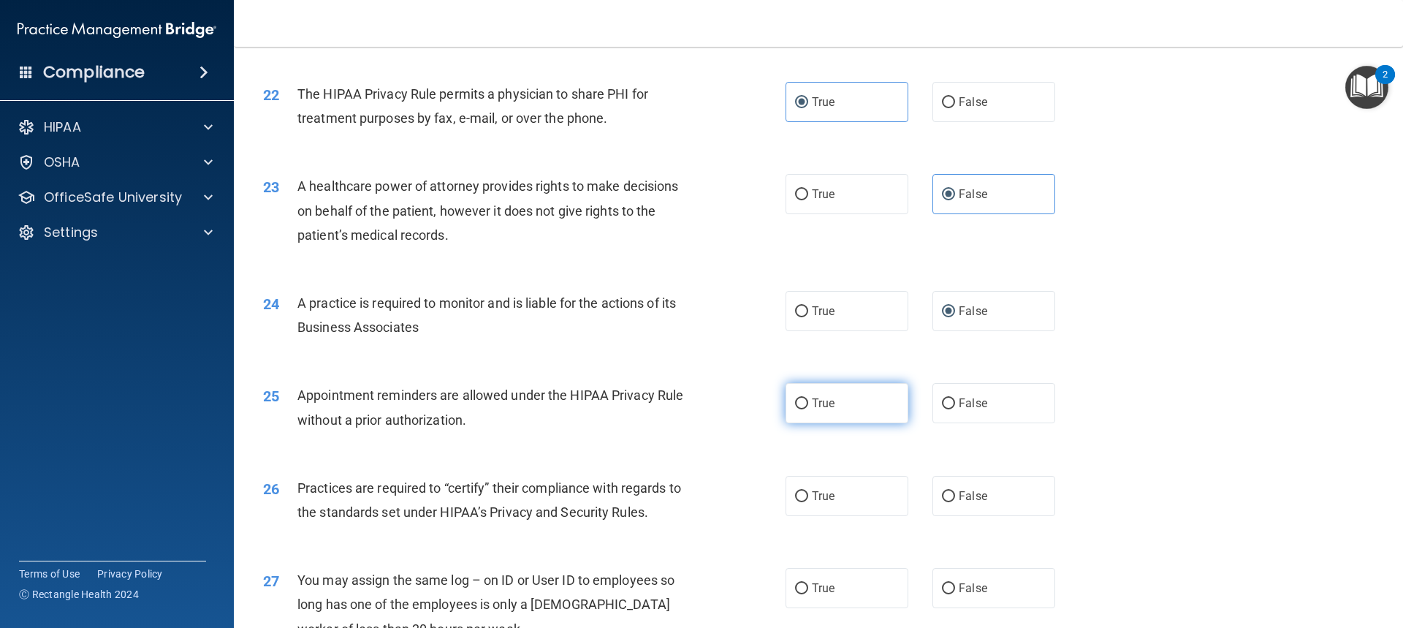
click at [860, 399] on label "True" at bounding box center [847, 403] width 123 height 40
click at [808, 399] on input "True" at bounding box center [801, 403] width 13 height 11
radio input "true"
click at [984, 488] on label "False" at bounding box center [994, 496] width 123 height 40
click at [955, 491] on input "False" at bounding box center [948, 496] width 13 height 11
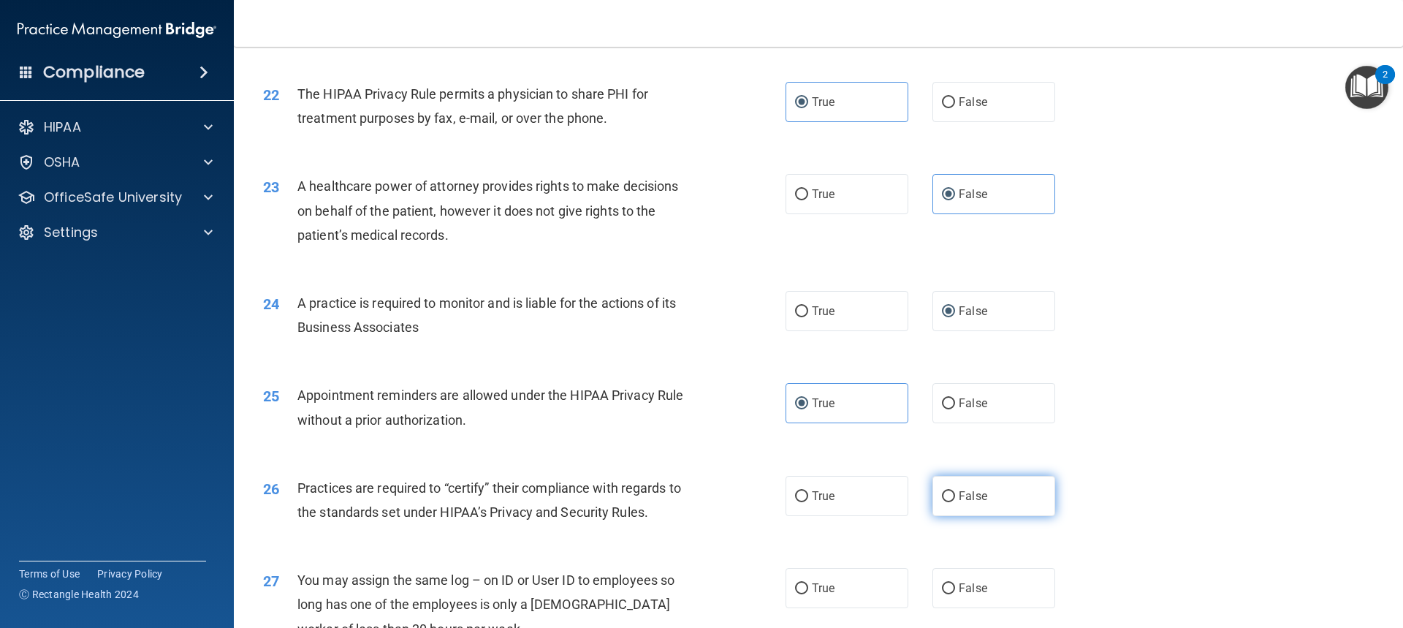
radio input "true"
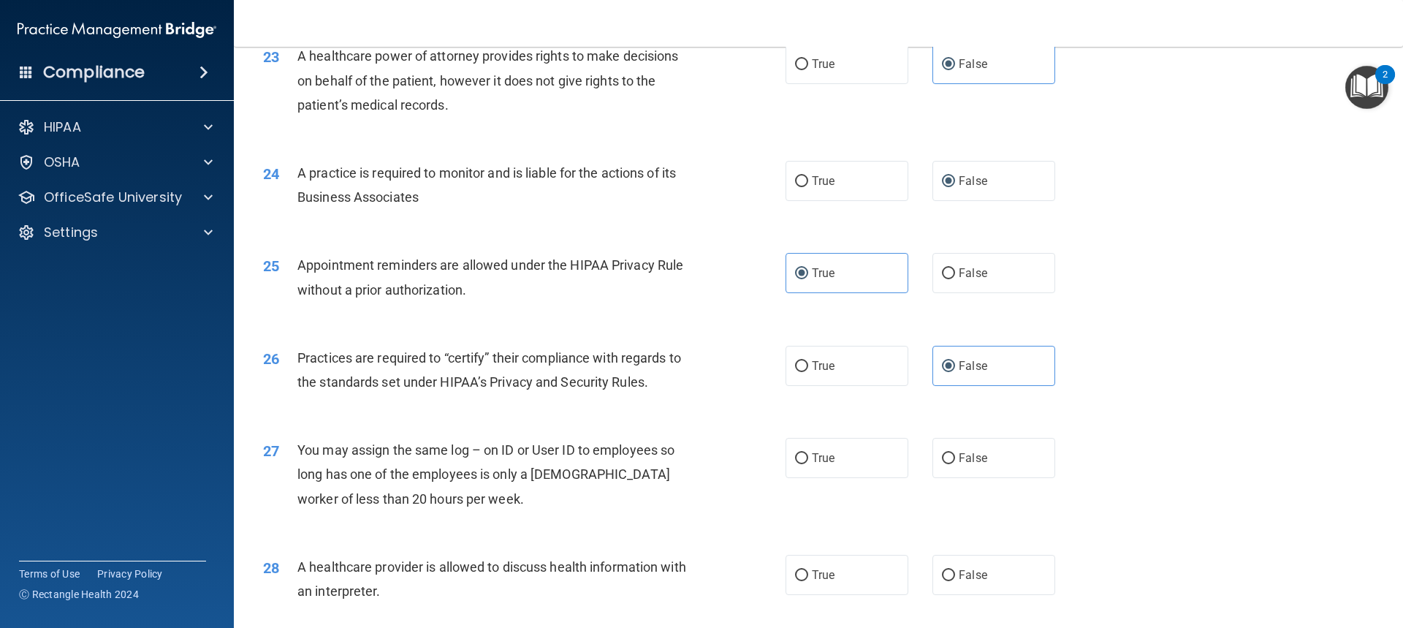
scroll to position [2631, 0]
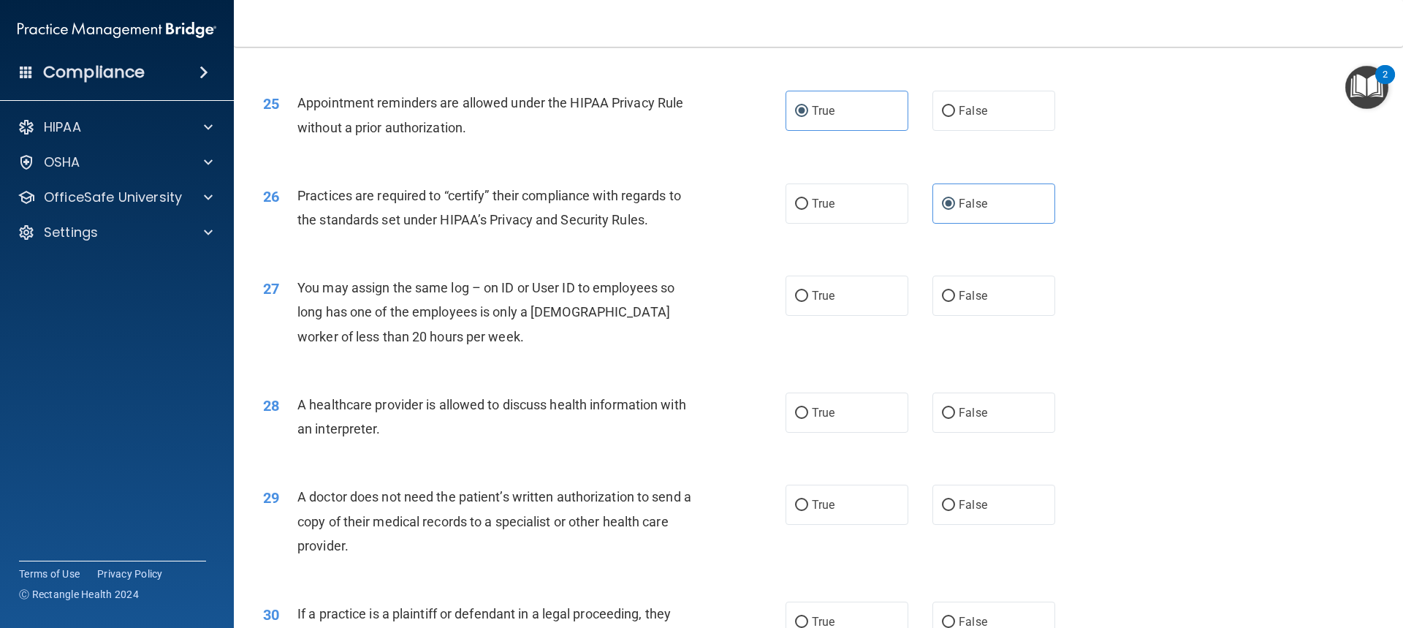
drag, startPoint x: 950, startPoint y: 303, endPoint x: 947, endPoint y: 324, distance: 20.7
click at [950, 304] on label "False" at bounding box center [994, 296] width 123 height 40
click at [950, 302] on input "False" at bounding box center [948, 296] width 13 height 11
radio input "true"
click at [862, 412] on label "True" at bounding box center [847, 412] width 123 height 40
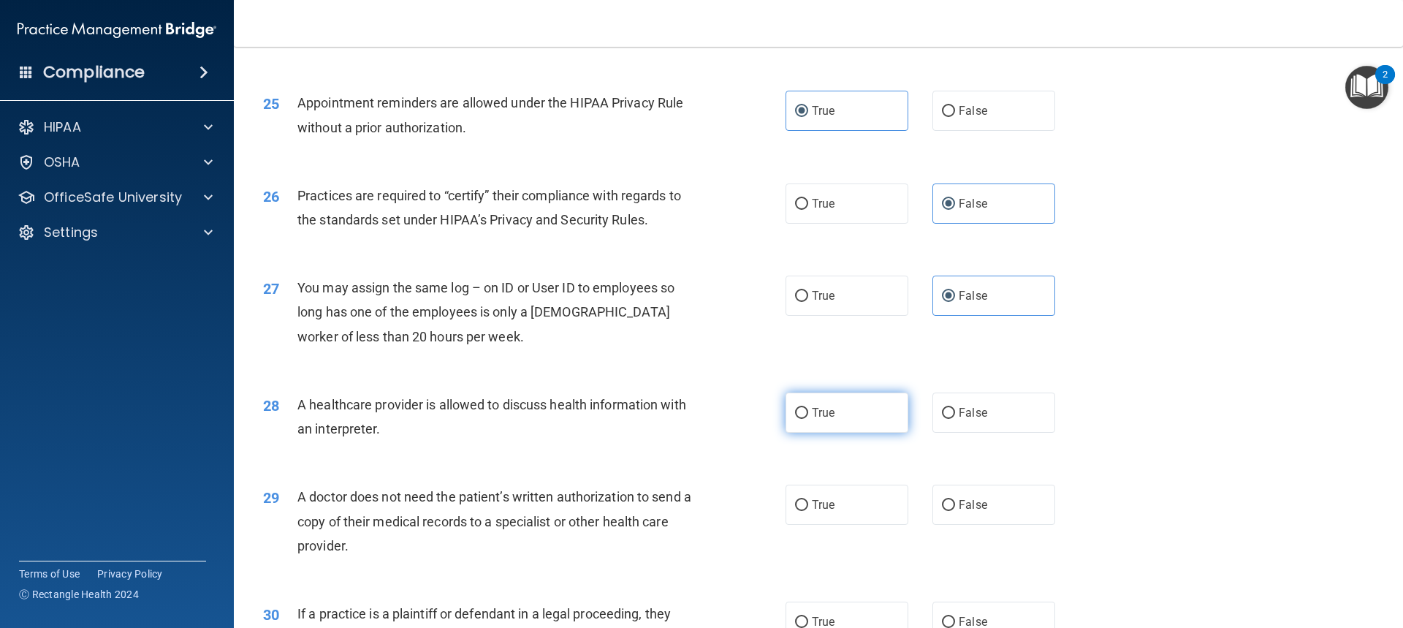
click at [808, 412] on input "True" at bounding box center [801, 413] width 13 height 11
radio input "true"
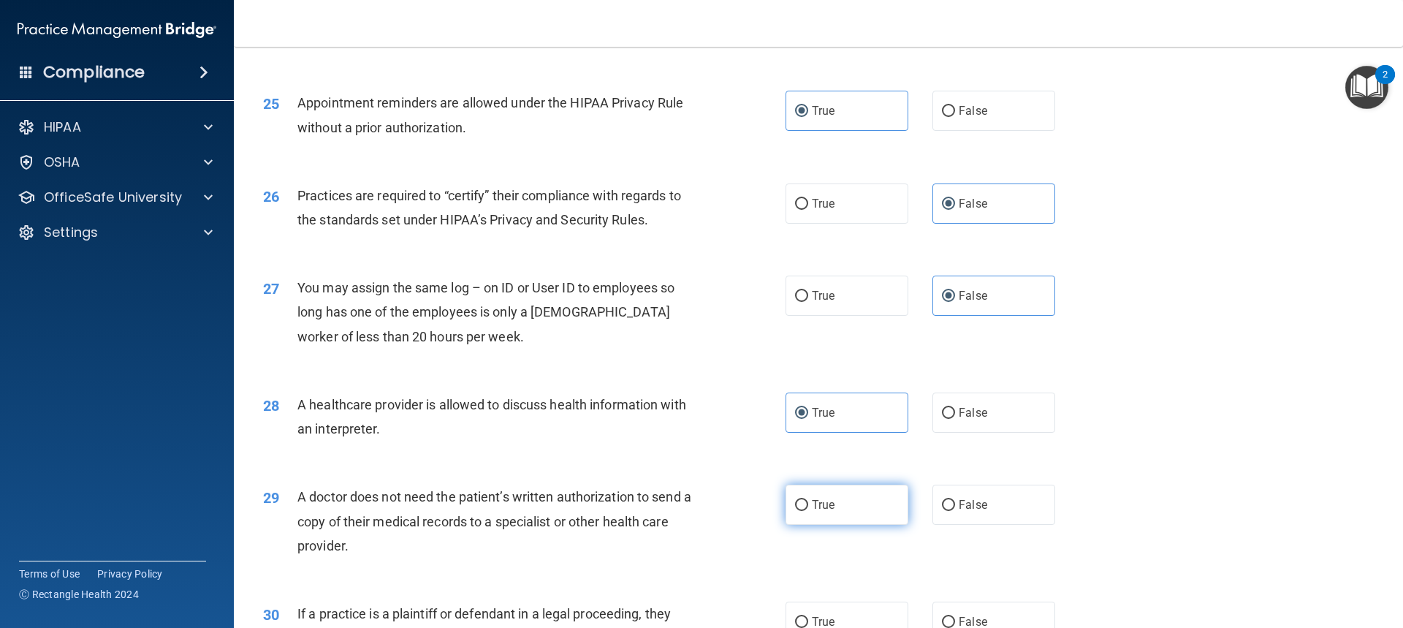
click at [879, 506] on label "True" at bounding box center [847, 505] width 123 height 40
click at [808, 506] on input "True" at bounding box center [801, 505] width 13 height 11
radio input "true"
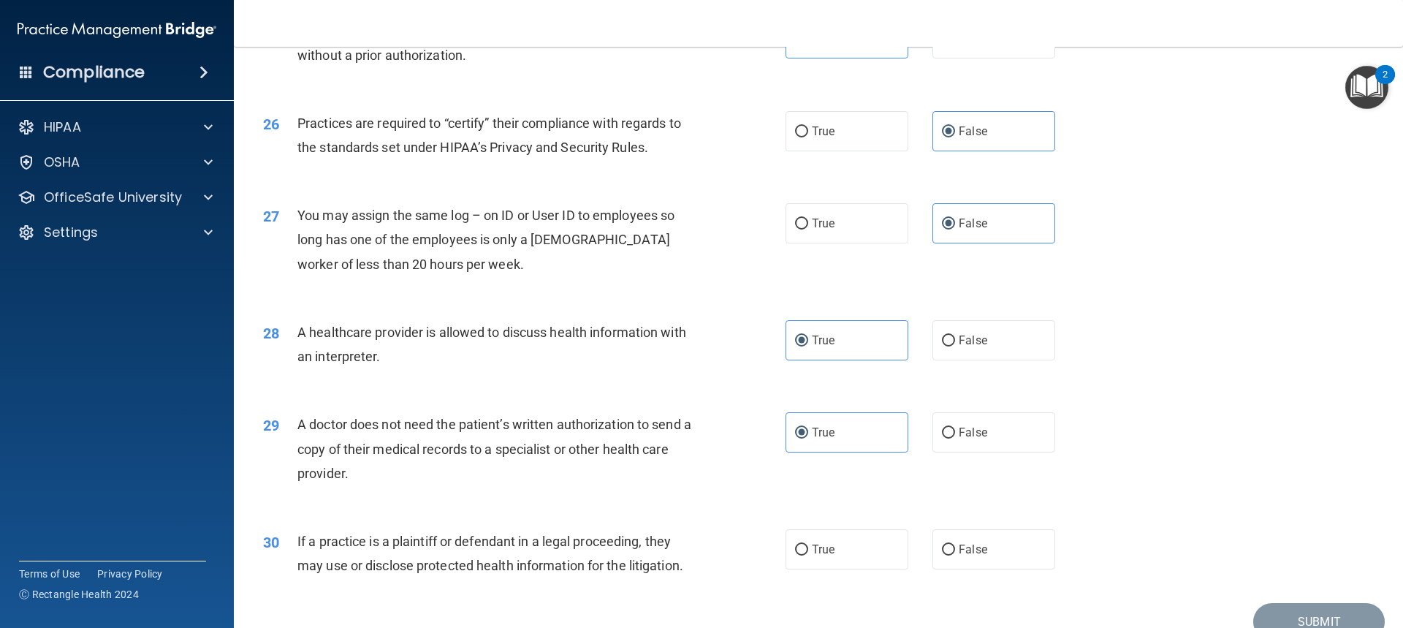
scroll to position [2775, 0]
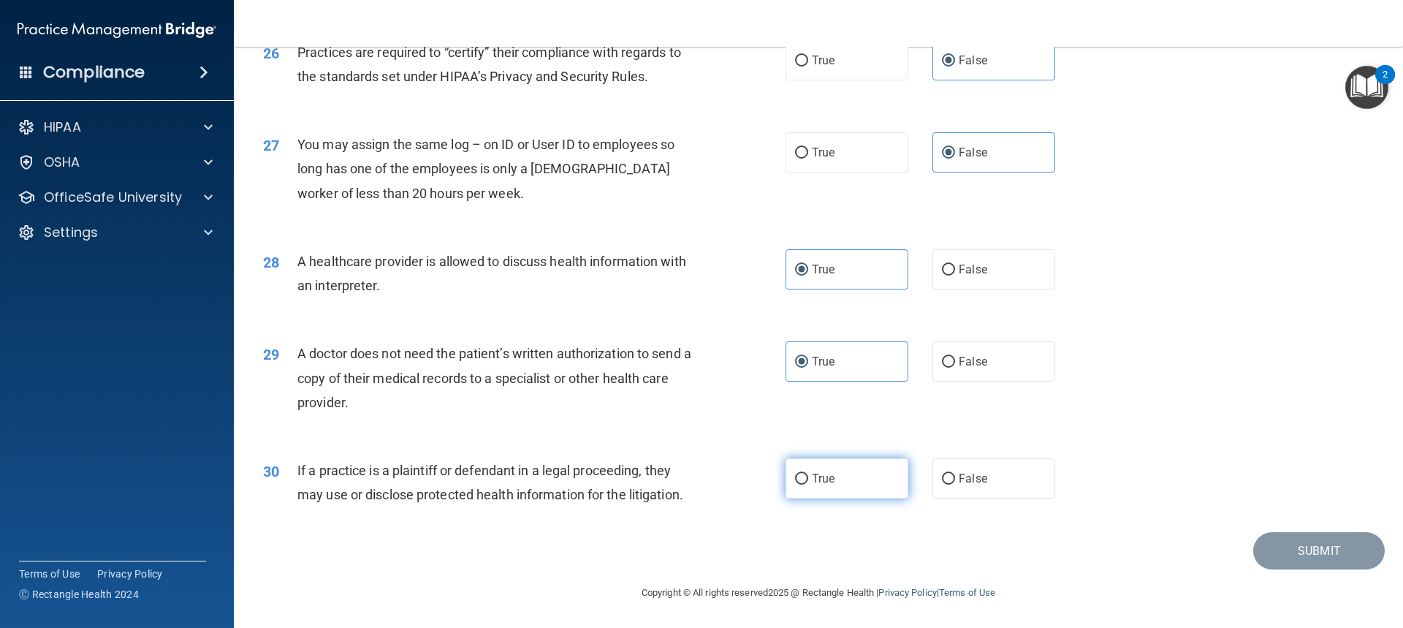
click at [887, 471] on label "True" at bounding box center [847, 478] width 123 height 40
click at [808, 474] on input "True" at bounding box center [801, 479] width 13 height 11
radio input "true"
click at [1266, 545] on button "Submit" at bounding box center [1320, 550] width 132 height 37
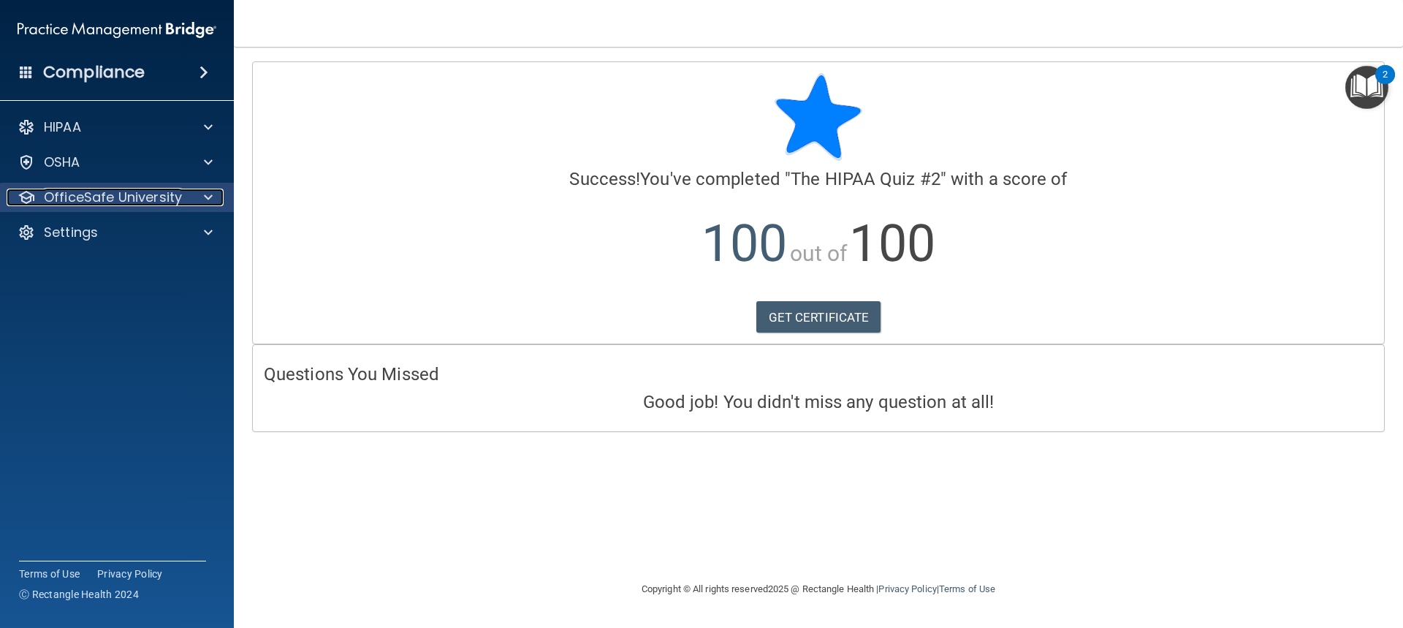
click at [204, 197] on span at bounding box center [208, 198] width 9 height 18
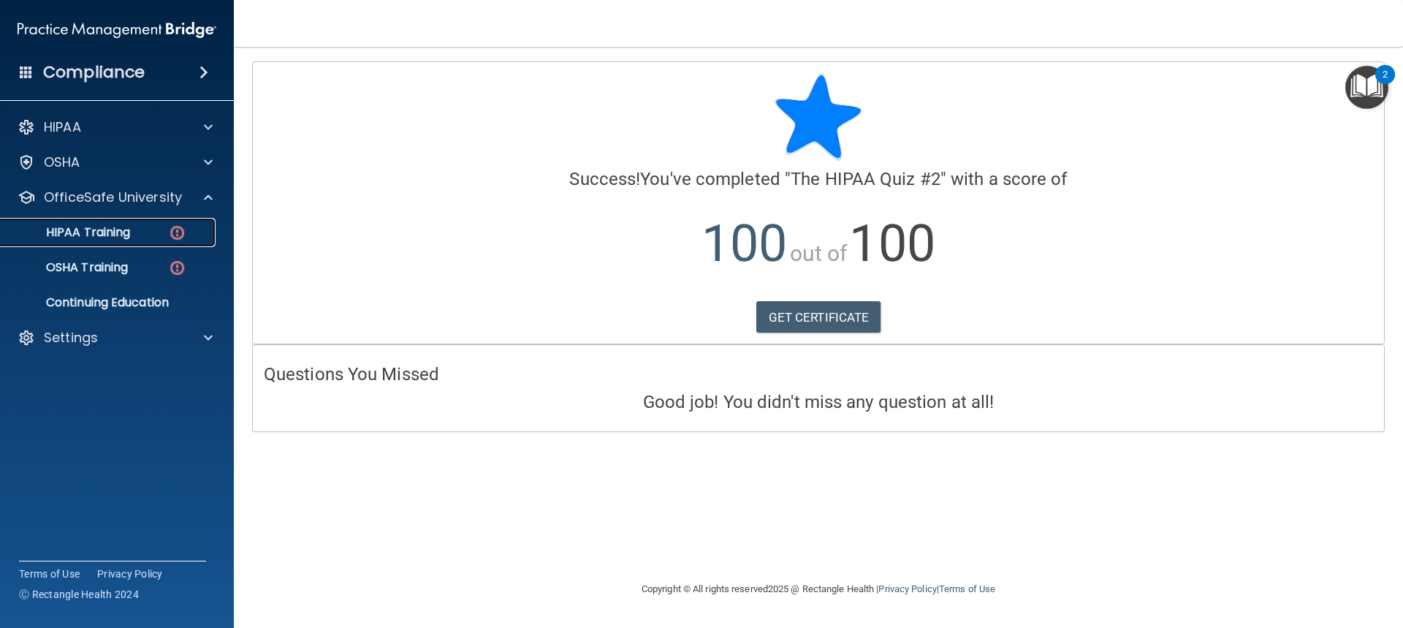
click at [175, 234] on img at bounding box center [177, 233] width 18 height 18
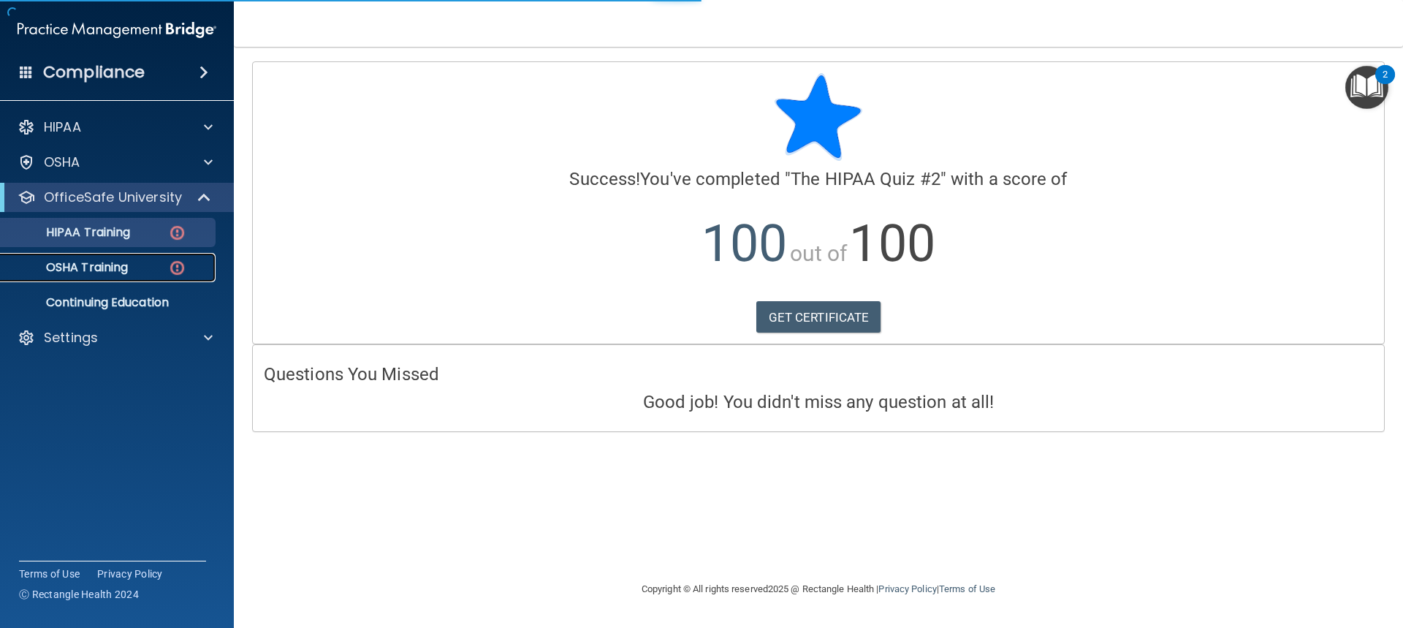
click at [178, 268] on img at bounding box center [177, 268] width 18 height 18
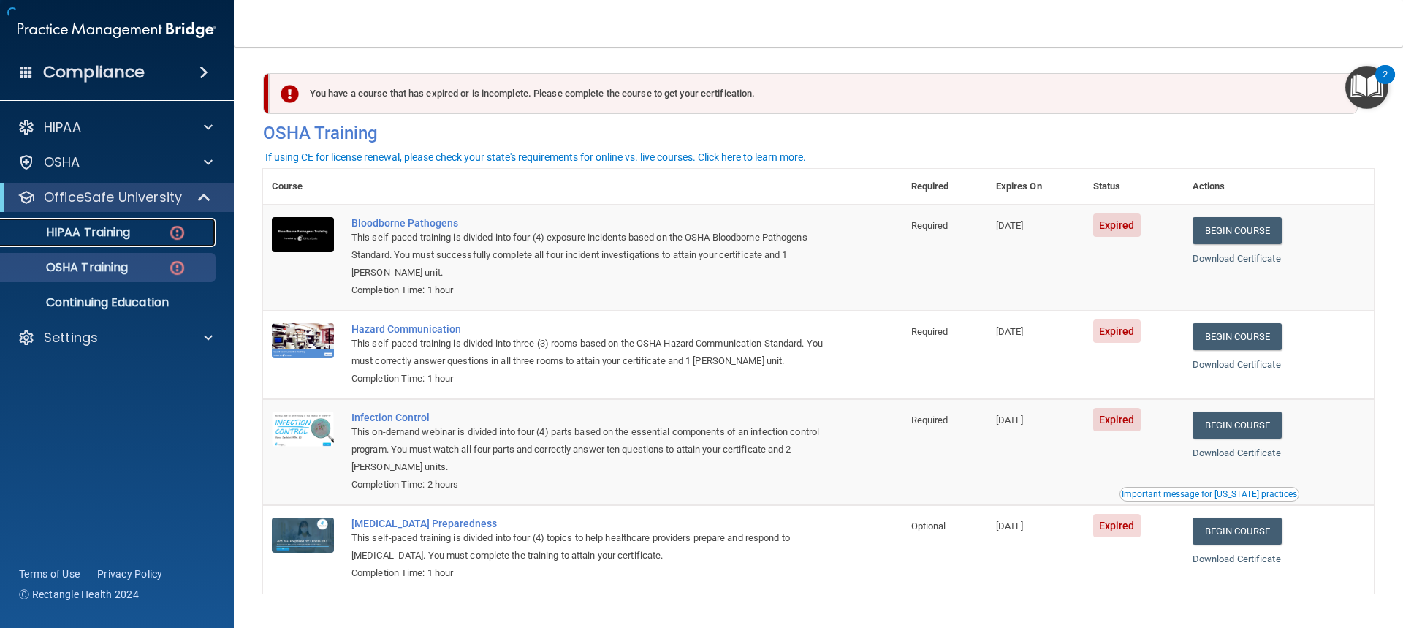
click at [172, 226] on img at bounding box center [177, 233] width 18 height 18
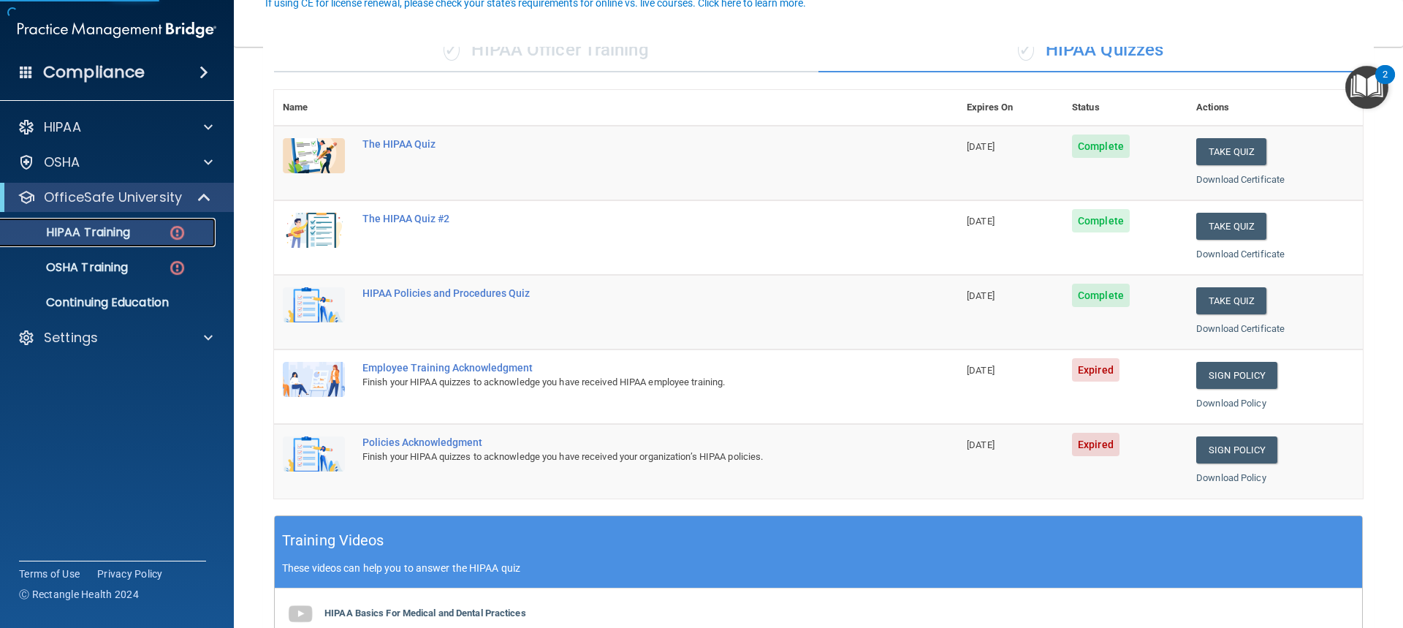
scroll to position [146, 0]
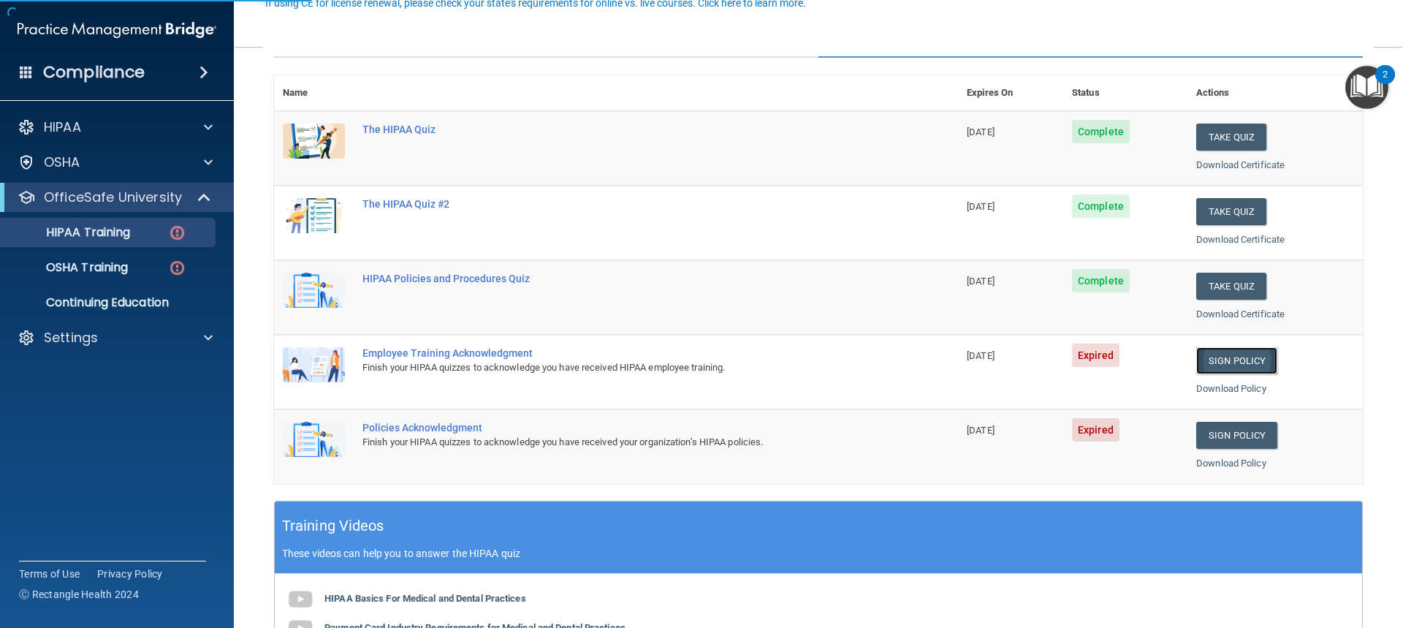
click at [1218, 366] on link "Sign Policy" at bounding box center [1236, 360] width 81 height 27
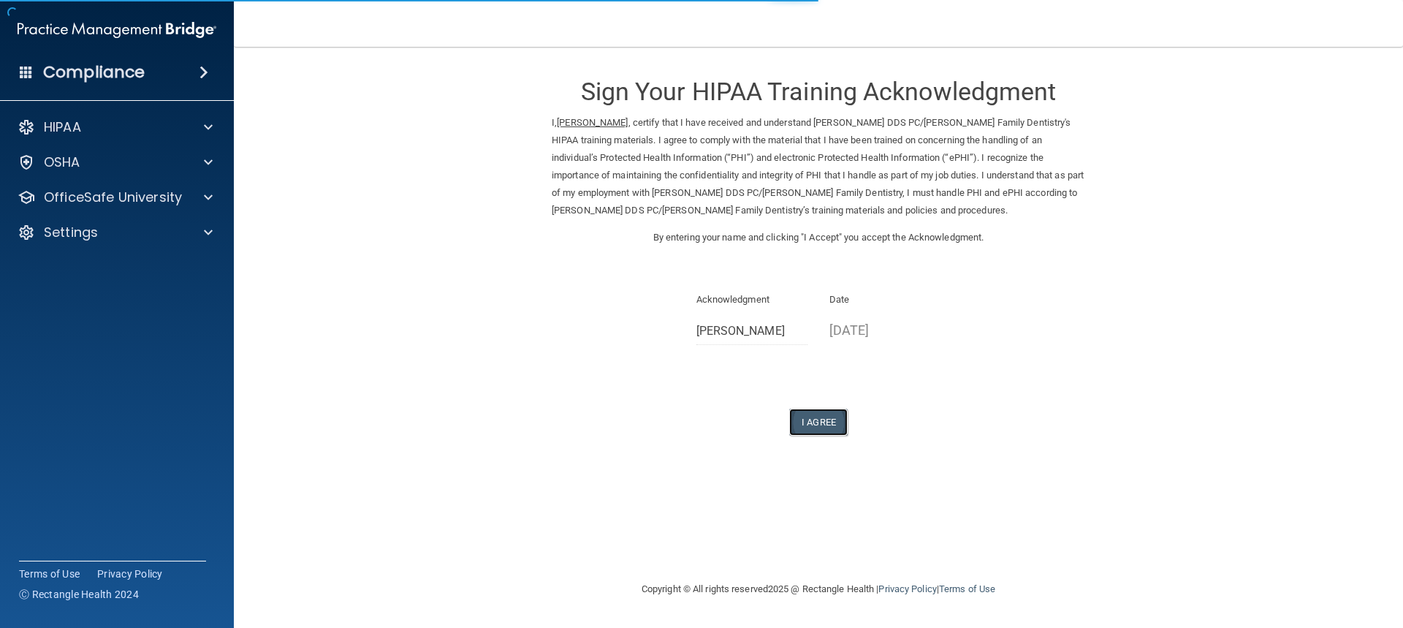
click at [807, 425] on button "I Agree" at bounding box center [818, 422] width 58 height 27
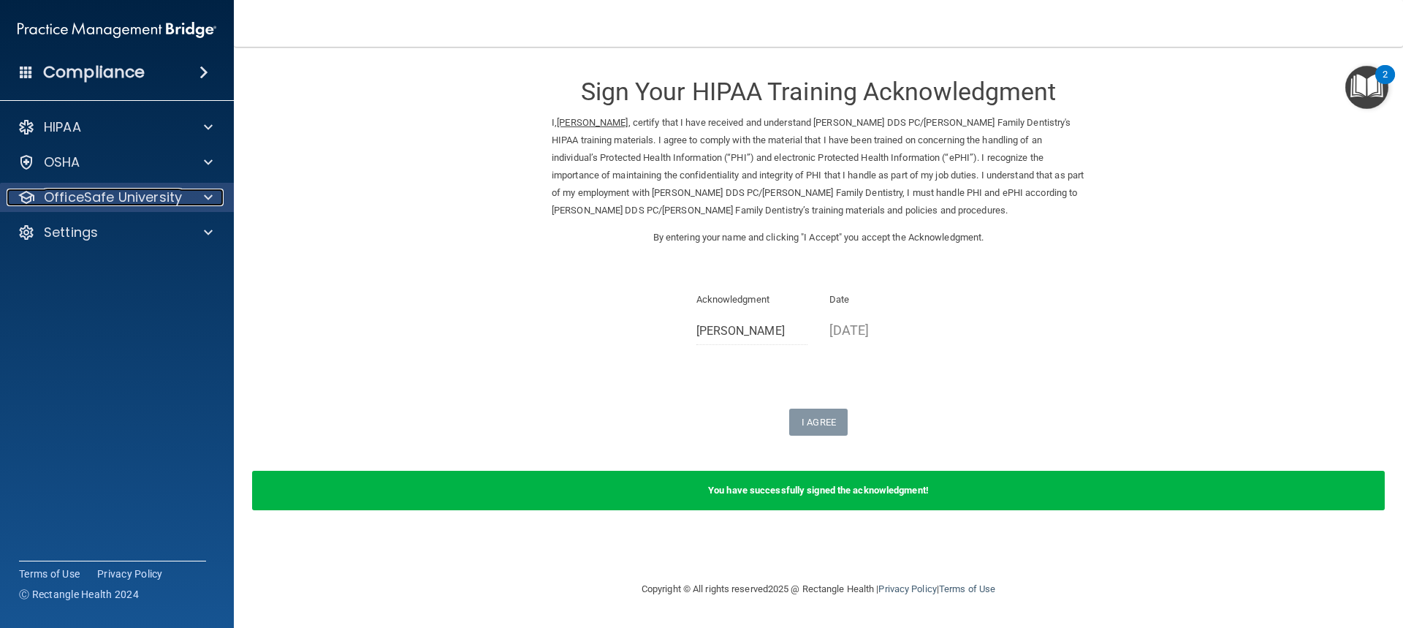
click at [159, 200] on p "OfficeSafe University" at bounding box center [113, 198] width 138 height 18
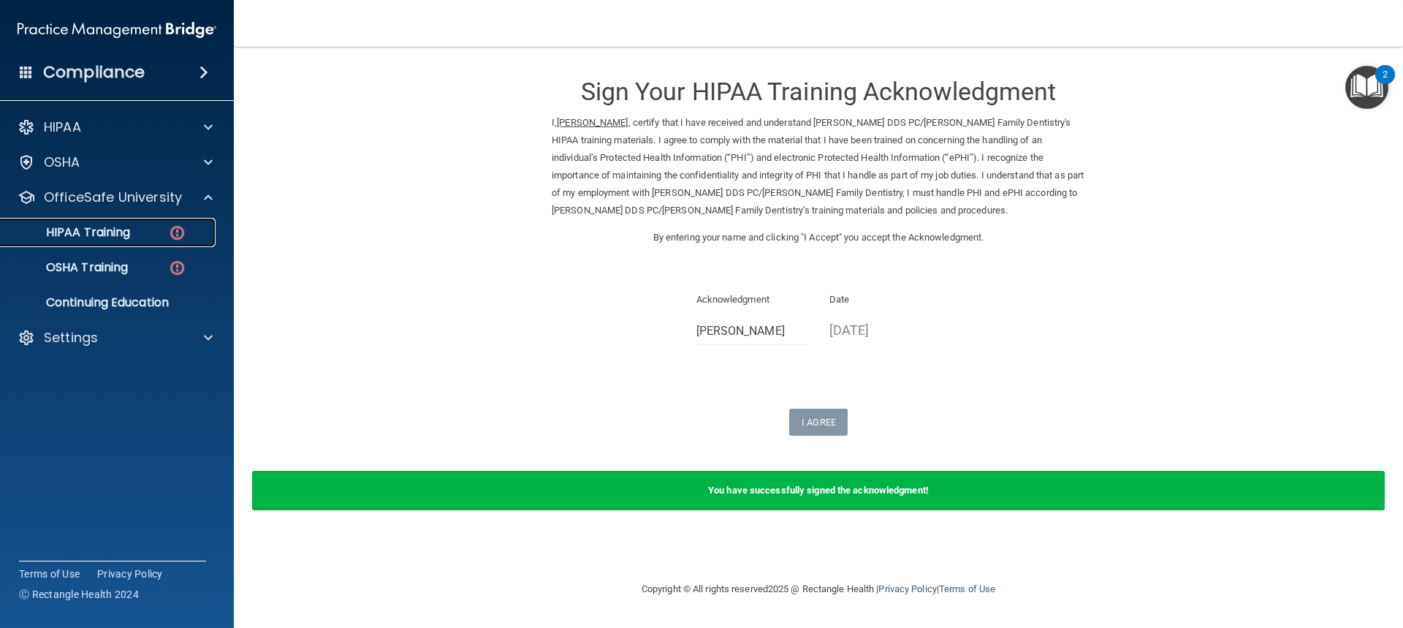
click at [181, 236] on img at bounding box center [177, 233] width 18 height 18
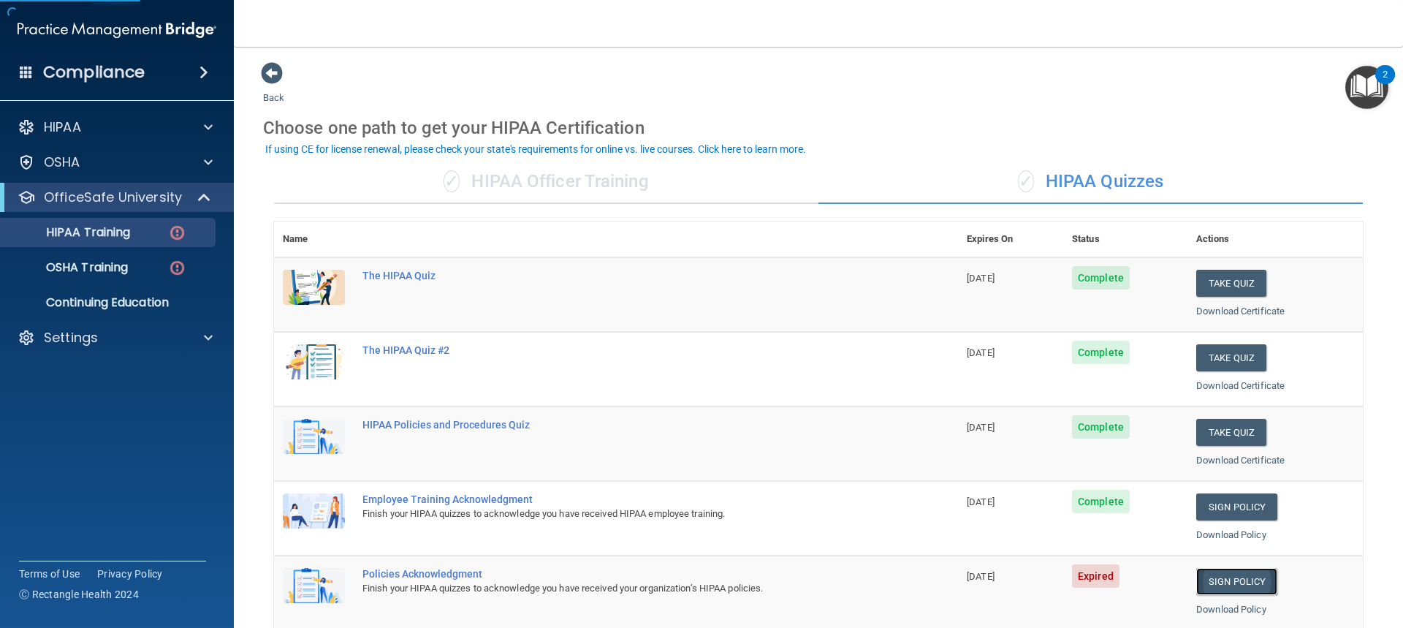
click at [1243, 581] on link "Sign Policy" at bounding box center [1236, 581] width 81 height 27
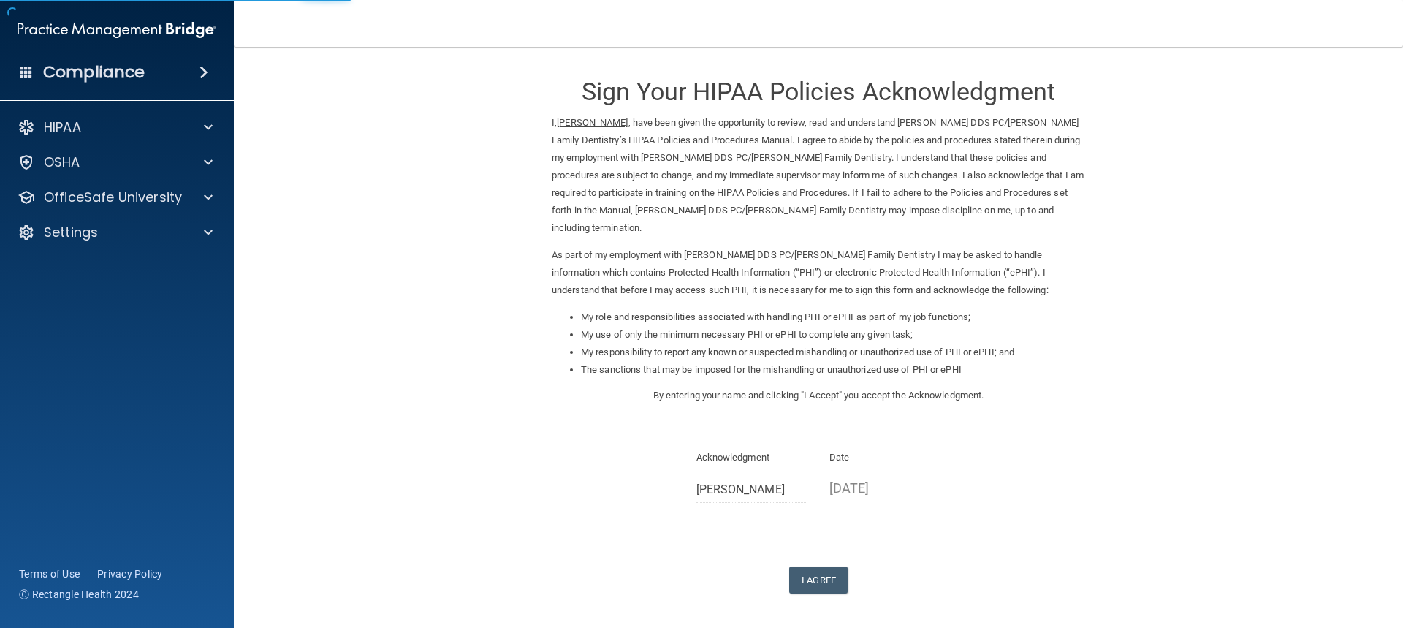
click at [825, 545] on div "Sign Your HIPAA Policies Acknowledgment I, Alysha Holmquist , have been given t…" at bounding box center [819, 327] width 534 height 532
click at [797, 588] on button "I Agree" at bounding box center [818, 579] width 58 height 27
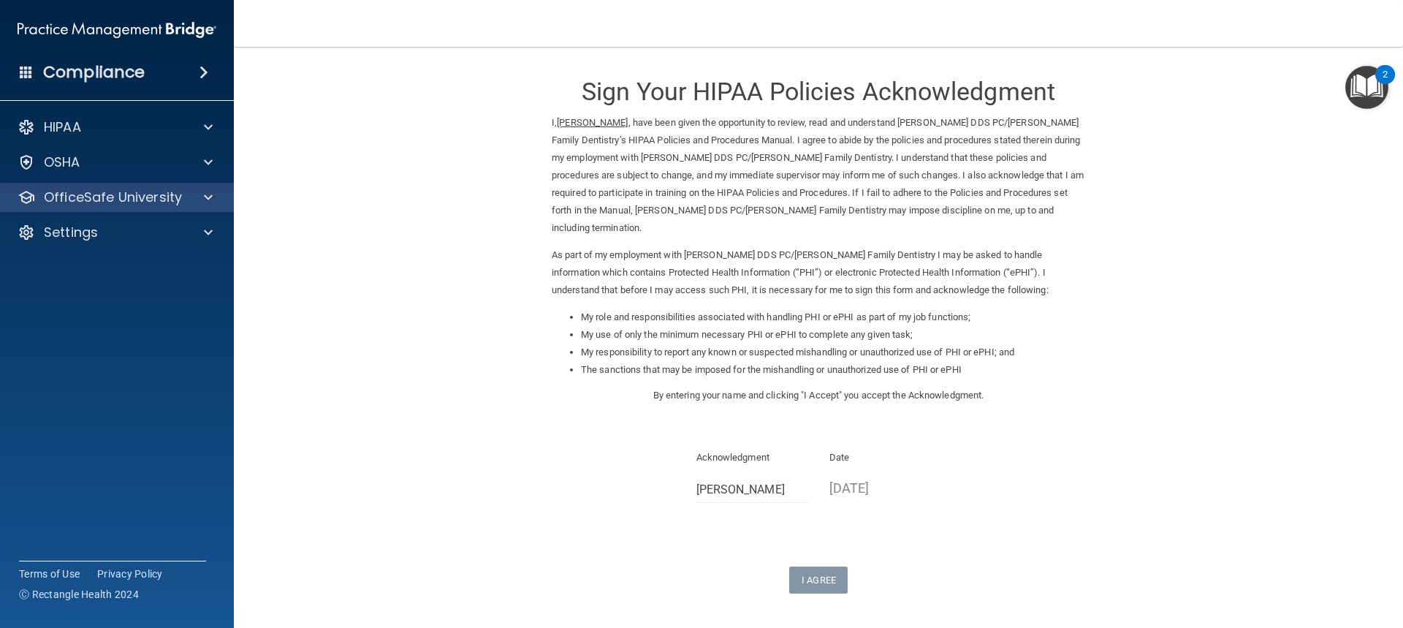
click at [206, 207] on div "OfficeSafe University" at bounding box center [117, 197] width 235 height 29
click at [206, 202] on span at bounding box center [208, 198] width 9 height 18
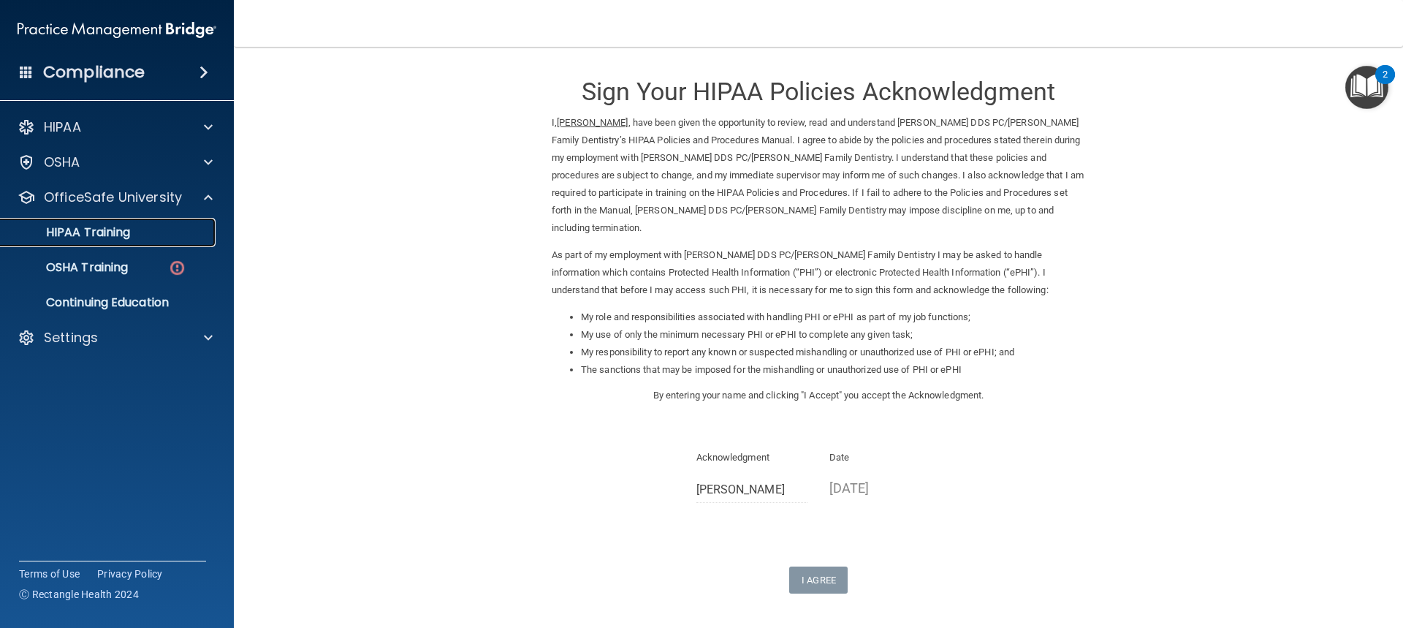
click at [181, 238] on div "HIPAA Training" at bounding box center [110, 232] width 200 height 15
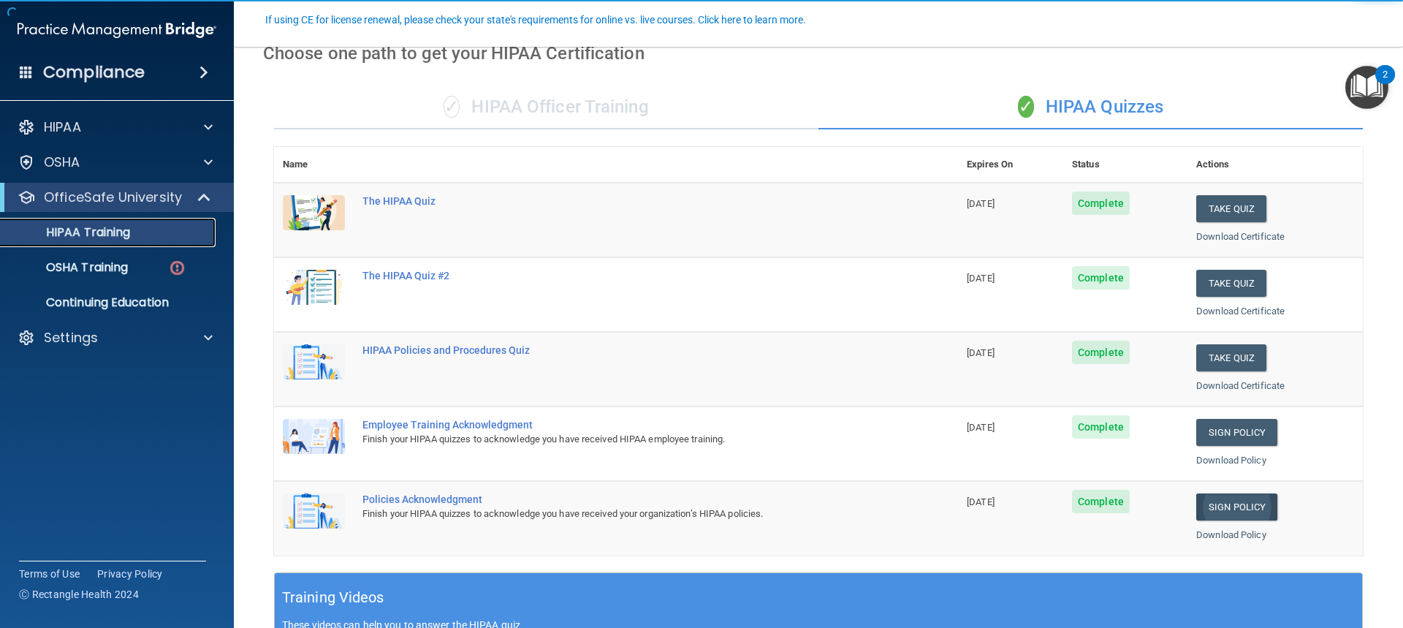
scroll to position [146, 0]
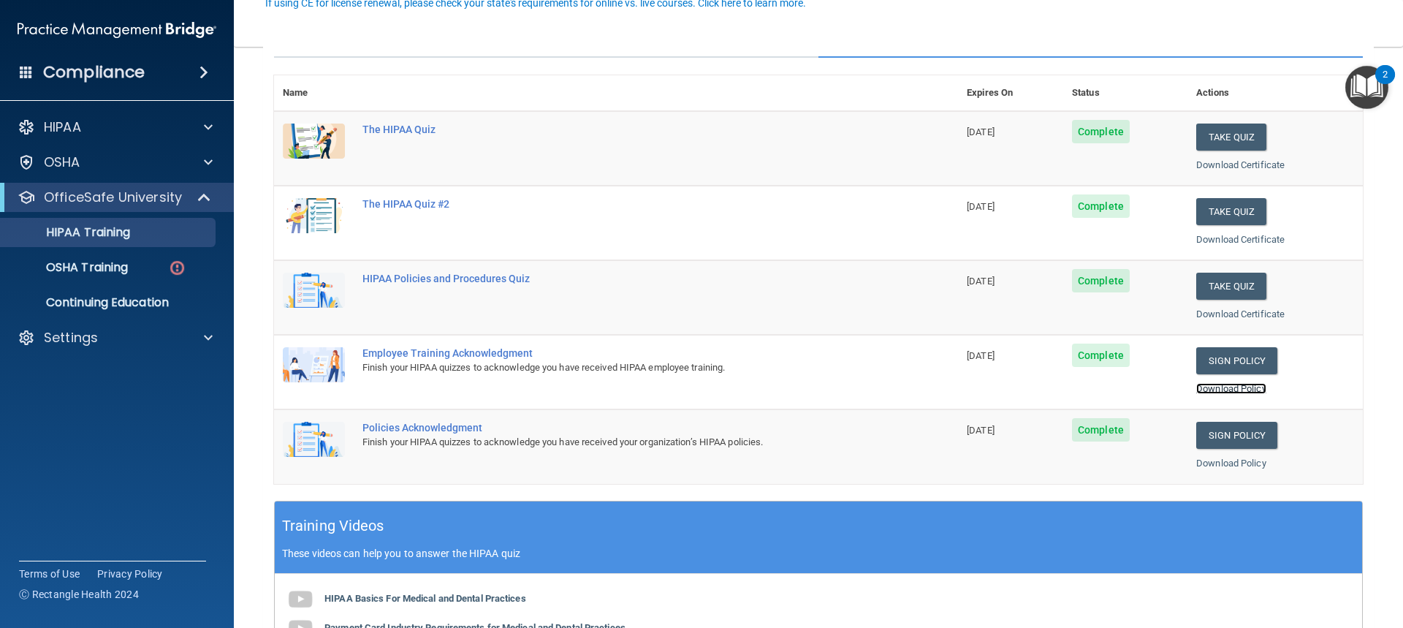
click at [1226, 392] on link "Download Policy" at bounding box center [1231, 388] width 70 height 11
click at [1221, 461] on link "Download Policy" at bounding box center [1231, 463] width 70 height 11
click at [781, 418] on td "Policies Acknowledgment Finish your HIPAA quizzes to acknowledge you have recei…" at bounding box center [656, 446] width 604 height 74
click at [177, 267] on img at bounding box center [177, 268] width 18 height 18
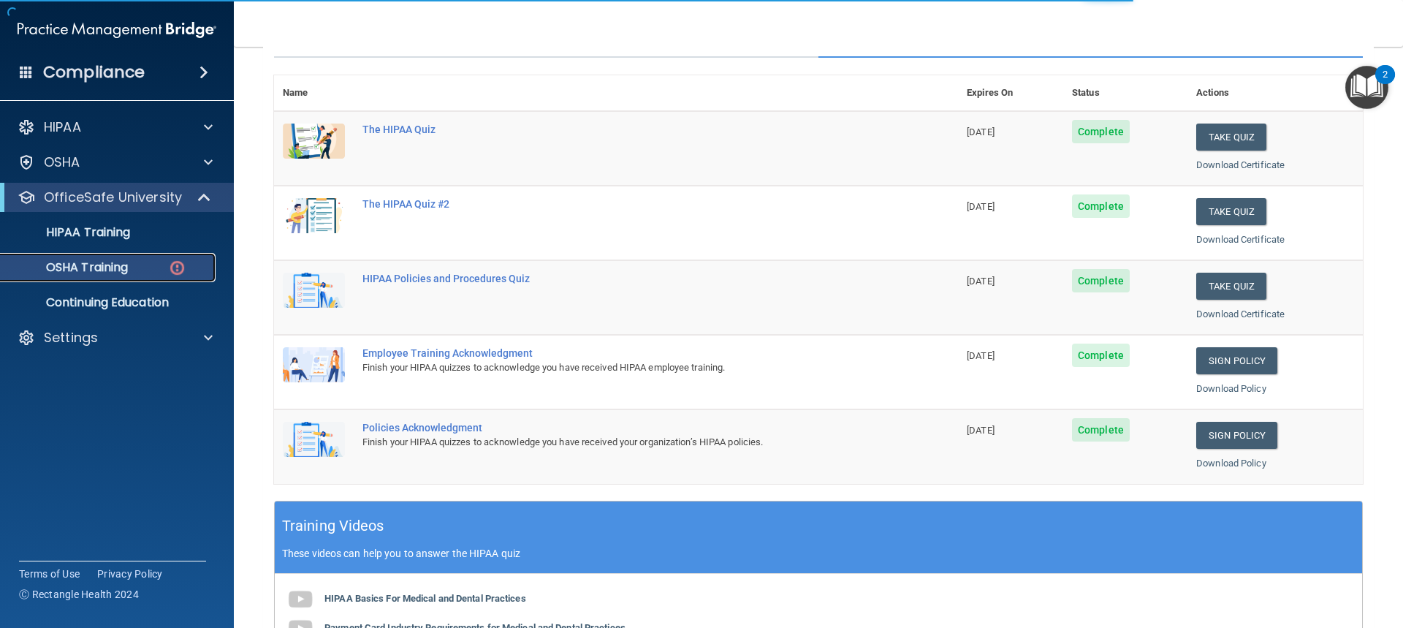
scroll to position [45, 0]
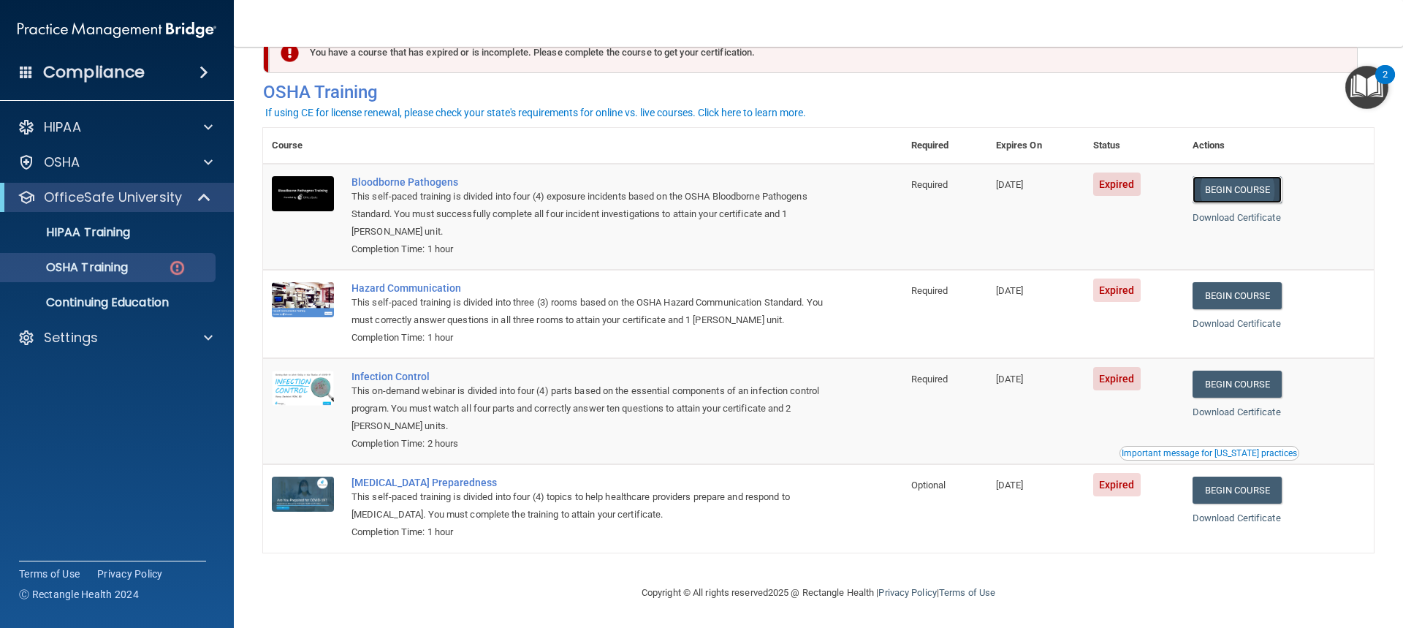
click at [1248, 186] on link "Begin Course" at bounding box center [1237, 189] width 89 height 27
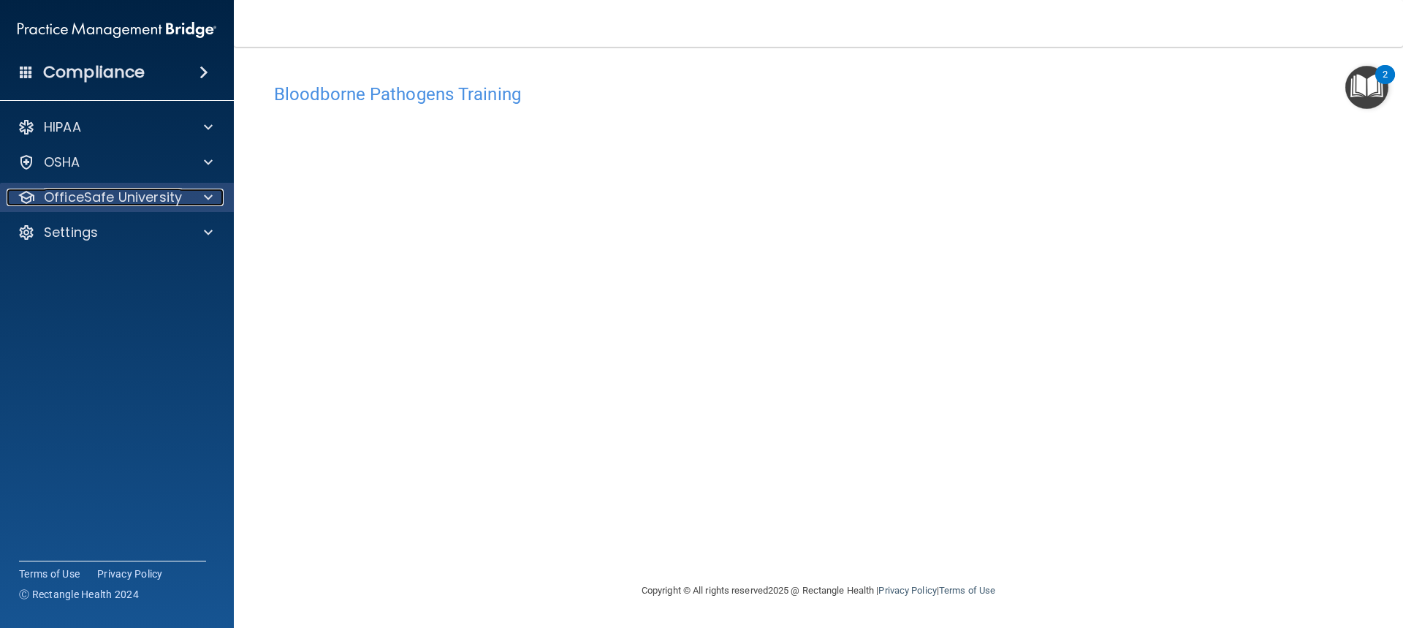
click at [216, 199] on div at bounding box center [206, 198] width 37 height 18
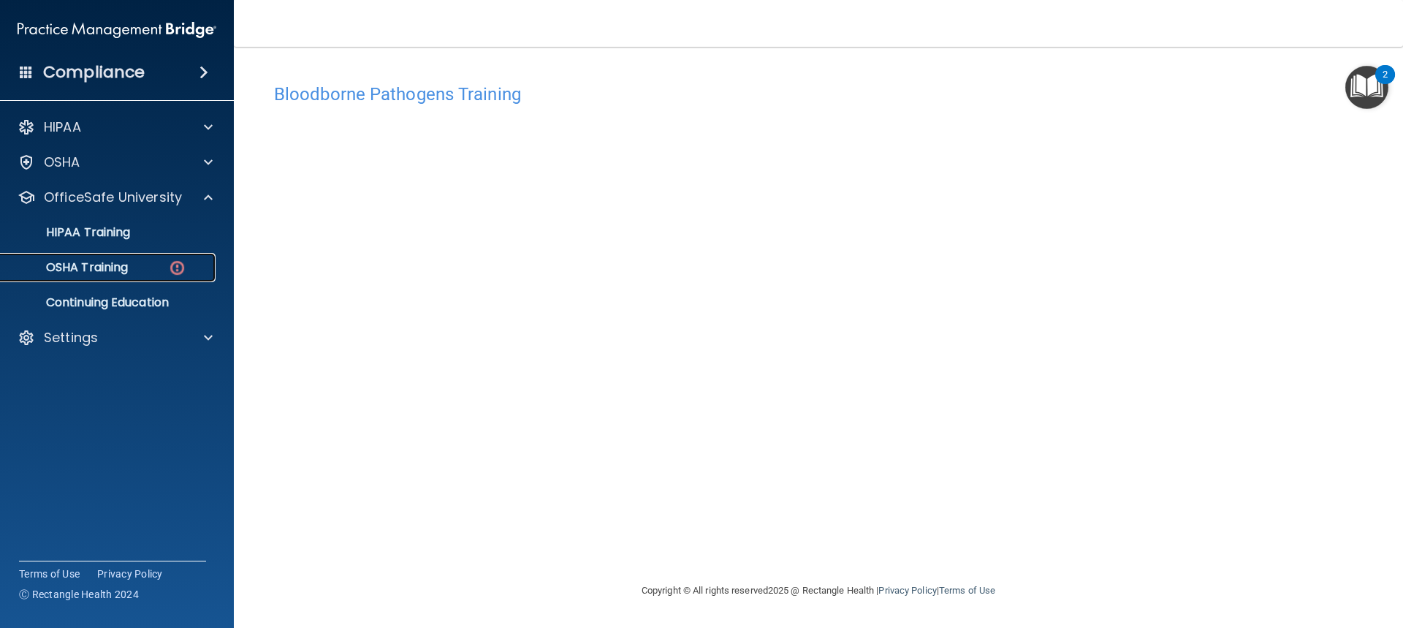
click at [172, 268] on img at bounding box center [177, 268] width 18 height 18
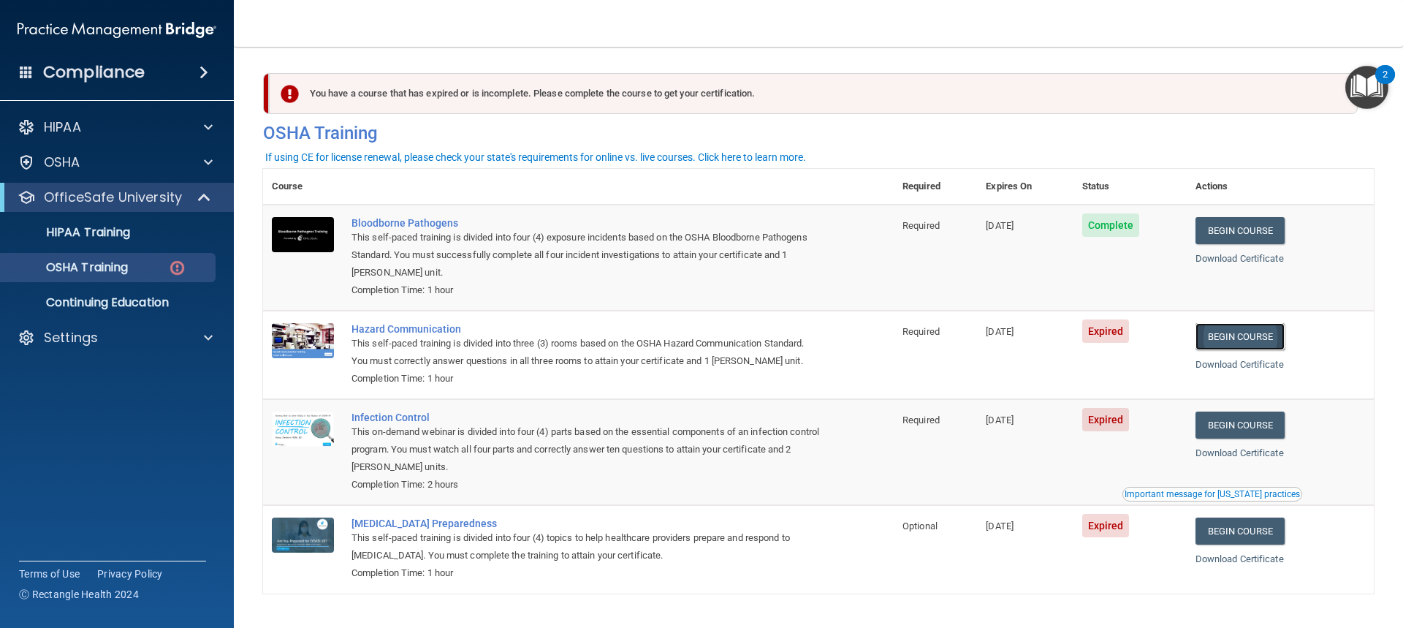
click at [1257, 341] on link "Begin Course" at bounding box center [1240, 336] width 89 height 27
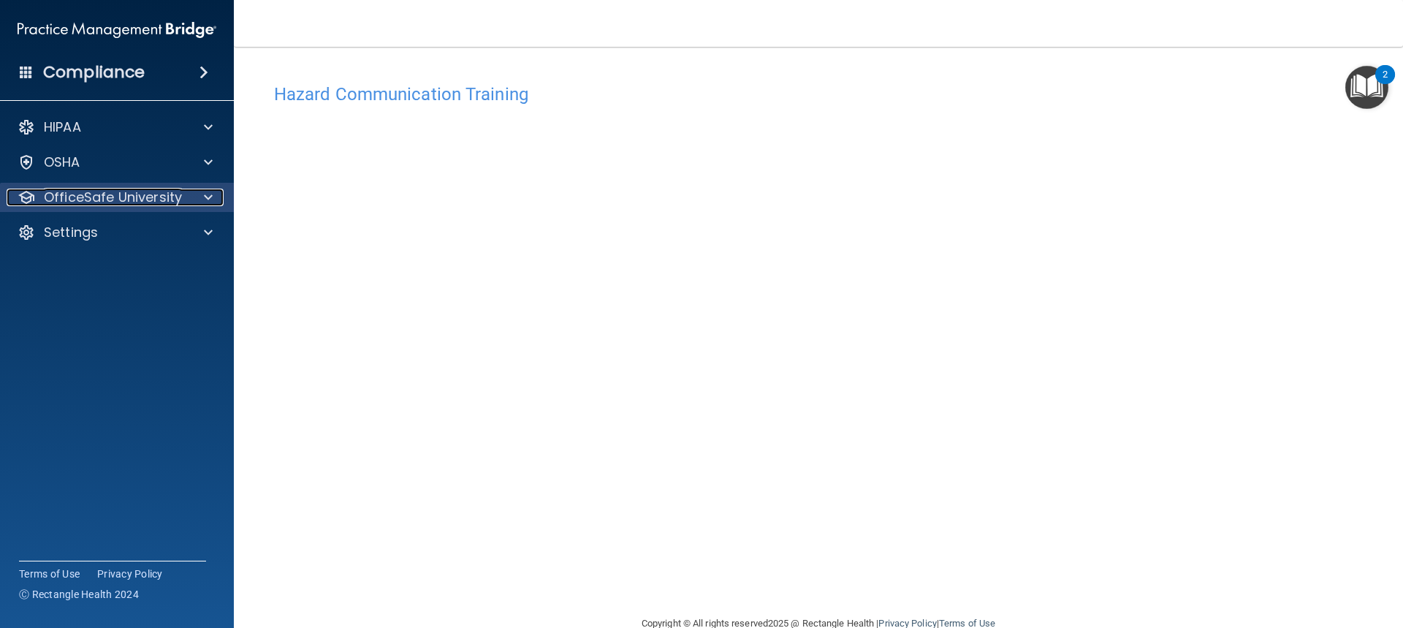
click at [209, 197] on span at bounding box center [208, 198] width 9 height 18
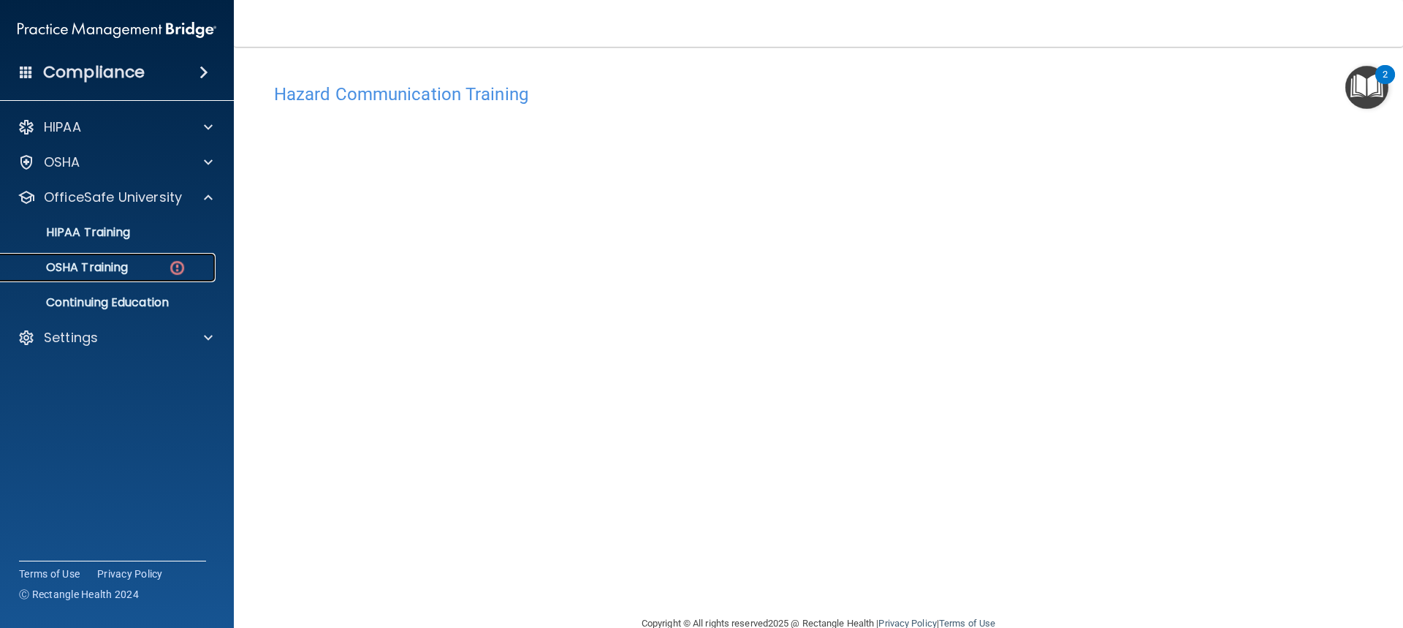
click at [182, 257] on link "OSHA Training" at bounding box center [100, 267] width 230 height 29
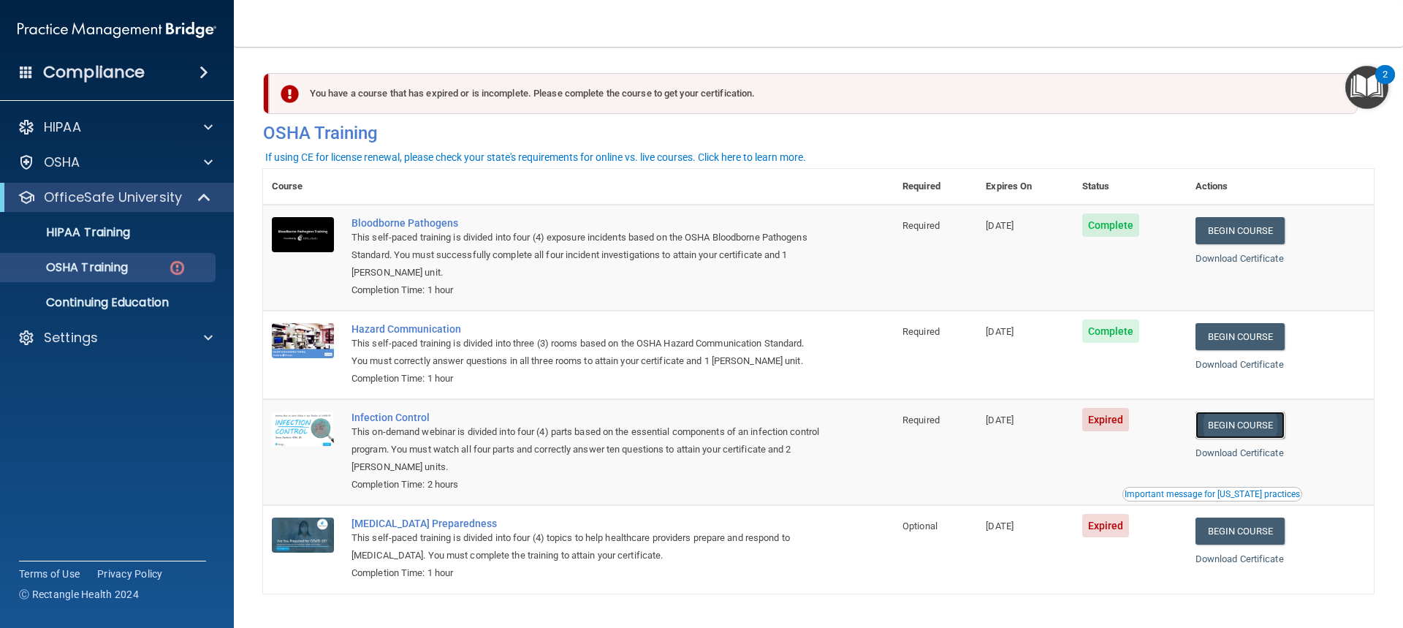
click at [1253, 417] on link "Begin Course" at bounding box center [1240, 425] width 89 height 27
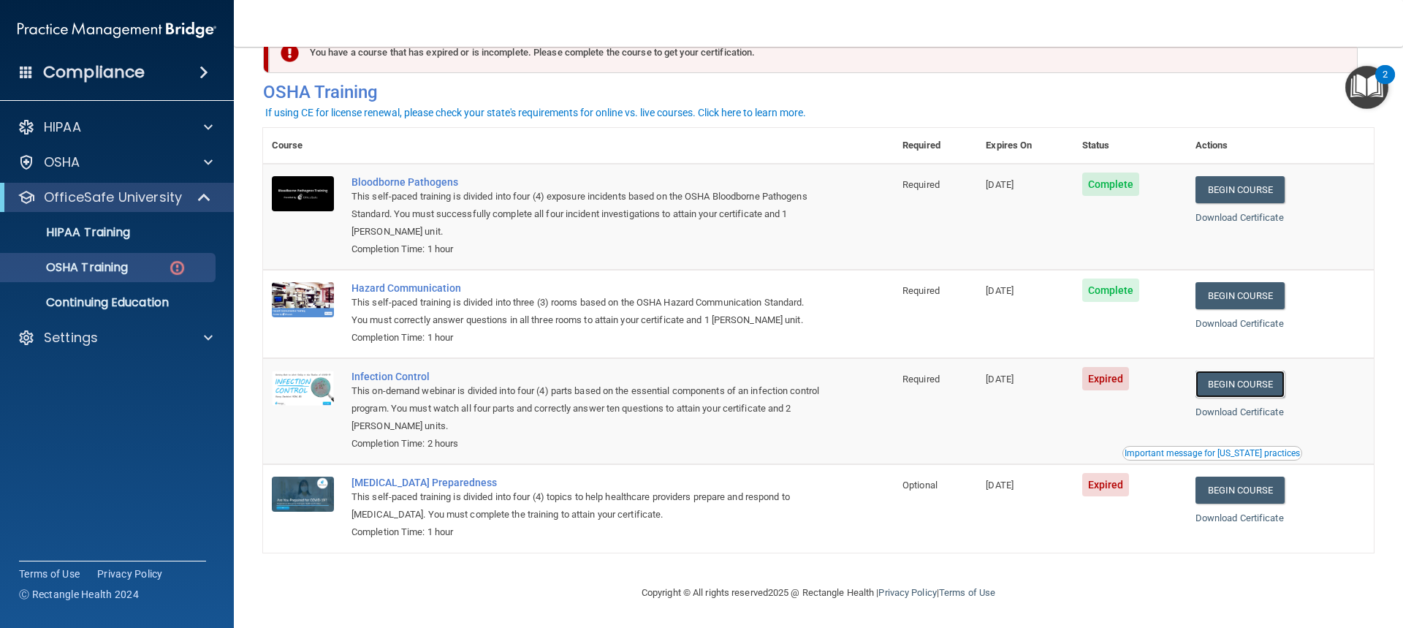
scroll to position [45, 0]
click at [1251, 388] on link "Begin Course" at bounding box center [1240, 384] width 89 height 27
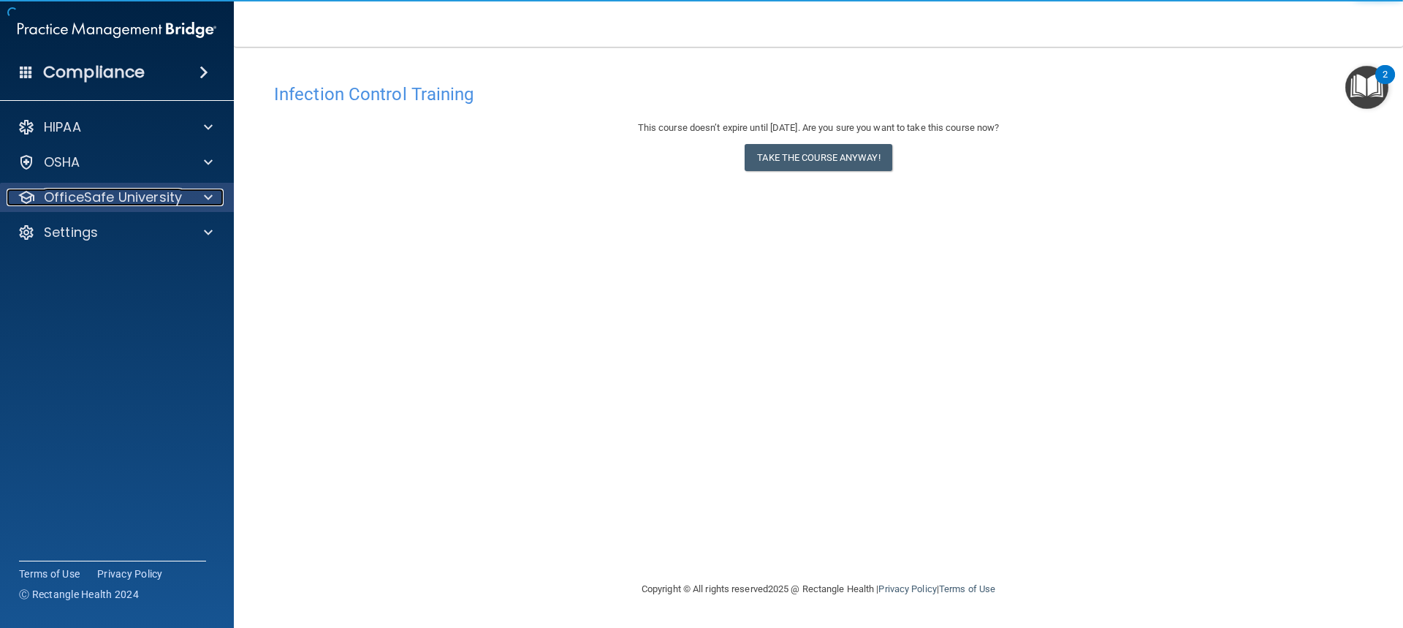
click at [207, 192] on span at bounding box center [208, 198] width 9 height 18
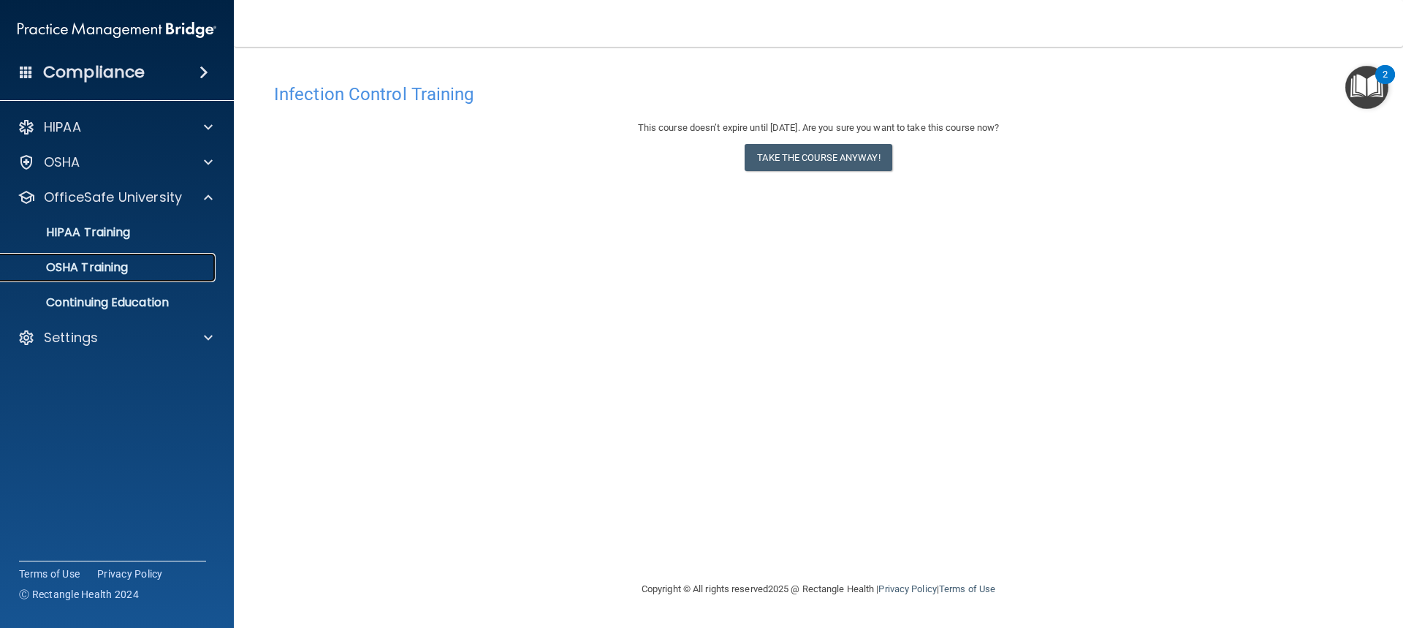
click at [128, 260] on p "OSHA Training" at bounding box center [69, 267] width 118 height 15
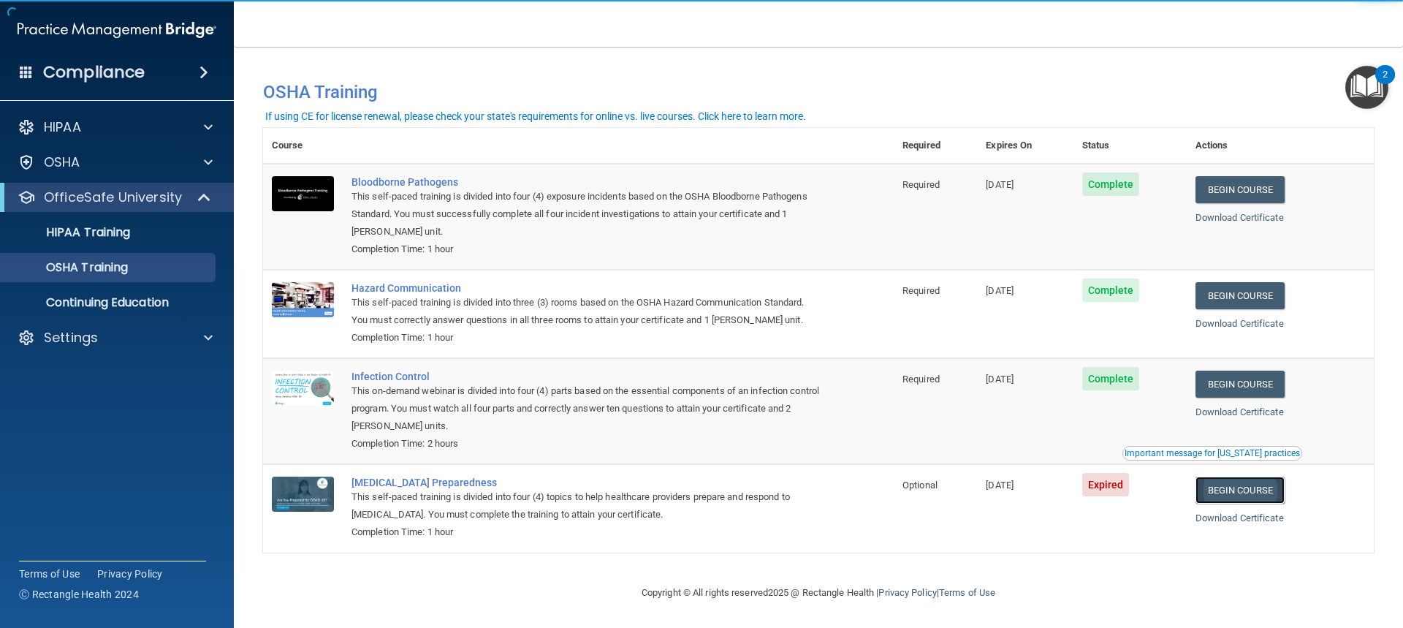
click at [1226, 493] on link "Begin Course" at bounding box center [1240, 490] width 89 height 27
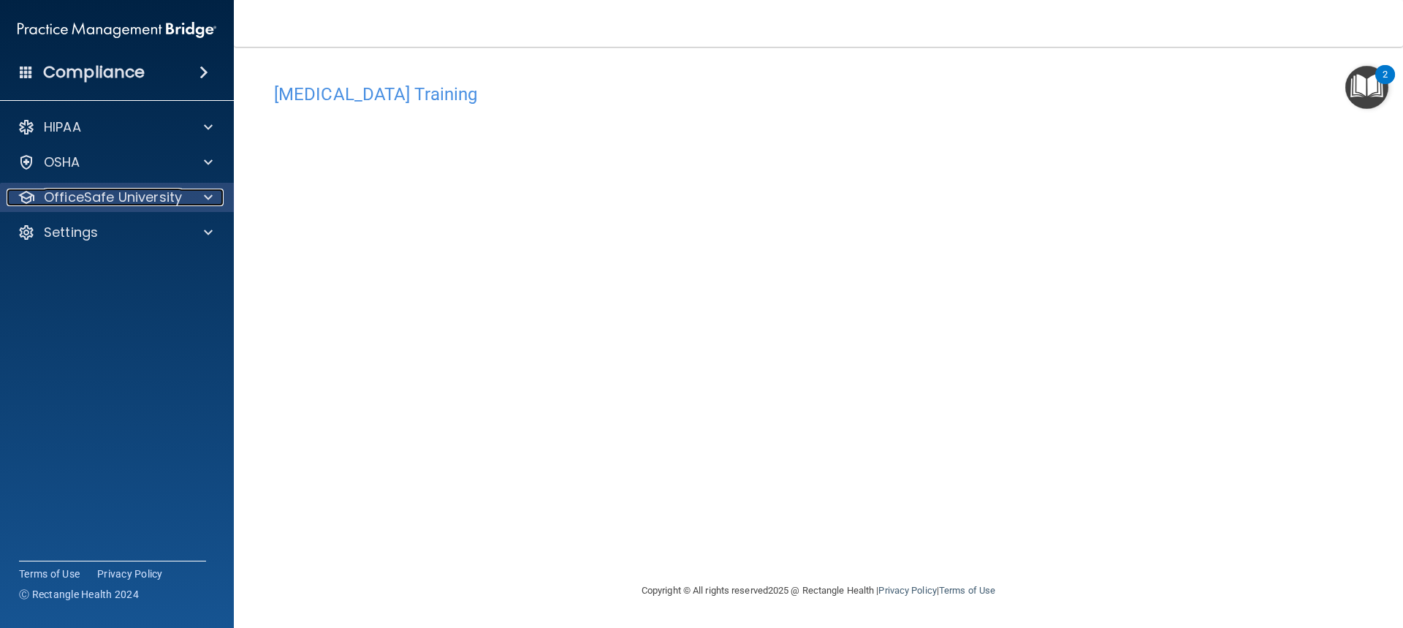
click at [203, 204] on div at bounding box center [206, 198] width 37 height 18
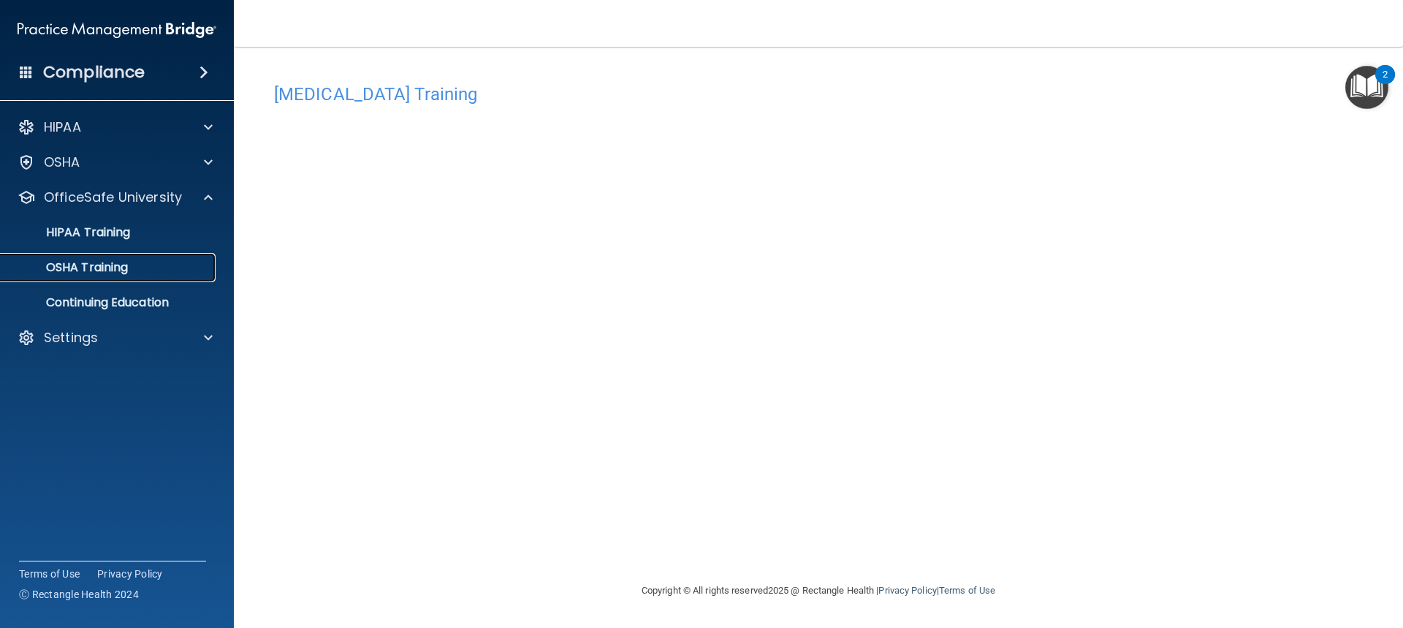
click at [142, 263] on div "OSHA Training" at bounding box center [110, 267] width 200 height 15
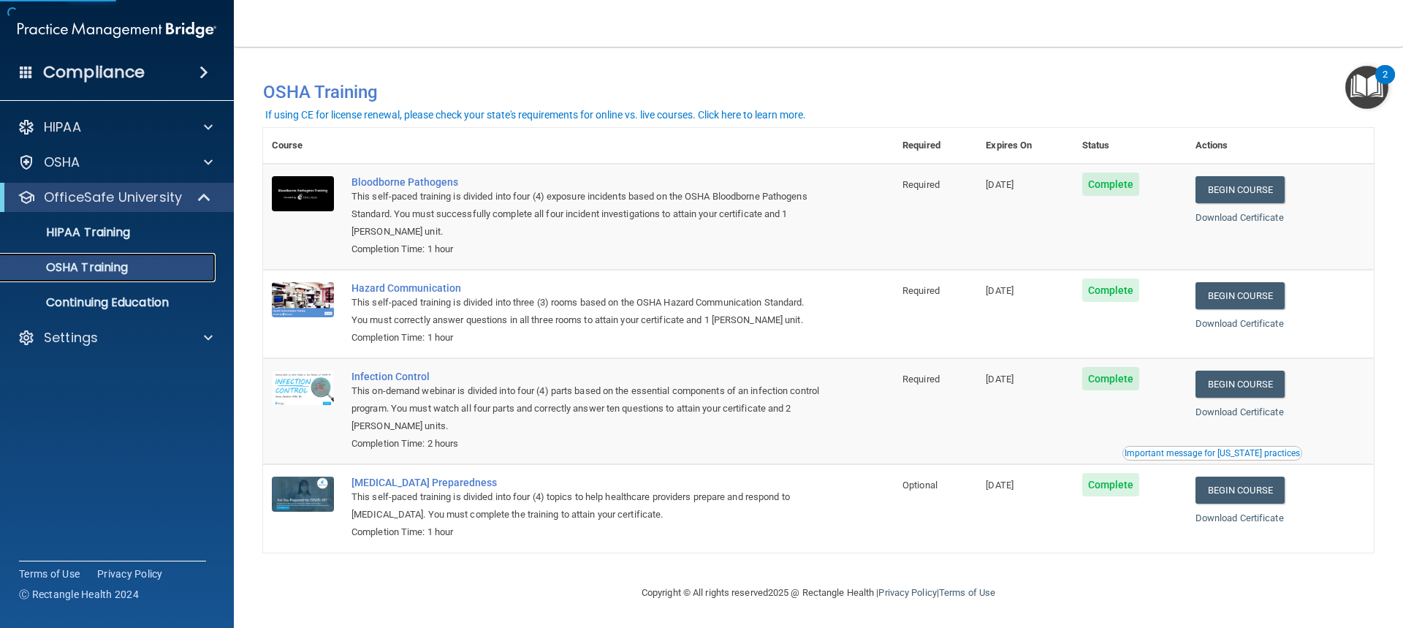
scroll to position [4, 0]
click at [88, 299] on p "Continuing Education" at bounding box center [110, 302] width 200 height 15
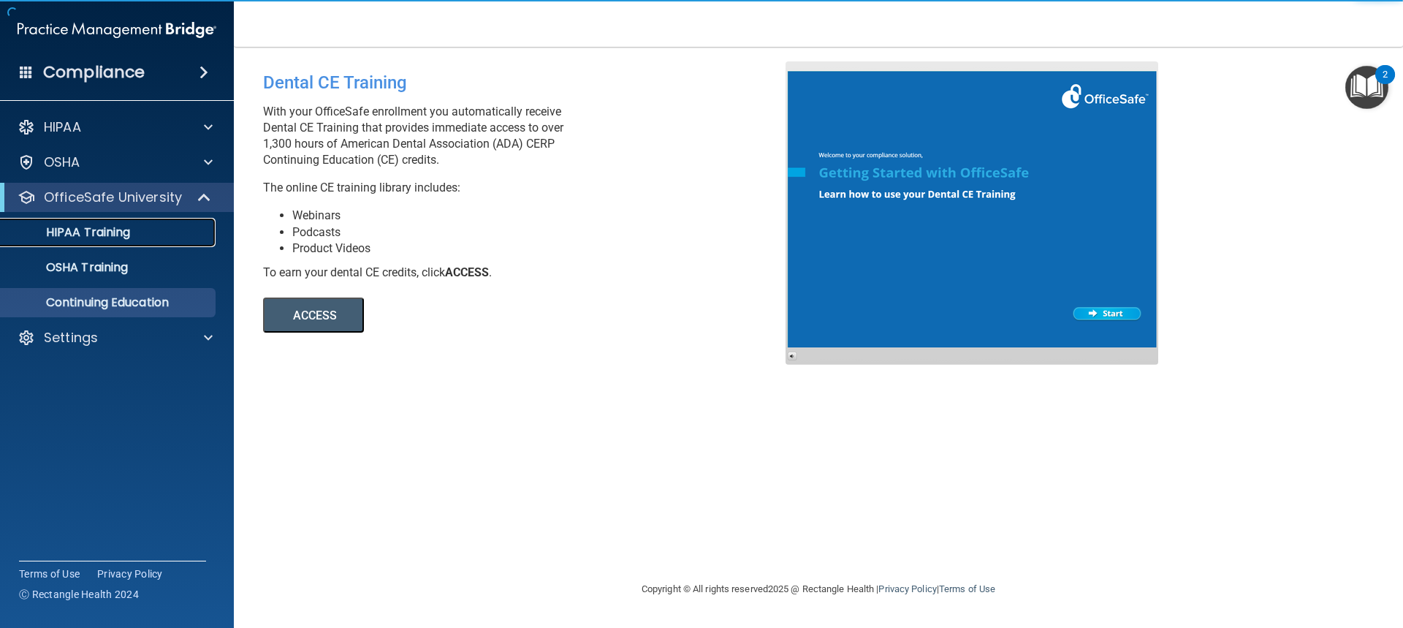
click at [96, 233] on p "HIPAA Training" at bounding box center [70, 232] width 121 height 15
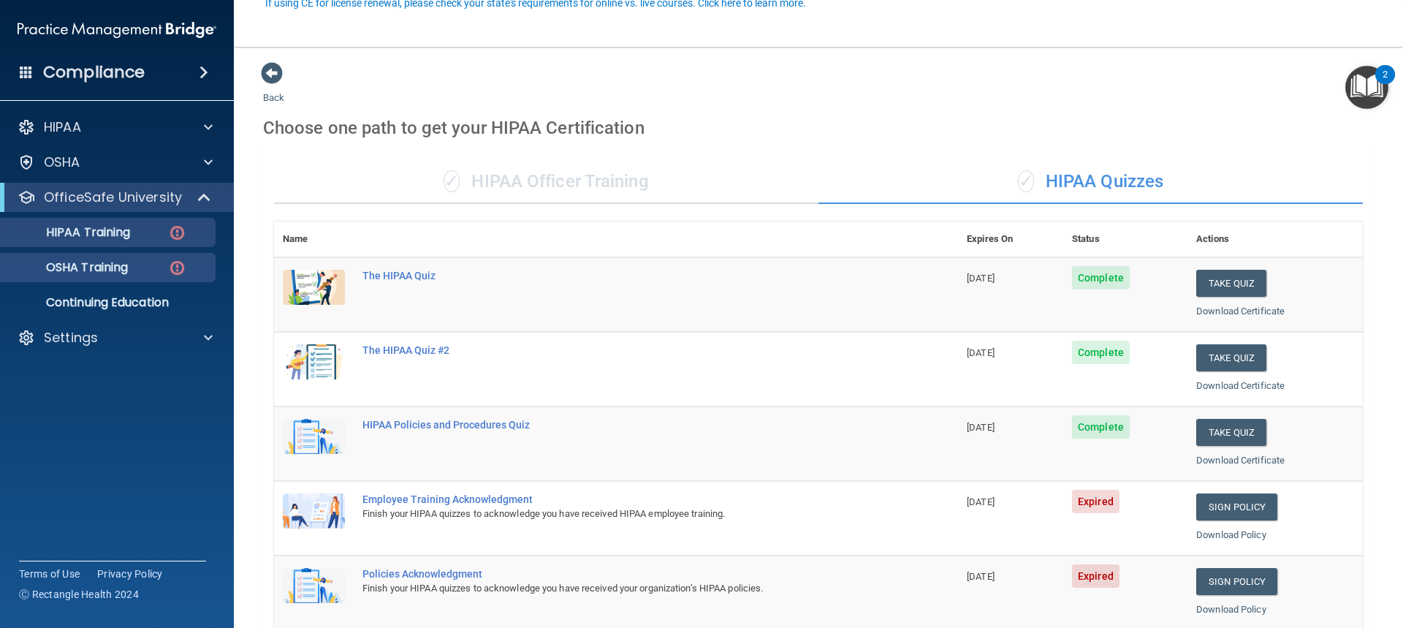
scroll to position [146, 0]
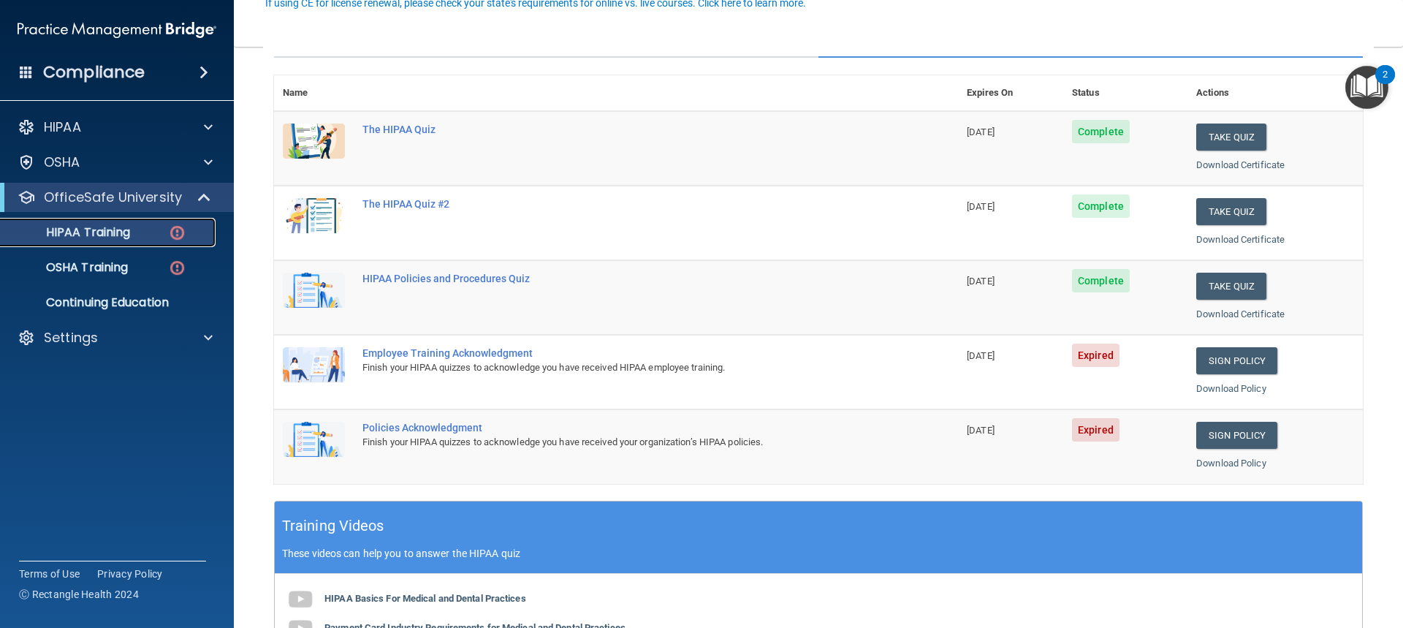
click at [185, 237] on img at bounding box center [177, 233] width 18 height 18
click at [175, 235] on img at bounding box center [177, 233] width 18 height 18
click at [172, 262] on img at bounding box center [177, 268] width 18 height 18
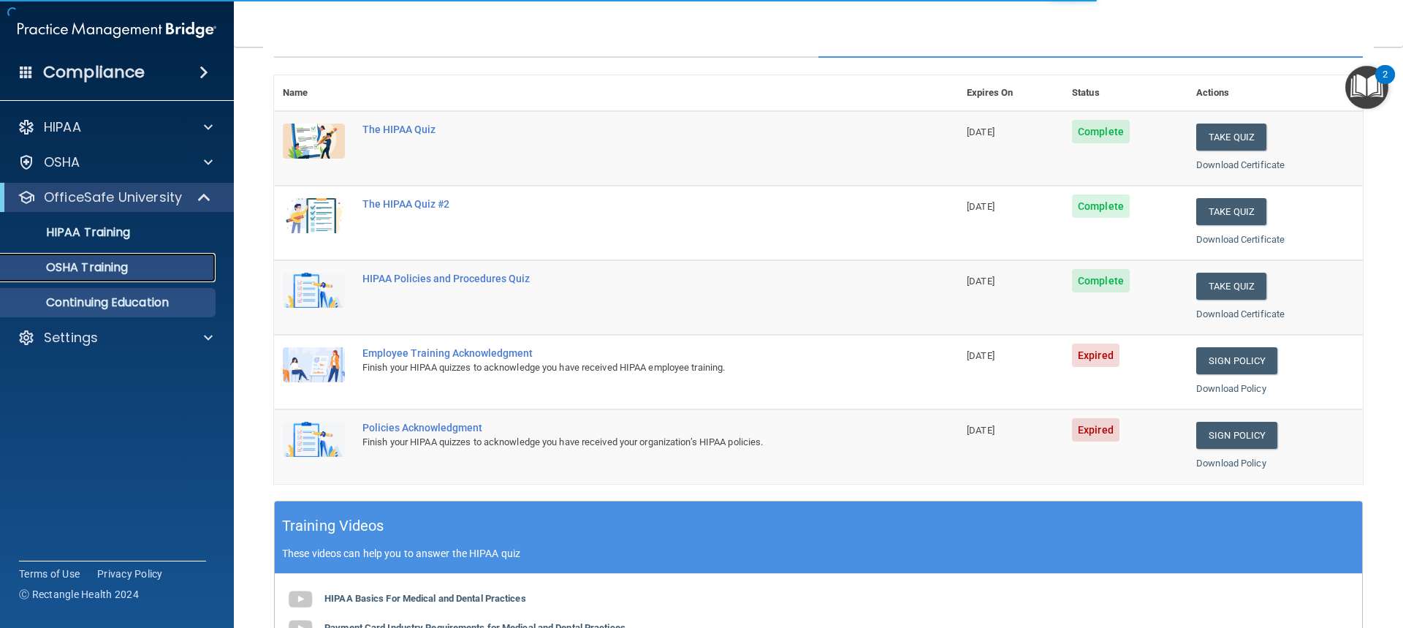
scroll to position [4, 0]
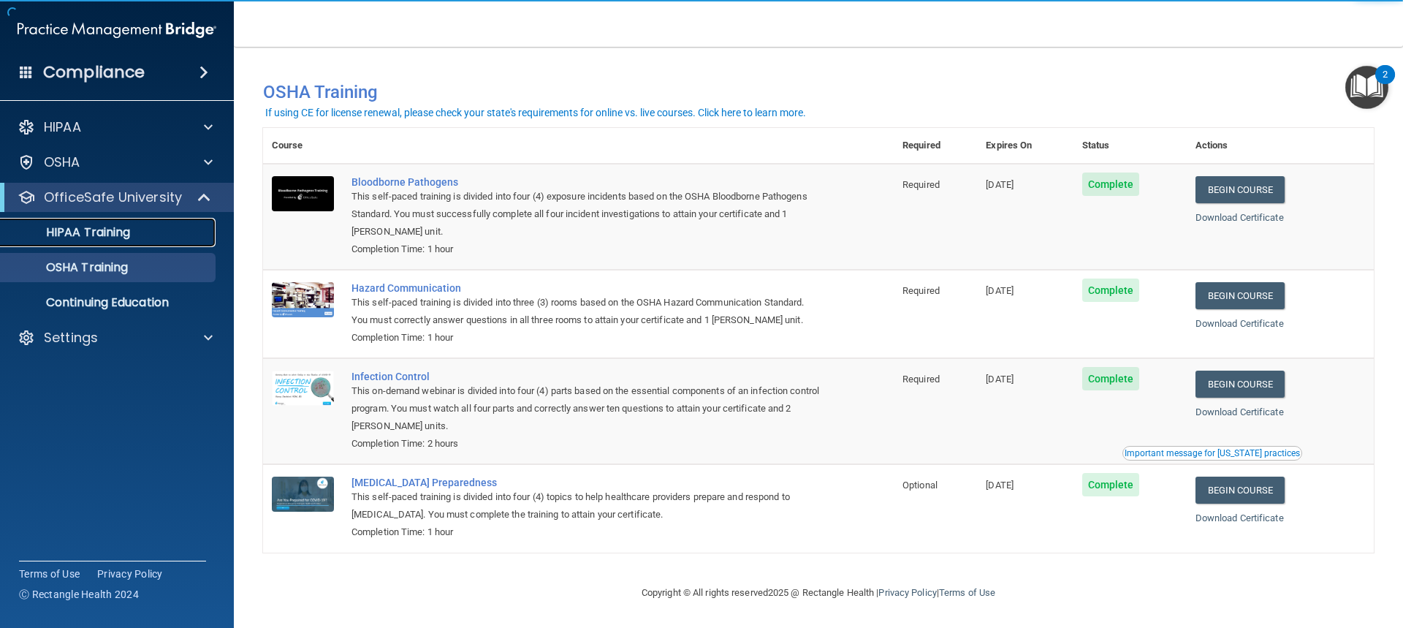
click at [121, 226] on p "HIPAA Training" at bounding box center [70, 232] width 121 height 15
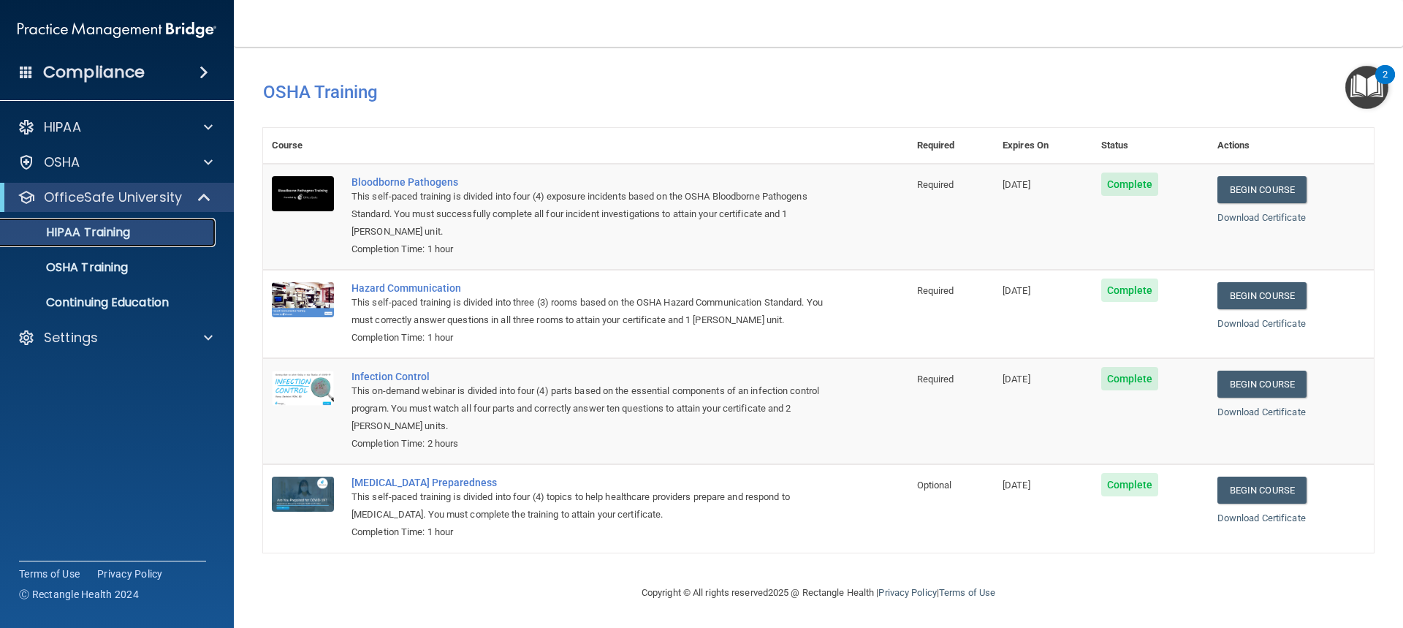
scroll to position [473, 0]
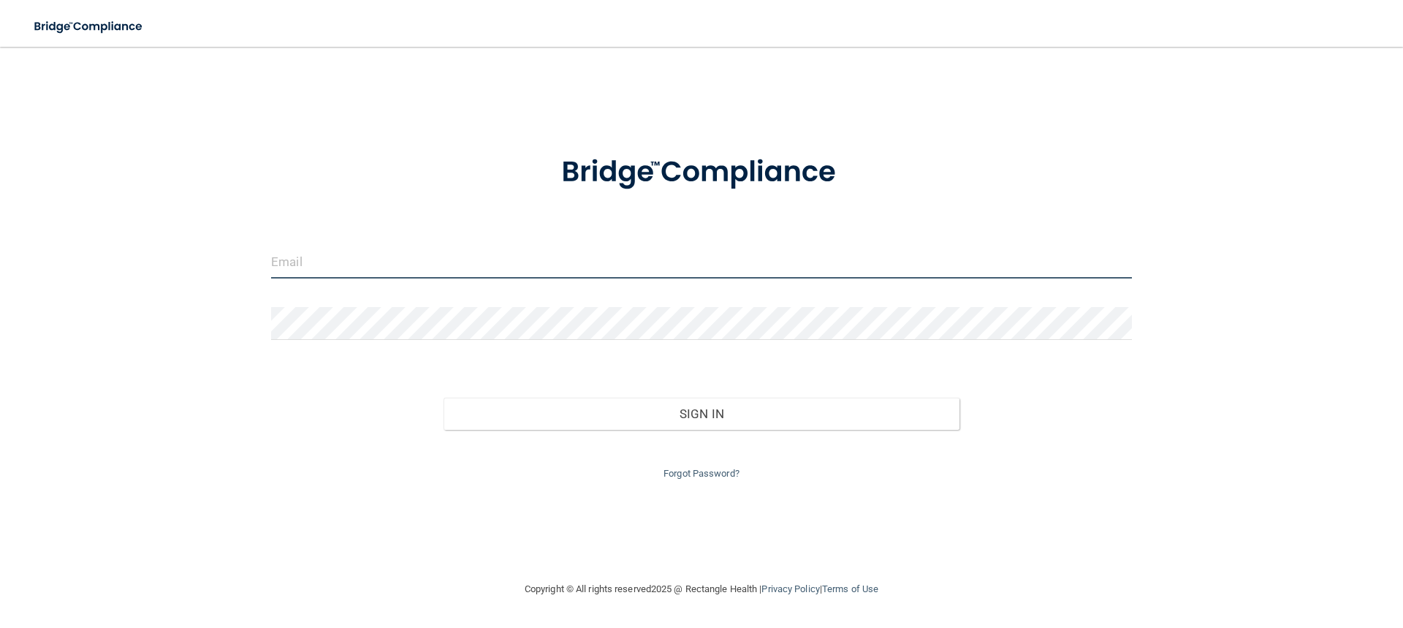
click at [460, 267] on input "email" at bounding box center [701, 262] width 861 height 33
drag, startPoint x: 460, startPoint y: 267, endPoint x: 365, endPoint y: 270, distance: 95.1
drag, startPoint x: 365, startPoint y: 270, endPoint x: 297, endPoint y: 259, distance: 69.0
click at [297, 259] on input "email" at bounding box center [701, 262] width 861 height 33
